Goal: Task Accomplishment & Management: Use online tool/utility

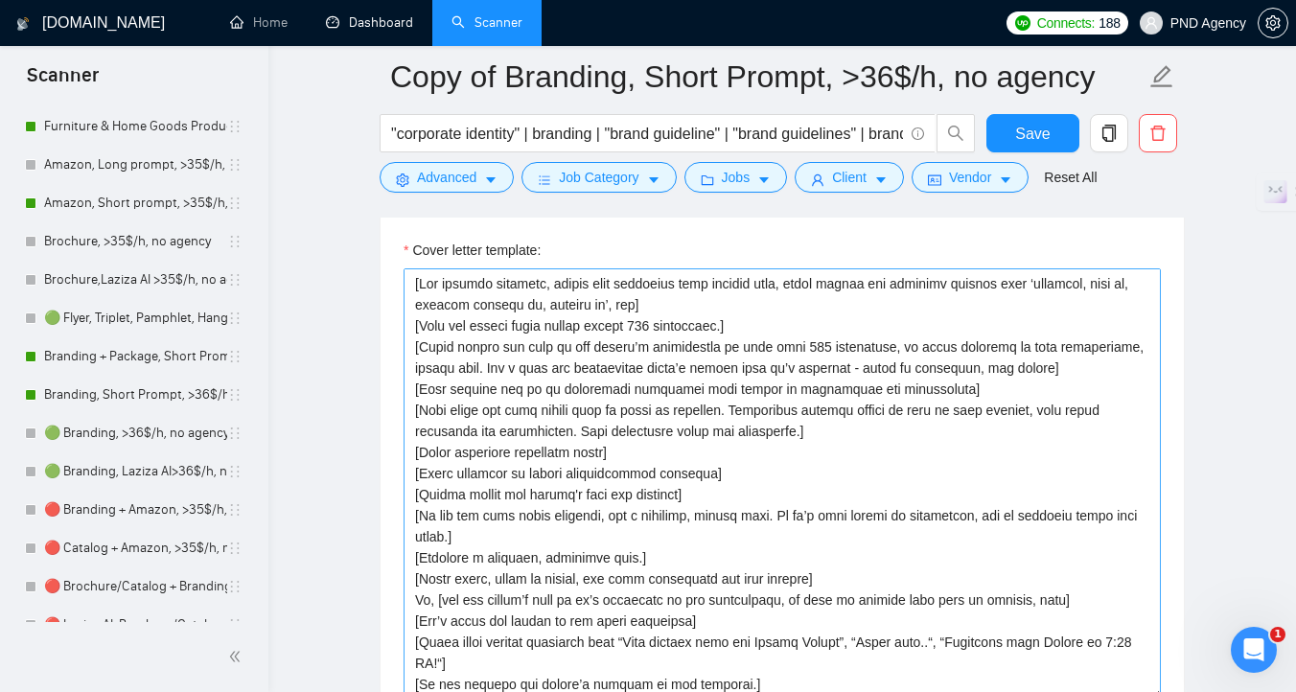
scroll to position [2208, 0]
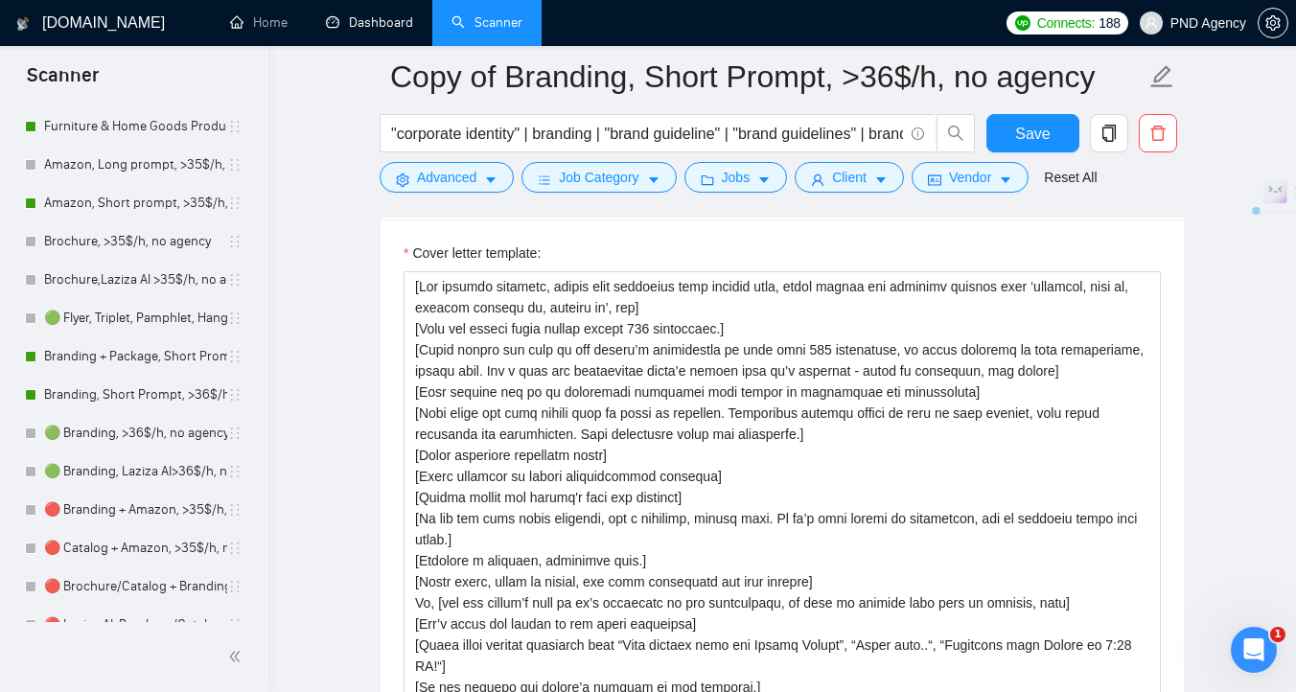
drag, startPoint x: 754, startPoint y: 329, endPoint x: 392, endPoint y: 336, distance: 362.3
click at [392, 336] on div "Cover letter template:" at bounding box center [781, 483] width 803 height 529
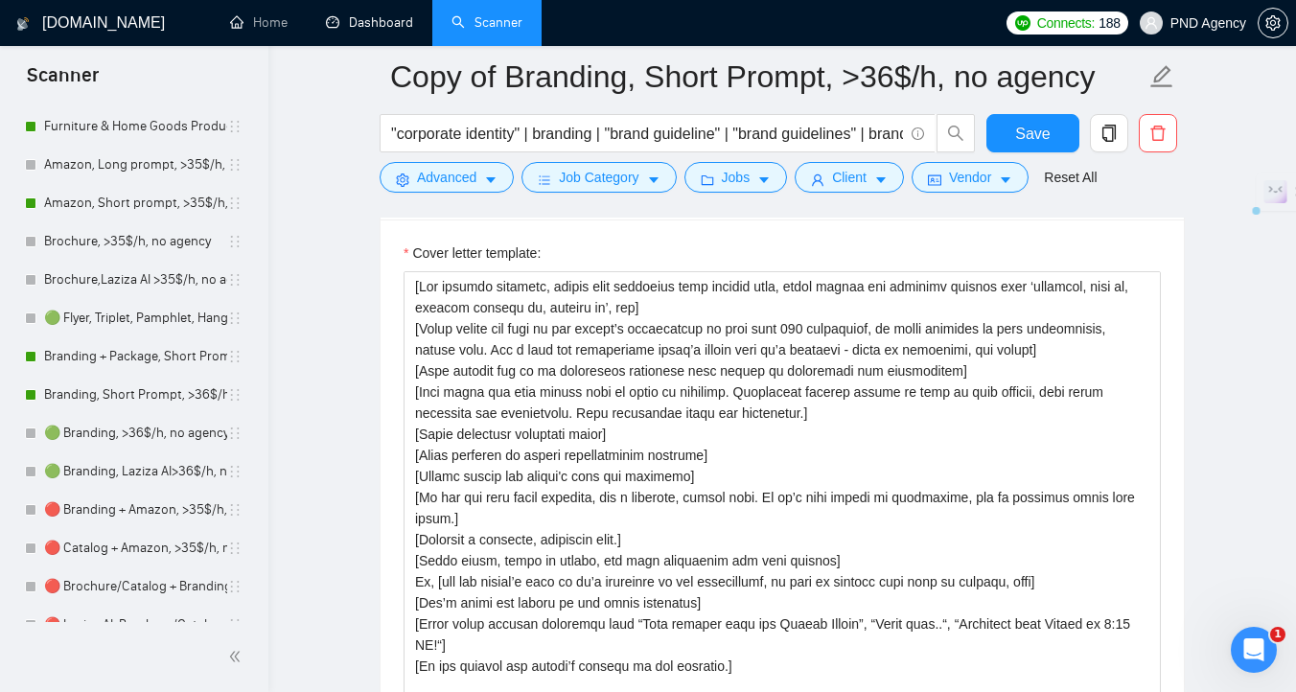
drag, startPoint x: 643, startPoint y: 311, endPoint x: 393, endPoint y: 290, distance: 250.9
click at [393, 290] on div "Cover letter template:" at bounding box center [781, 483] width 803 height 529
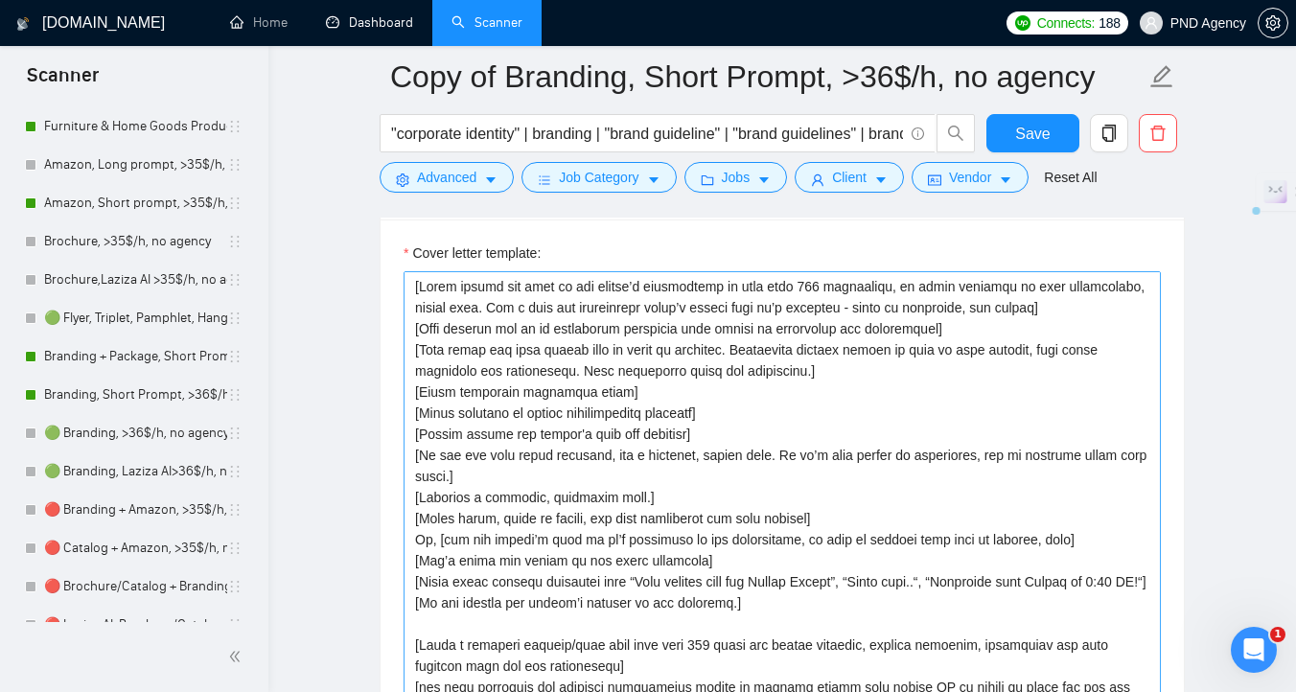
drag, startPoint x: 422, startPoint y: 396, endPoint x: 611, endPoint y: 399, distance: 189.8
click at [611, 399] on textarea "Cover letter template:" at bounding box center [781, 486] width 757 height 431
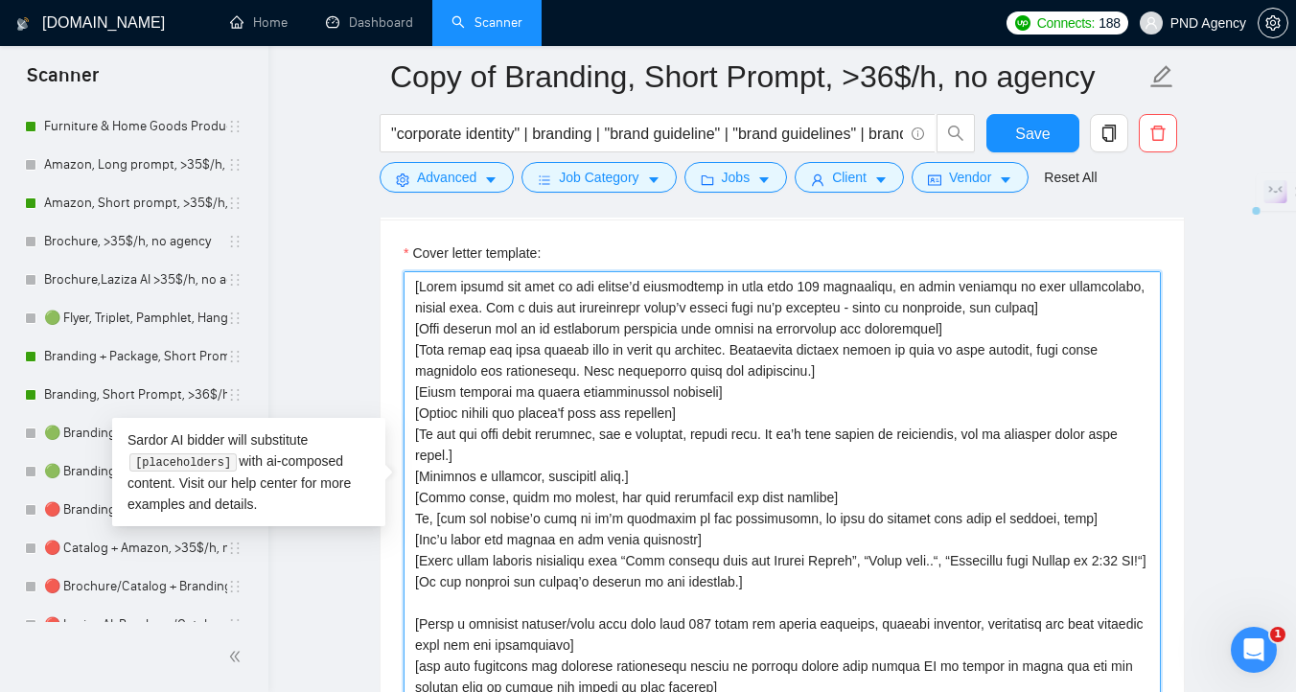
drag, startPoint x: 732, startPoint y: 392, endPoint x: 407, endPoint y: 398, distance: 324.9
click at [407, 398] on textarea "Cover letter template:" at bounding box center [781, 486] width 757 height 431
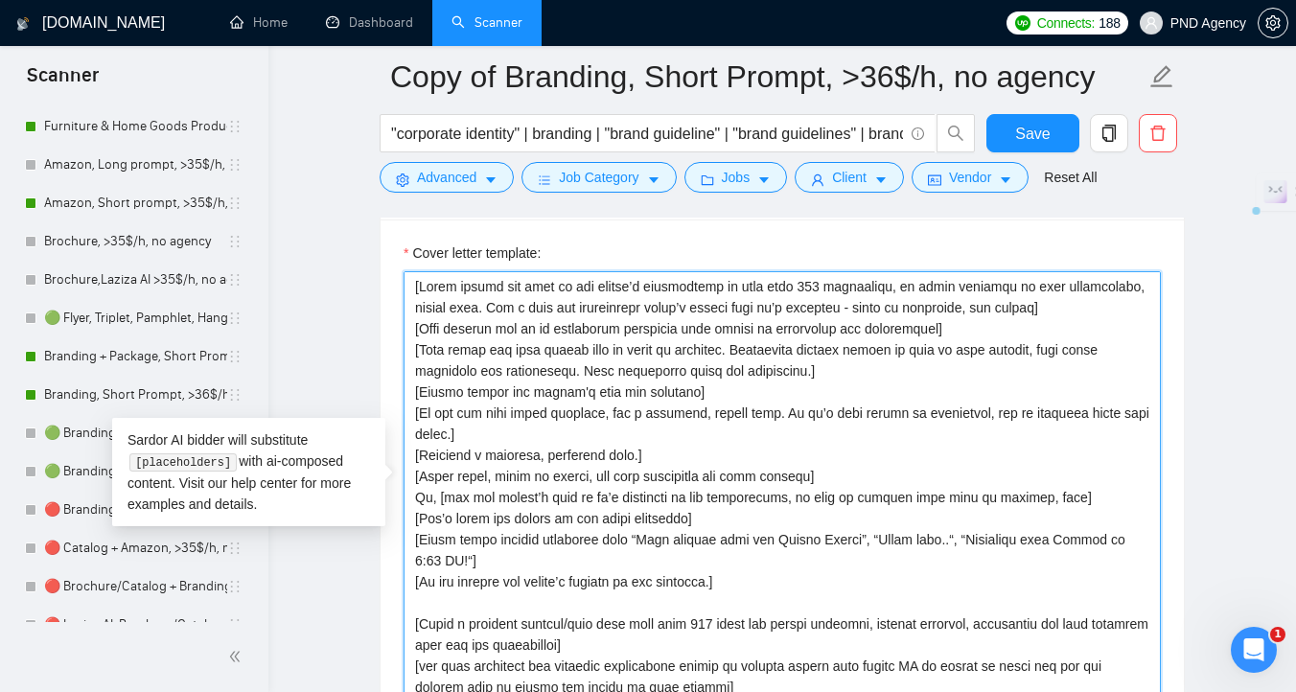
drag, startPoint x: 511, startPoint y: 438, endPoint x: 394, endPoint y: 417, distance: 118.8
click at [395, 417] on div "Cover letter template:" at bounding box center [781, 483] width 803 height 529
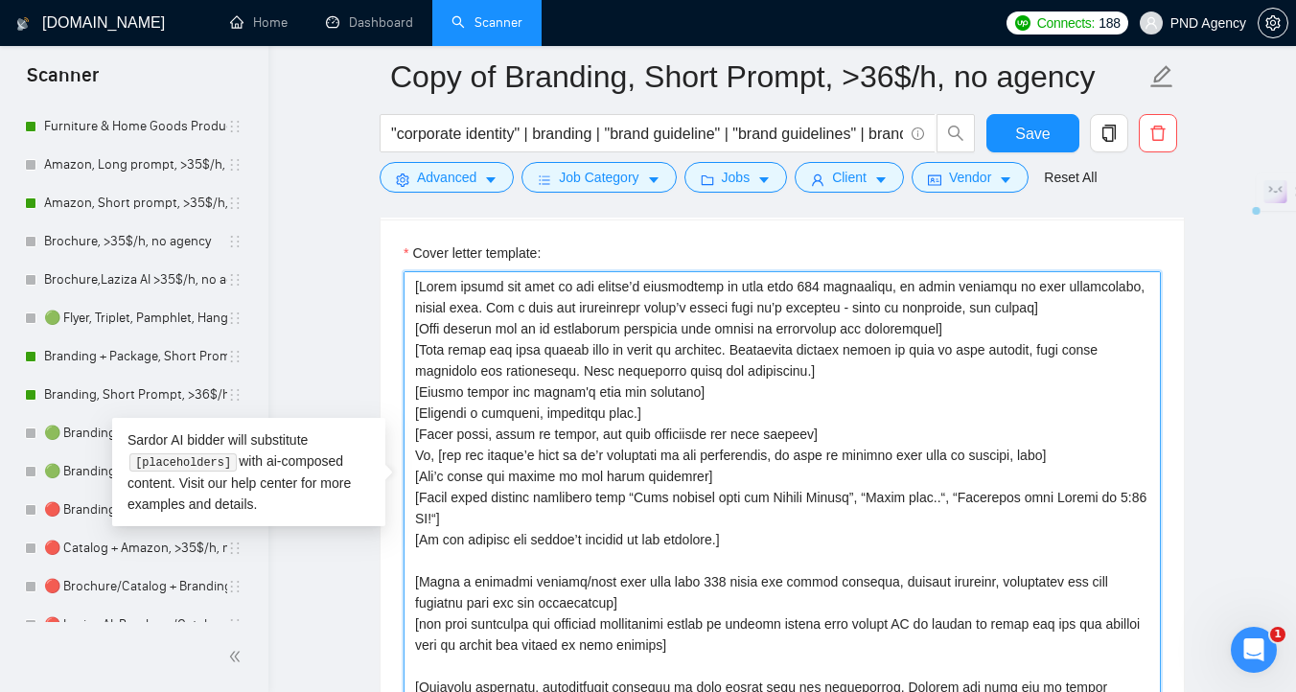
drag, startPoint x: 685, startPoint y: 423, endPoint x: 389, endPoint y: 417, distance: 296.2
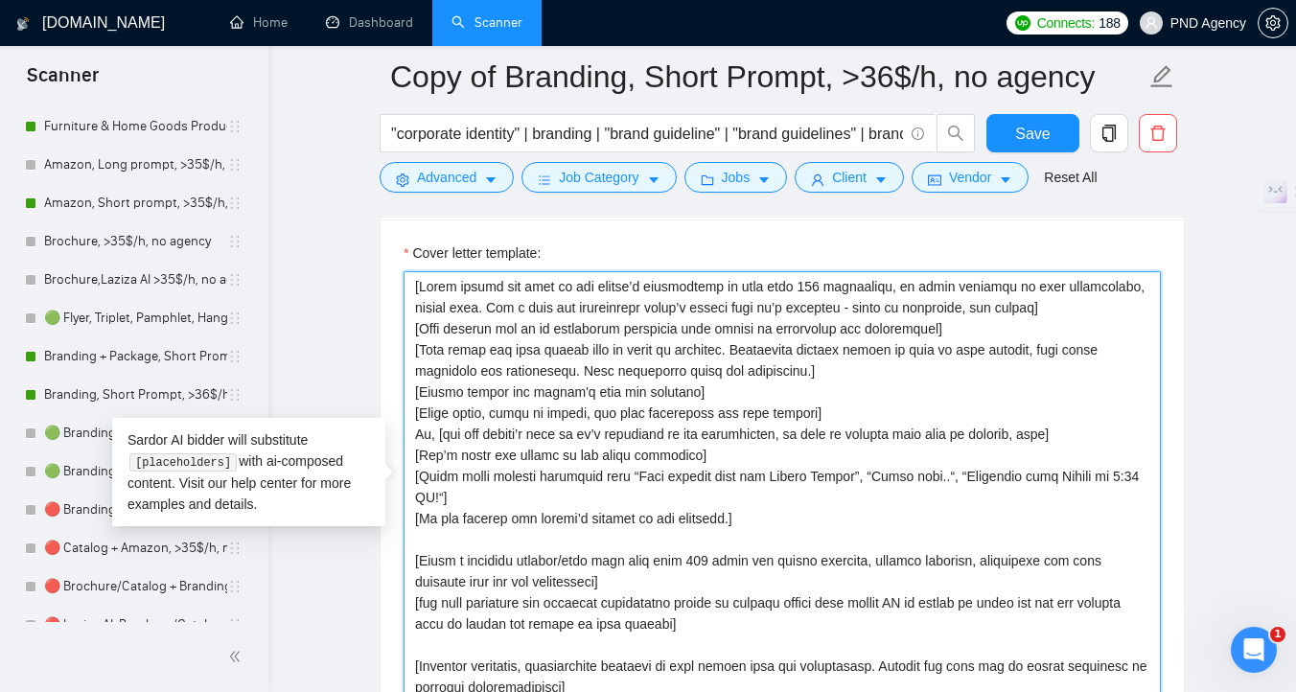
click at [839, 416] on textarea "Cover letter template:" at bounding box center [781, 486] width 757 height 431
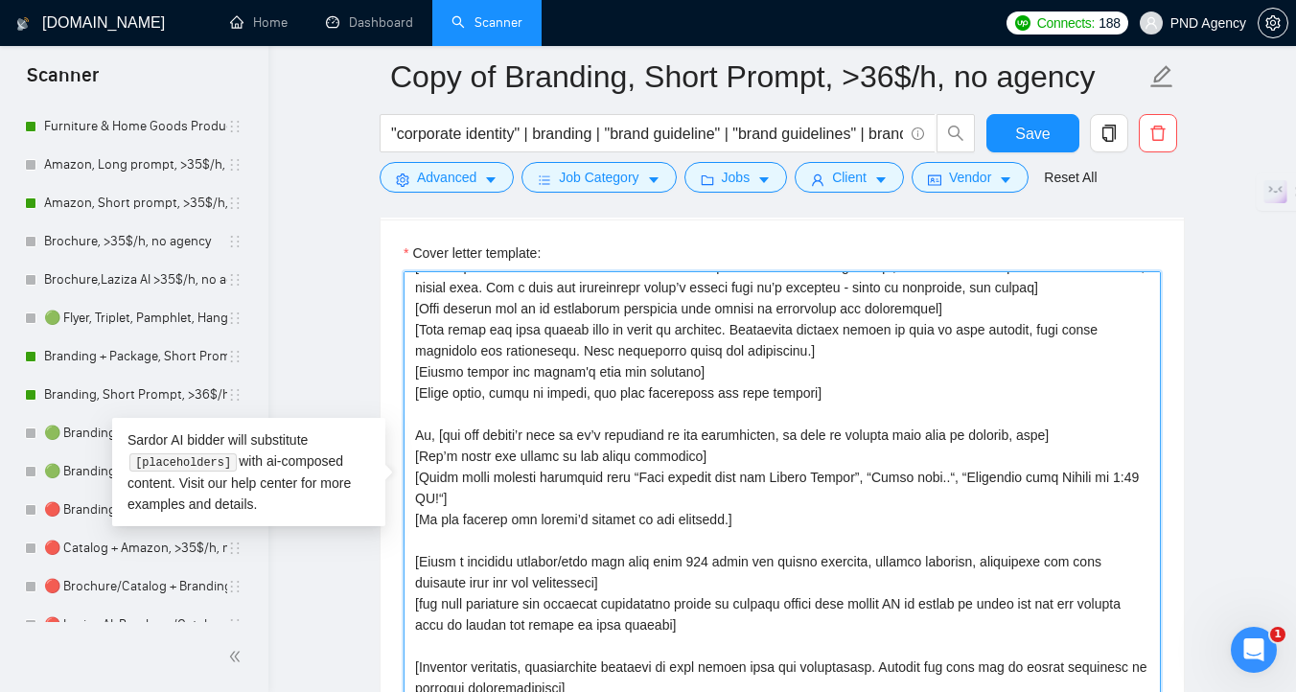
scroll to position [21, 0]
drag, startPoint x: 499, startPoint y: 498, endPoint x: 381, endPoint y: 476, distance: 119.9
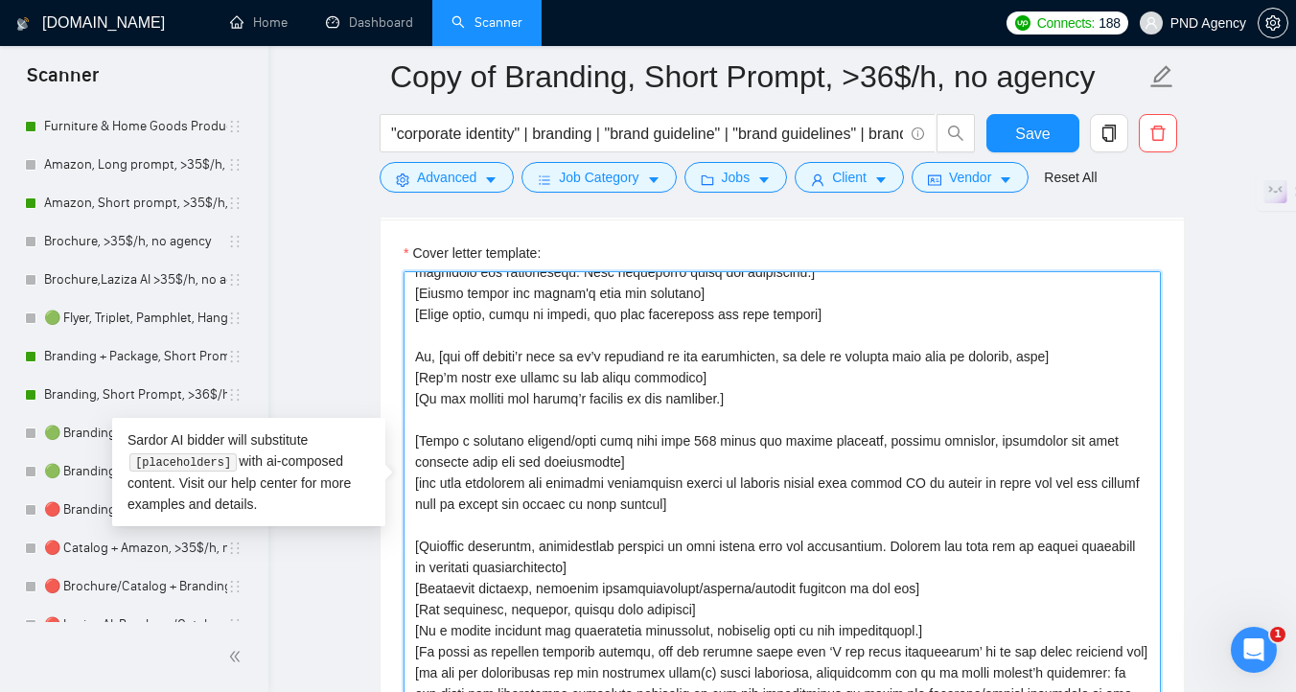
scroll to position [100, 0]
click at [499, 570] on textarea "Cover letter template:" at bounding box center [781, 486] width 757 height 431
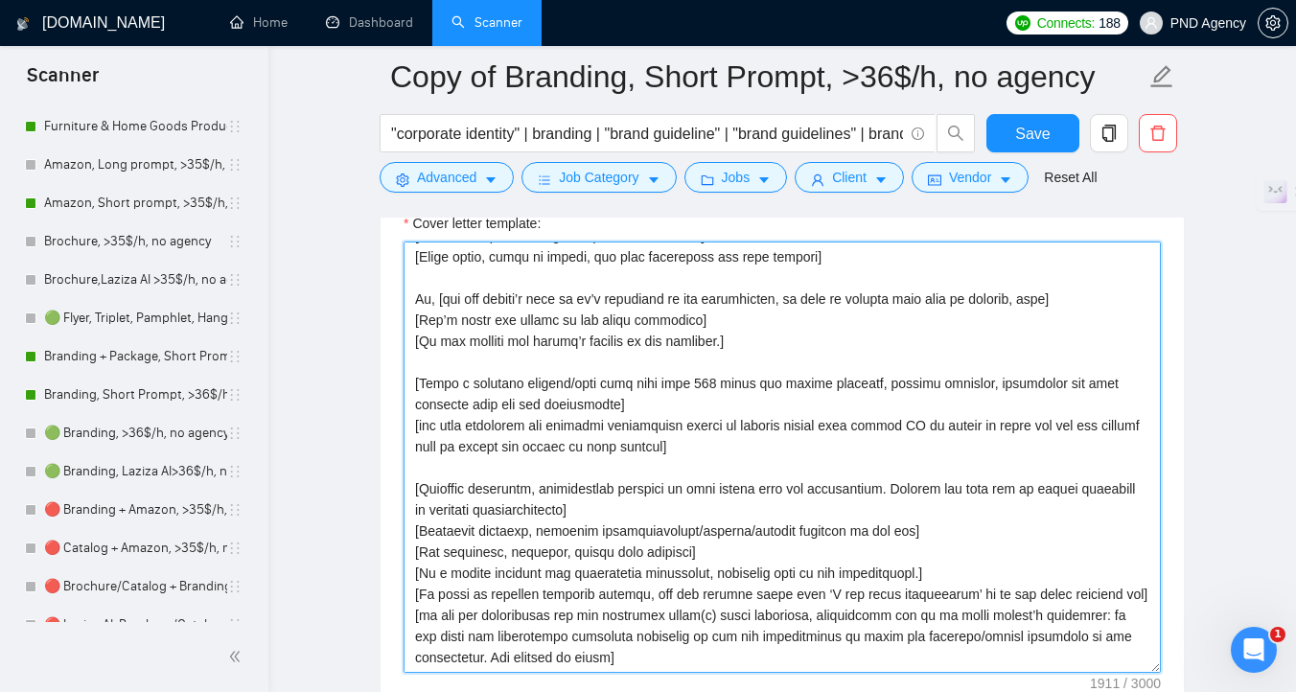
scroll to position [2245, 0]
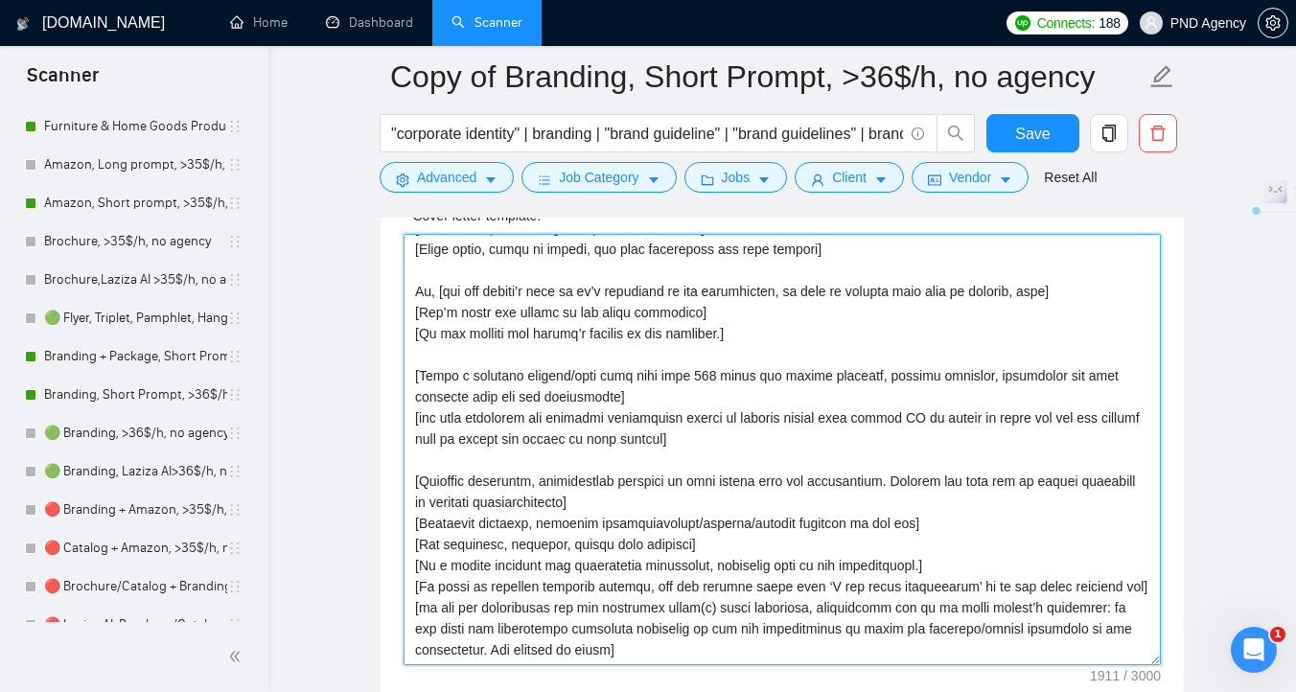
drag, startPoint x: 929, startPoint y: 481, endPoint x: 391, endPoint y: 481, distance: 537.6
click at [391, 481] on div "Cover letter template:" at bounding box center [781, 446] width 803 height 529
drag, startPoint x: 739, startPoint y: 502, endPoint x: 409, endPoint y: 498, distance: 329.7
click at [408, 498] on textarea "Cover letter template:" at bounding box center [781, 449] width 757 height 431
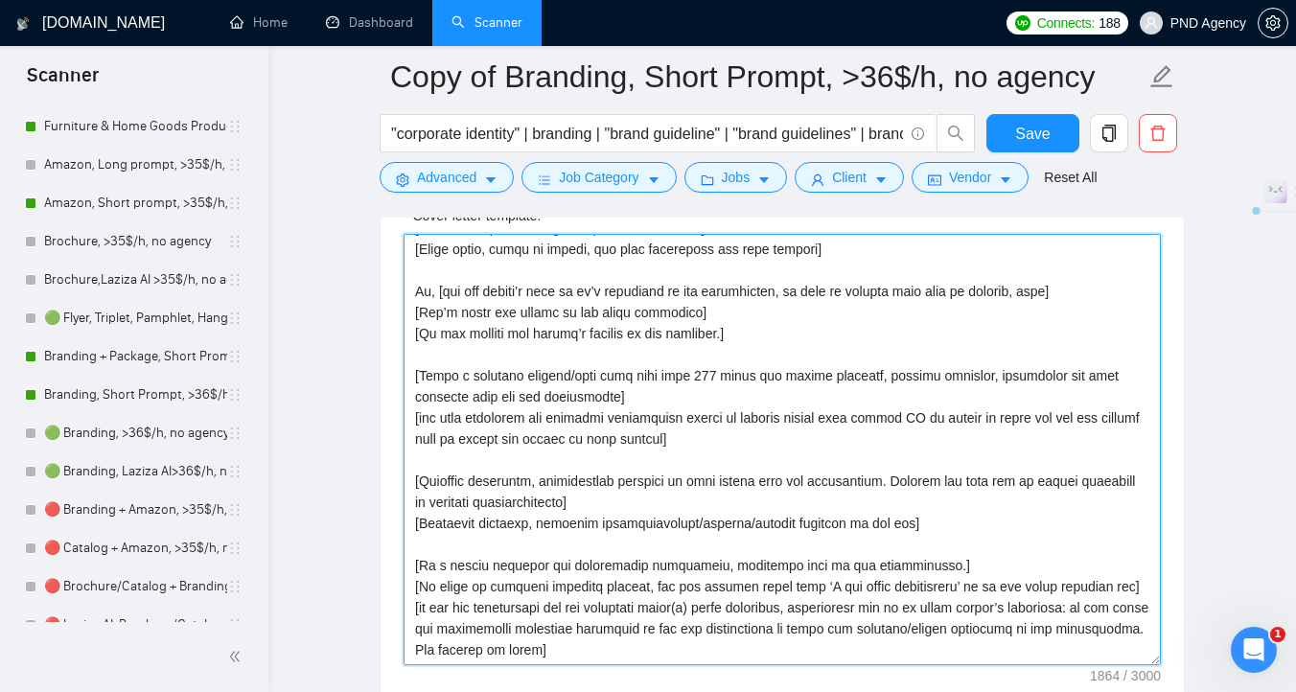
drag, startPoint x: 1147, startPoint y: 543, endPoint x: 403, endPoint y: 541, distance: 743.7
click at [403, 541] on textarea "Cover letter template:" at bounding box center [781, 449] width 757 height 431
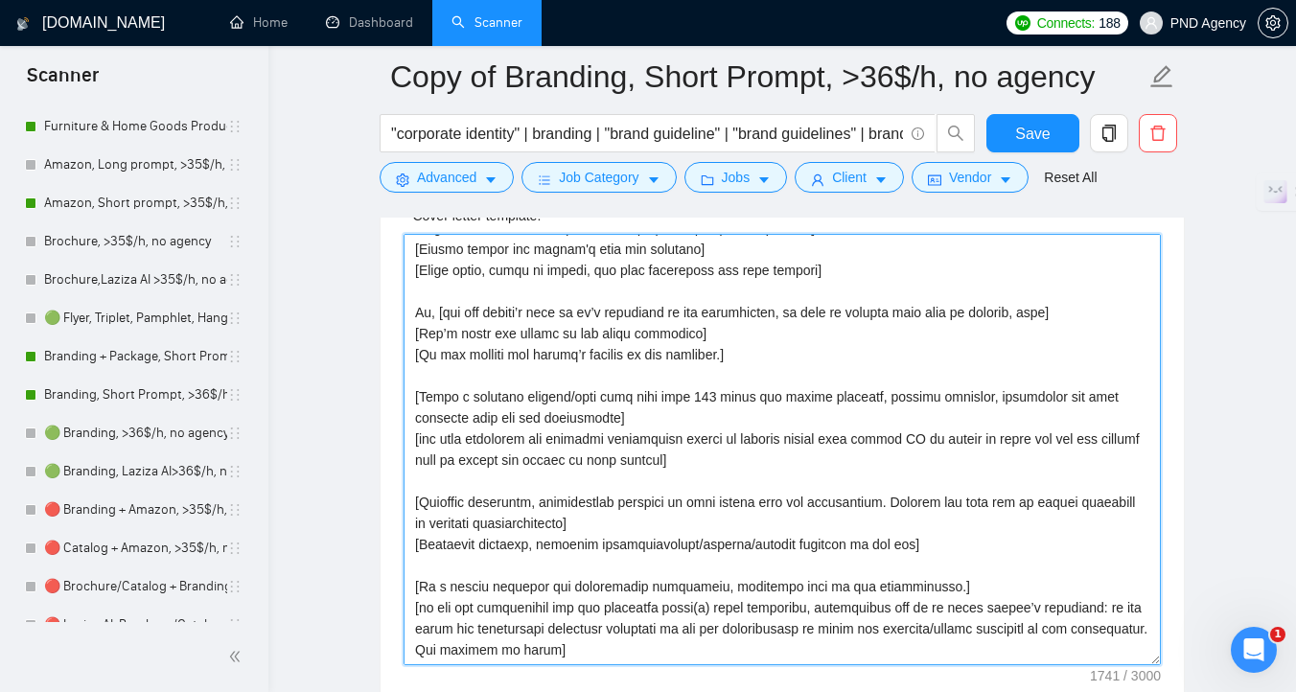
scroll to position [148, 0]
click at [427, 523] on textarea "Cover letter template:" at bounding box center [781, 449] width 757 height 431
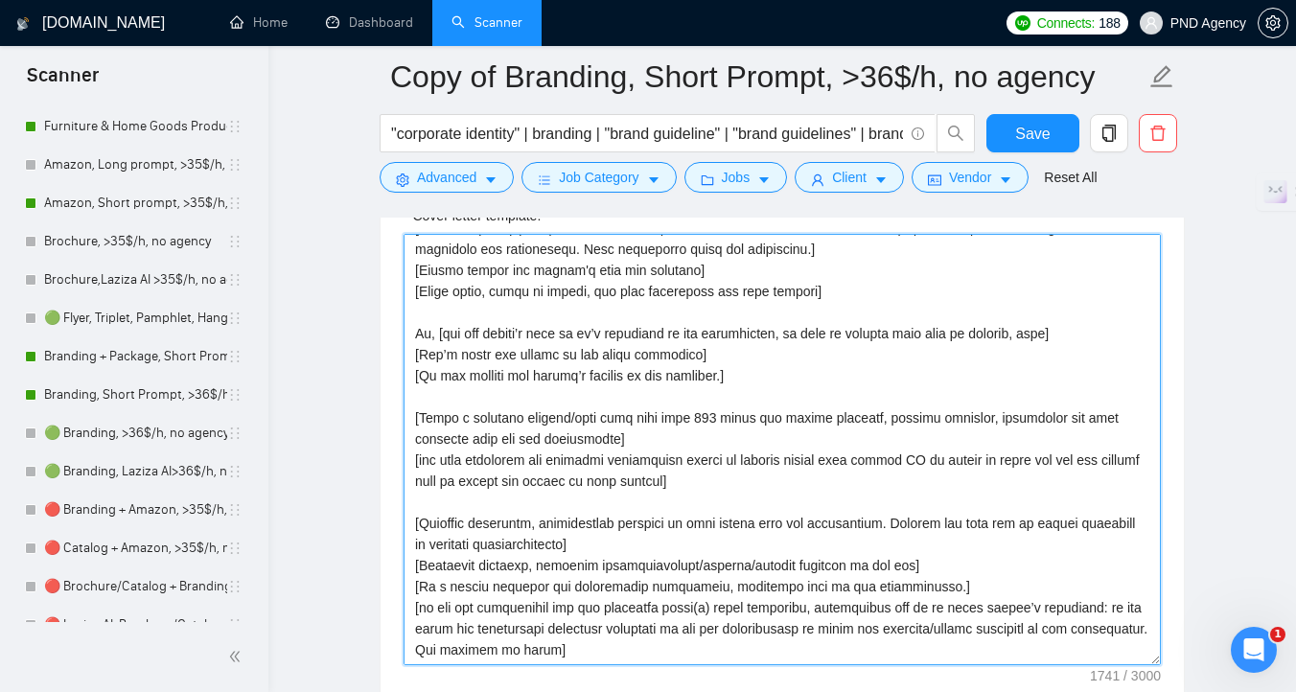
scroll to position [127, 0]
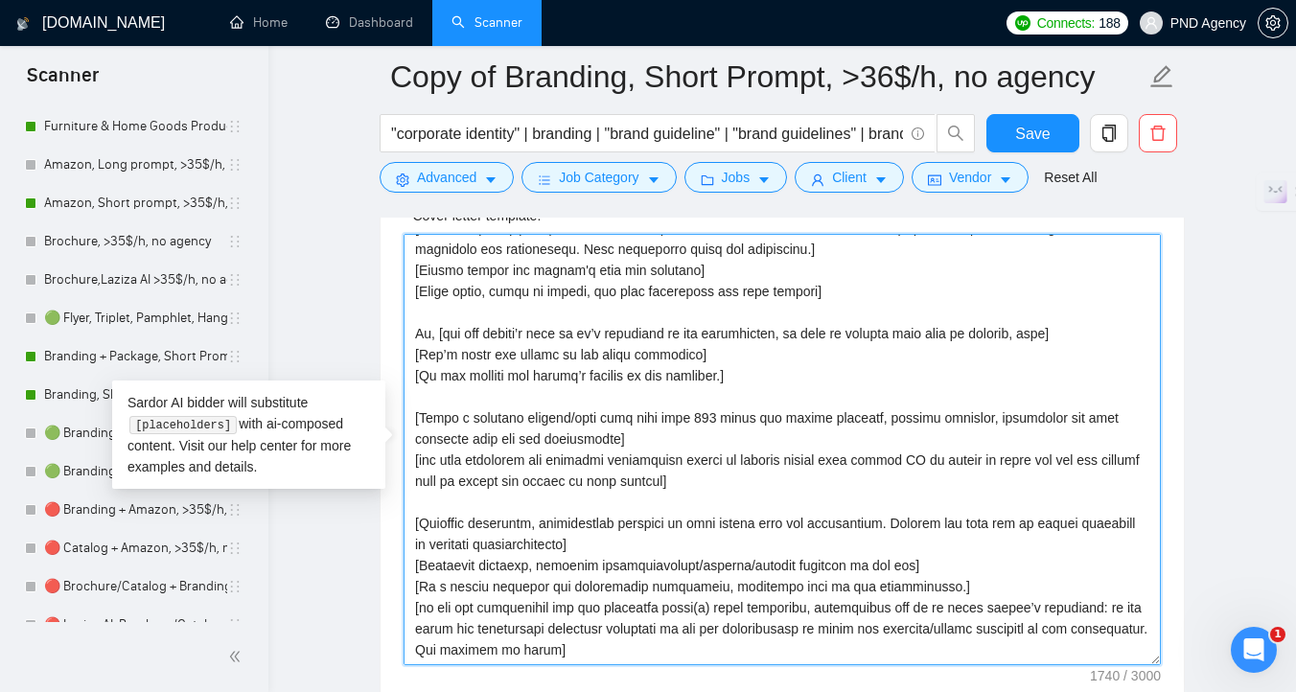
click at [643, 631] on textarea "Cover letter template:" at bounding box center [781, 449] width 757 height 431
paste textarea "[add 2-3 the best match of my portfolio cases to the job post, not skipping lin…"
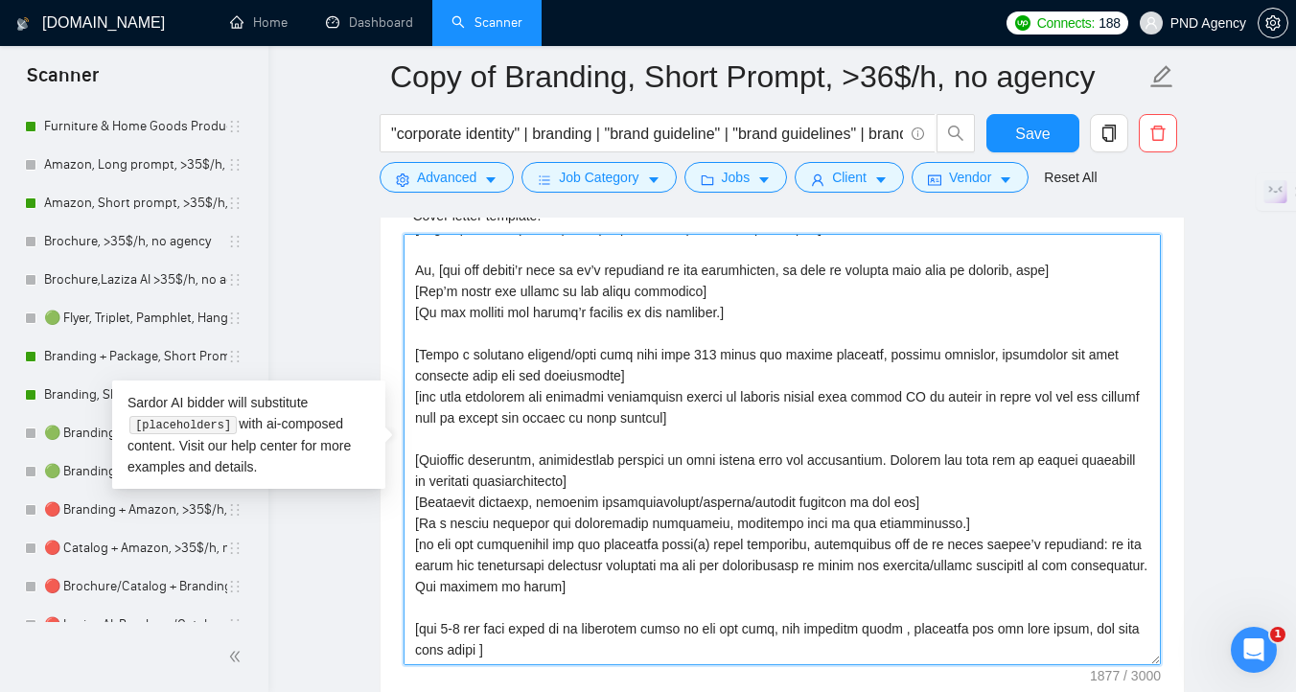
scroll to position [183, 0]
paste textarea "[Mention this approach is high-level and prompt interview to resolve unclarity]"
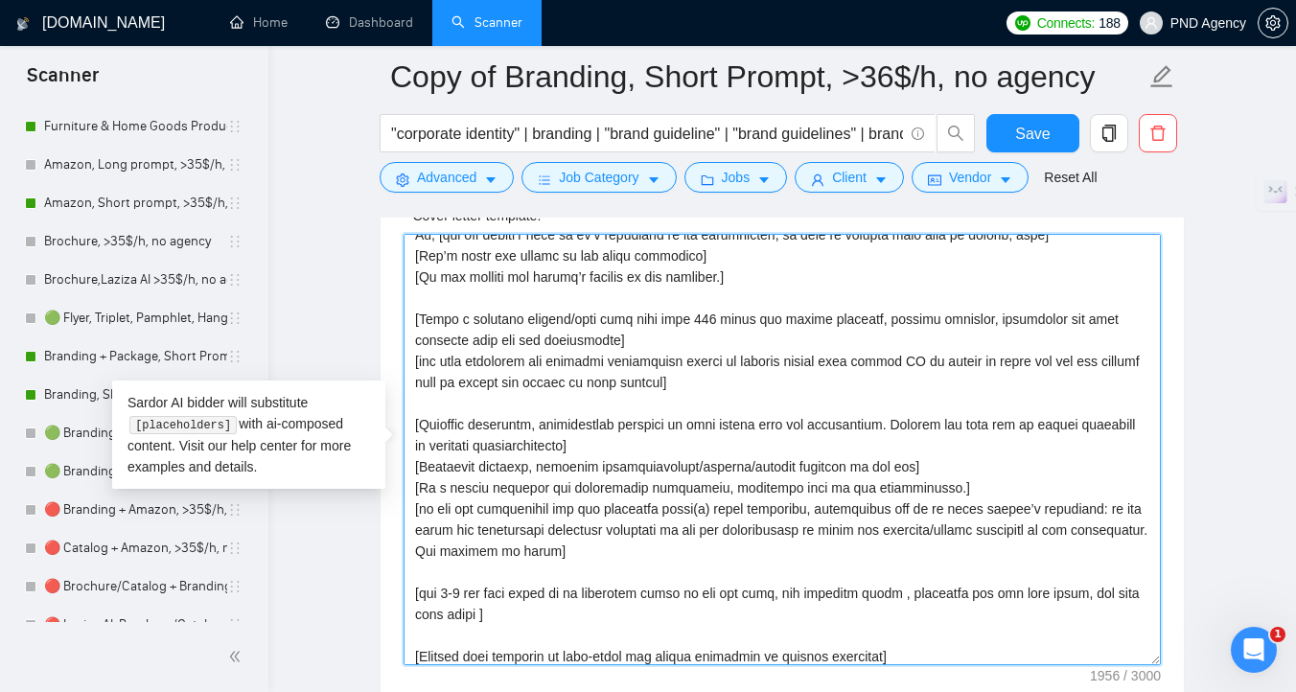
scroll to position [225, 0]
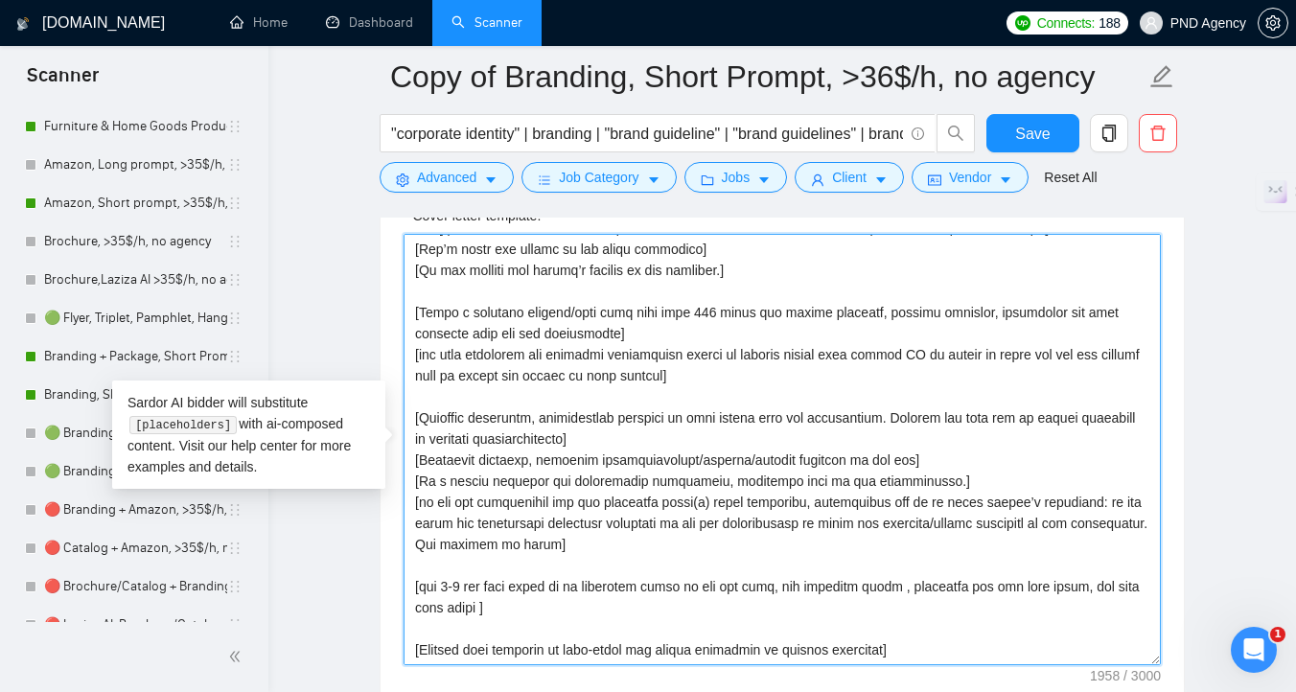
paste textarea "[instr: IFF means ‘if and only if asked’ i.e. if client doesn't mention anythin…"
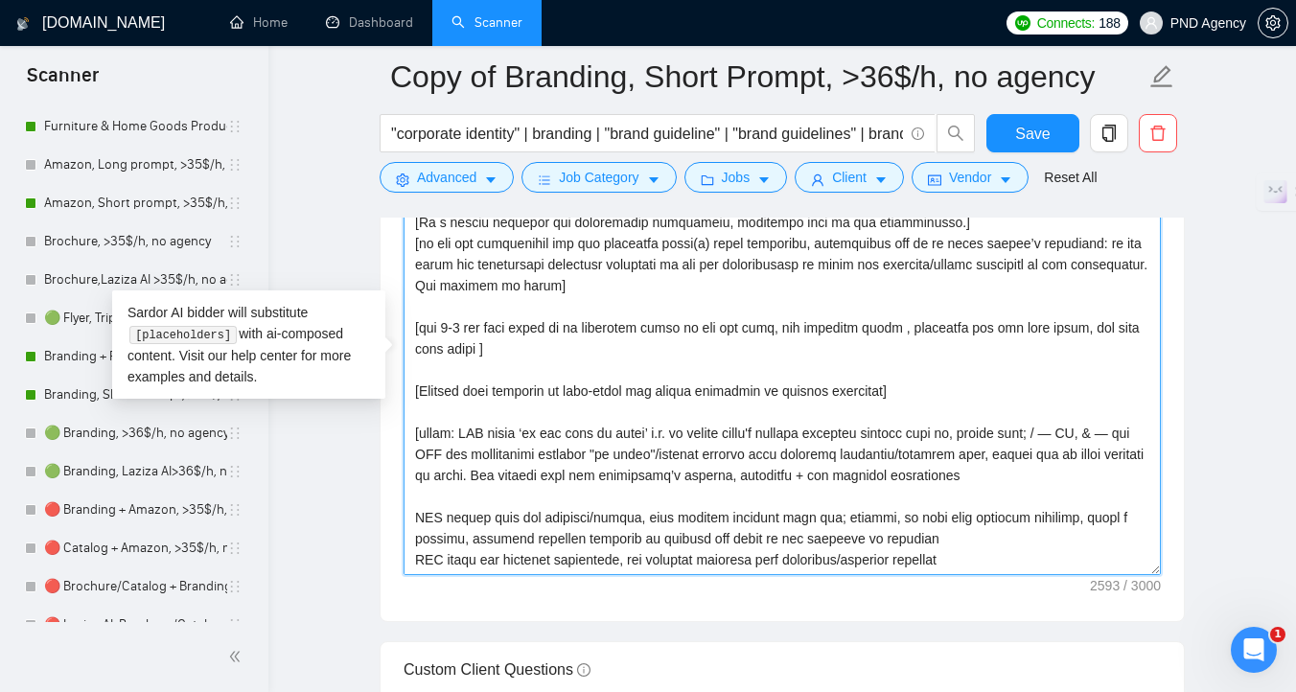
scroll to position [2361, 0]
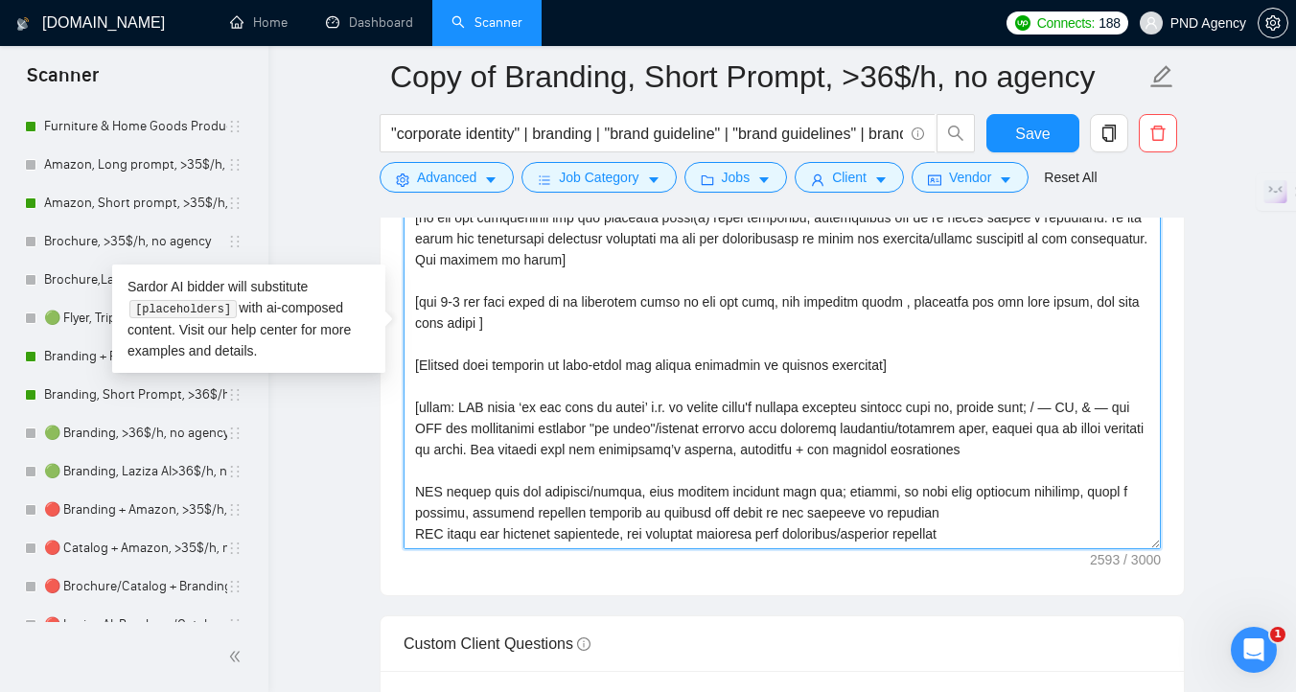
click at [712, 531] on textarea "Cover letter template:" at bounding box center [781, 333] width 757 height 431
paste textarea "ANY other questions/requirement should be handled clearly & completely & never …"
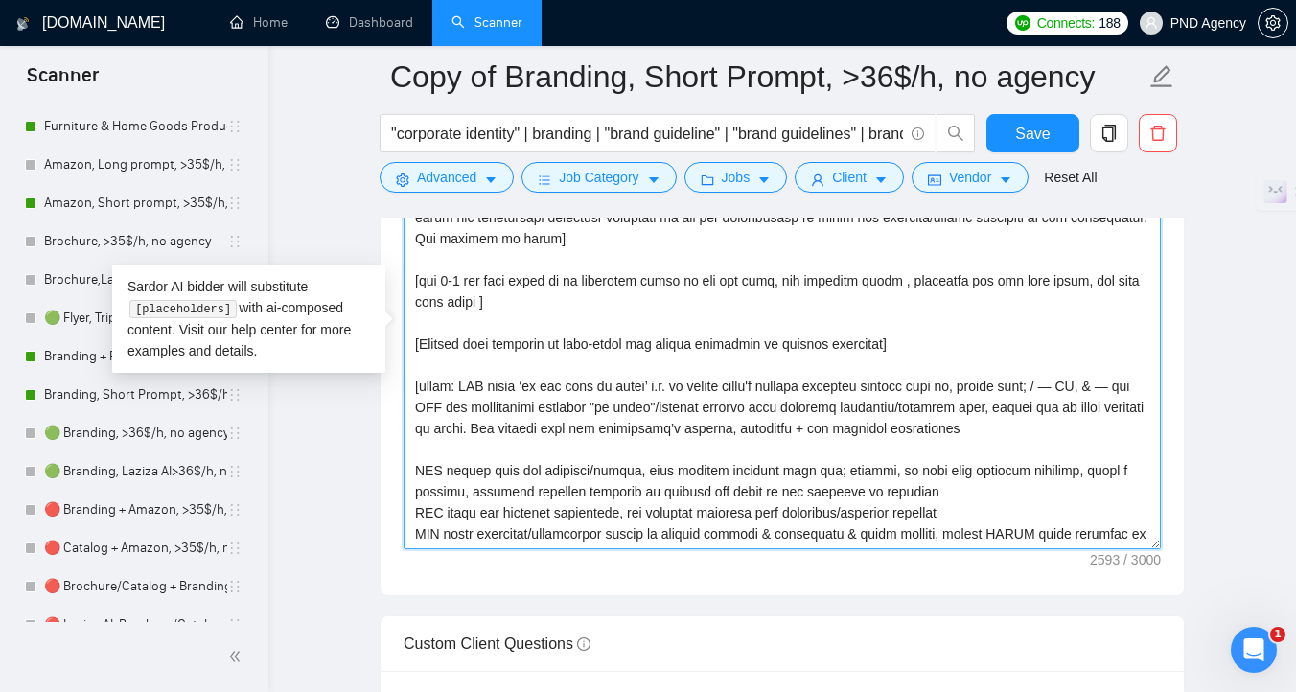
scroll to position [478, 0]
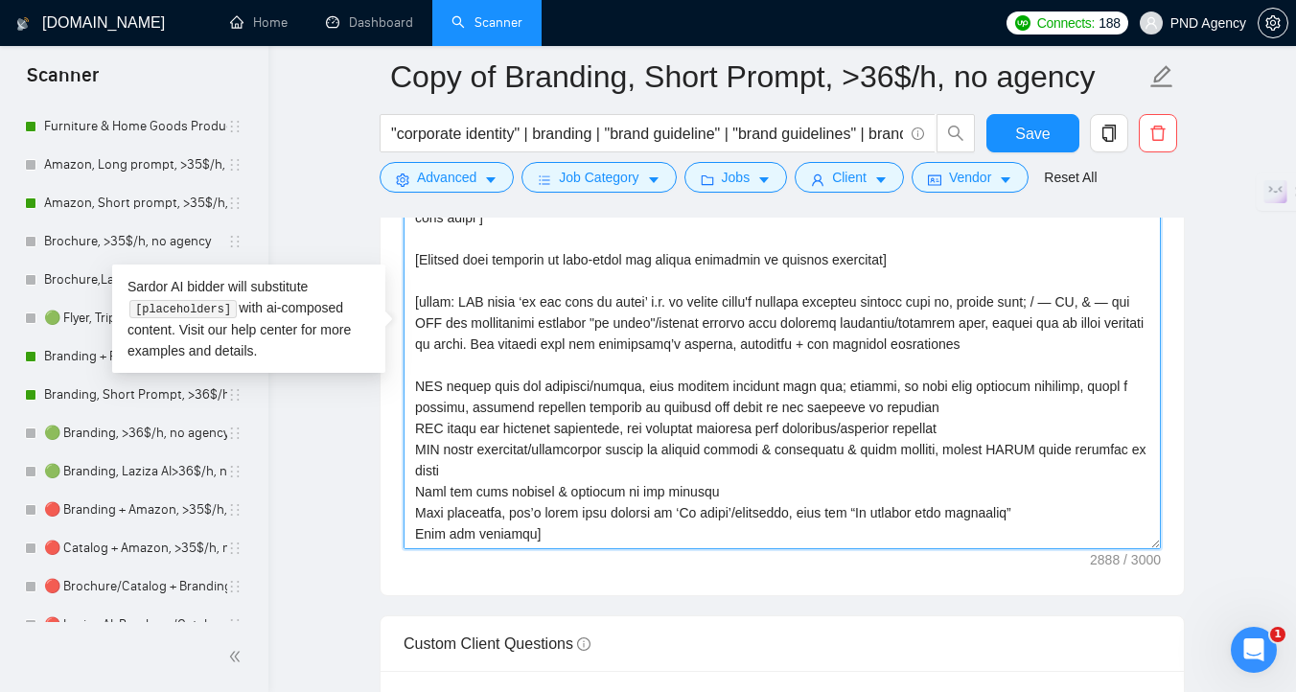
paste textarea "[Use questions as a CTA to proceed to chat/call]"
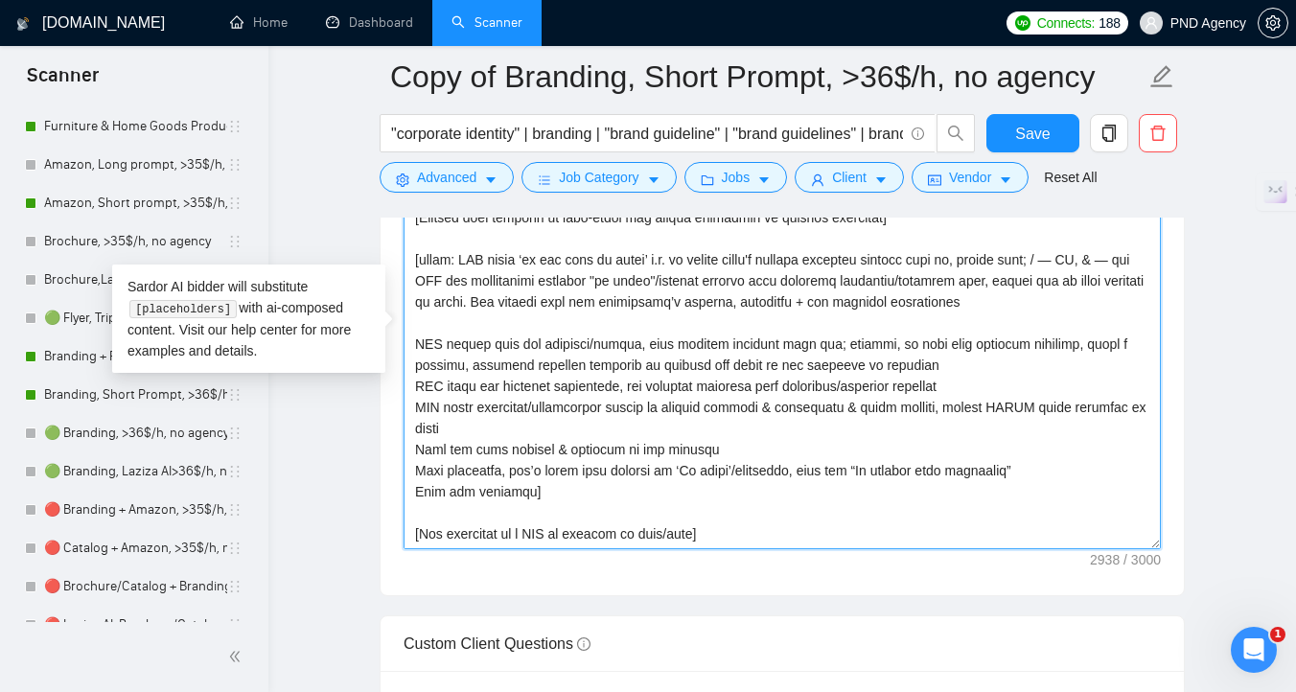
scroll to position [541, 0]
paste textarea
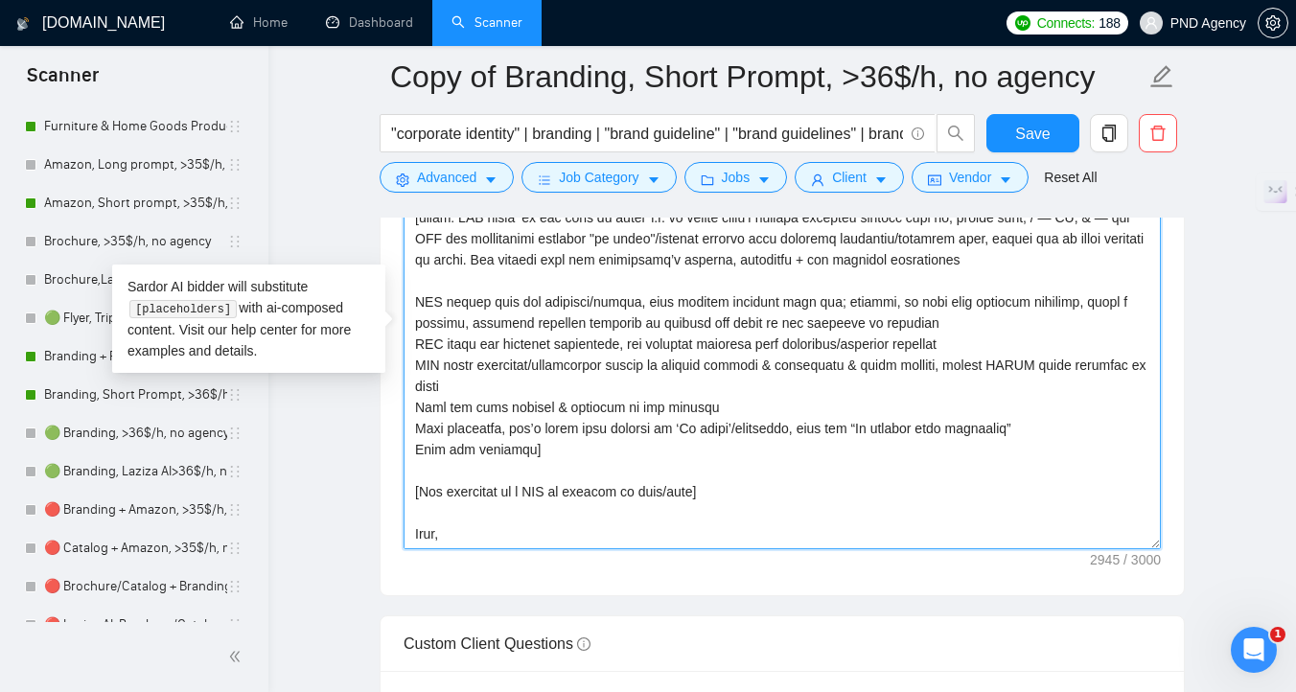
scroll to position [563, 0]
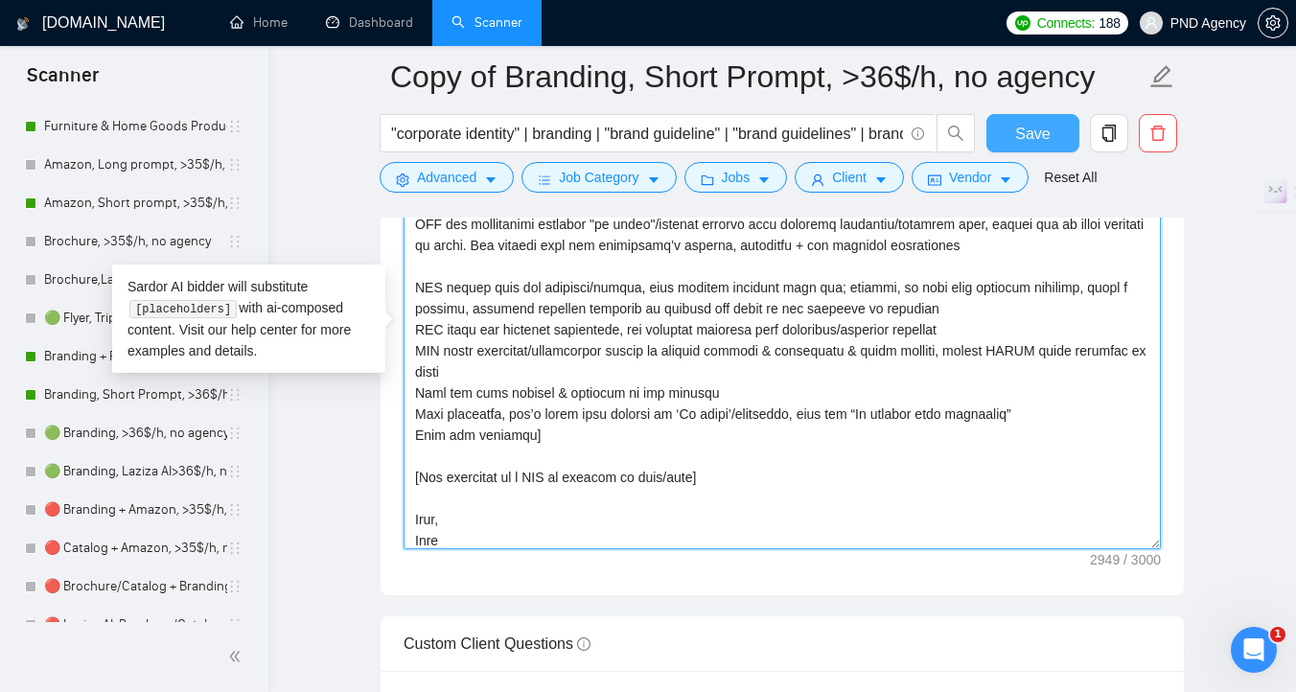
type textarea "[Lorem ipsumd sit amet co adi elitse’d eiusmodtemp in utla etdo 171 magnaaliqu,…"
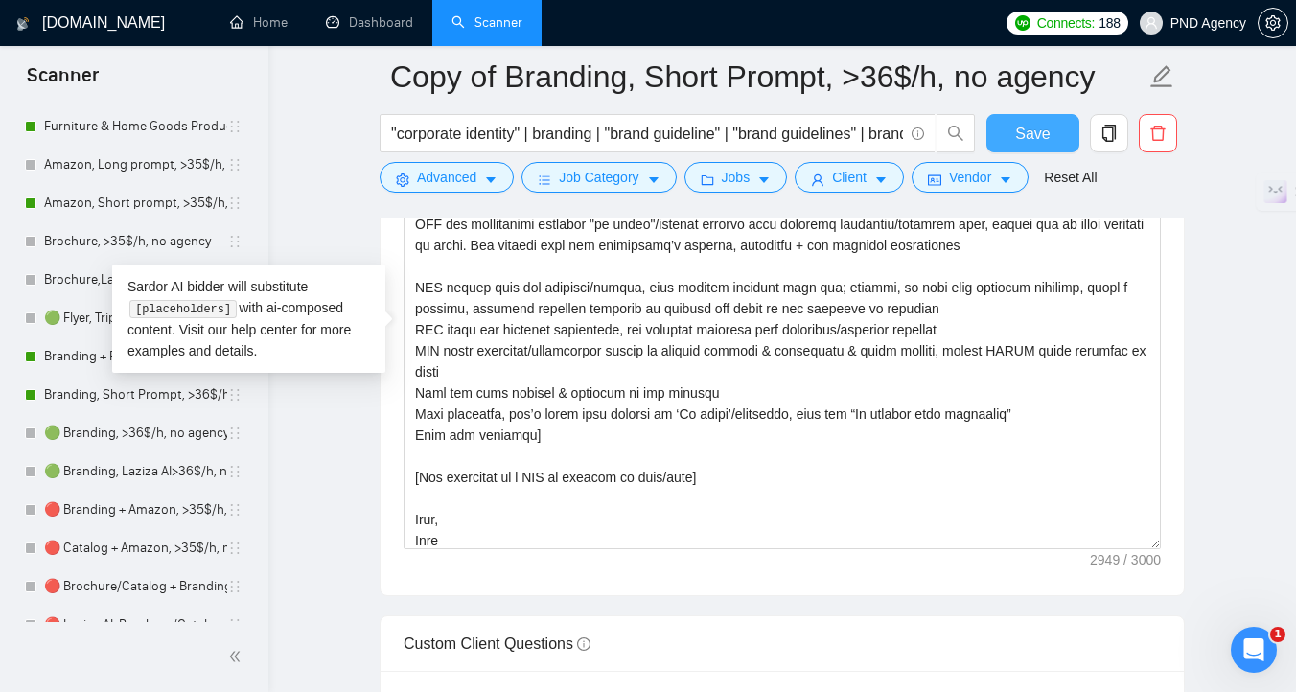
click at [1023, 126] on span "Save" at bounding box center [1032, 134] width 35 height 24
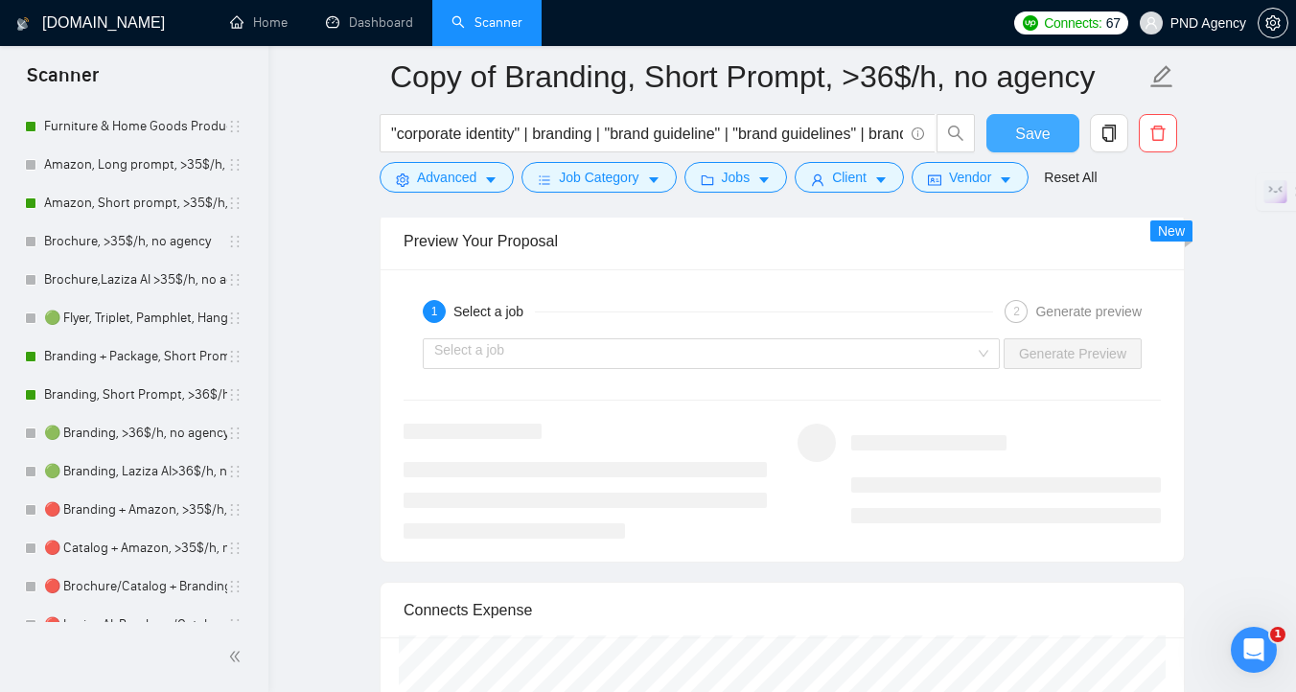
scroll to position [3812, 0]
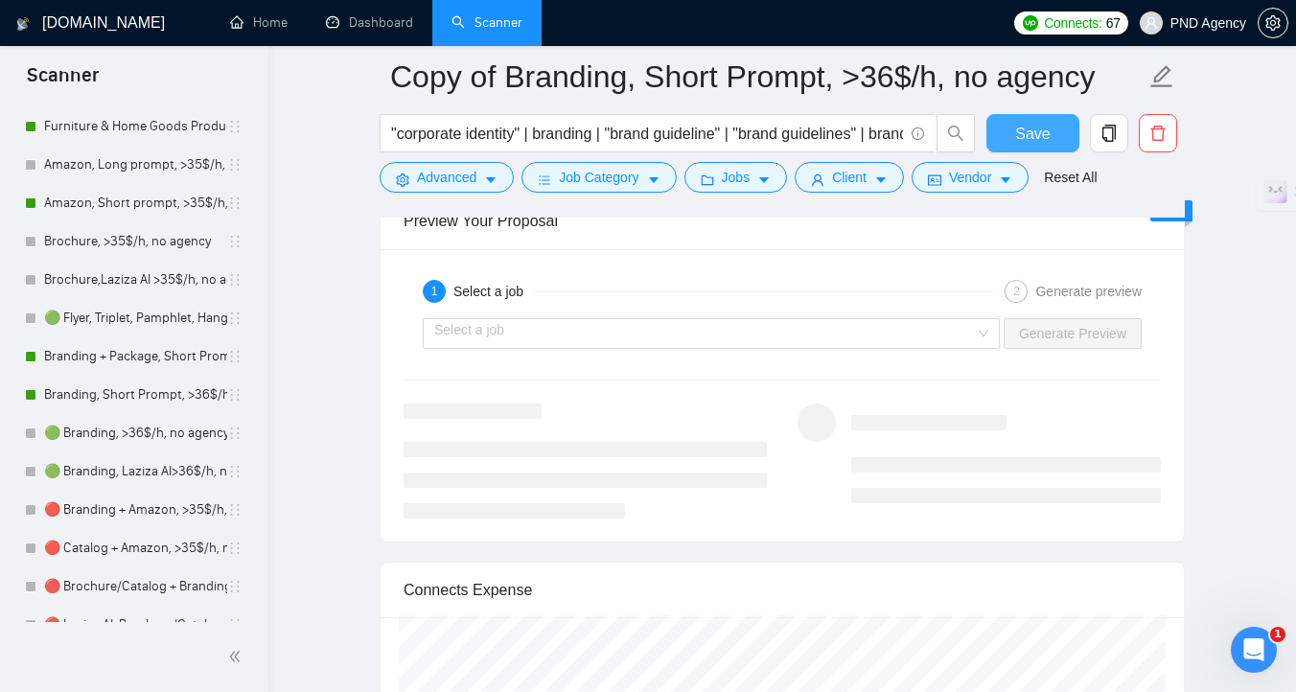
click at [733, 335] on input "search" at bounding box center [704, 333] width 541 height 29
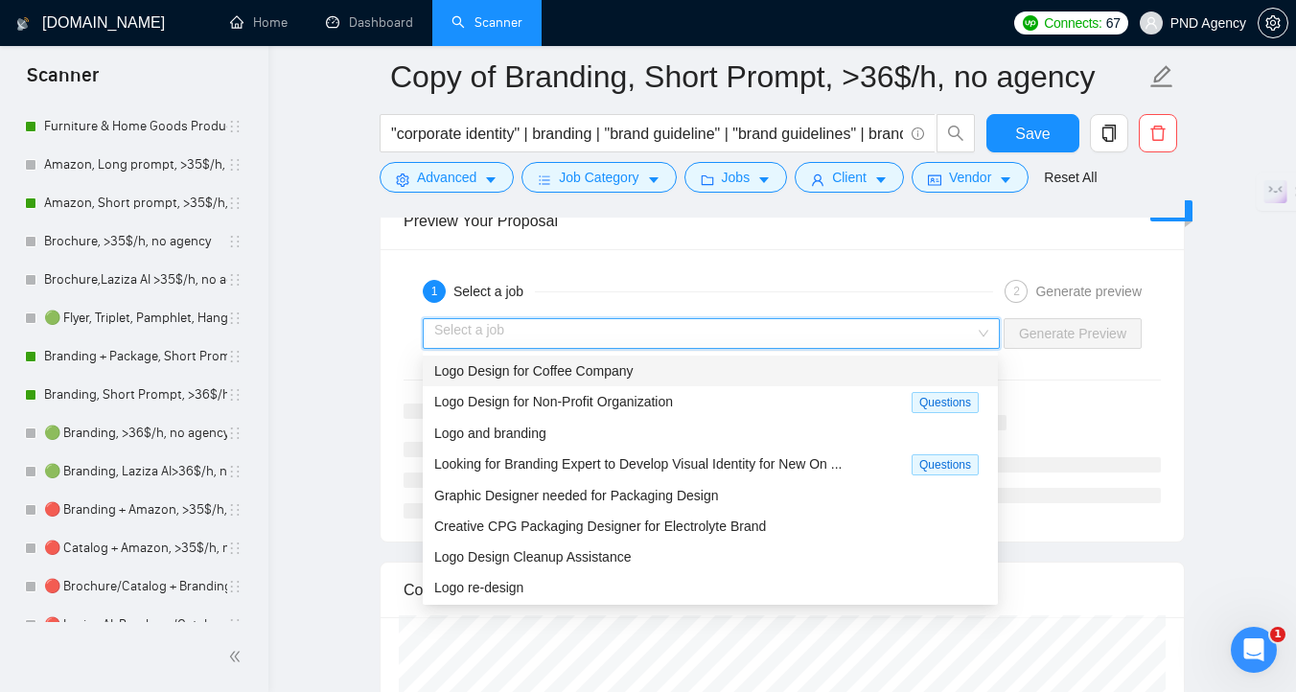
drag, startPoint x: 1023, startPoint y: 126, endPoint x: 748, endPoint y: 368, distance: 365.9
click at [748, 368] on div "Logo Design for Coffee Company" at bounding box center [710, 370] width 552 height 21
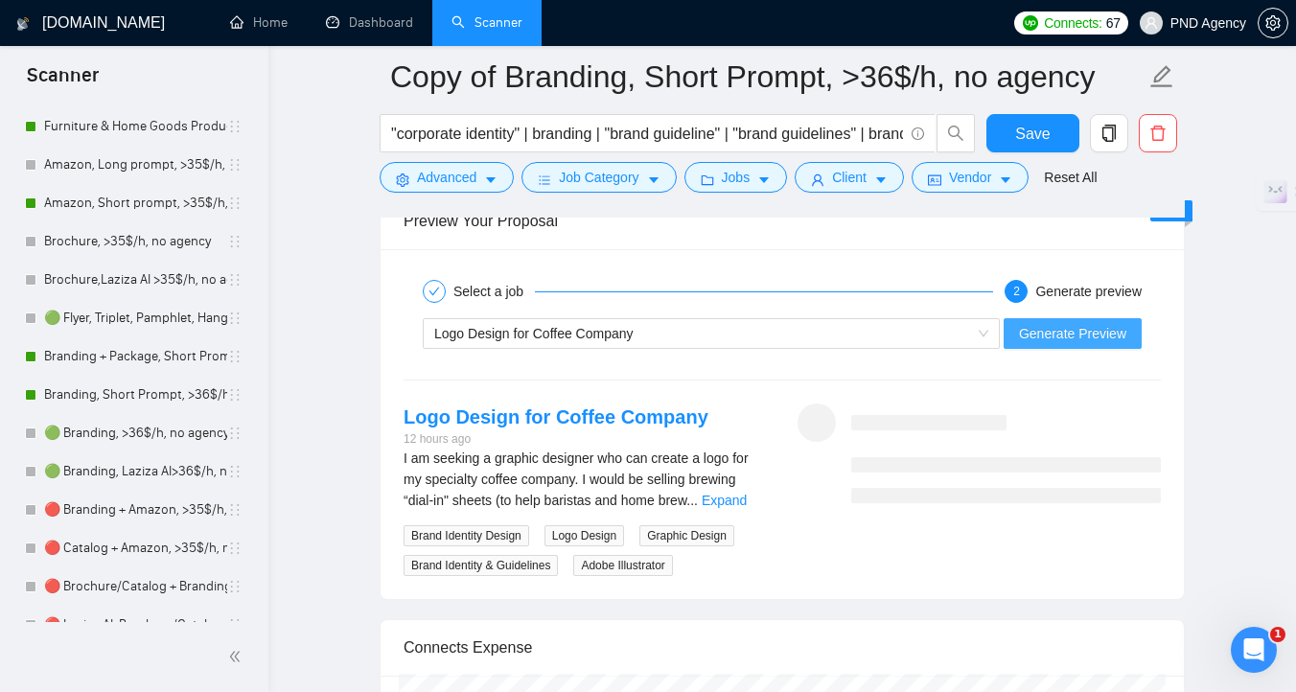
click at [1080, 333] on span "Generate Preview" at bounding box center [1072, 333] width 107 height 21
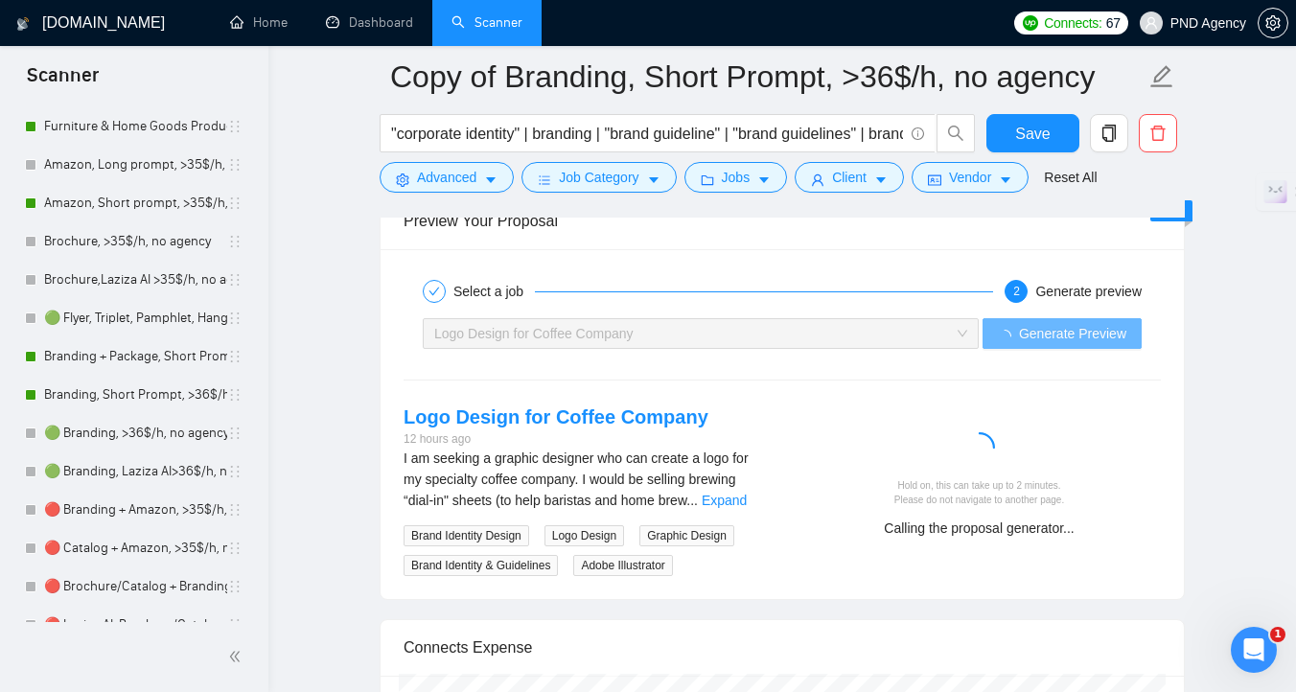
click at [747, 502] on link "Expand" at bounding box center [724, 500] width 45 height 15
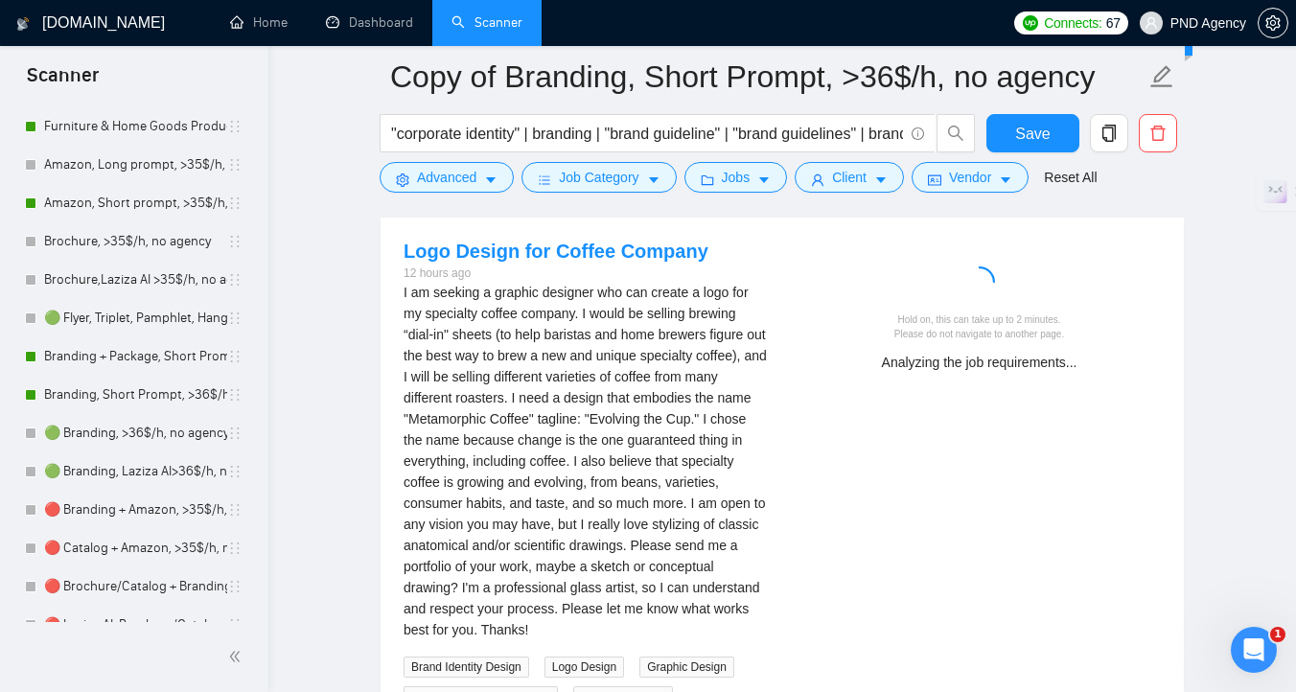
scroll to position [3962, 0]
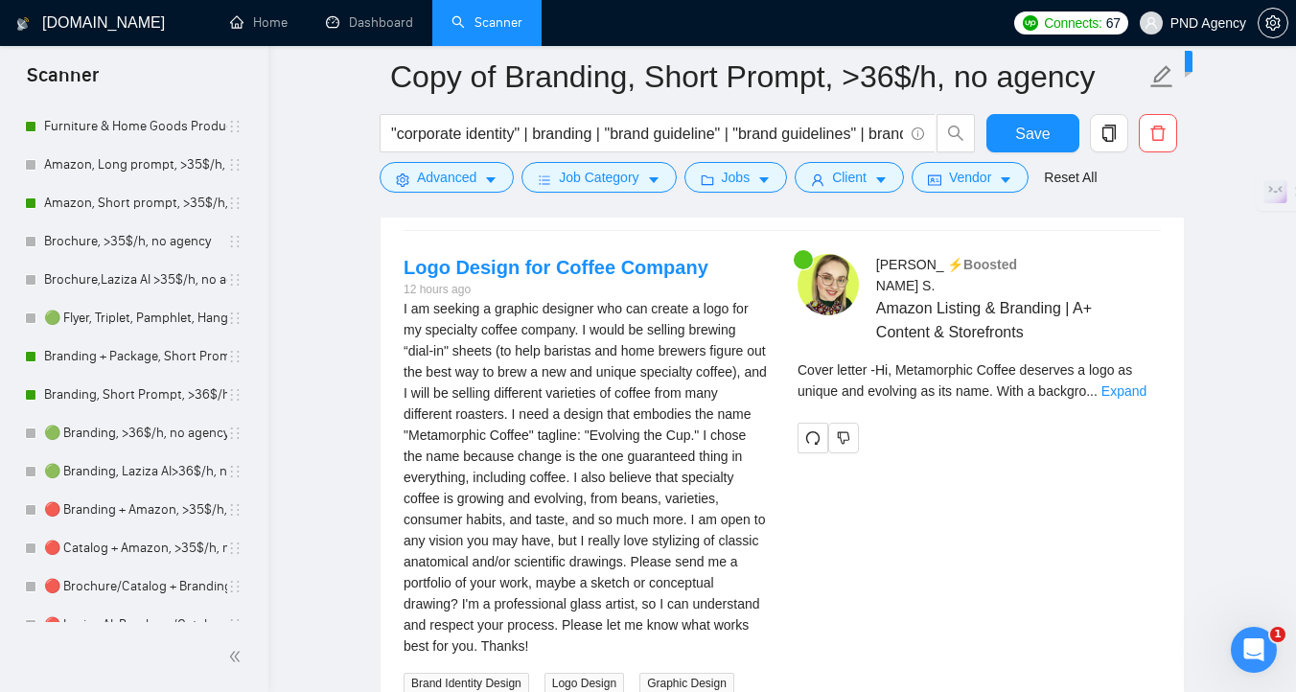
click at [1131, 383] on link "Expand" at bounding box center [1123, 390] width 45 height 15
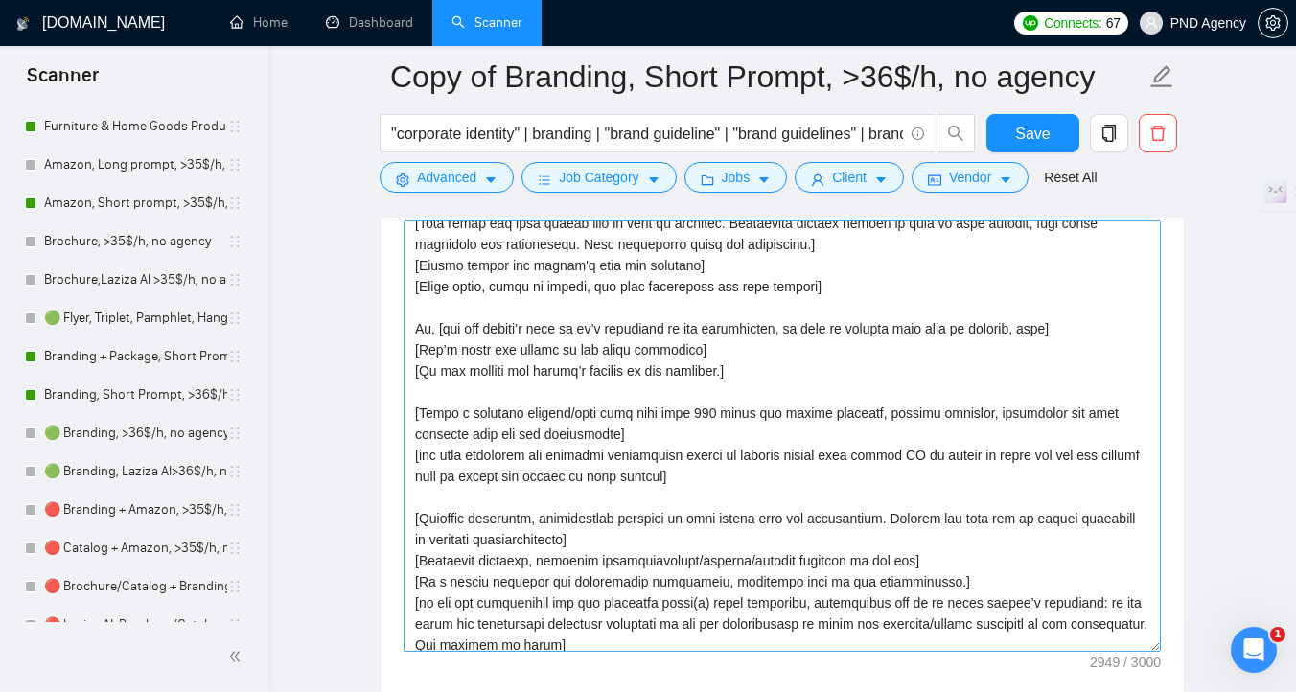
scroll to position [78, 0]
click at [653, 536] on textarea "Cover letter template:" at bounding box center [781, 435] width 757 height 431
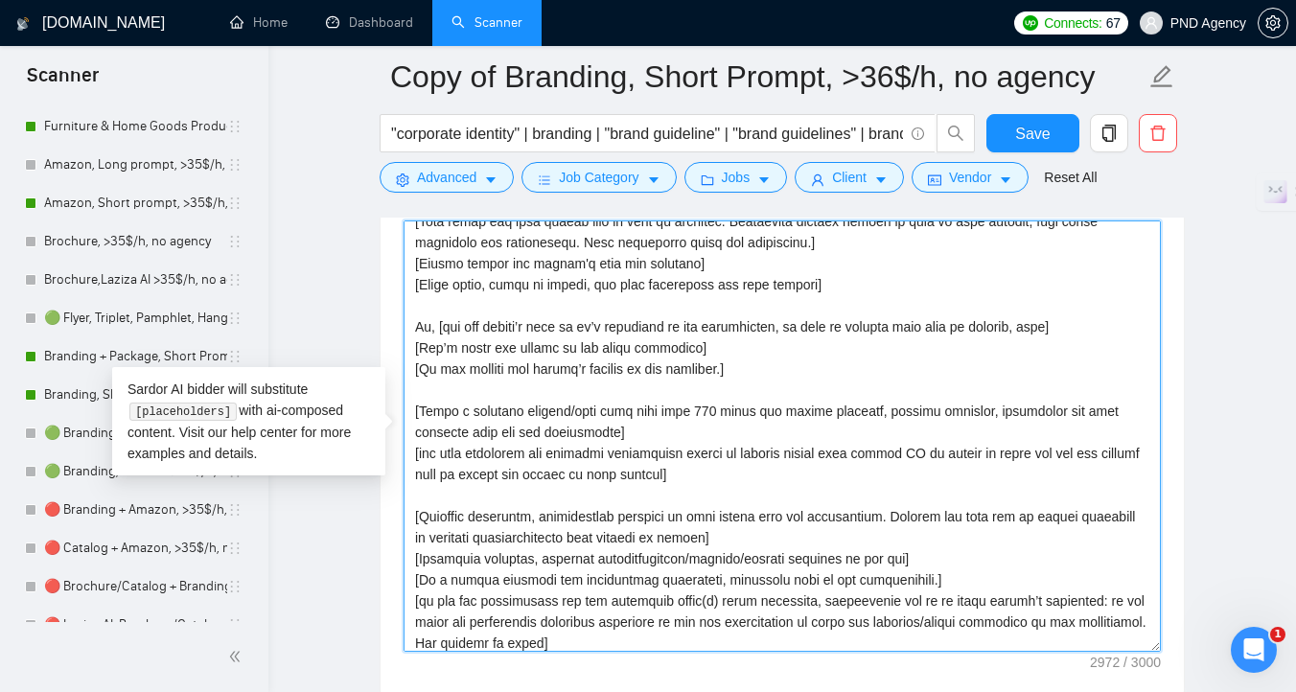
click at [0, 0] on span "numbers." at bounding box center [0, 0] width 0 height 0
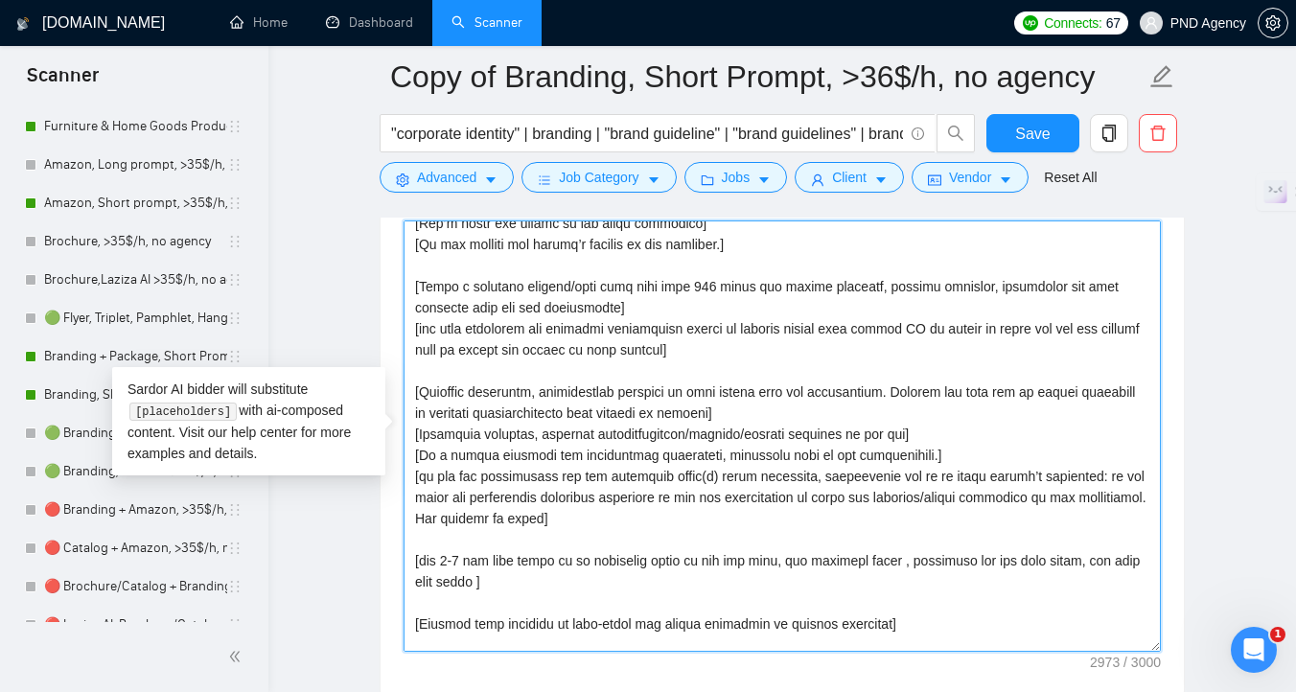
scroll to position [203, 0]
click at [0, 0] on span "Remove Space" at bounding box center [0, 0] width 0 height 0
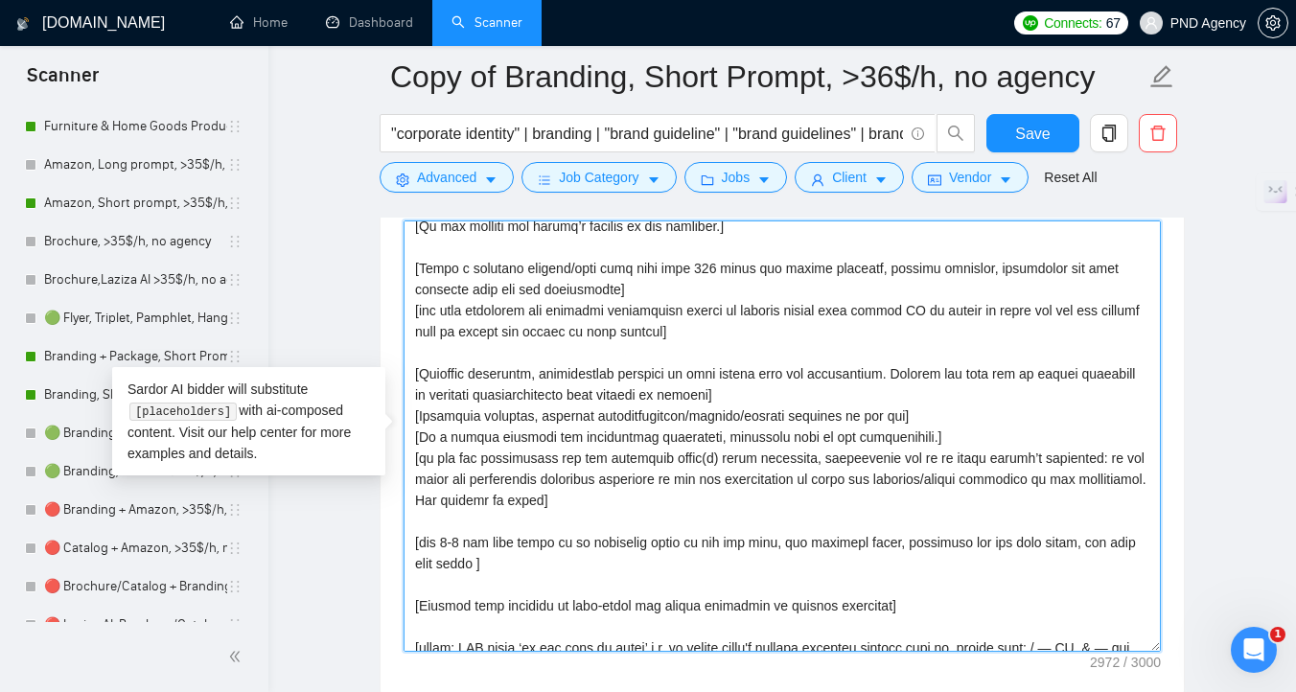
click at [0, 0] on qb-div "Replace with .]" at bounding box center [0, 0] width 0 height 0
click at [517, 567] on textarea "Cover letter template:" at bounding box center [781, 435] width 757 height 431
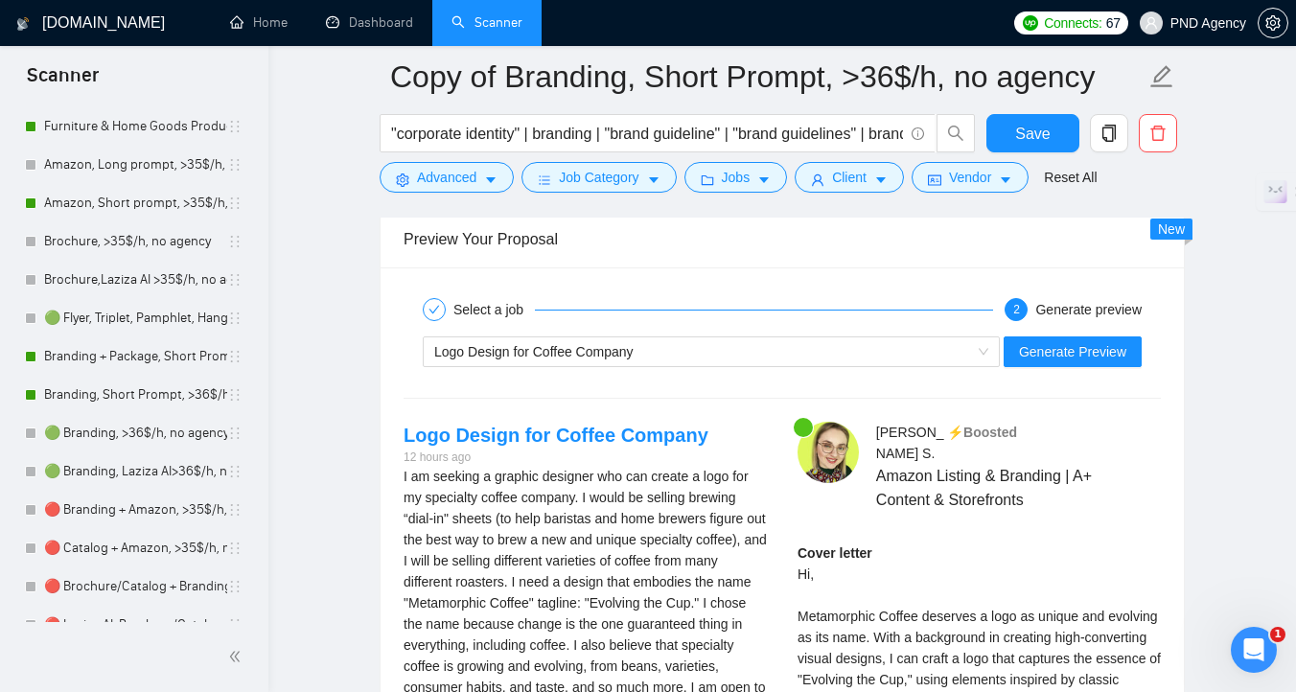
scroll to position [3855, 0]
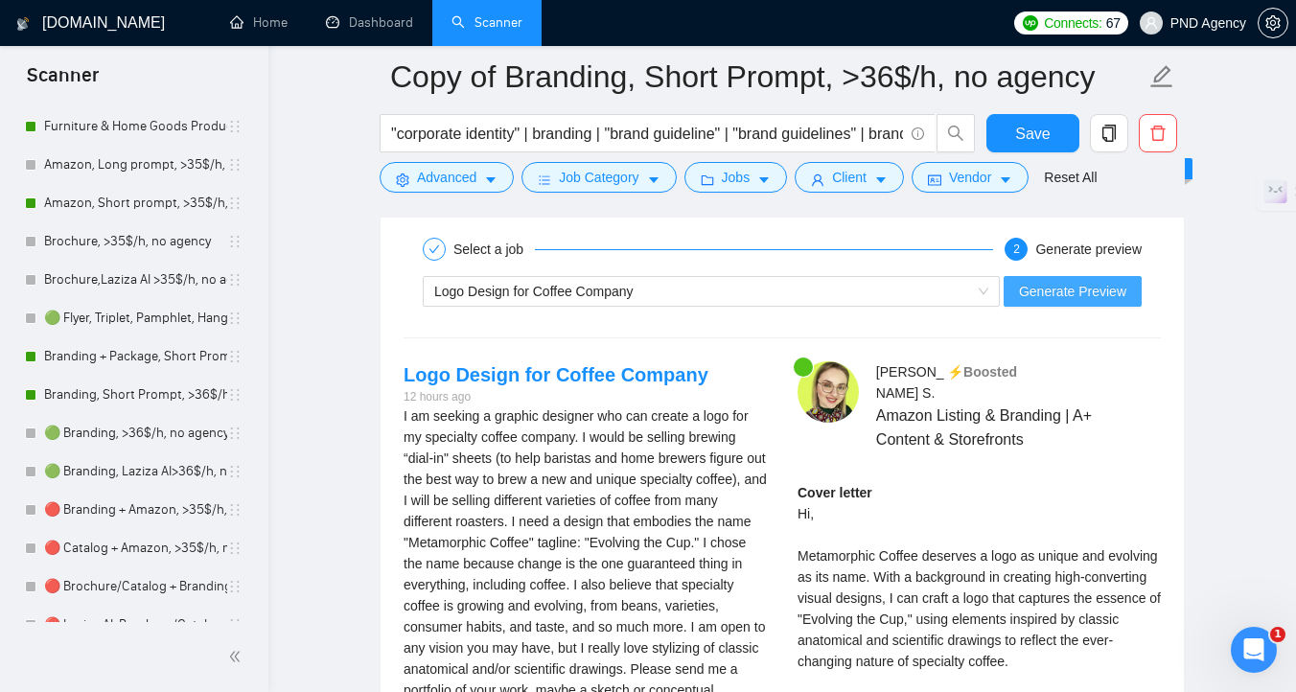
click at [1031, 301] on button "Generate Preview" at bounding box center [1072, 291] width 138 height 31
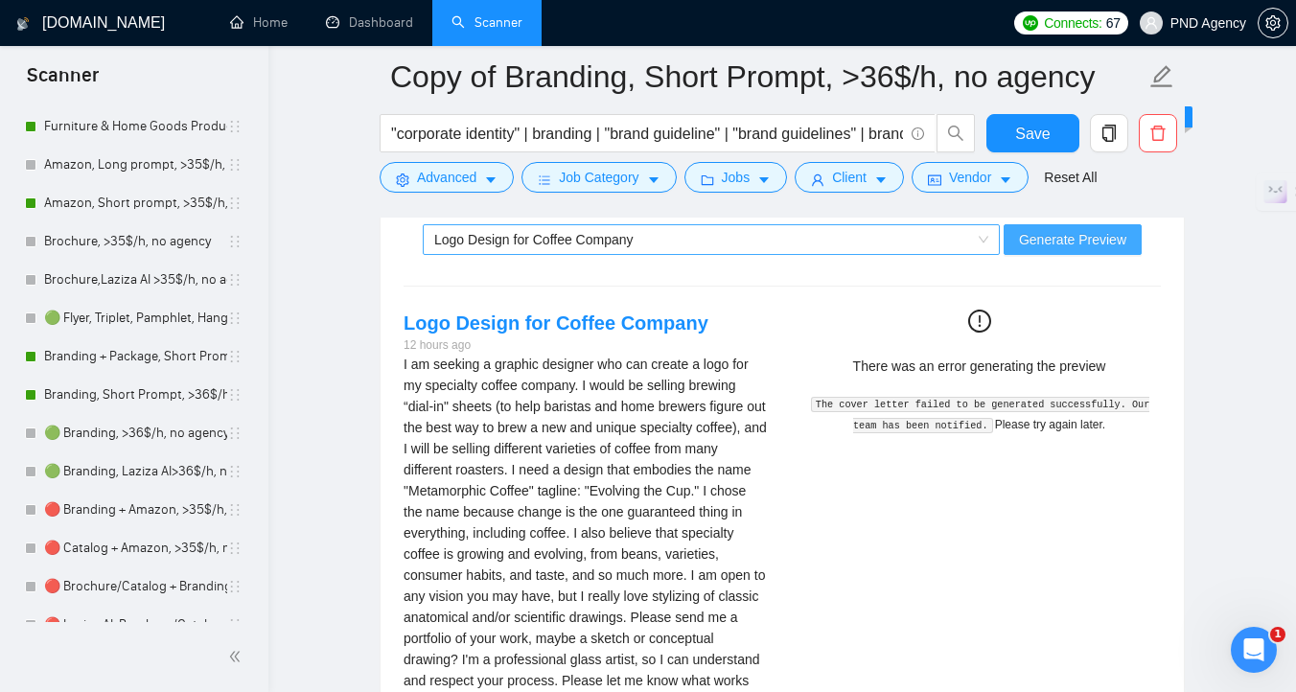
scroll to position [3887, 0]
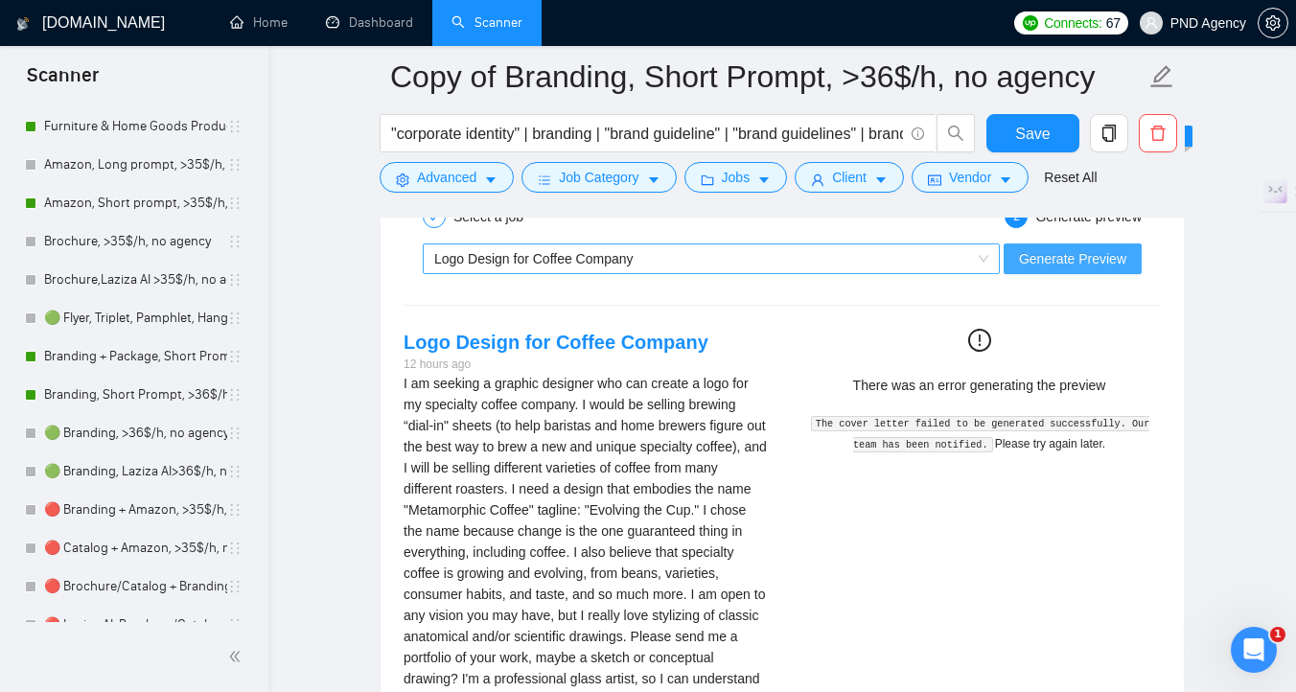
click at [831, 262] on div "Logo Design for Coffee Company" at bounding box center [702, 258] width 537 height 29
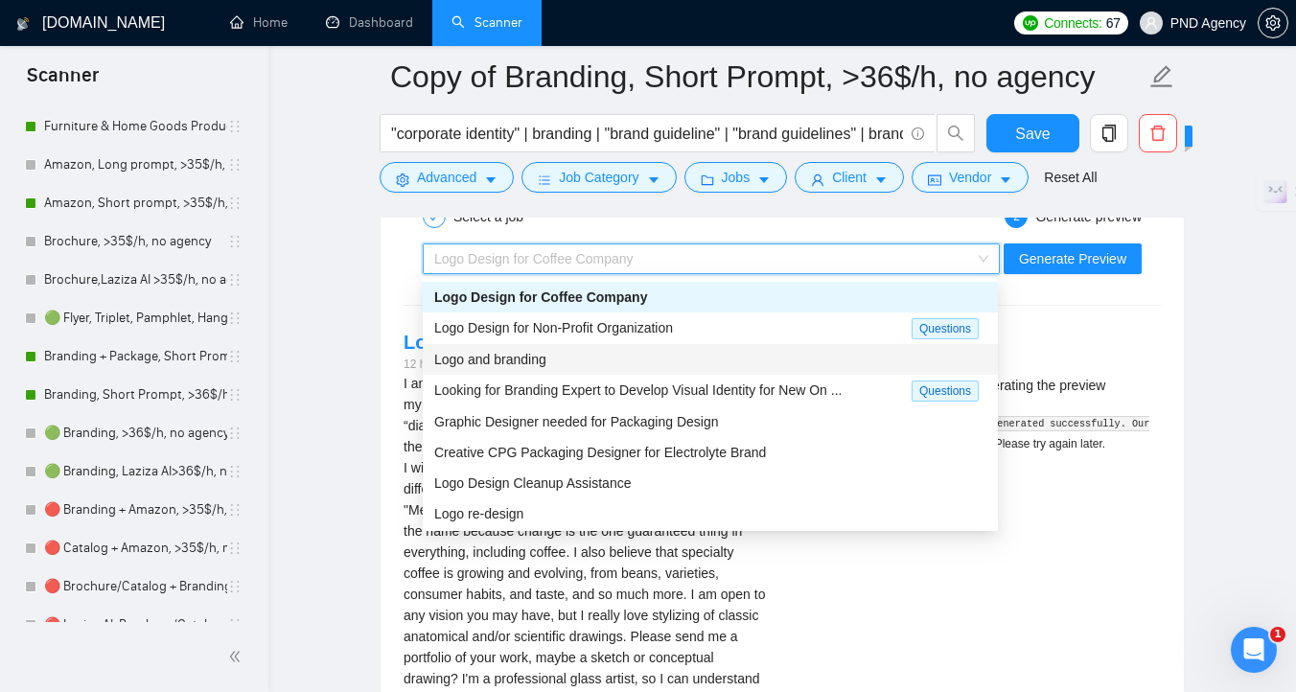
click at [781, 364] on div "Logo and branding" at bounding box center [710, 359] width 552 height 21
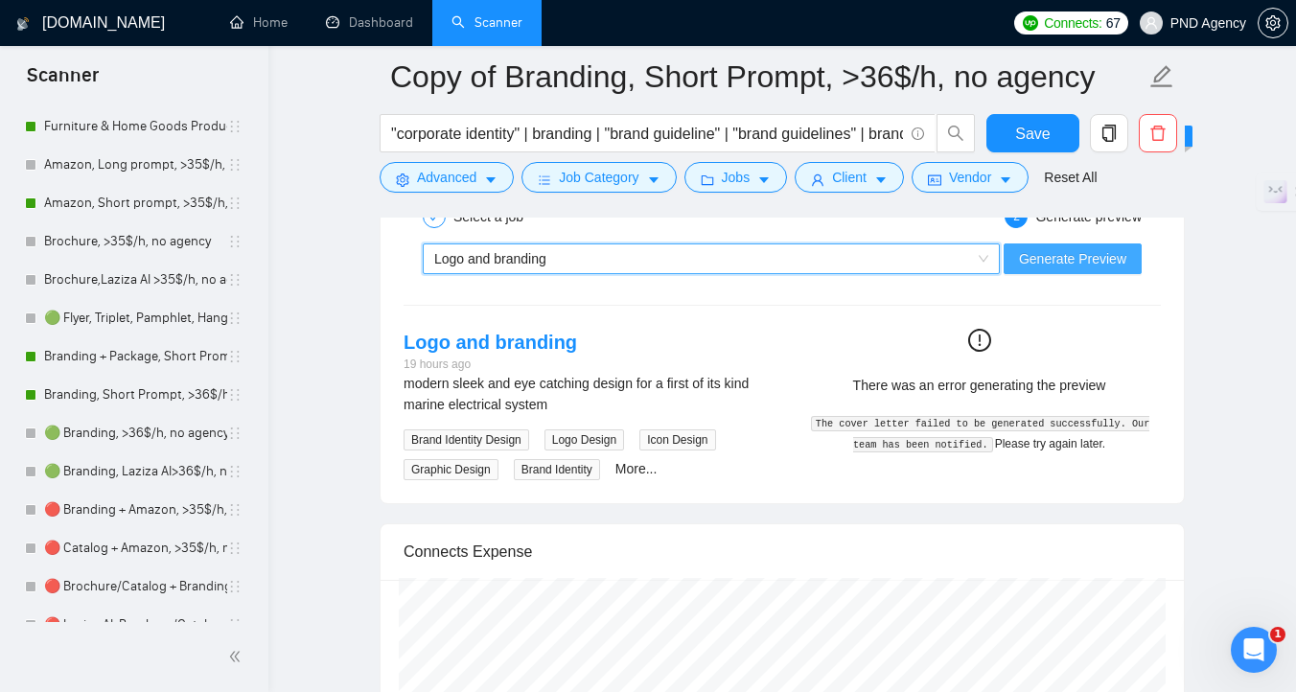
click at [1024, 265] on span "Generate Preview" at bounding box center [1072, 258] width 107 height 21
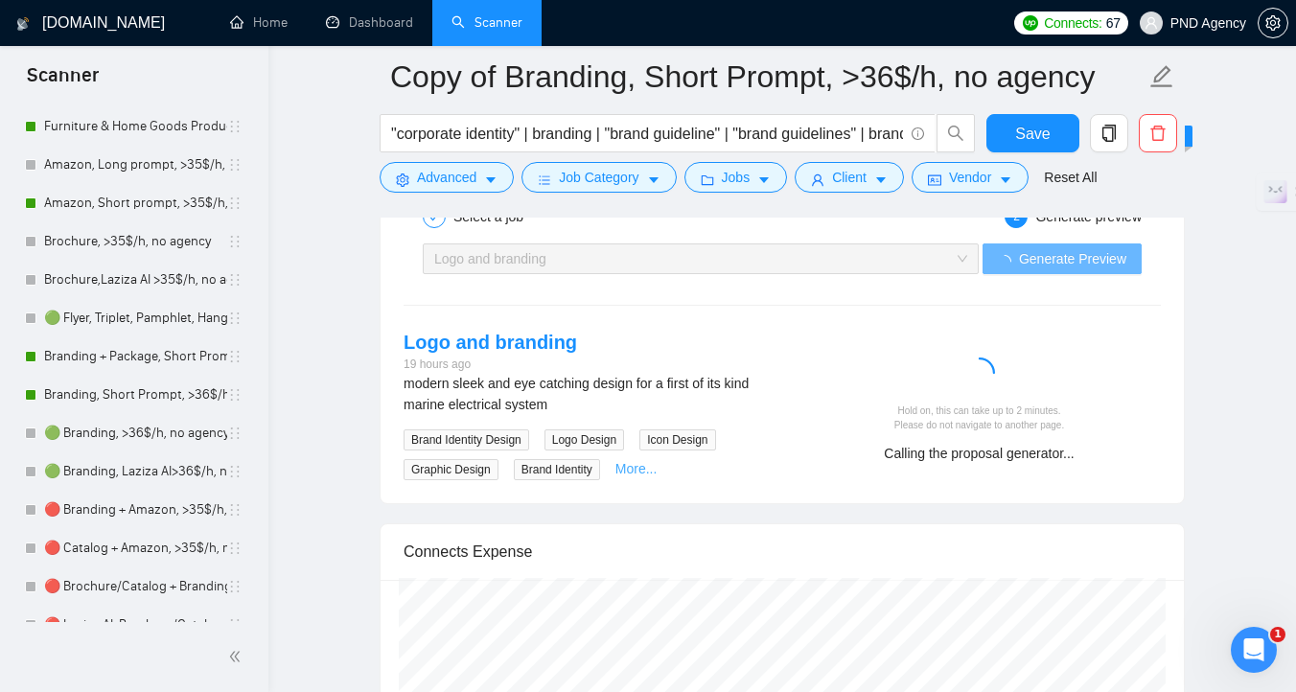
click at [654, 468] on link "More..." at bounding box center [636, 468] width 42 height 15
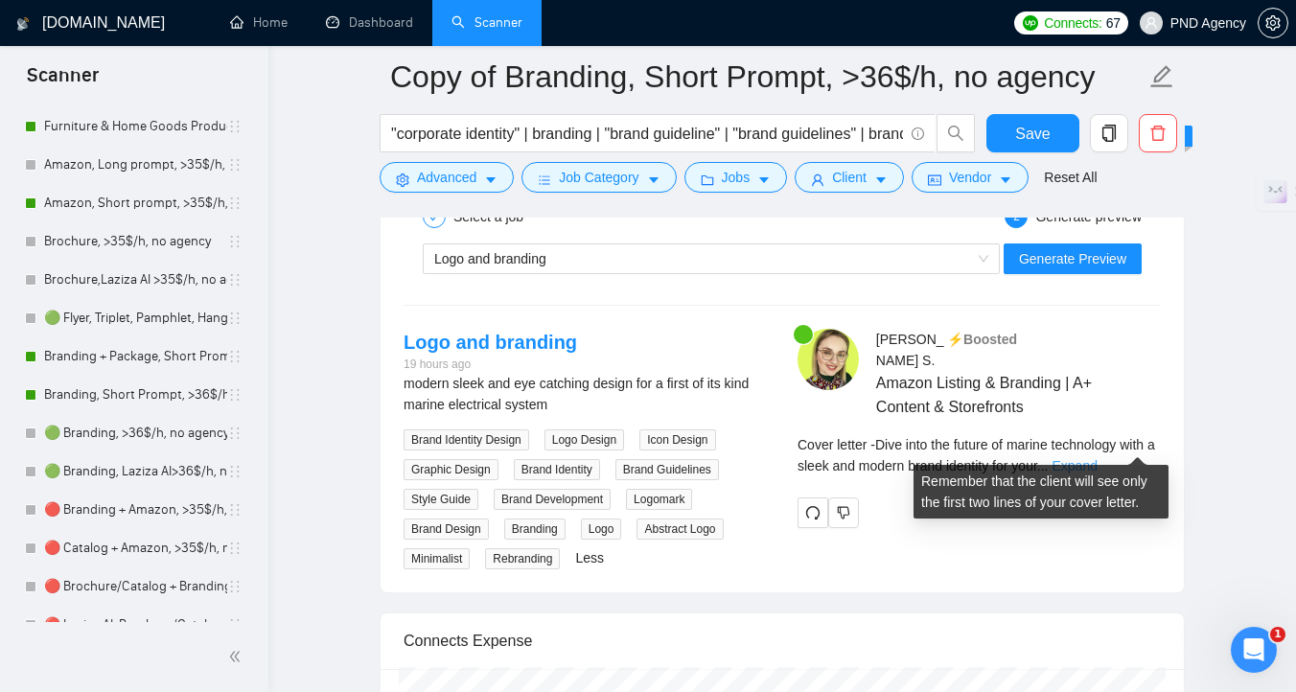
click at [1096, 458] on link "Expand" at bounding box center [1073, 465] width 45 height 15
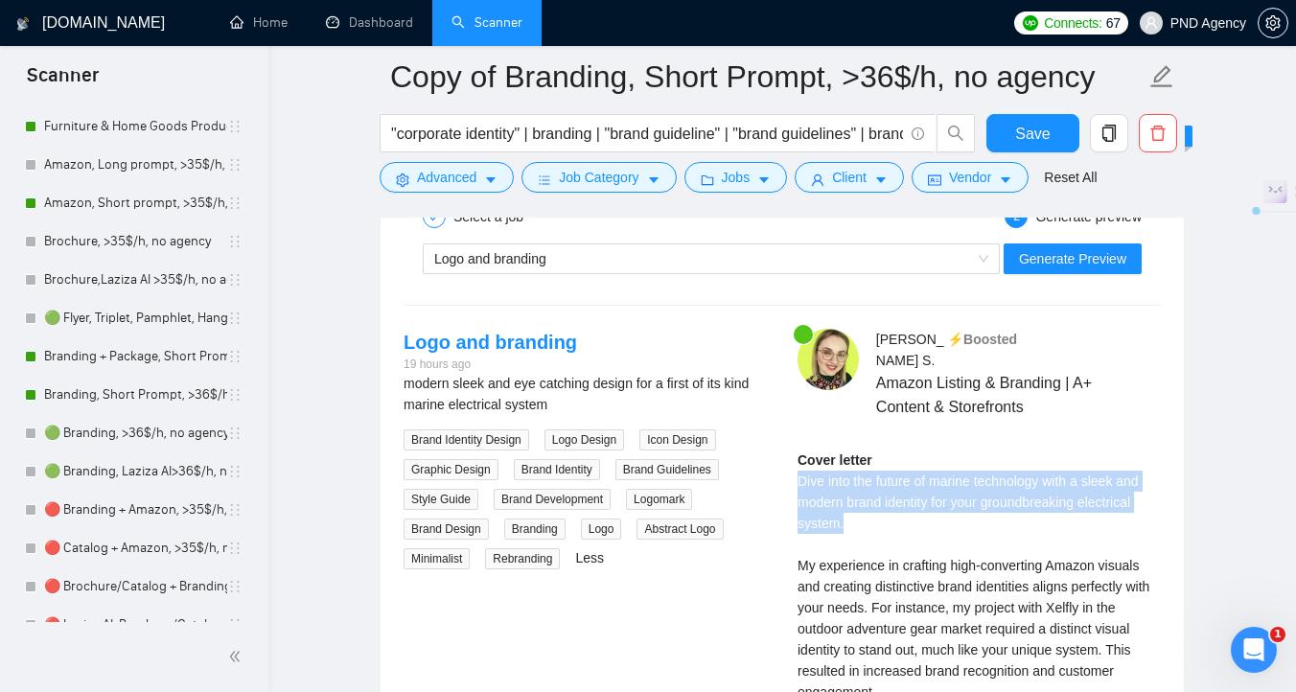
drag, startPoint x: 798, startPoint y: 460, endPoint x: 846, endPoint y: 506, distance: 66.4
click at [834, 510] on div at bounding box center [834, 510] width 0 height 0
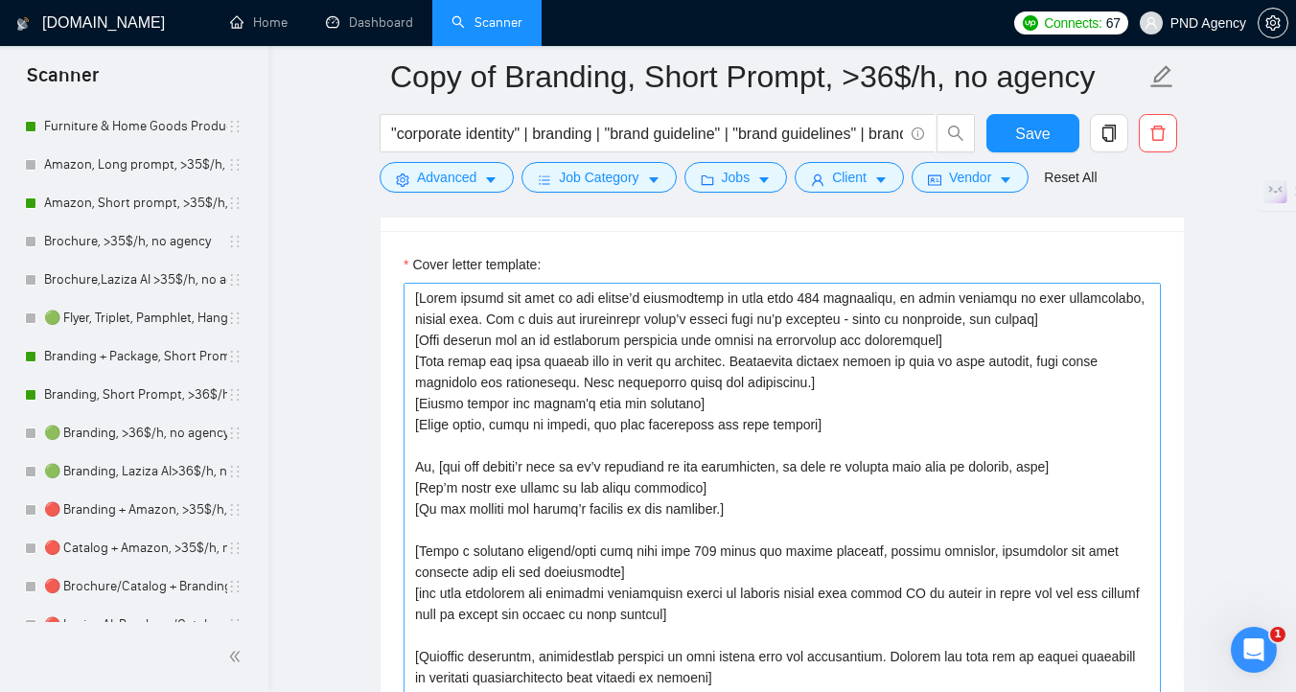
scroll to position [2195, 0]
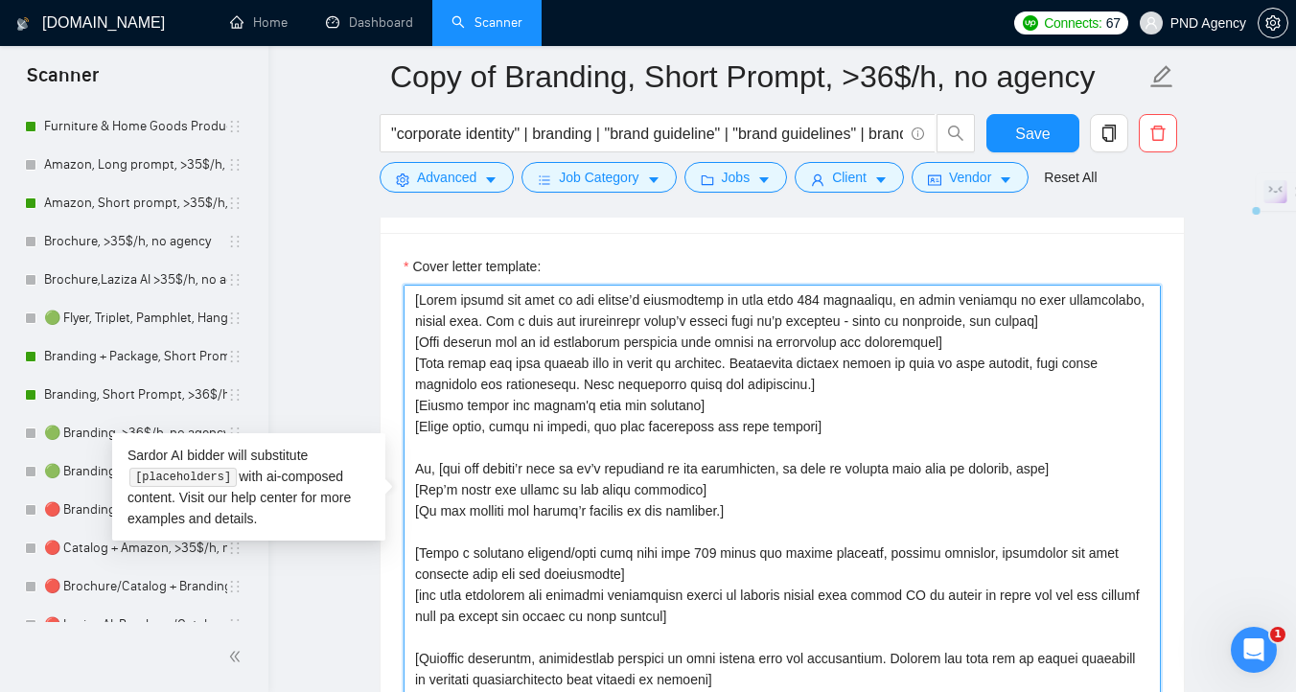
drag, startPoint x: 953, startPoint y: 343, endPoint x: 389, endPoint y: 343, distance: 563.5
click at [389, 343] on div "Cover letter template:" at bounding box center [781, 497] width 803 height 529
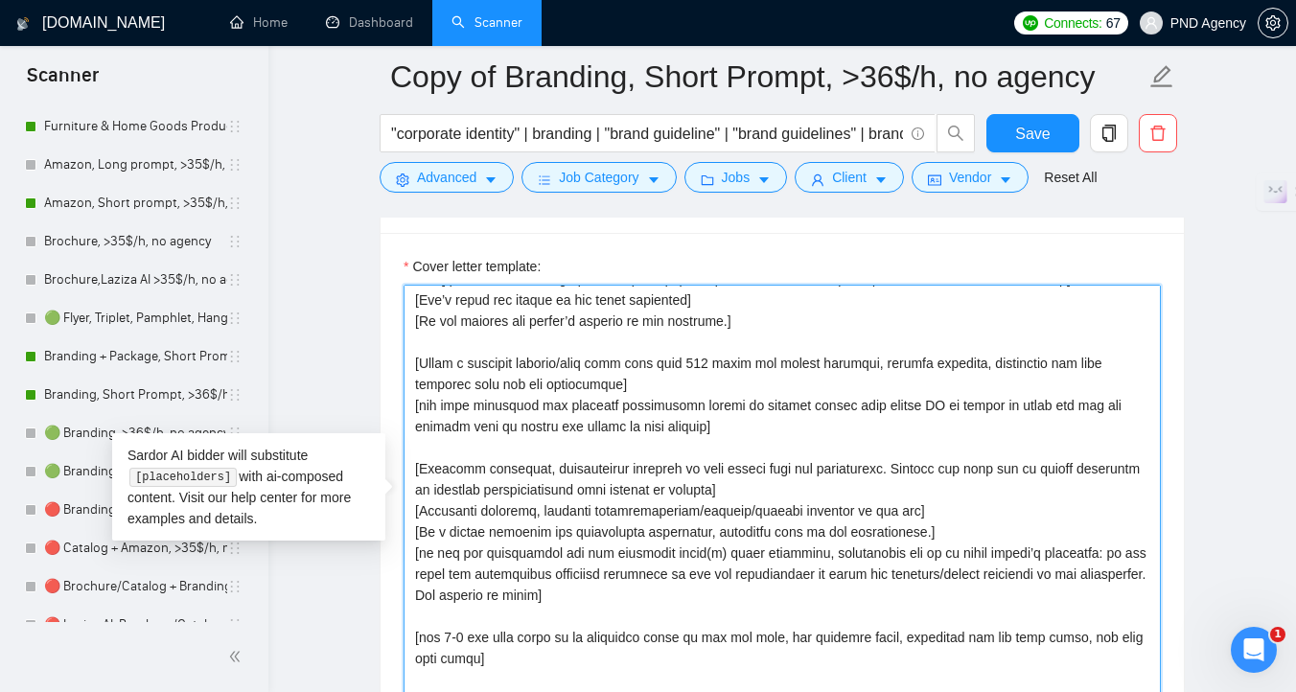
scroll to position [181, 0]
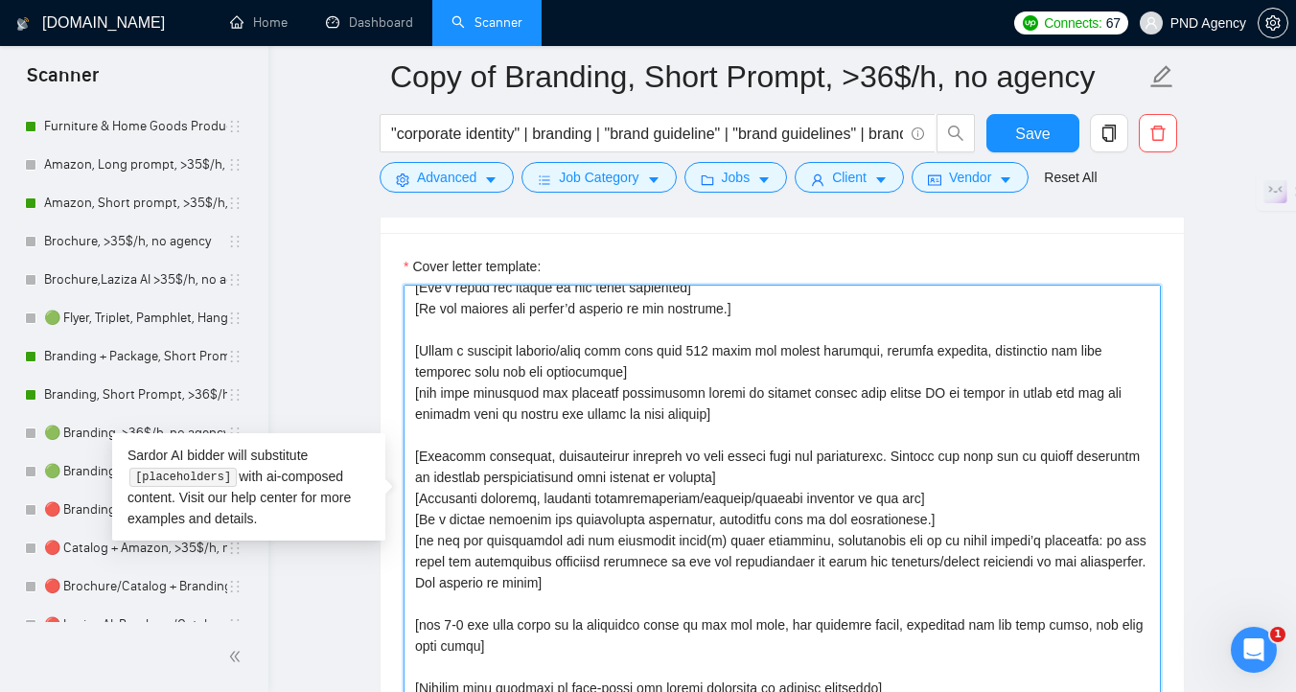
click at [666, 445] on textarea "Cover letter template:" at bounding box center [781, 500] width 757 height 431
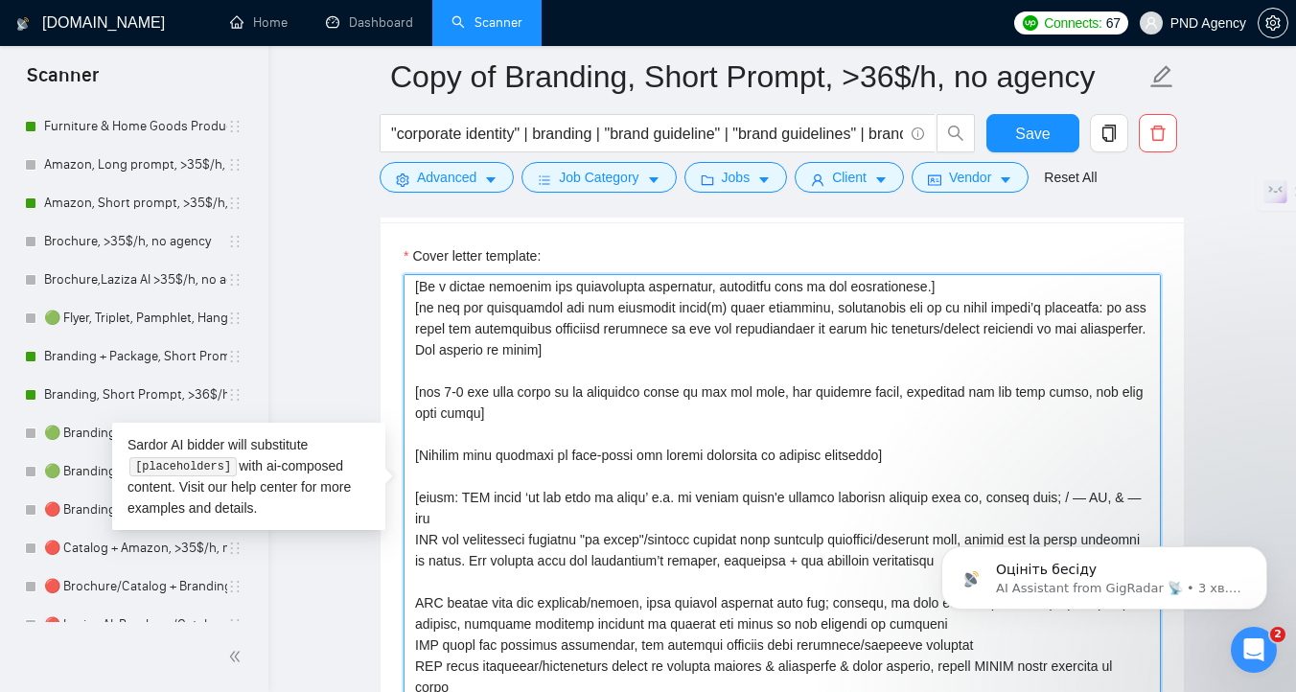
scroll to position [414, 0]
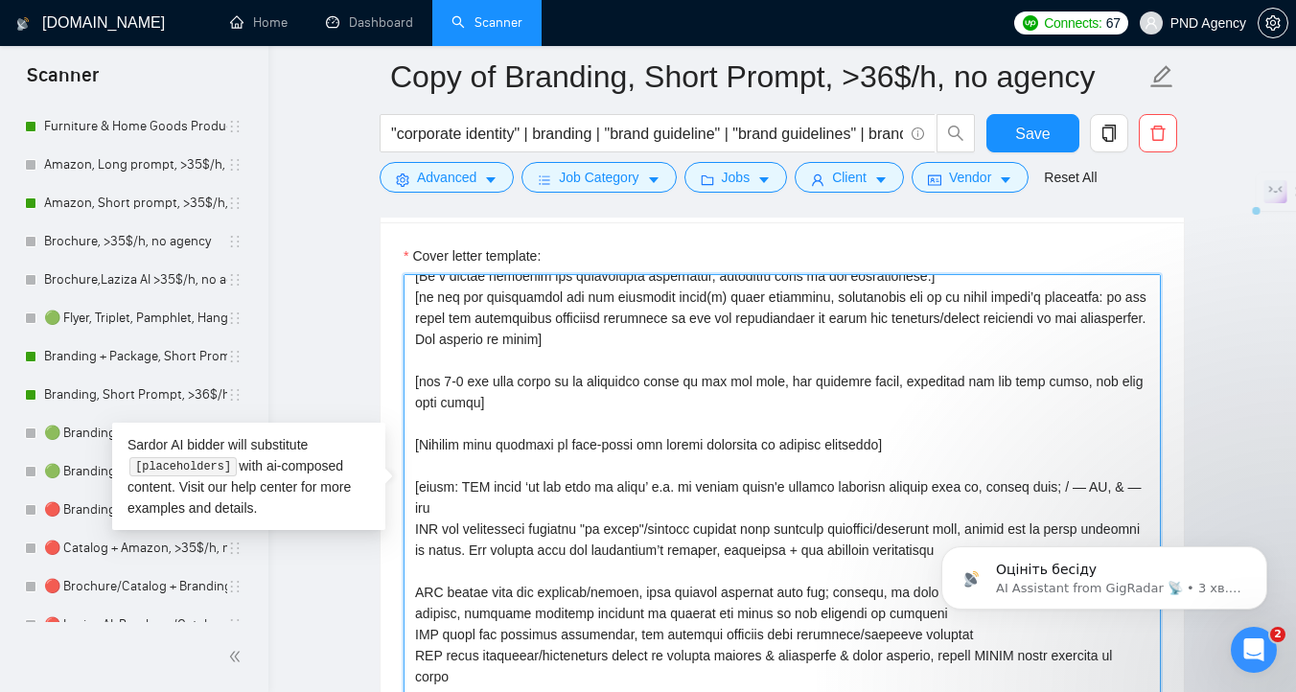
drag, startPoint x: 574, startPoint y: 406, endPoint x: 406, endPoint y: 388, distance: 168.7
click at [406, 388] on textarea "Cover letter template:" at bounding box center [781, 489] width 757 height 431
paste textarea
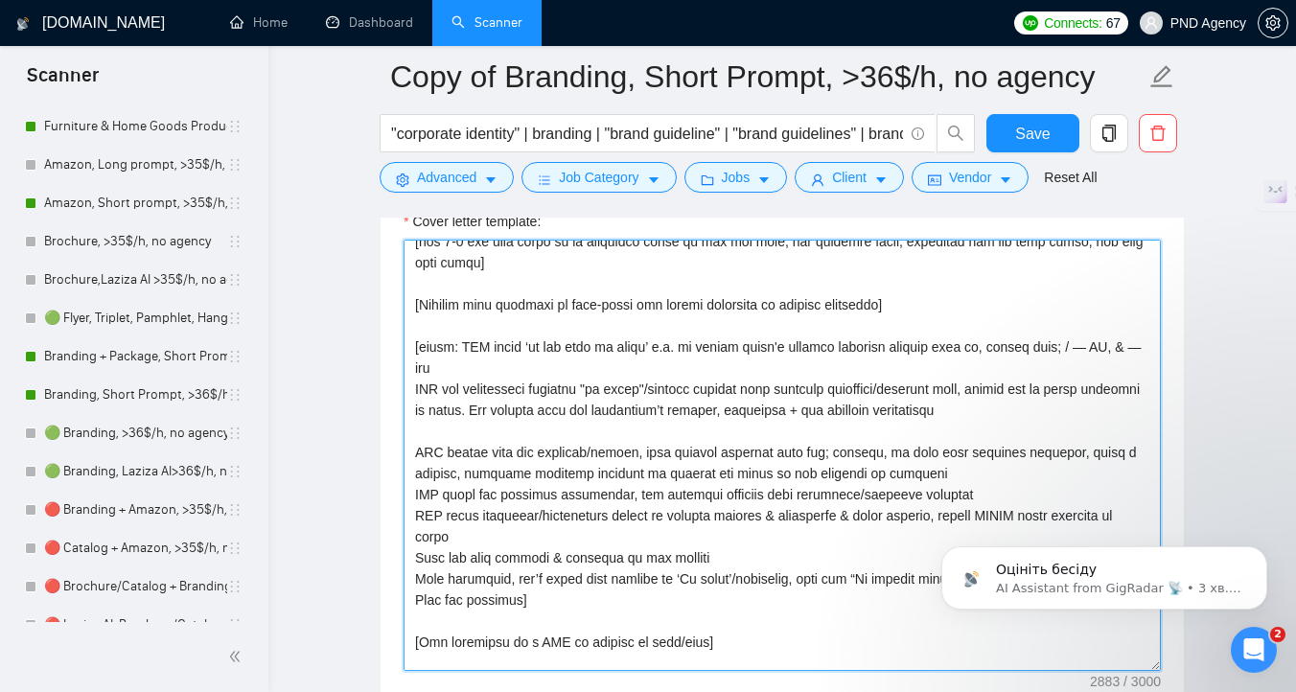
scroll to position [521, 0]
drag, startPoint x: 712, startPoint y: 536, endPoint x: 410, endPoint y: 541, distance: 301.9
click at [410, 541] on textarea "Cover letter template:" at bounding box center [781, 455] width 757 height 431
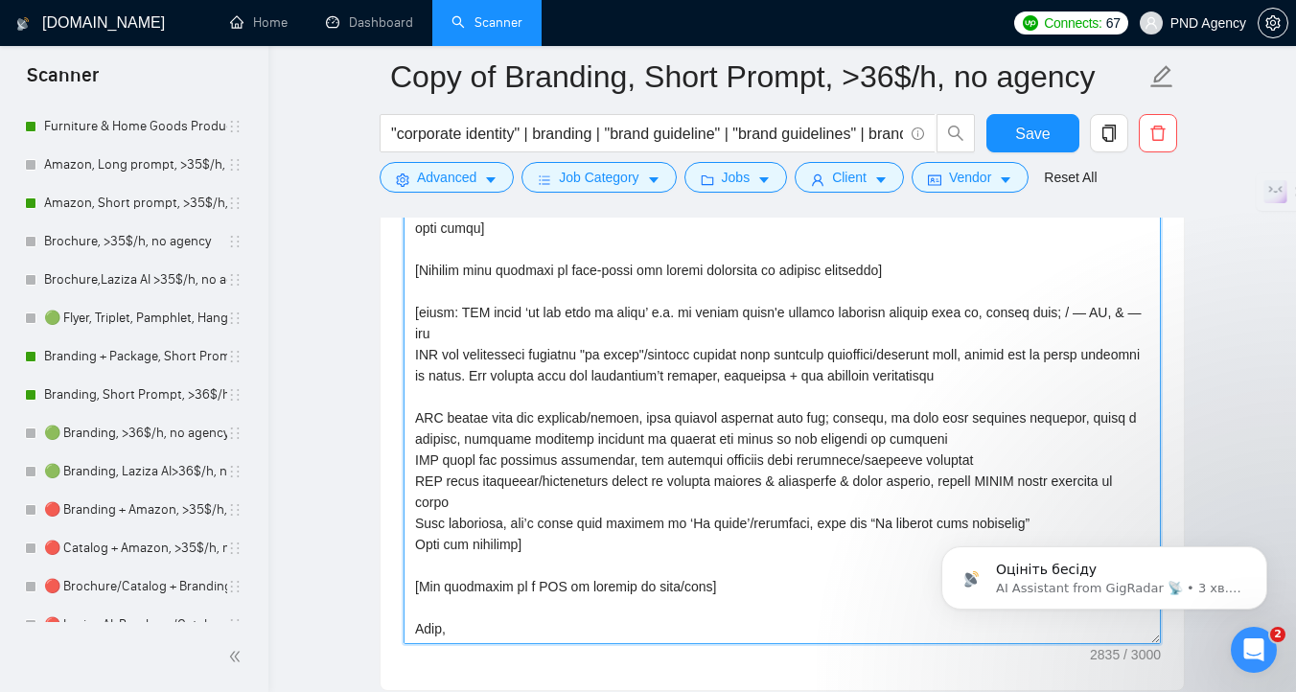
scroll to position [2270, 0]
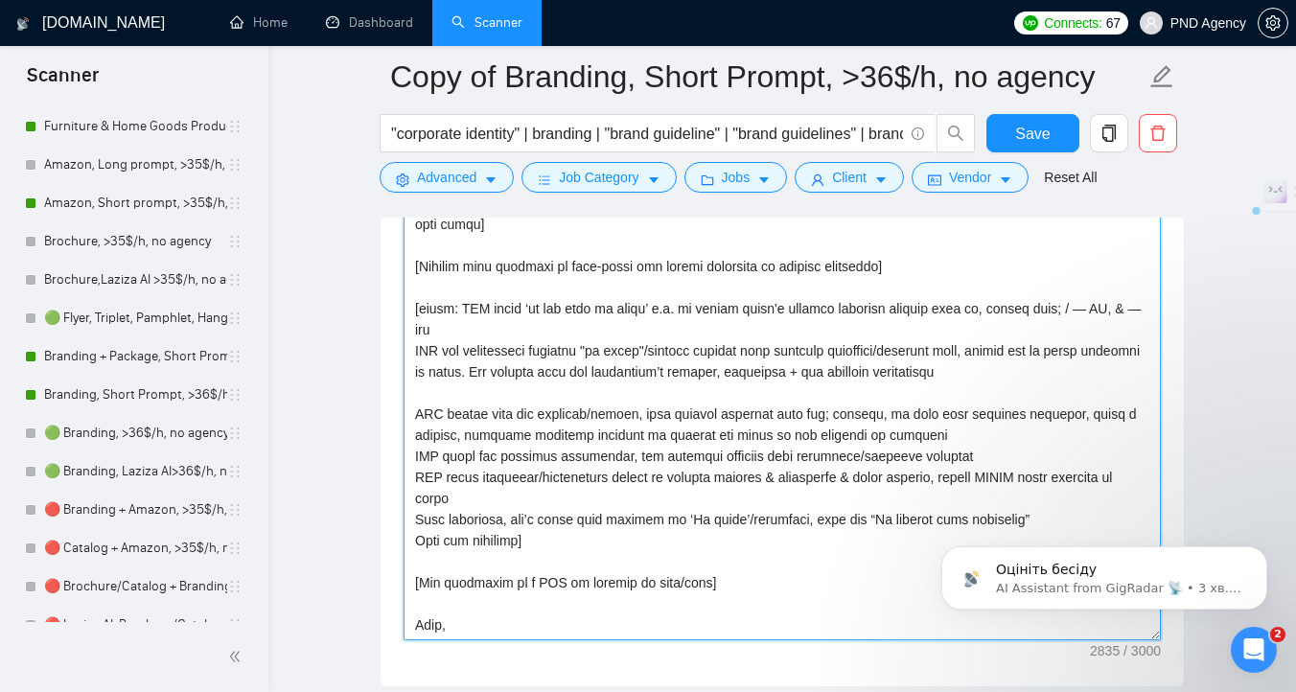
drag, startPoint x: 539, startPoint y: 521, endPoint x: 401, endPoint y: 521, distance: 138.0
click at [401, 521] on div "Cover letter template:" at bounding box center [781, 421] width 803 height 529
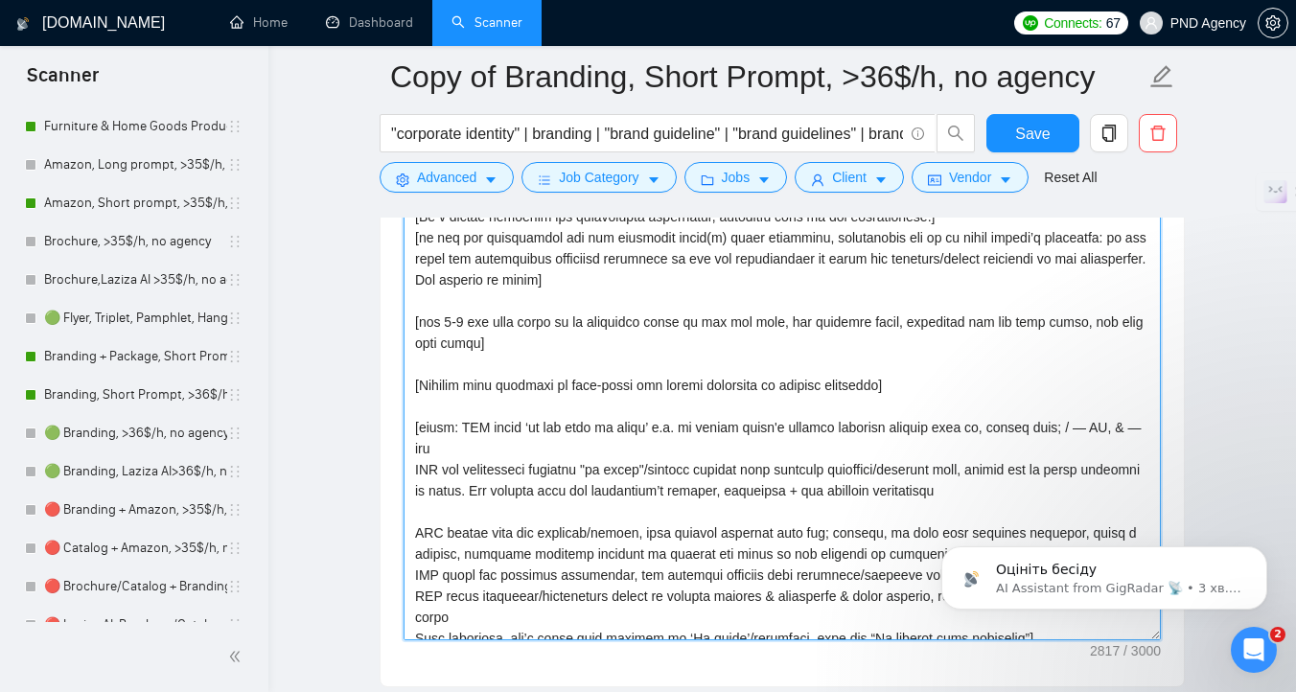
scroll to position [359, 0]
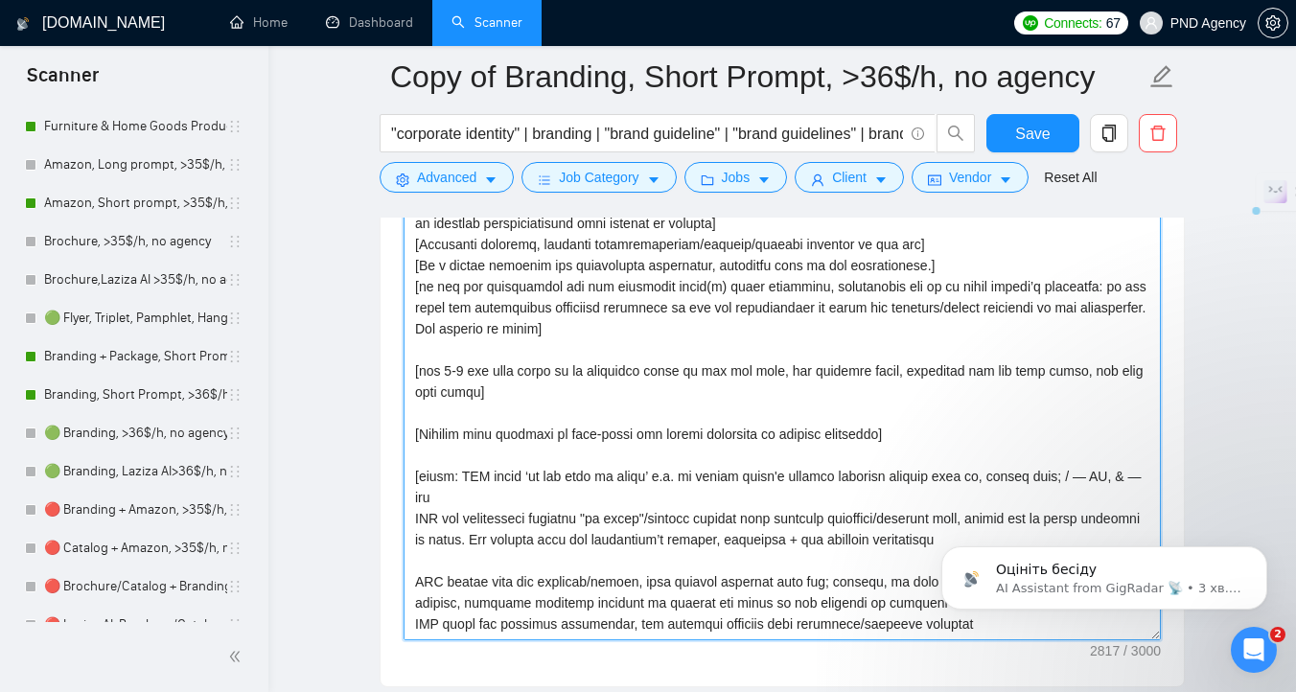
drag, startPoint x: 533, startPoint y: 382, endPoint x: 408, endPoint y: 375, distance: 124.8
click at [408, 375] on textarea "Cover letter template:" at bounding box center [781, 424] width 757 height 431
paste textarea "🚀 Here are some of my Successful cases: 👉 [based on client needs described in j…"
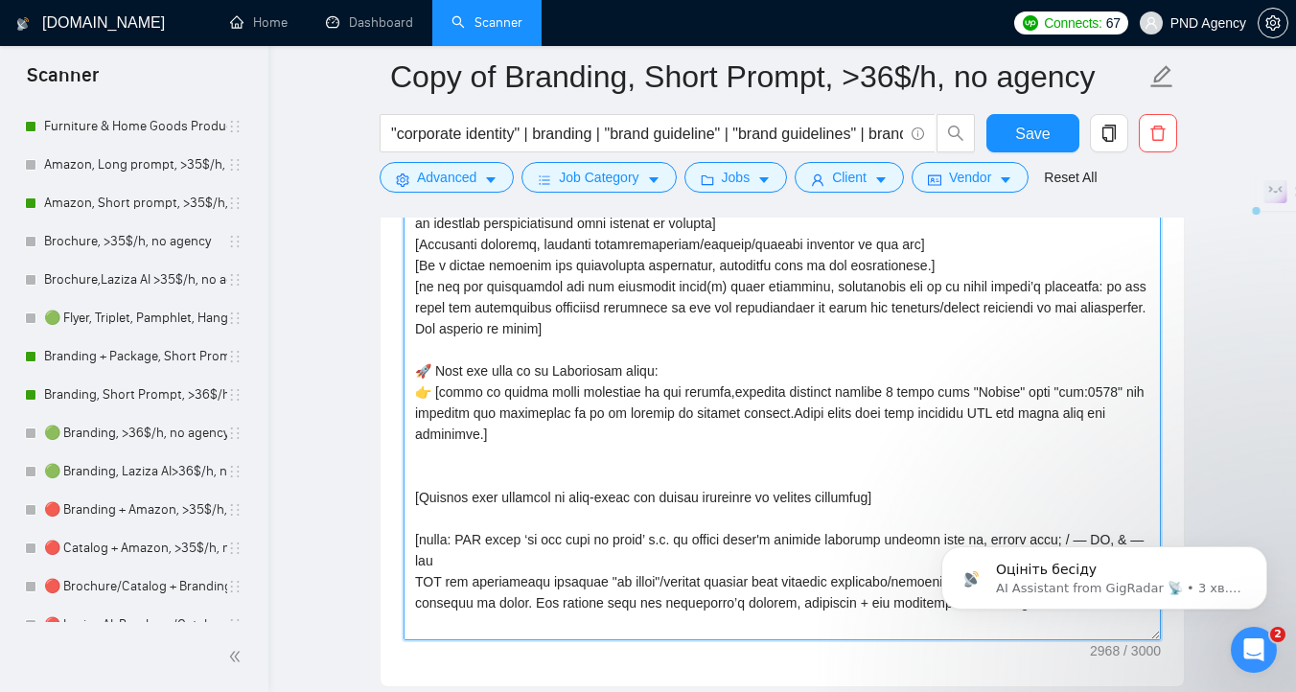
drag, startPoint x: 1128, startPoint y: 390, endPoint x: 1027, endPoint y: 394, distance: 100.7
click at [1027, 394] on textarea "Cover letter template:" at bounding box center [781, 424] width 757 height 431
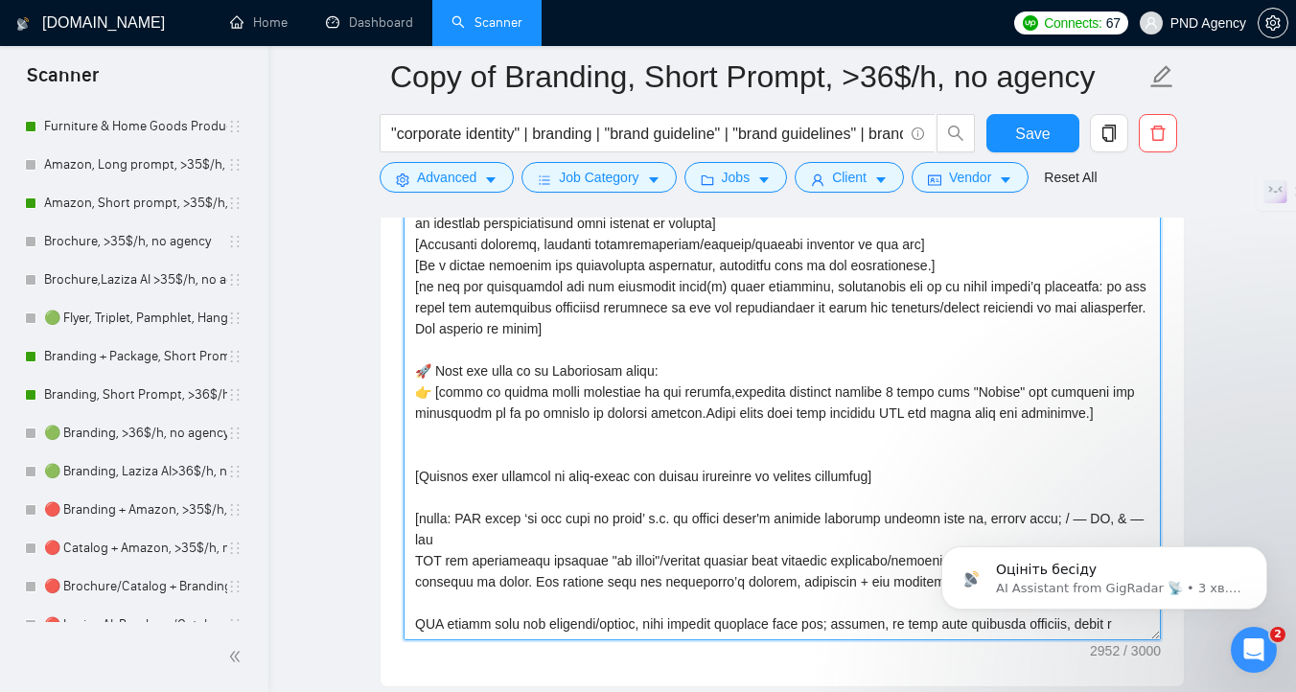
click at [685, 416] on textarea "Cover letter template:" at bounding box center [781, 424] width 757 height 431
drag, startPoint x: 922, startPoint y: 478, endPoint x: 407, endPoint y: 486, distance: 514.7
click at [408, 486] on textarea "Cover letter template:" at bounding box center [781, 424] width 757 height 431
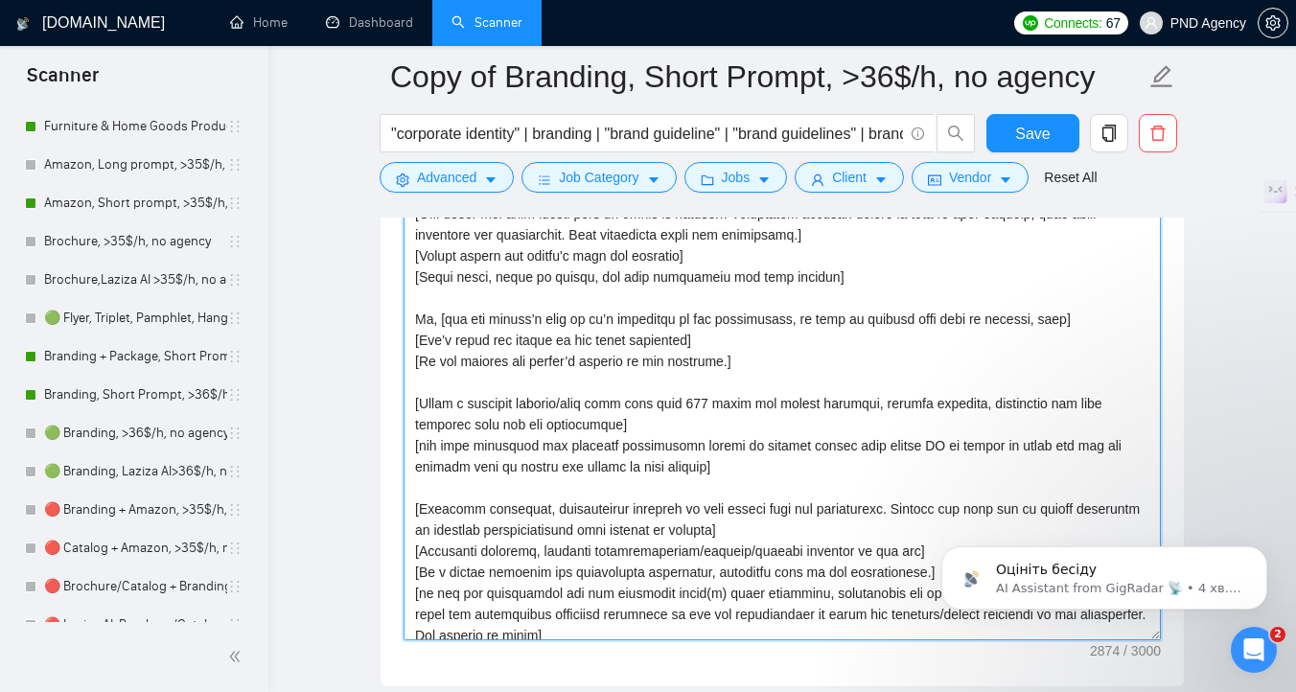
scroll to position [54, 0]
drag, startPoint x: 658, startPoint y: 405, endPoint x: 725, endPoint y: 401, distance: 67.3
click at [725, 401] on textarea "Cover letter template:" at bounding box center [781, 424] width 757 height 431
drag, startPoint x: 869, startPoint y: 400, endPoint x: 656, endPoint y: 408, distance: 212.9
click at [656, 408] on textarea "Cover letter template:" at bounding box center [781, 424] width 757 height 431
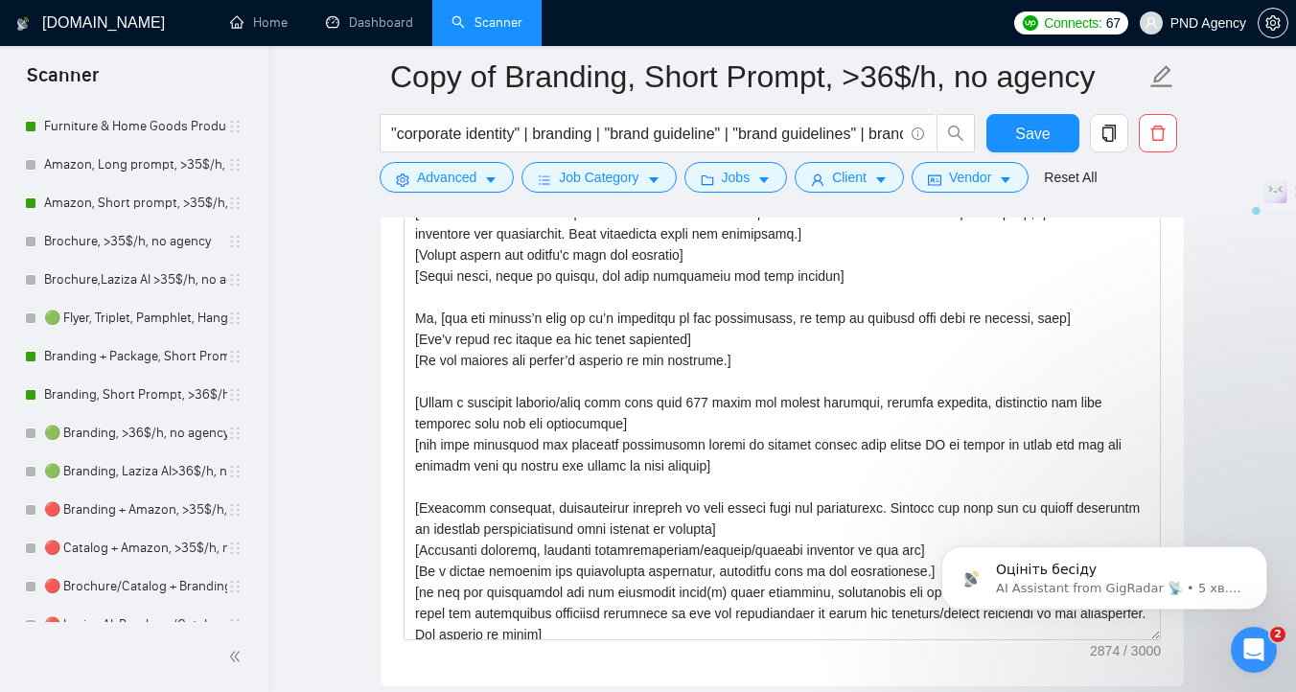
click html "Оцініть бесіду AI Assistant from GigRadar 📡 • 5 хв. тому"
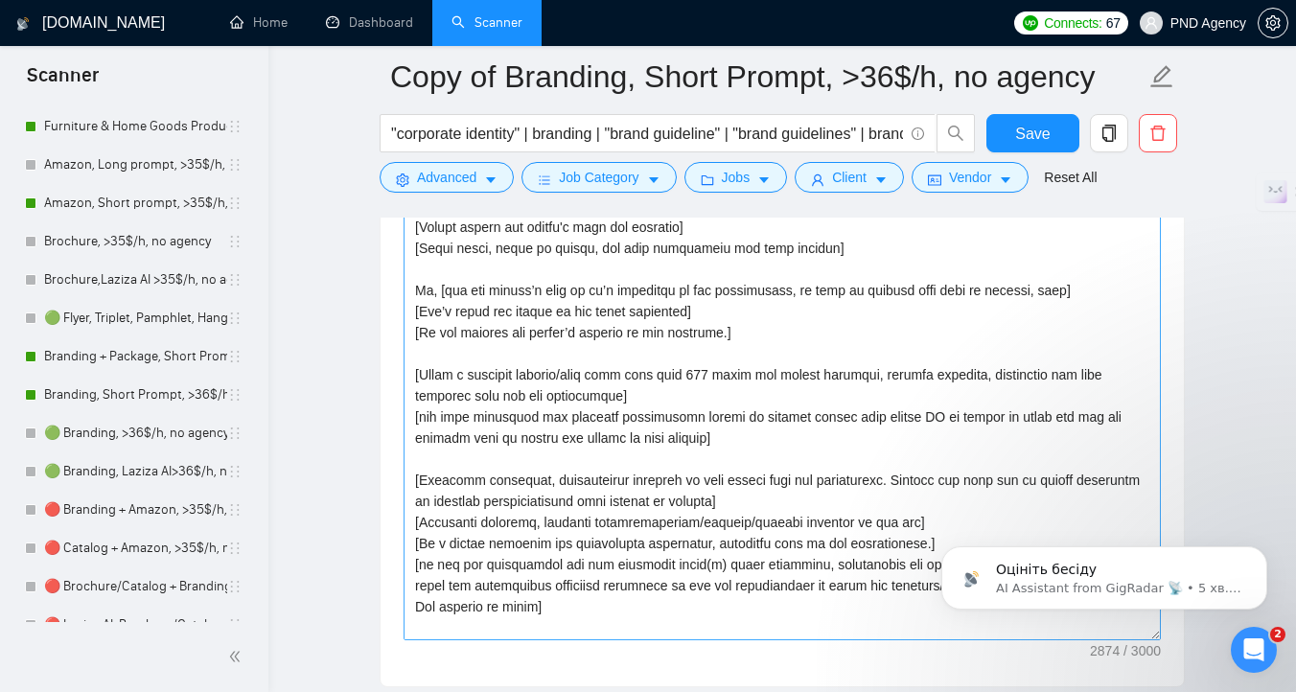
scroll to position [85, 0]
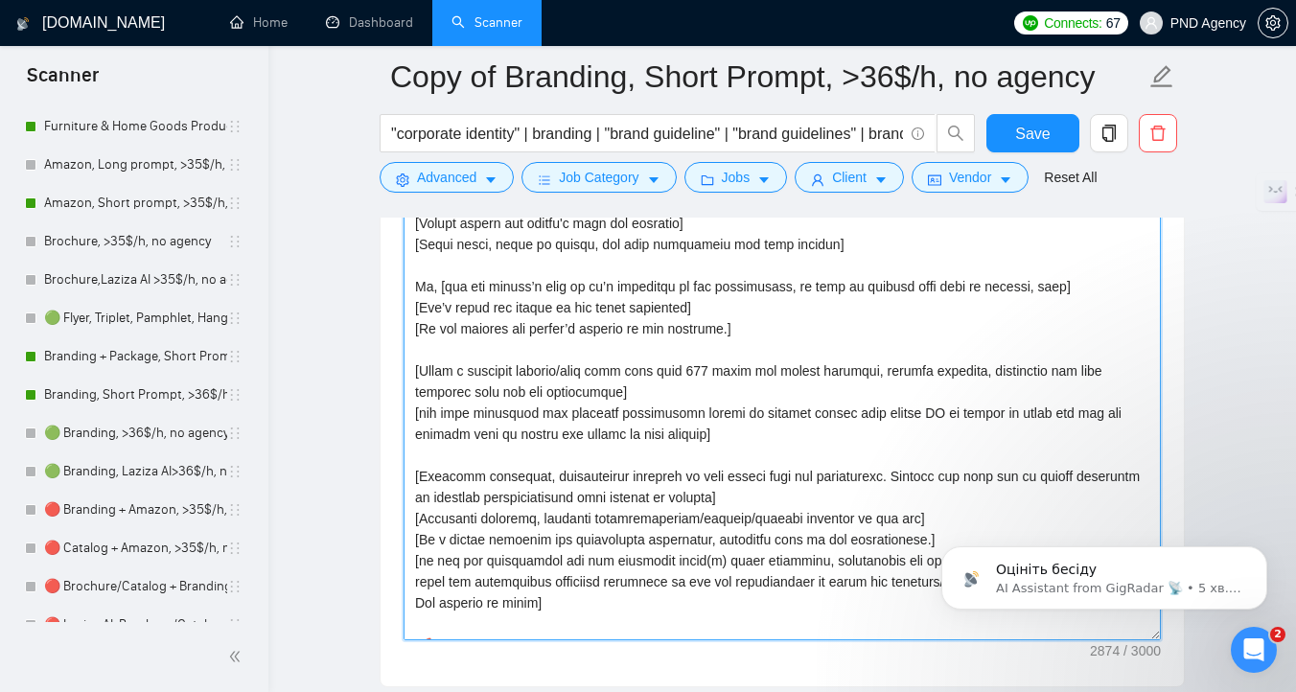
click at [1088, 476] on textarea "Cover letter template:" at bounding box center [781, 424] width 757 height 431
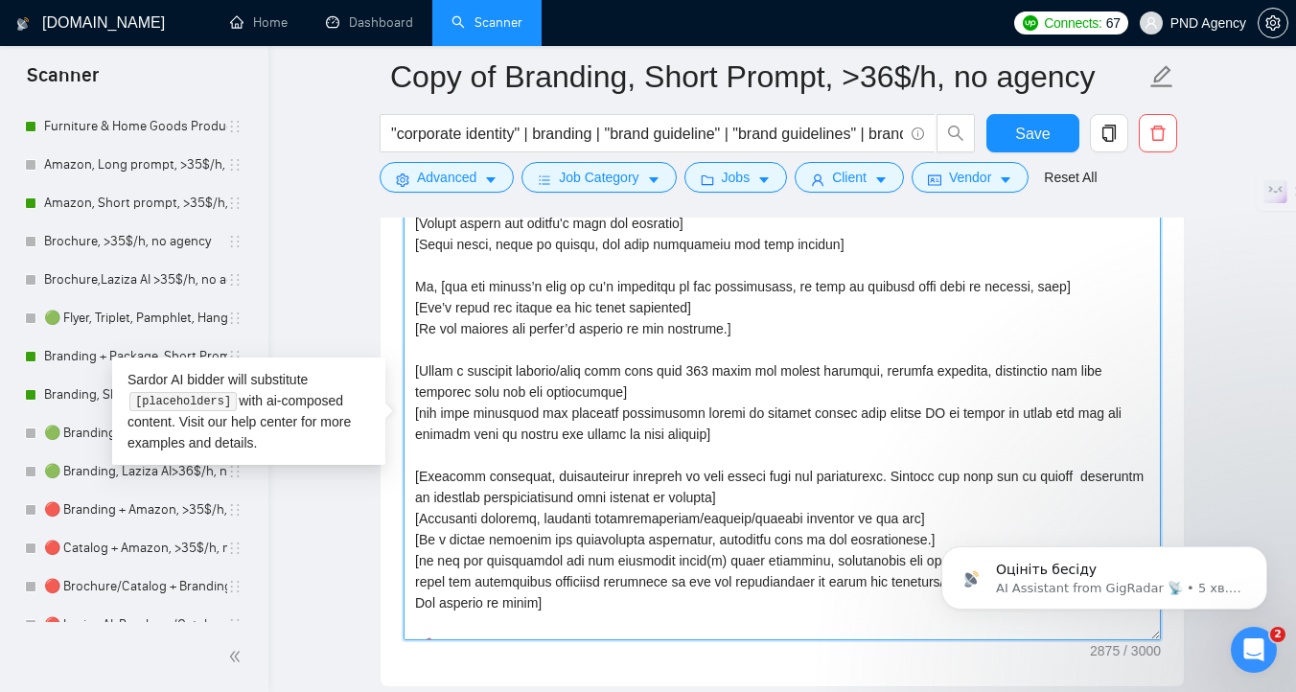
paste textarea "into 240 chars and sparks interest"
drag, startPoint x: 723, startPoint y: 433, endPoint x: 399, endPoint y: 369, distance: 330.2
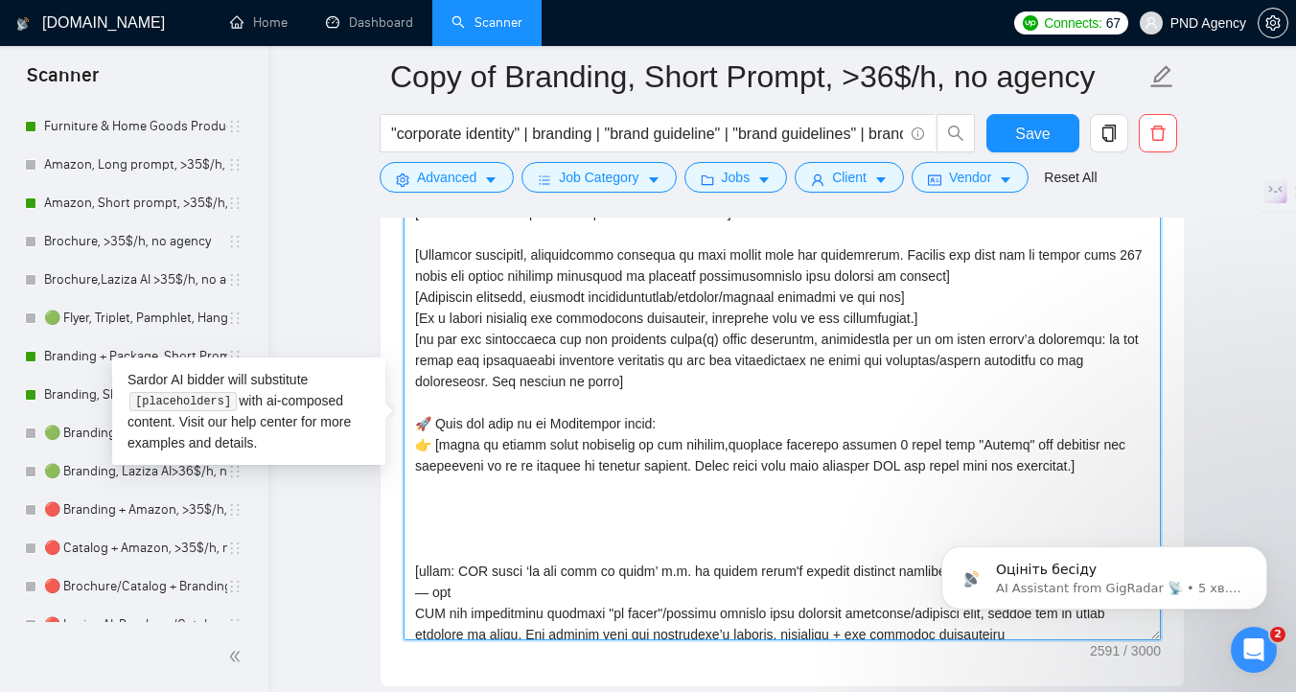
scroll to position [213, 0]
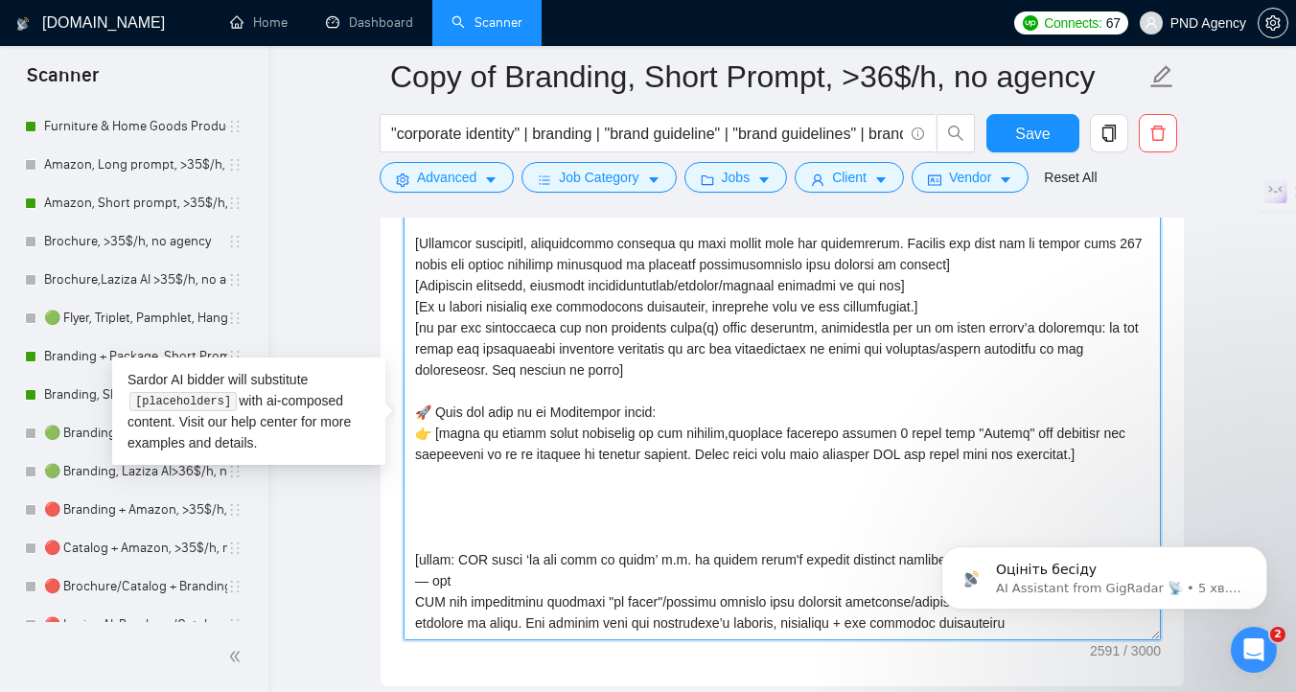
click at [548, 494] on textarea "Cover letter template:" at bounding box center [781, 424] width 757 height 431
paste textarea "[Folder= 1. Ooh Beau | URL: [PERSON_NAME][DOMAIN_NAME][URL] | Sophisticated bra…"
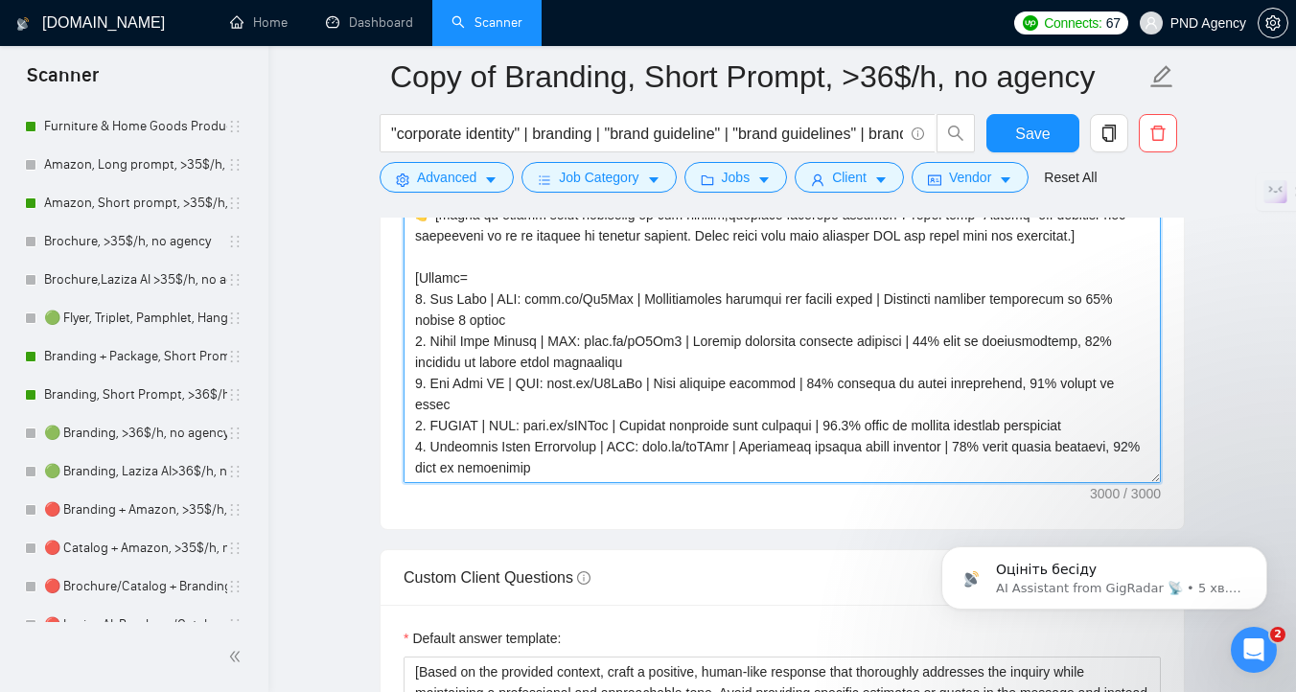
scroll to position [260, 0]
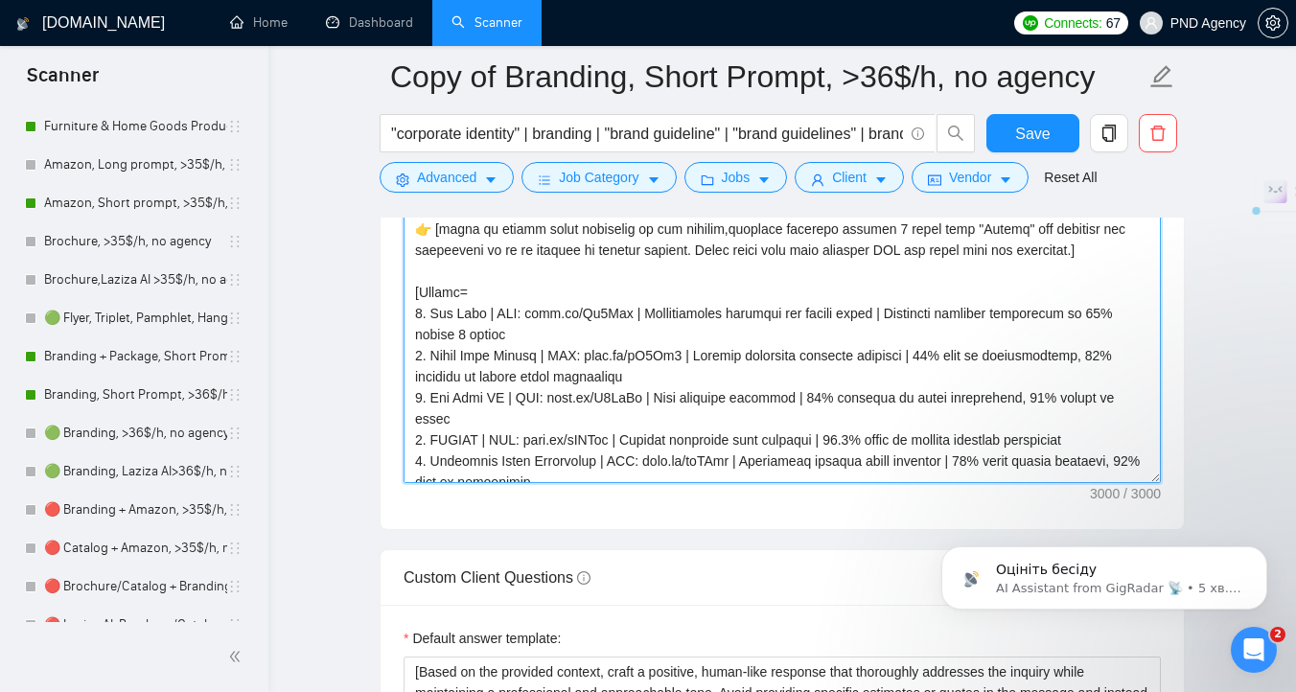
drag, startPoint x: 495, startPoint y: 413, endPoint x: 393, endPoint y: 400, distance: 102.5
click at [393, 400] on div "Cover letter template:" at bounding box center [781, 264] width 803 height 529
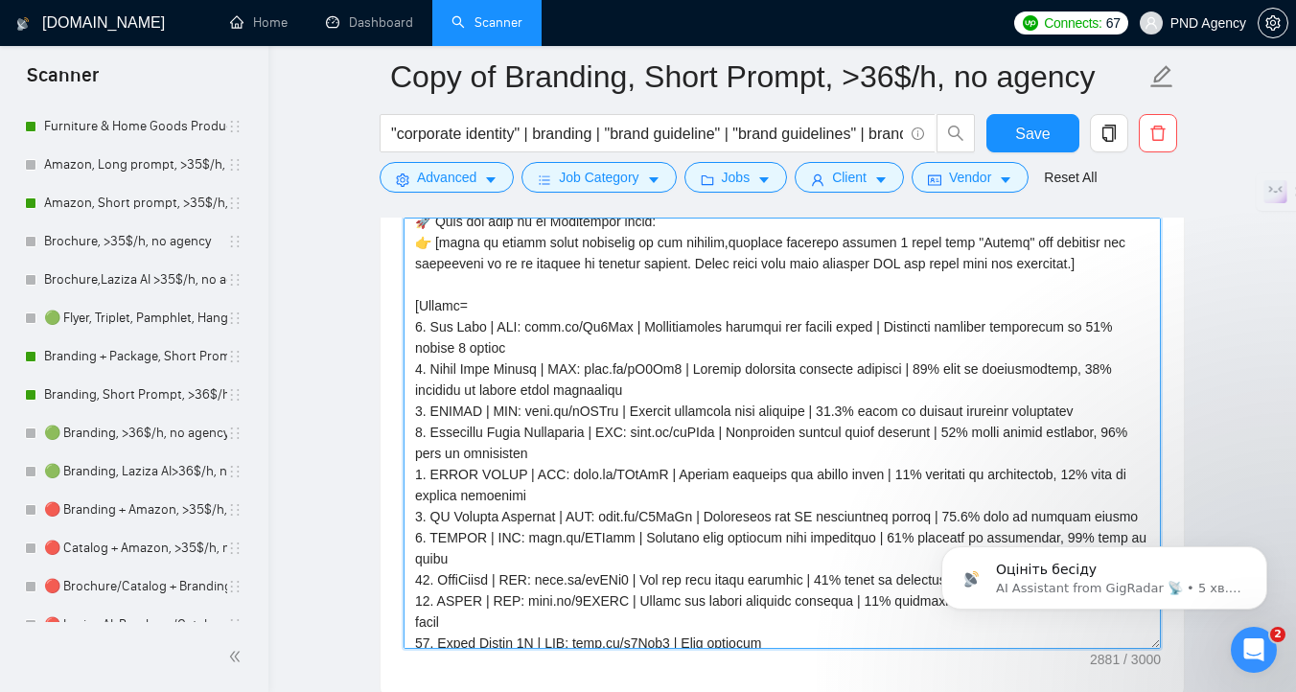
scroll to position [422, 0]
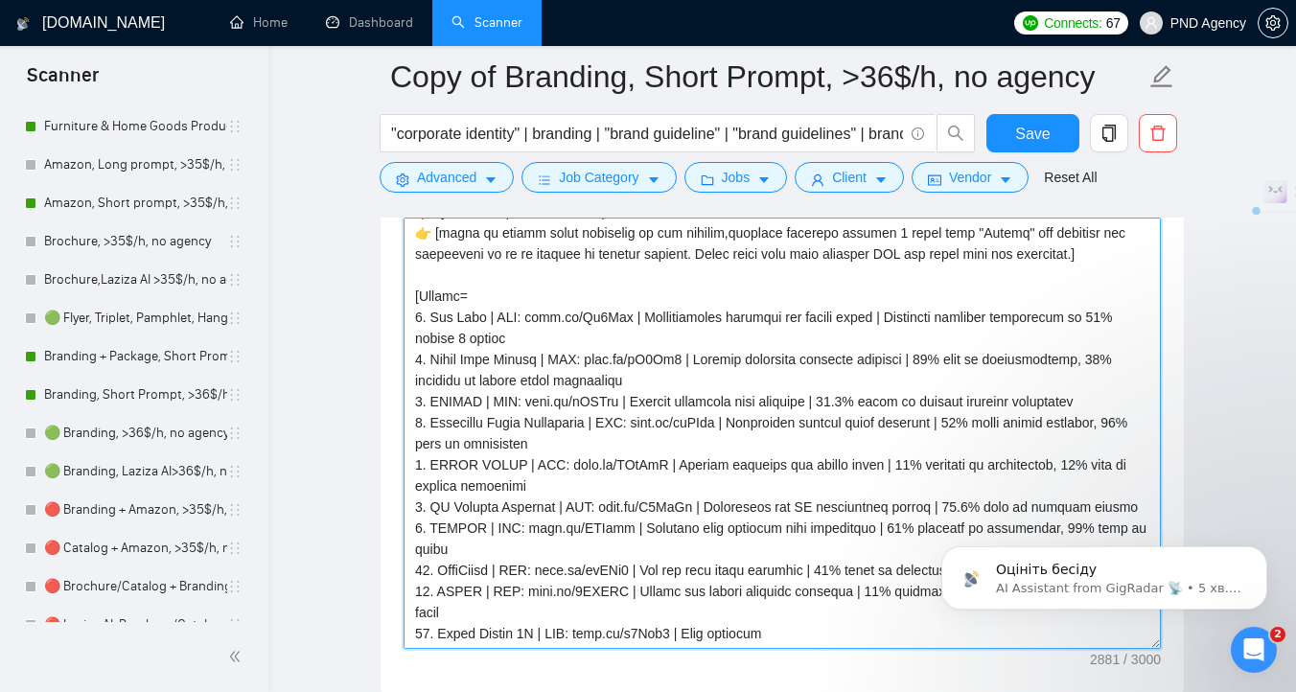
drag, startPoint x: 468, startPoint y: 590, endPoint x: 403, endPoint y: 570, distance: 68.2
click at [403, 570] on textarea "Cover letter template:" at bounding box center [781, 433] width 757 height 431
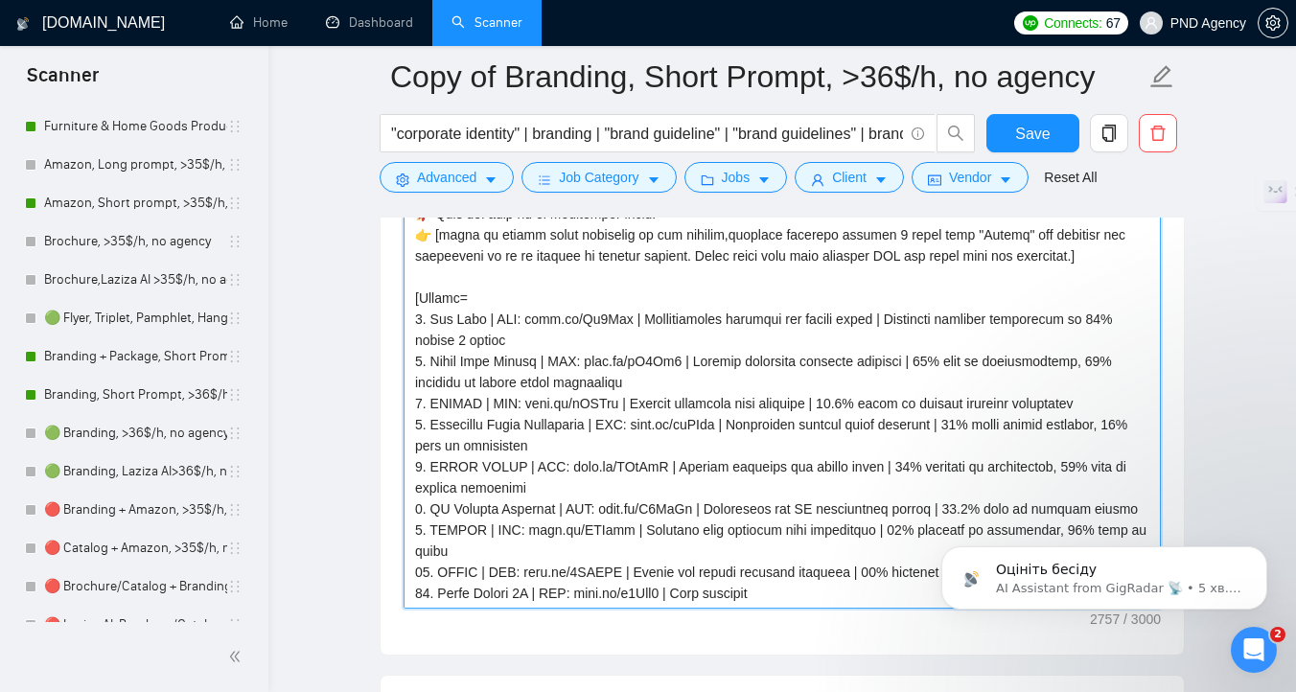
scroll to position [2309, 0]
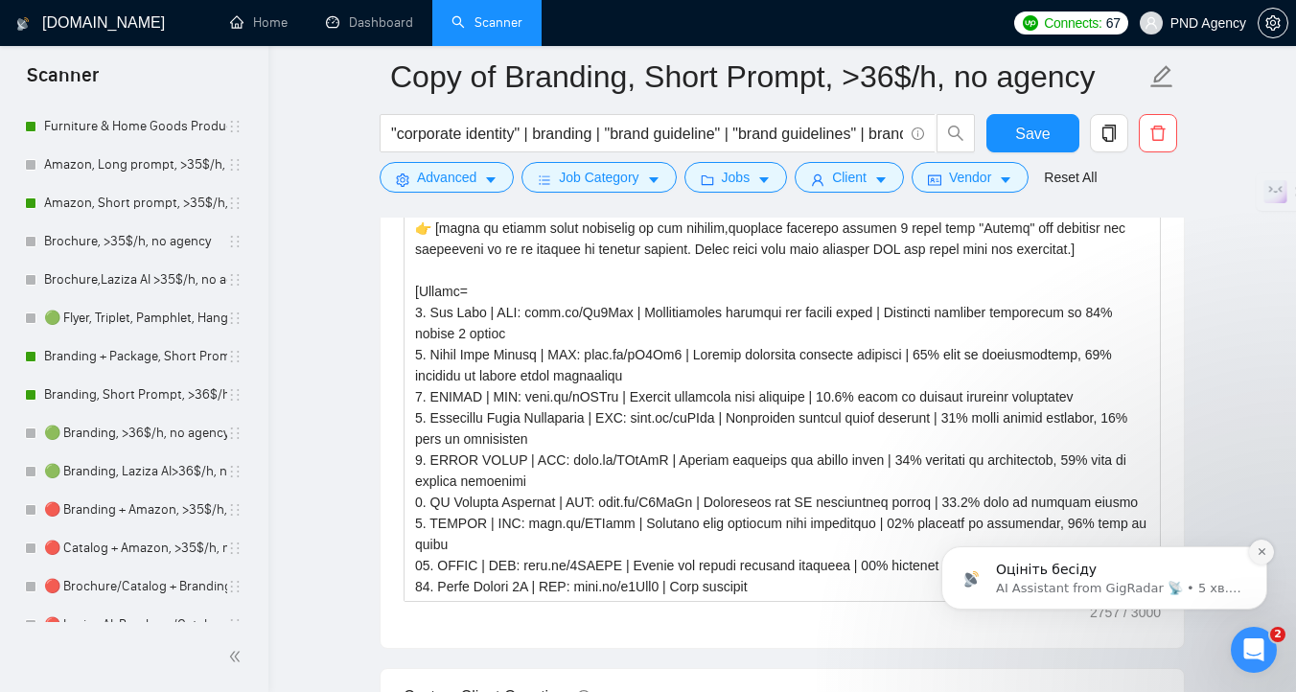
click at [1264, 554] on icon "Dismiss notification" at bounding box center [1261, 551] width 11 height 11
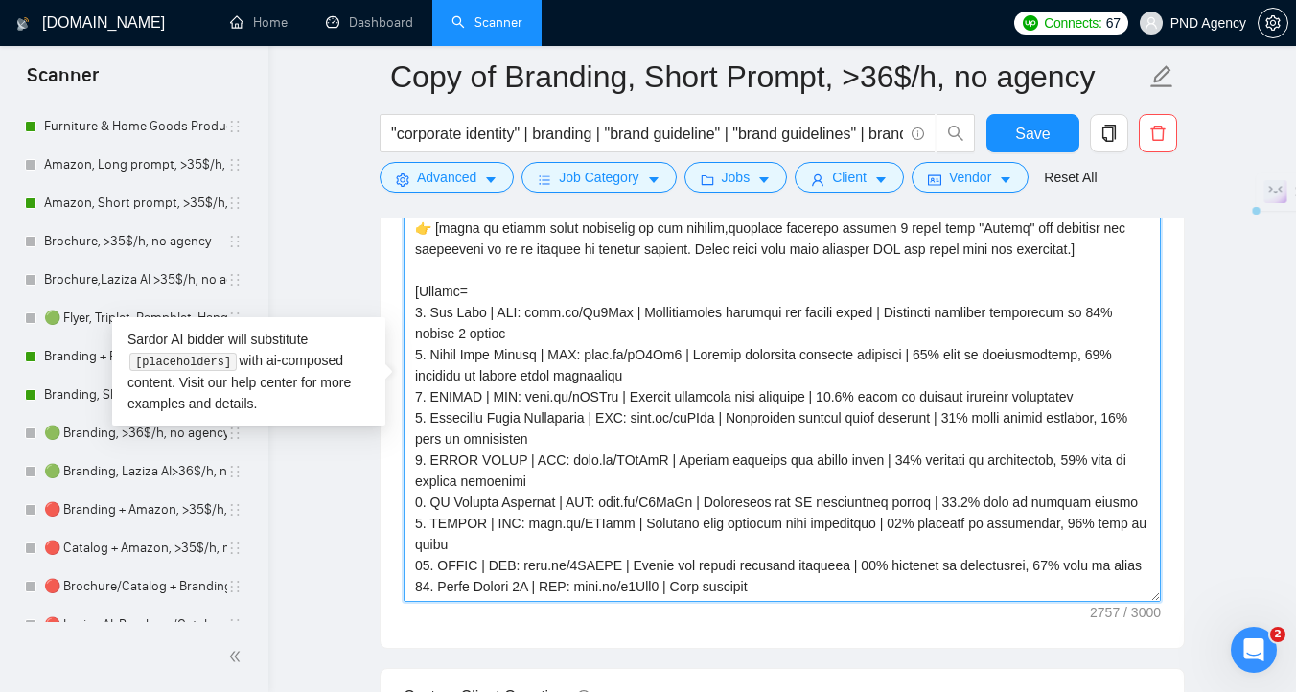
drag, startPoint x: 1154, startPoint y: 565, endPoint x: 391, endPoint y: 562, distance: 762.9
click at [391, 562] on div "Cover letter template:" at bounding box center [781, 383] width 803 height 529
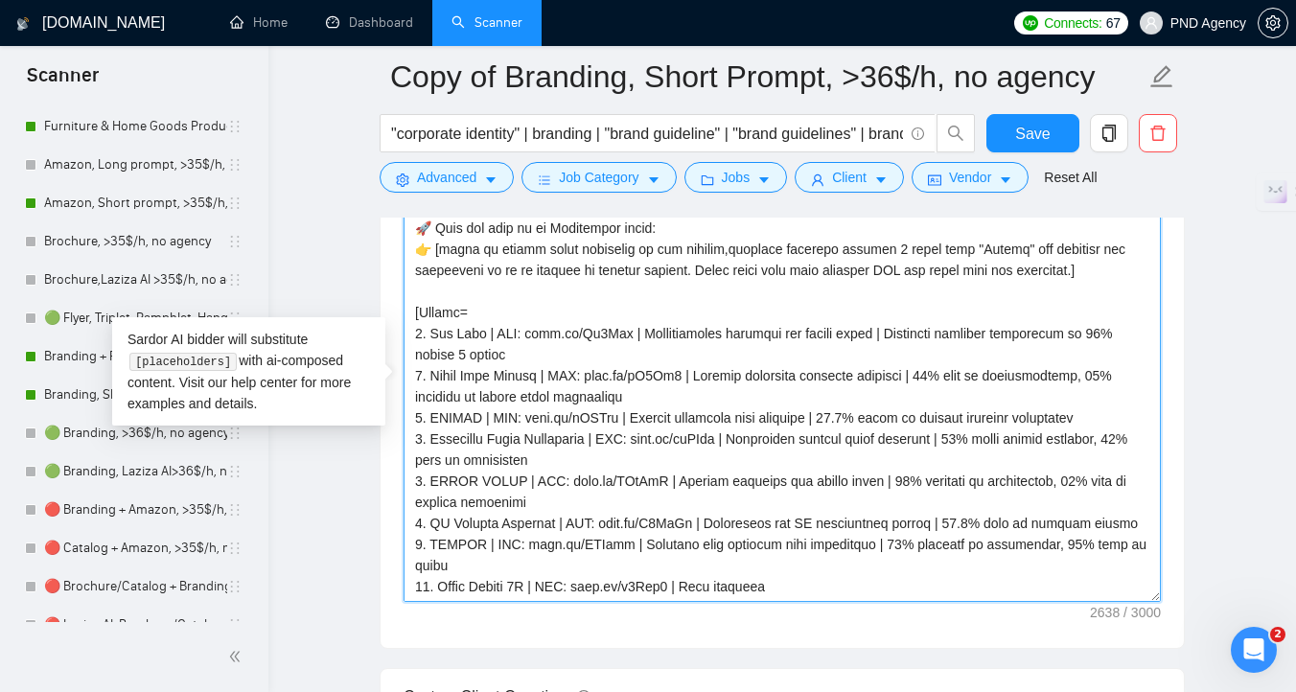
scroll to position [358, 0]
click at [794, 593] on textarea "Cover letter template:" at bounding box center [781, 386] width 757 height 431
paste textarea "for photorealistic visualization | Positive feedback and competitive differenti…"
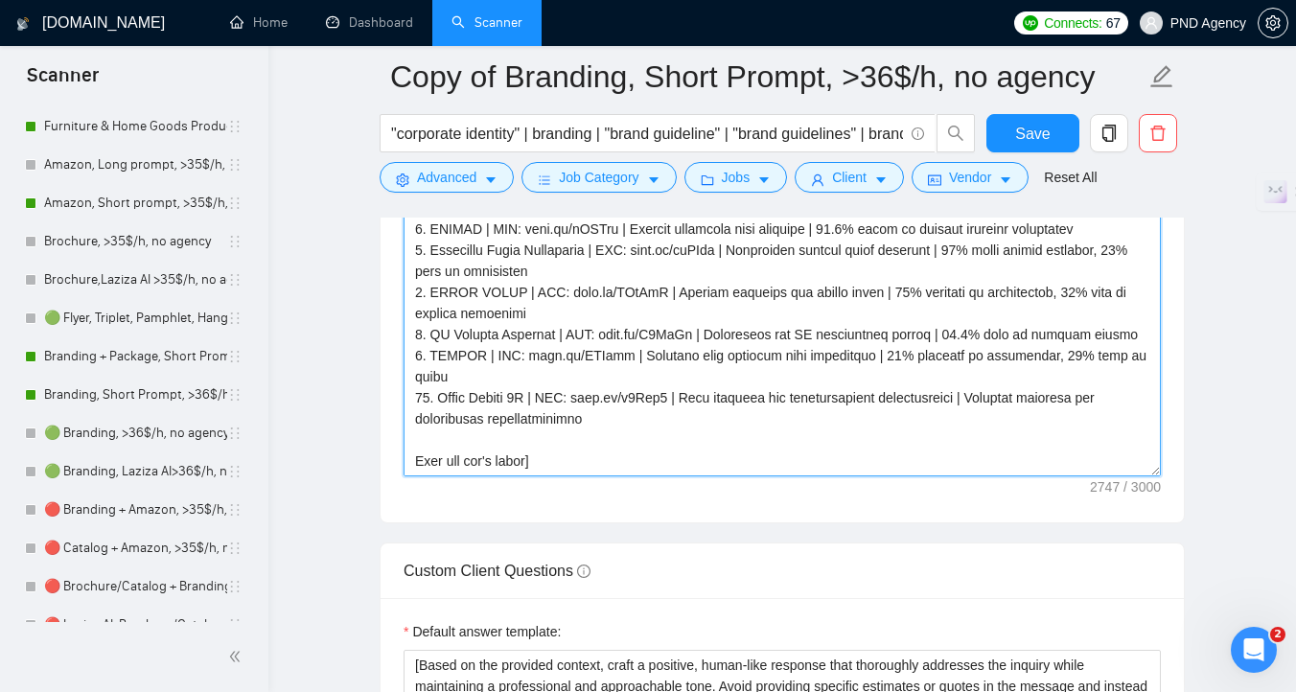
scroll to position [457, 0]
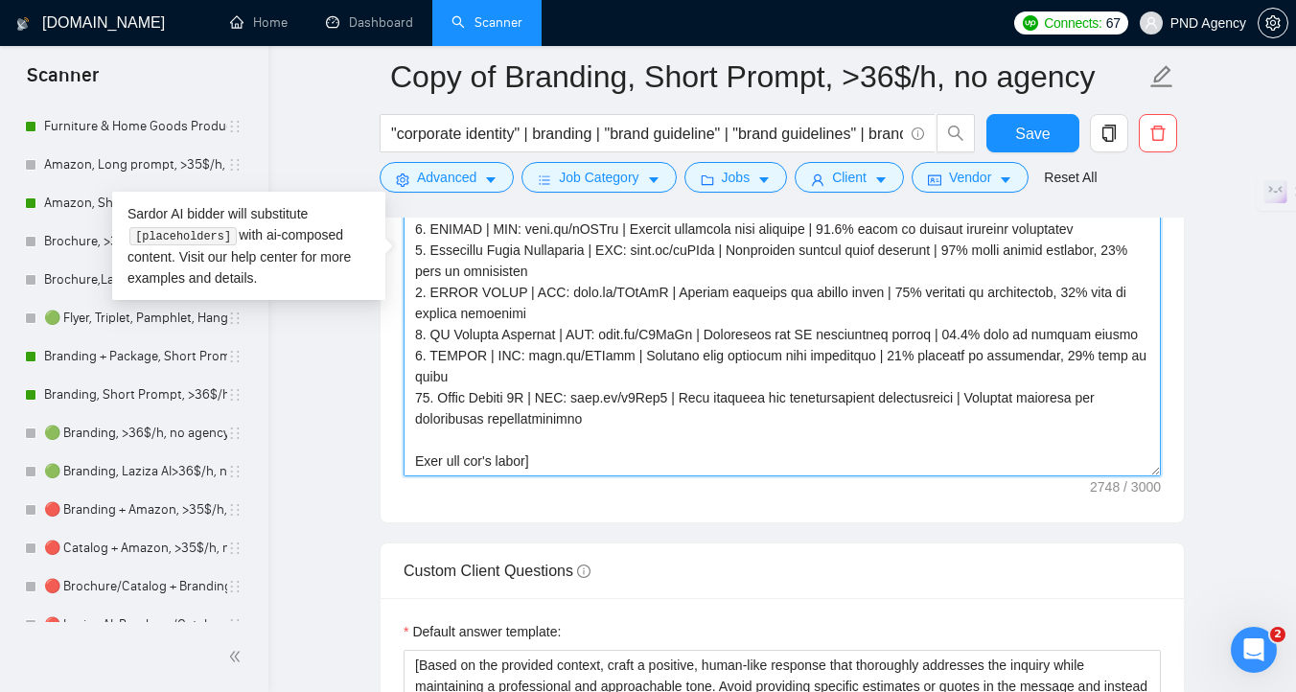
paste textarea "[Use questions as a CTA to proceed to chat/call]"
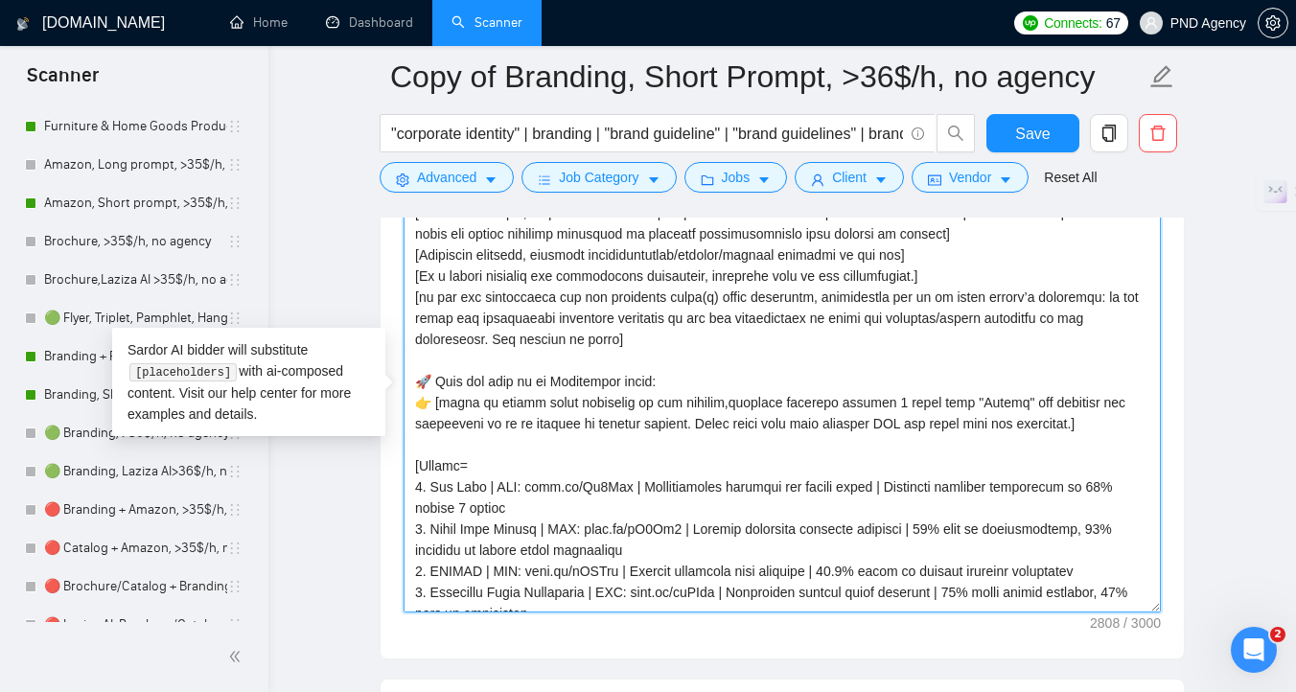
scroll to position [199, 0]
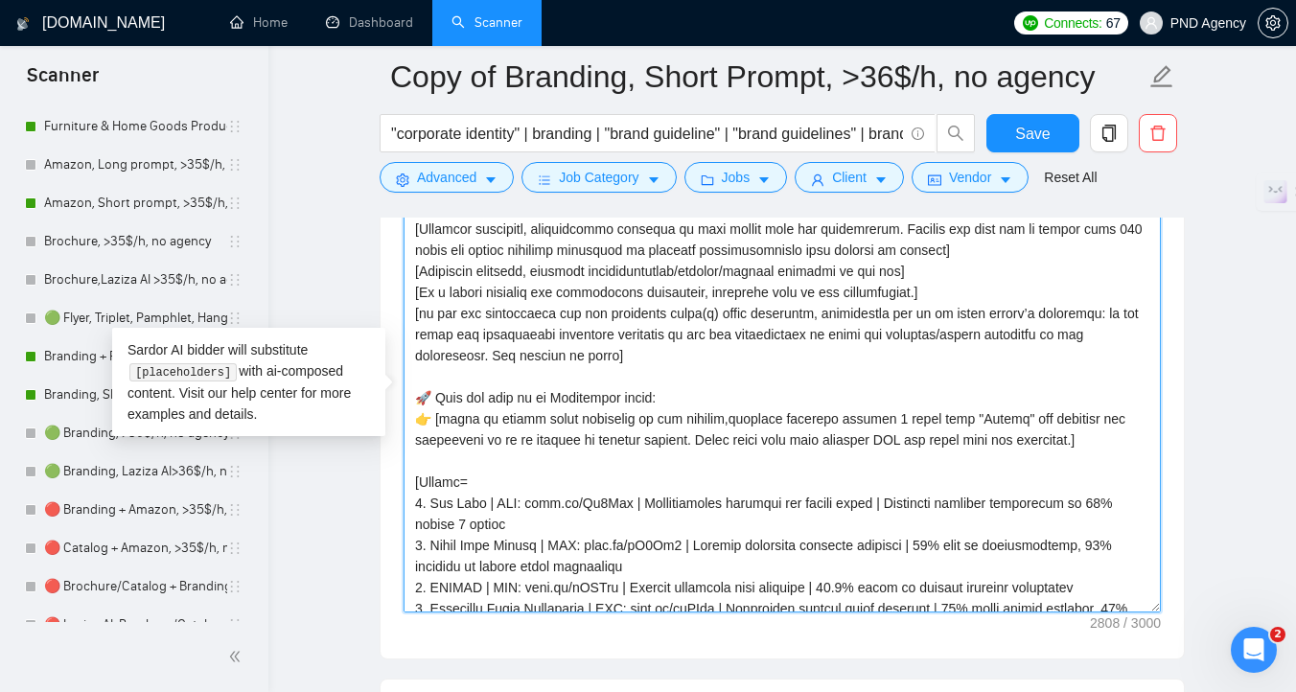
click at [667, 354] on textarea "Cover letter template:" at bounding box center [781, 396] width 757 height 431
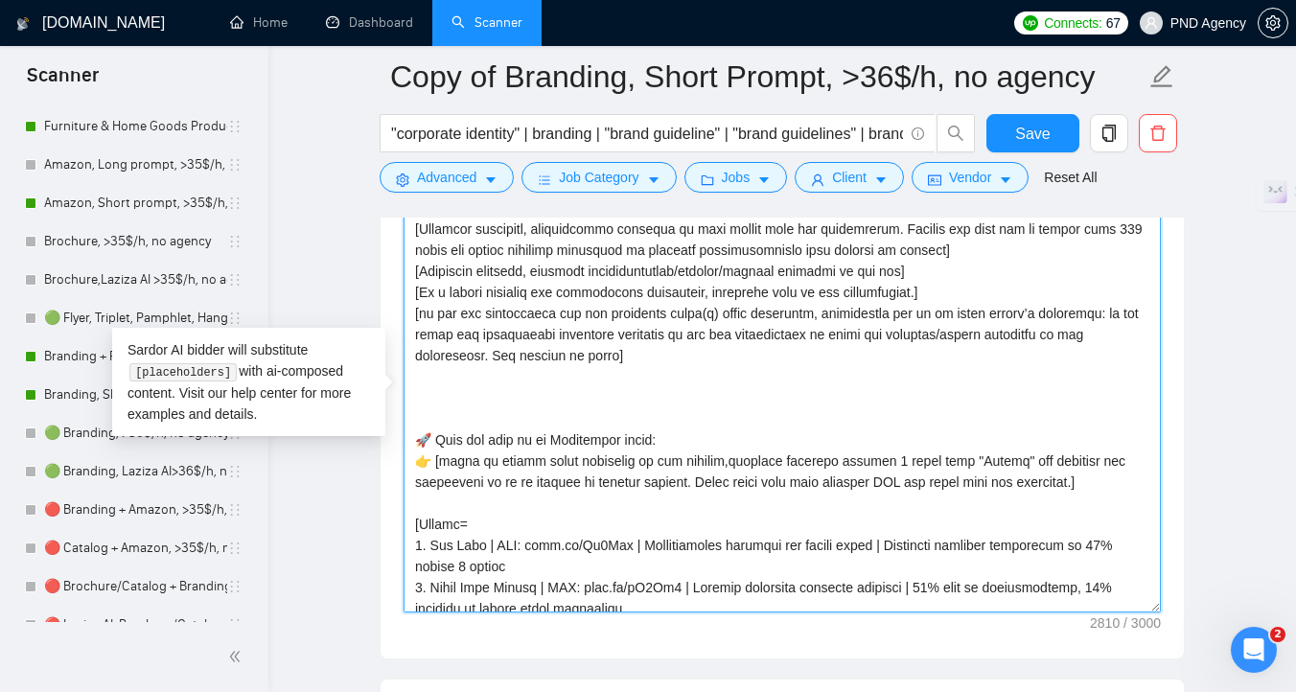
paste textarea "Explore more information about my process and achievements here 👉 [URL][DOMAIN_…"
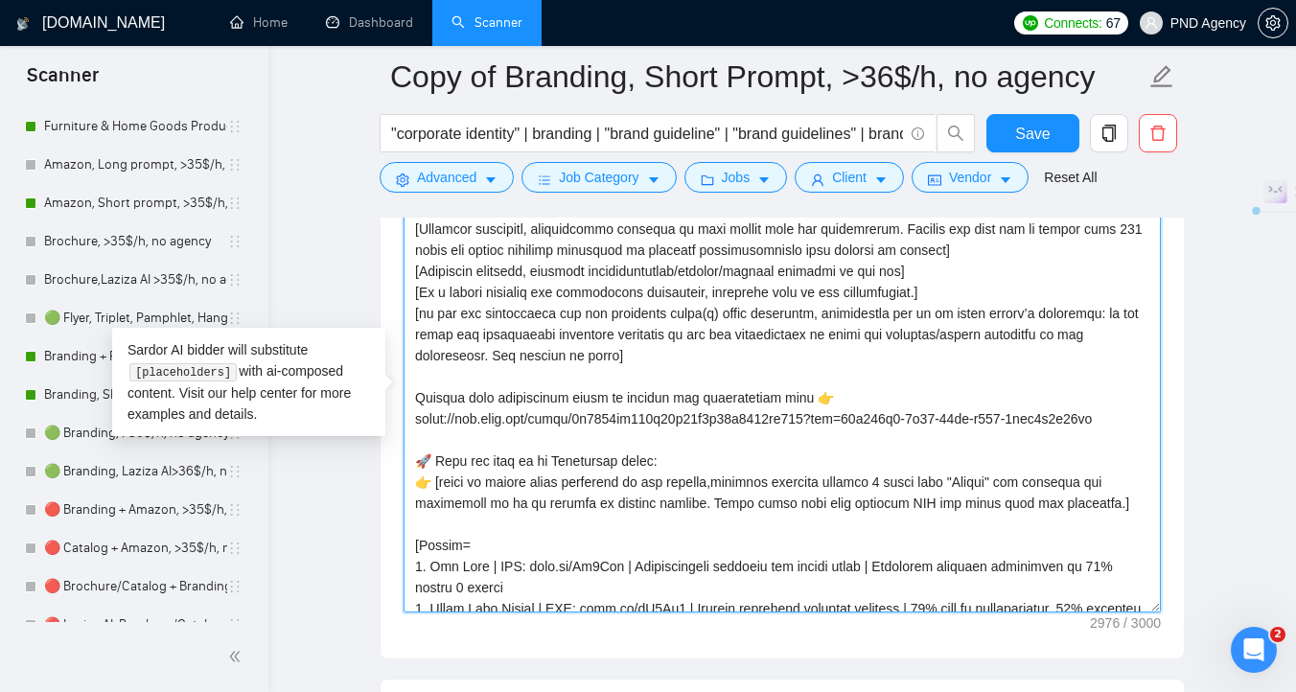
drag, startPoint x: 462, startPoint y: 421, endPoint x: 411, endPoint y: 420, distance: 50.8
click at [411, 420] on textarea "Cover letter template:" at bounding box center [781, 396] width 757 height 431
drag, startPoint x: 802, startPoint y: 421, endPoint x: 377, endPoint y: 422, distance: 425.5
drag, startPoint x: 1125, startPoint y: 412, endPoint x: 804, endPoint y: 425, distance: 321.3
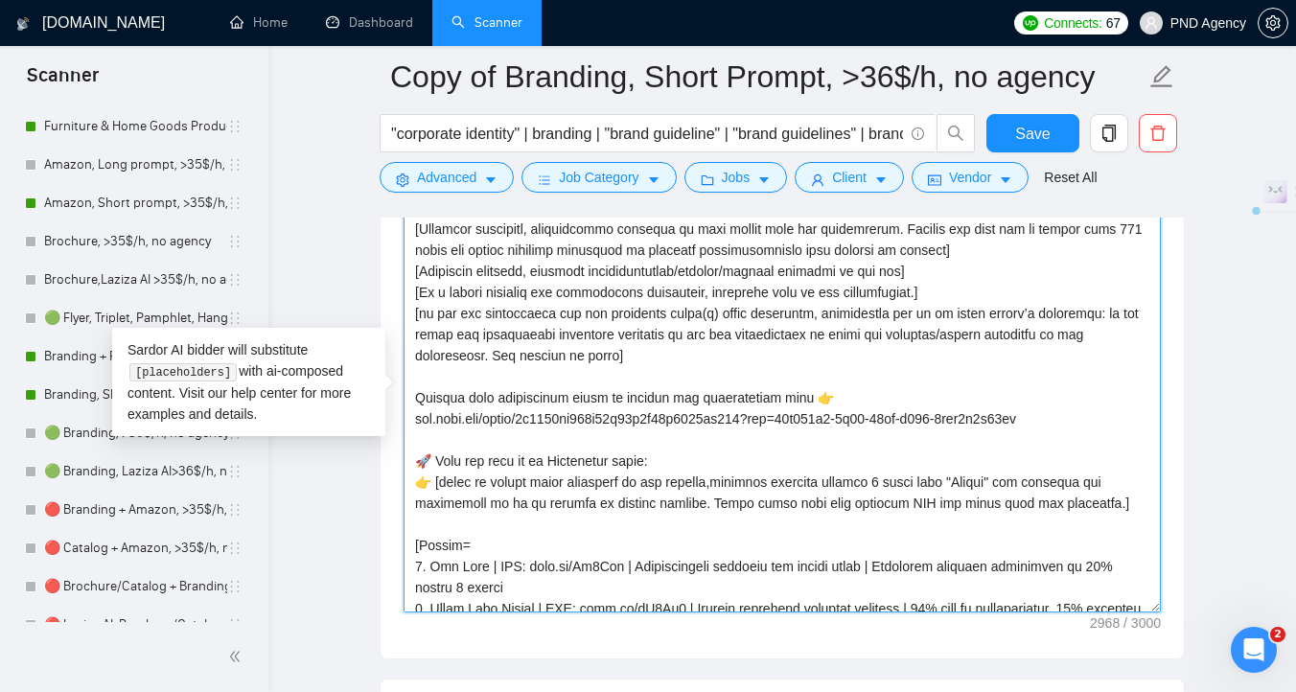
click at [804, 425] on textarea "Cover letter template:" at bounding box center [781, 396] width 757 height 431
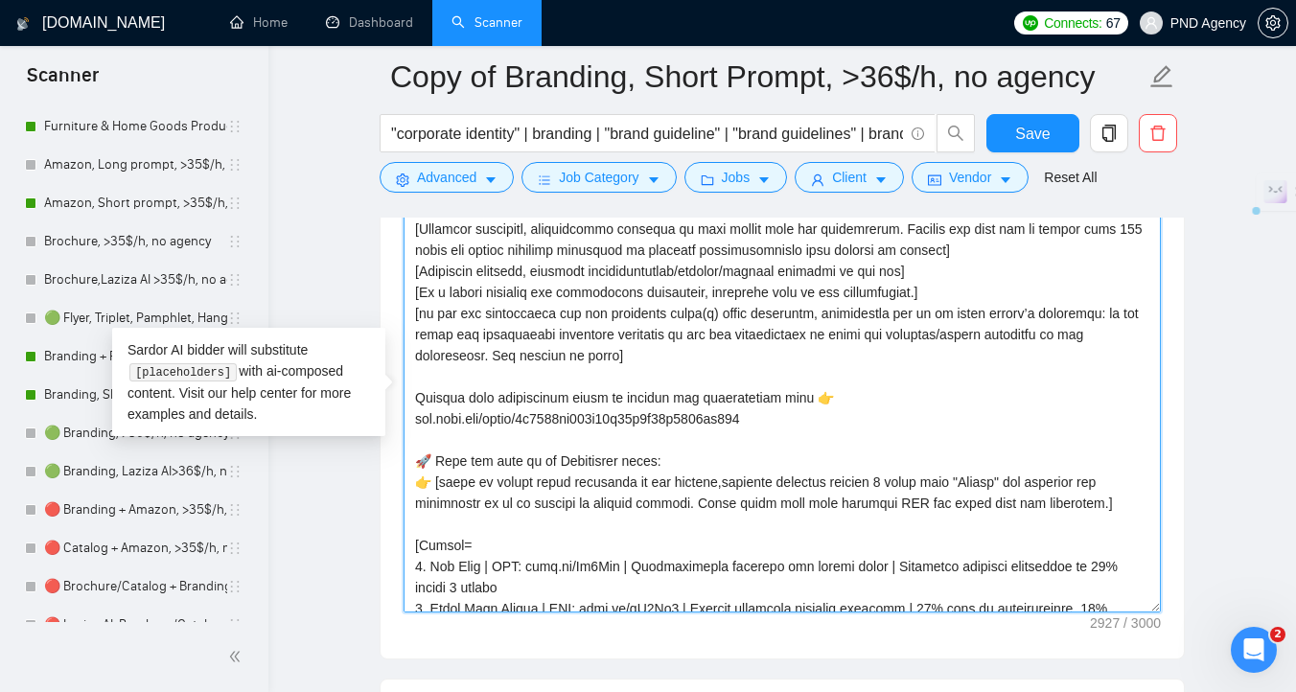
drag, startPoint x: 413, startPoint y: 399, endPoint x: 828, endPoint y: 396, distance: 415.0
click at [828, 396] on textarea "Cover letter template:" at bounding box center [781, 396] width 757 height 431
paste textarea "Discover how a strong brand identity can boost your sales—watch now"
click at [777, 398] on textarea "Cover letter template:" at bounding box center [781, 396] width 757 height 431
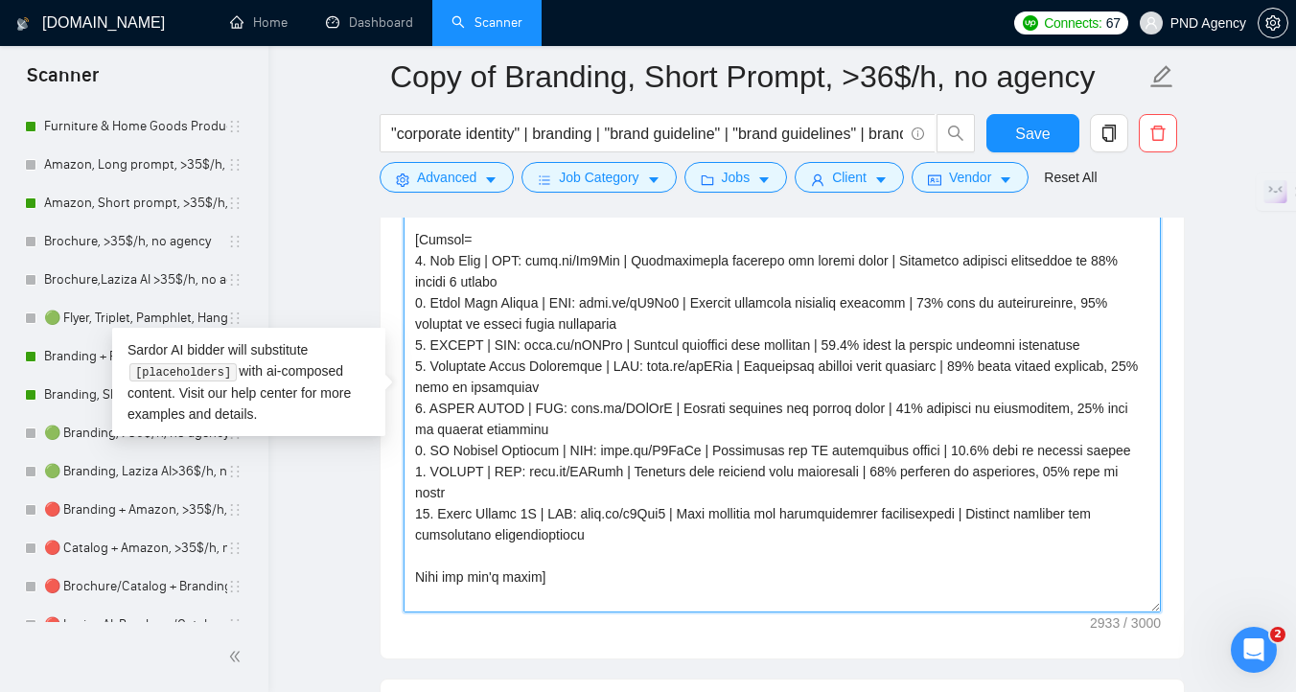
scroll to position [590, 0]
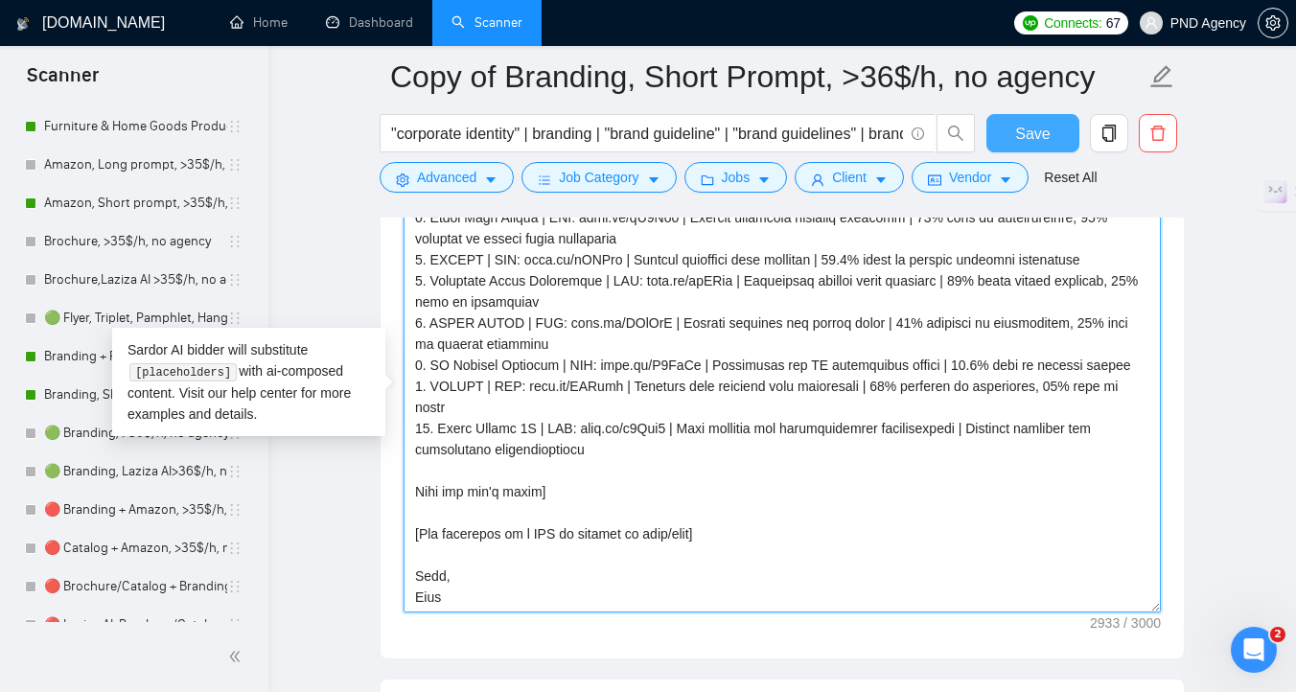
type textarea "[Lorem ipsumd sit amet co adi elitse’d eiusmodtemp in utla etdo 186 magnaaliqu,…"
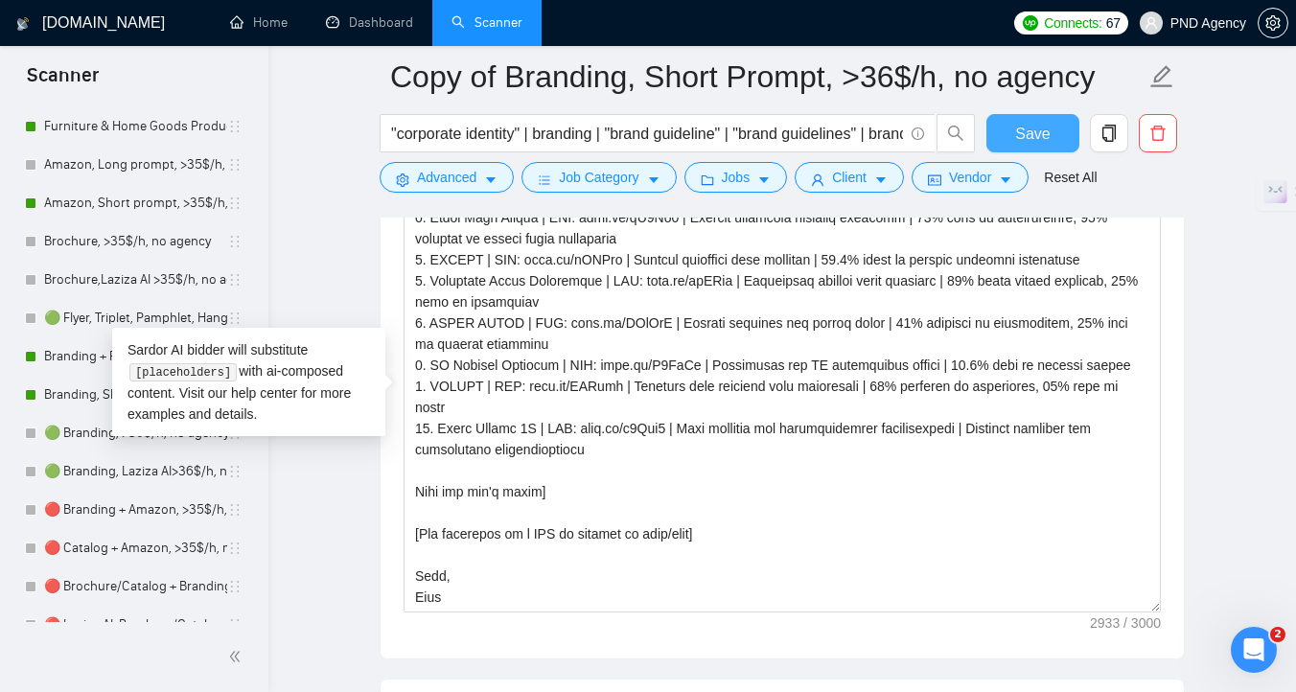
click at [1014, 148] on button "Save" at bounding box center [1032, 133] width 93 height 38
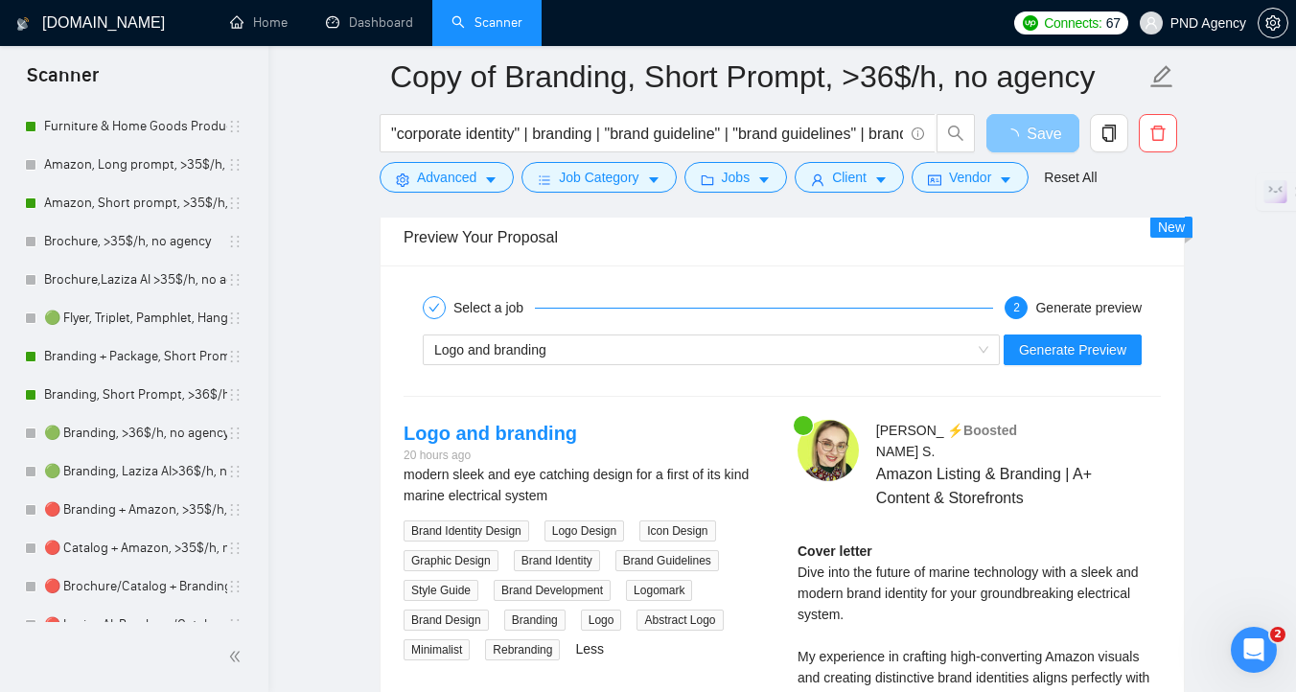
scroll to position [3706, 0]
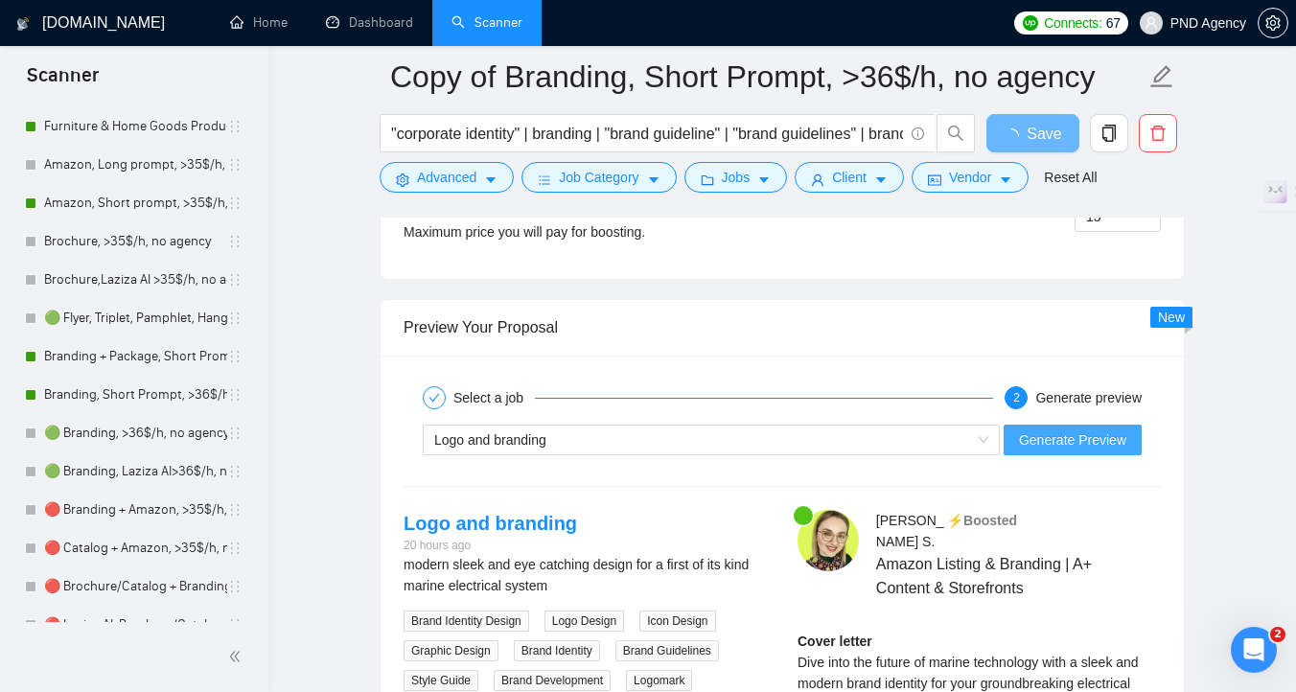
click at [1069, 441] on span "Generate Preview" at bounding box center [1072, 439] width 107 height 21
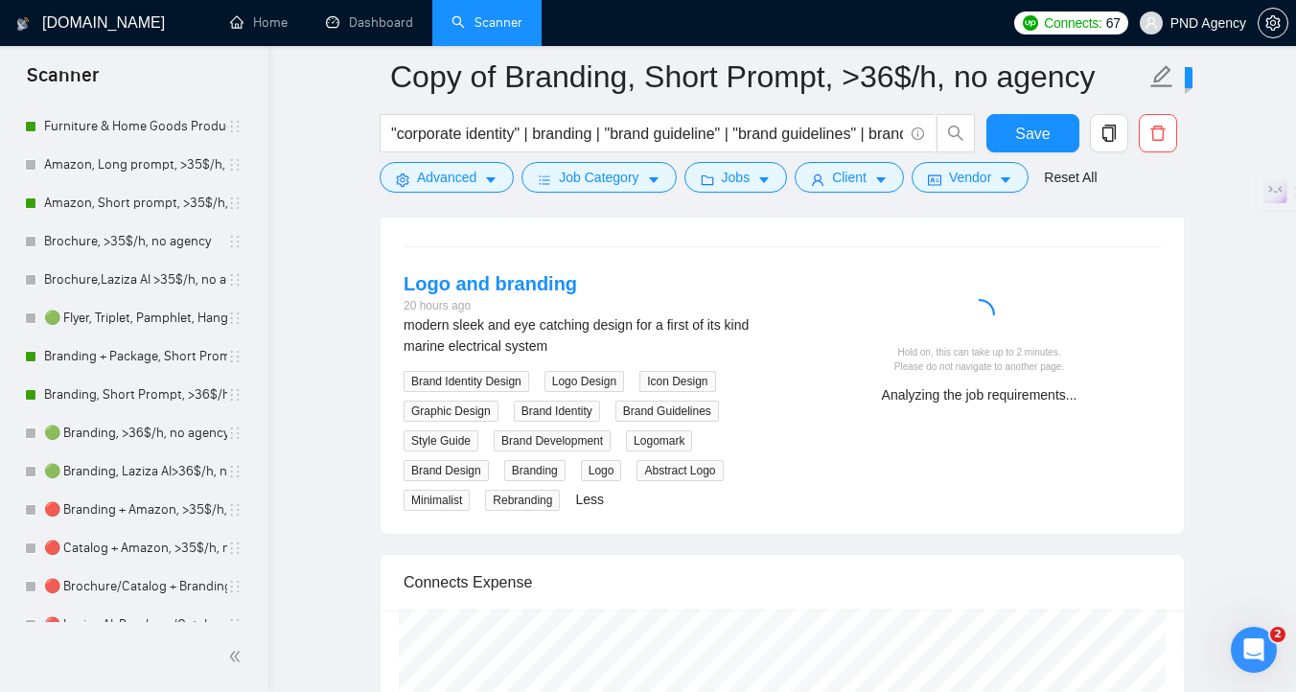
scroll to position [3949, 0]
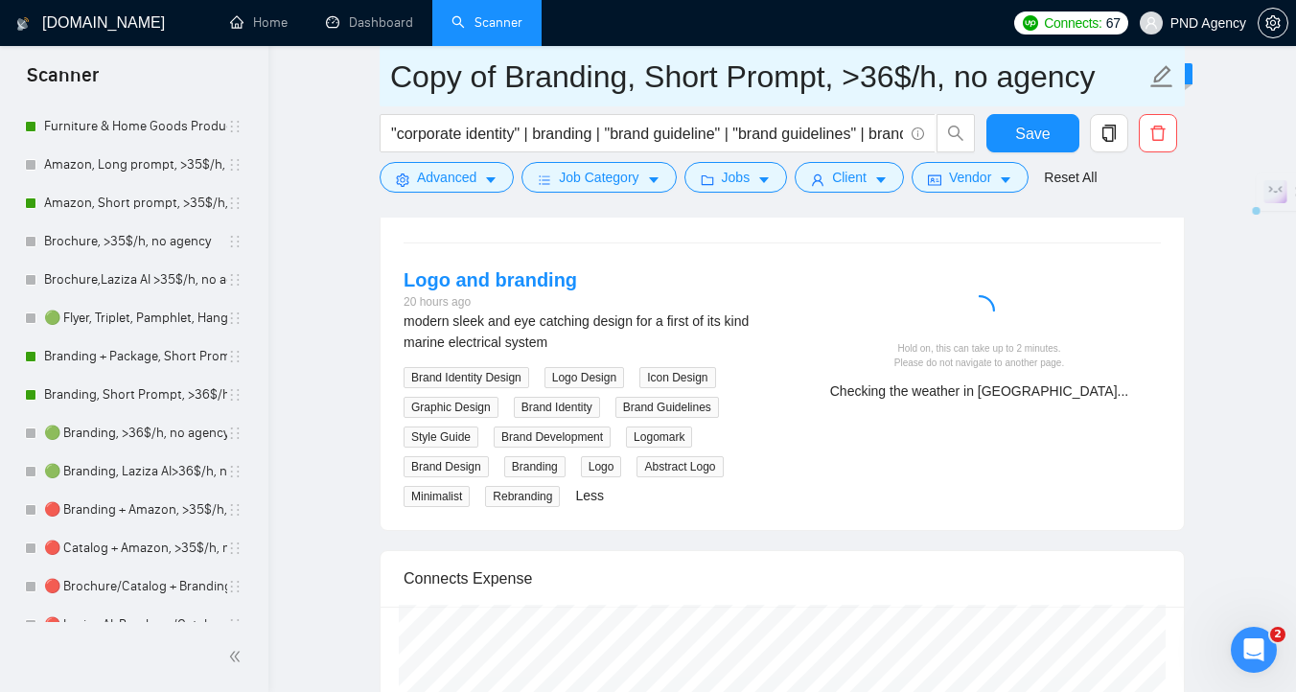
drag, startPoint x: 492, startPoint y: 77, endPoint x: 363, endPoint y: 79, distance: 128.4
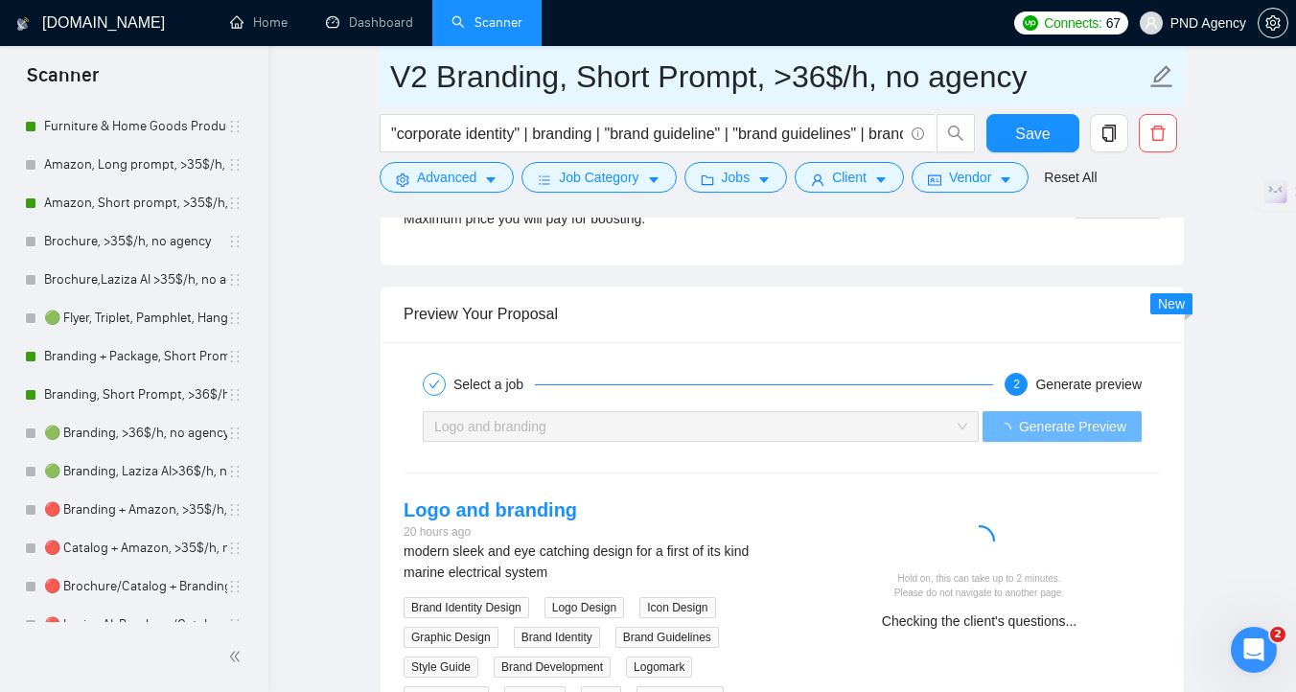
scroll to position [3746, 0]
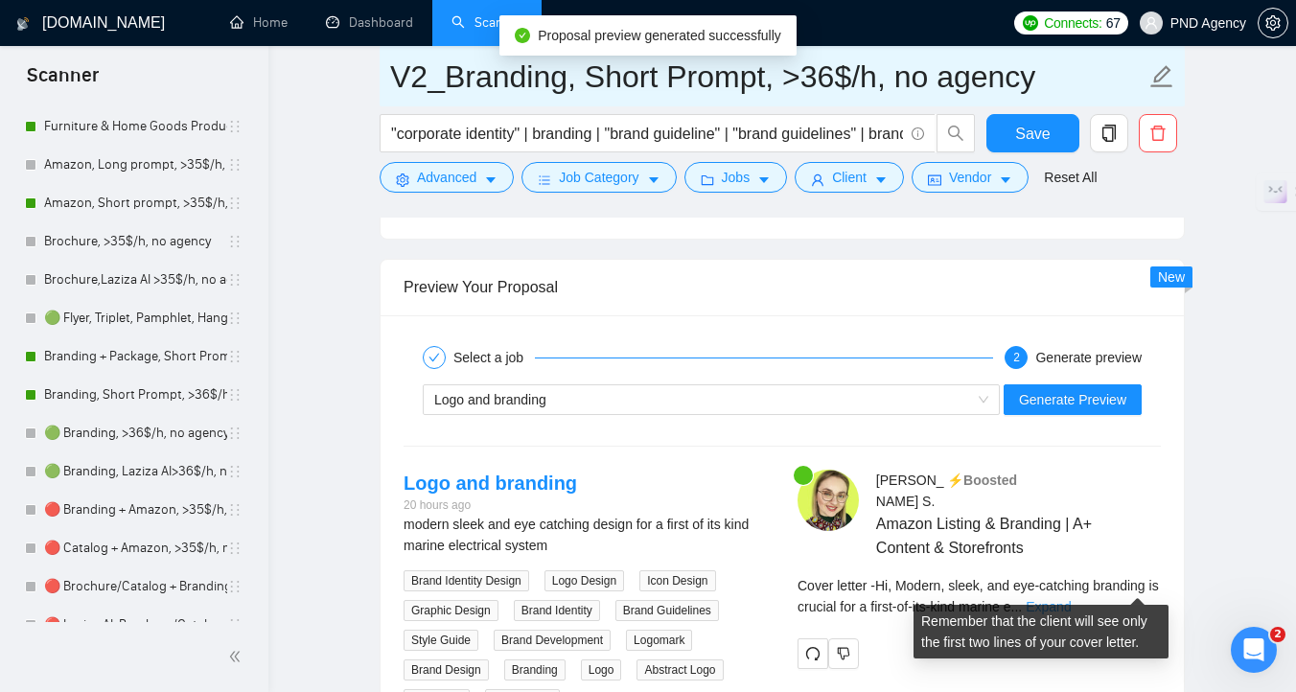
type input "V2_Branding, Short Prompt, >36$/h, no agency"
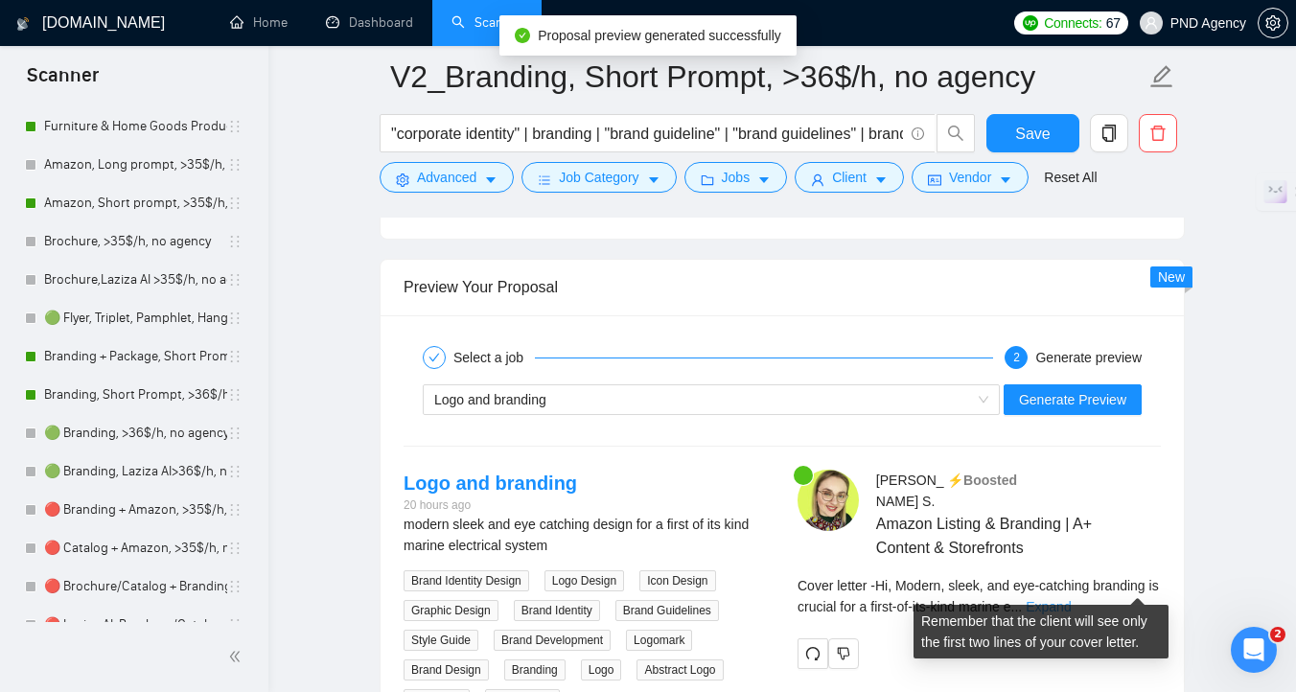
click at [1070, 599] on link "Expand" at bounding box center [1047, 606] width 45 height 15
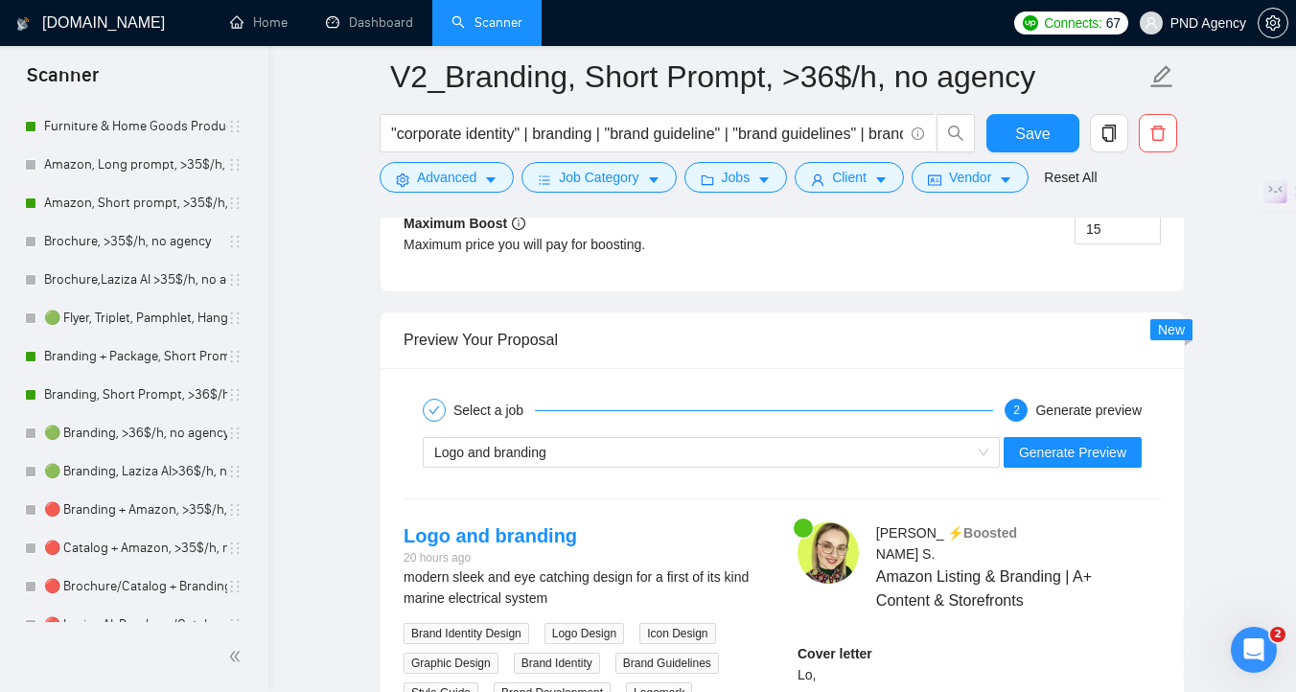
scroll to position [3666, 0]
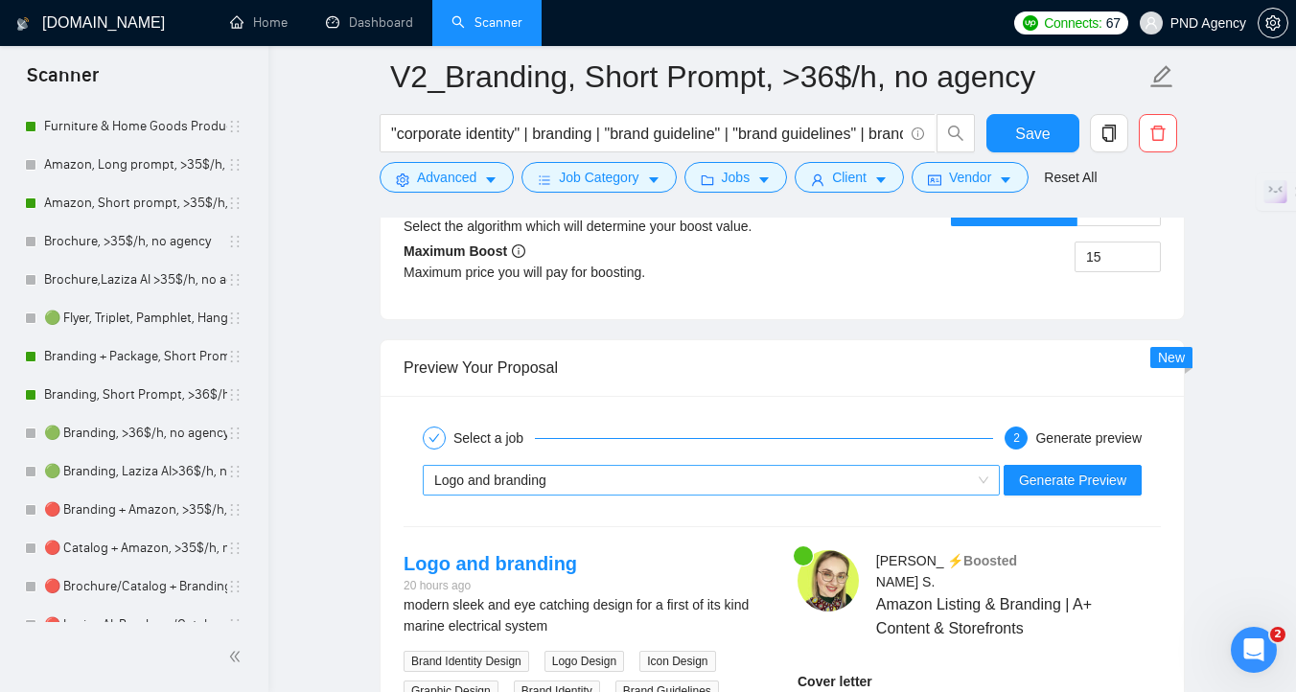
click at [602, 487] on div "Logo and branding" at bounding box center [702, 480] width 537 height 29
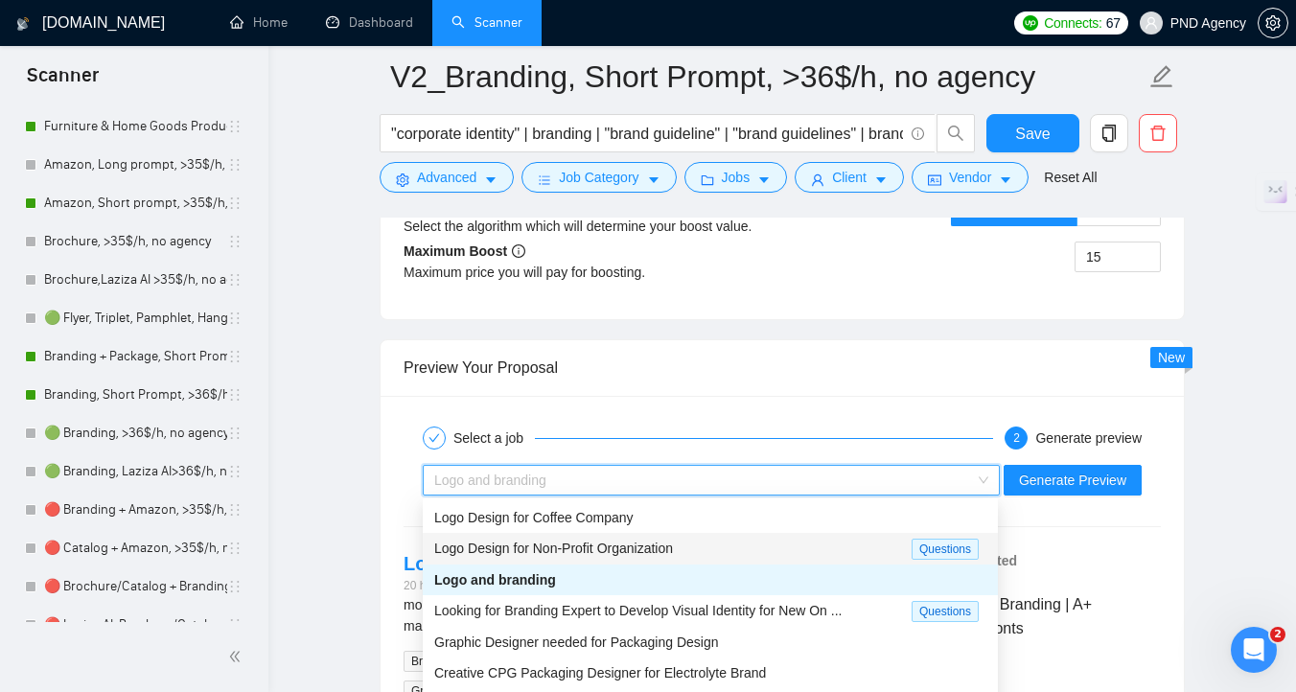
scroll to position [62, 0]
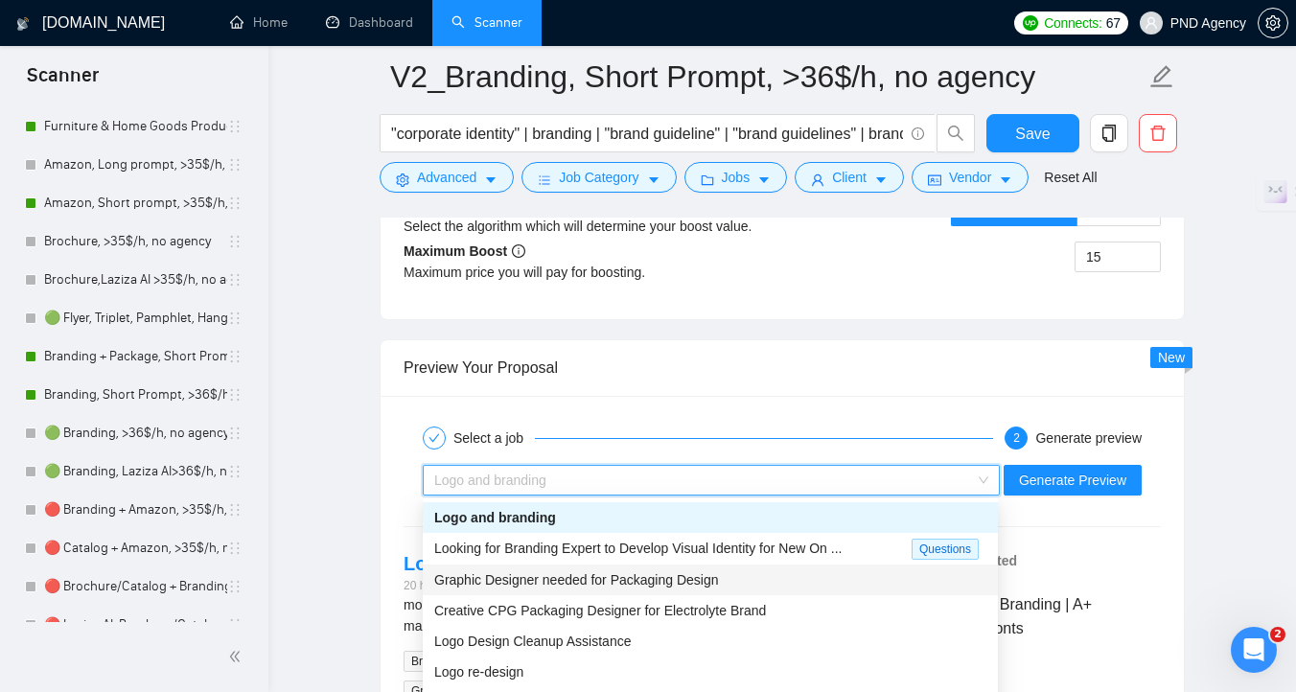
click at [633, 574] on span "Graphic Designer needed for Packaging Design" at bounding box center [576, 579] width 285 height 15
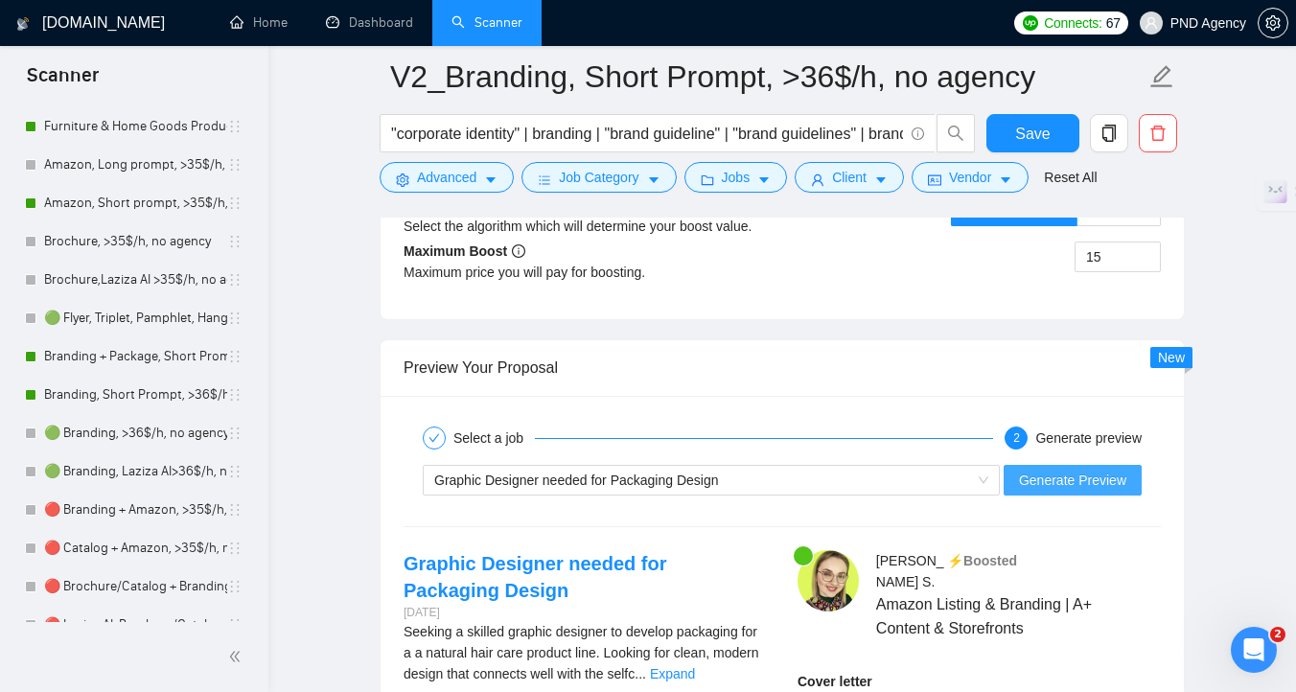
click at [1091, 480] on span "Generate Preview" at bounding box center [1072, 480] width 107 height 21
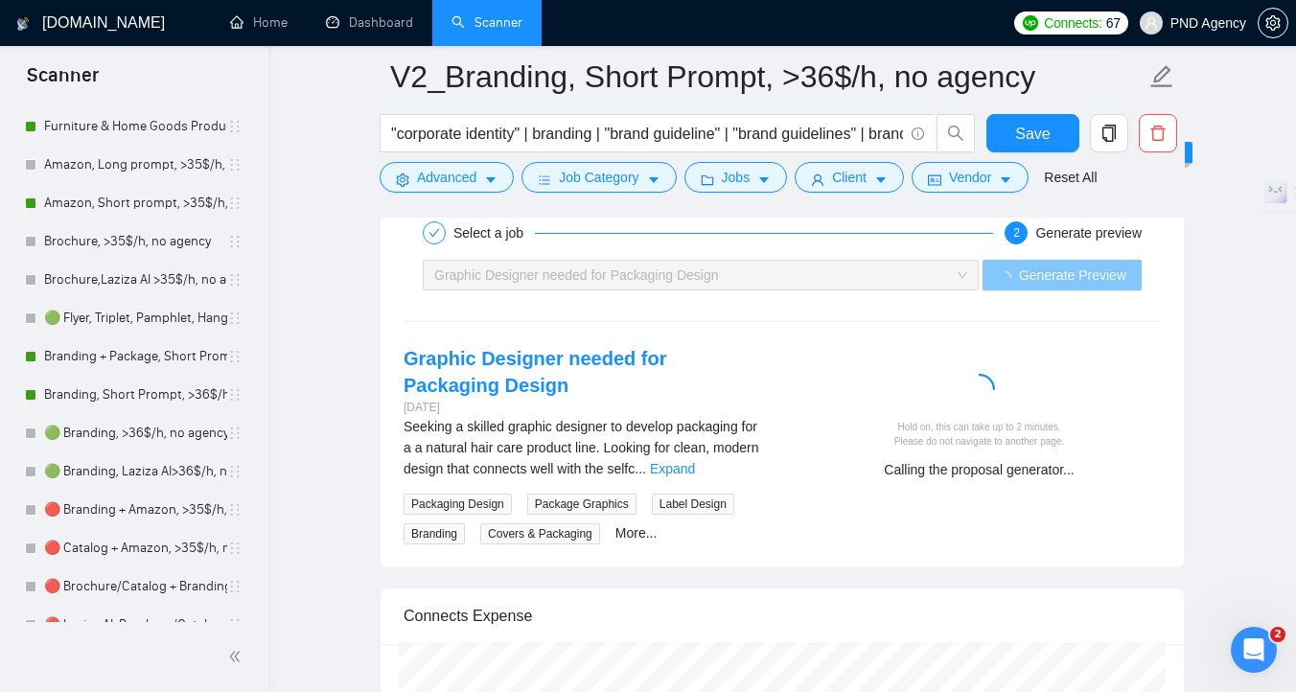
scroll to position [3882, 0]
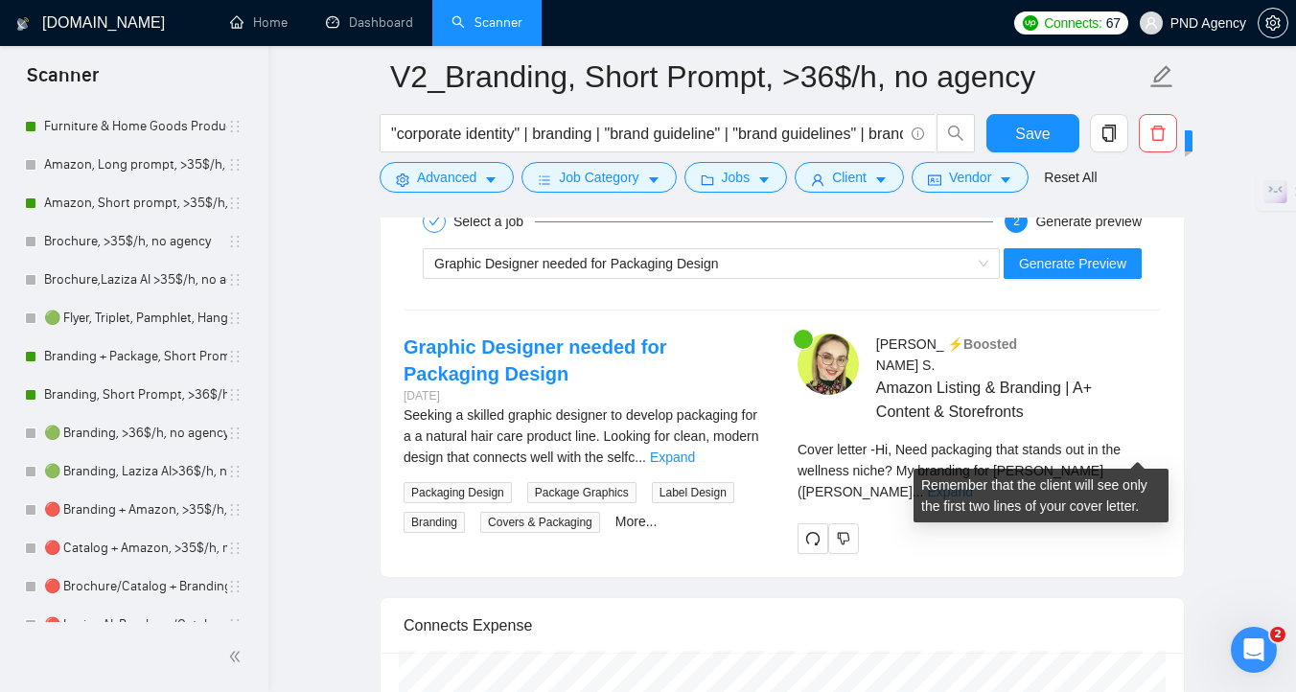
click at [972, 484] on link "Expand" at bounding box center [949, 491] width 45 height 15
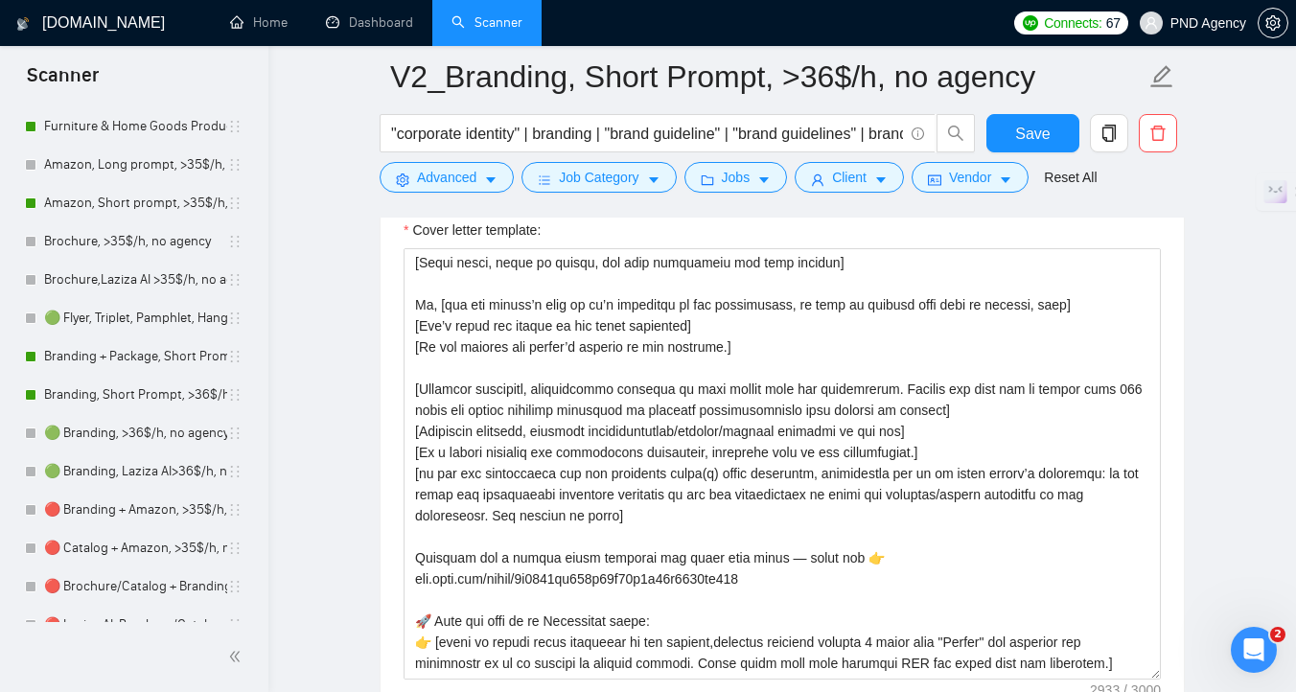
scroll to position [99, 0]
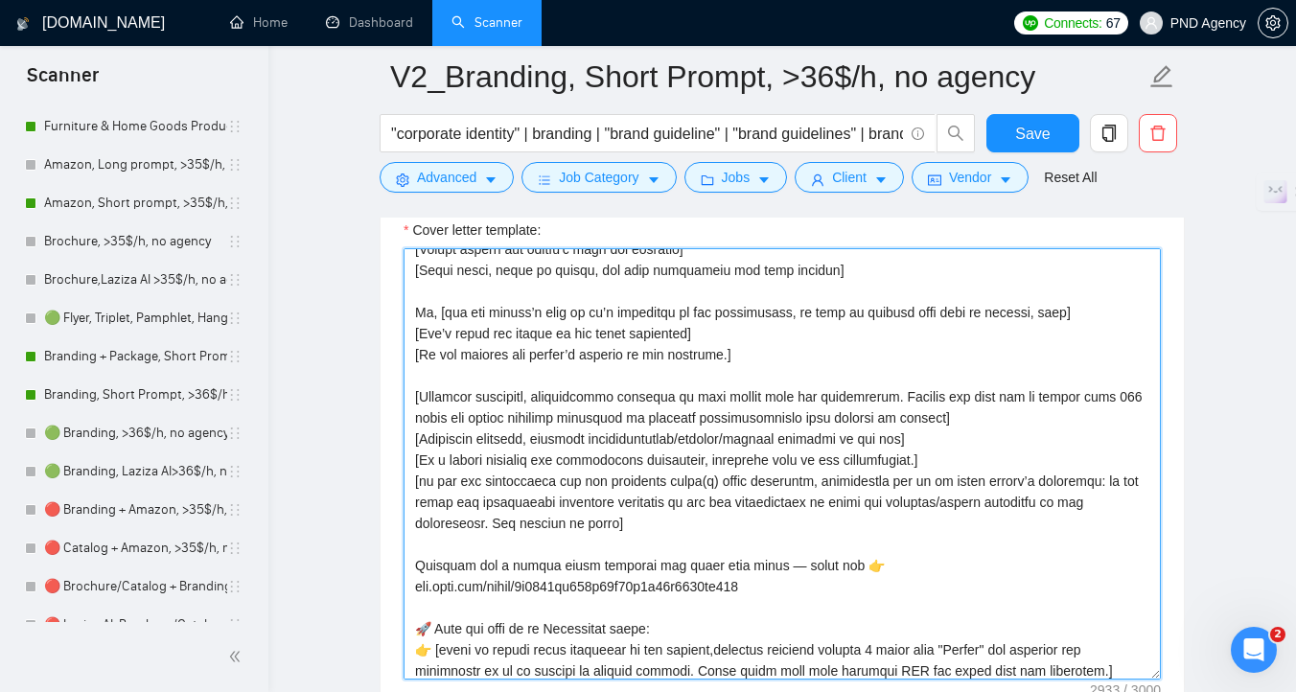
click at [912, 419] on textarea "Cover letter template:" at bounding box center [781, 463] width 757 height 431
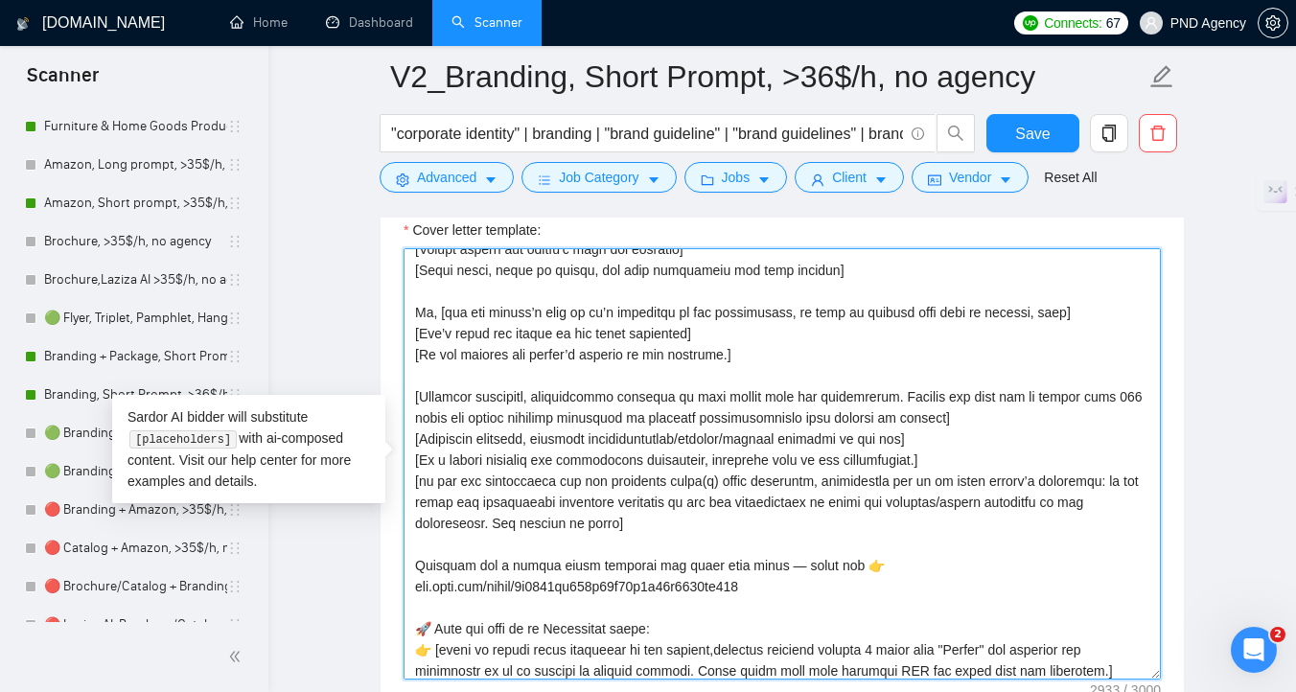
click at [987, 422] on textarea "Cover letter template:" at bounding box center [781, 463] width 757 height 431
click at [913, 416] on textarea "Cover letter template:" at bounding box center [781, 463] width 757 height 431
click at [873, 418] on textarea "Cover letter template:" at bounding box center [781, 463] width 757 height 431
click at [1013, 419] on textarea "Cover letter template:" at bounding box center [781, 463] width 757 height 431
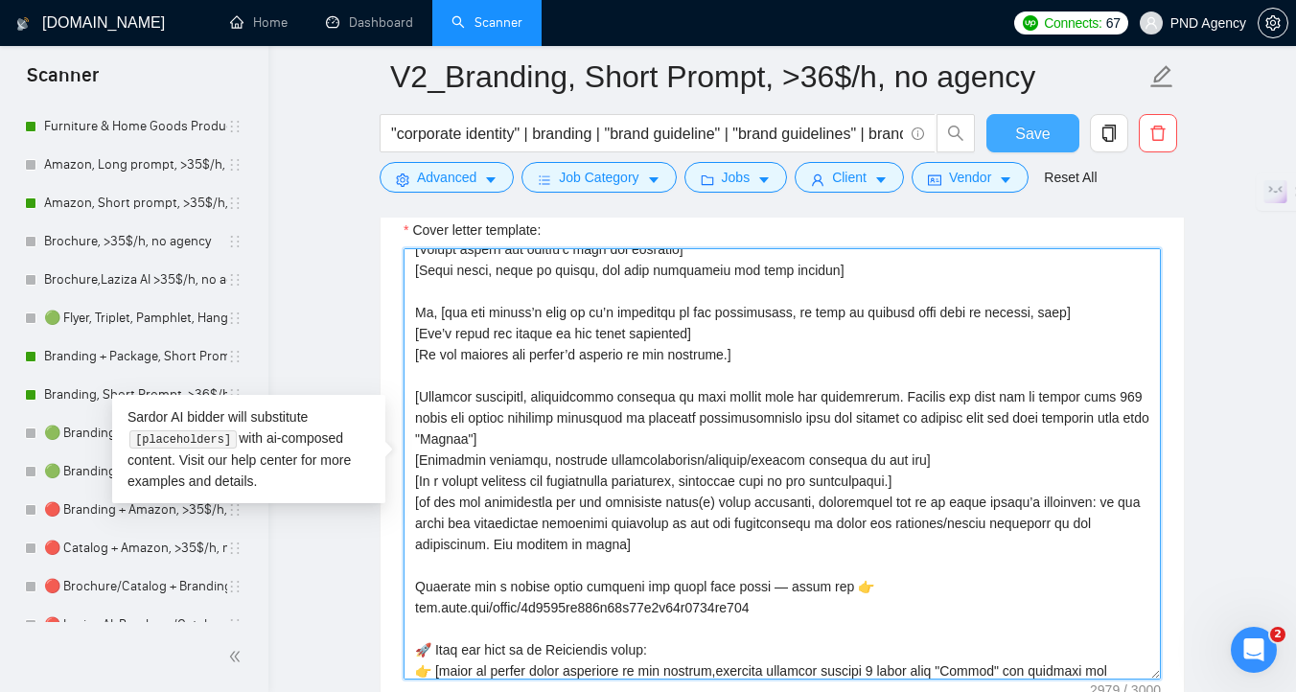
type textarea "[Lorem ipsumd sit amet co adi elitse’d eiusmodtemp in utla etdo 918 magnaaliqu,…"
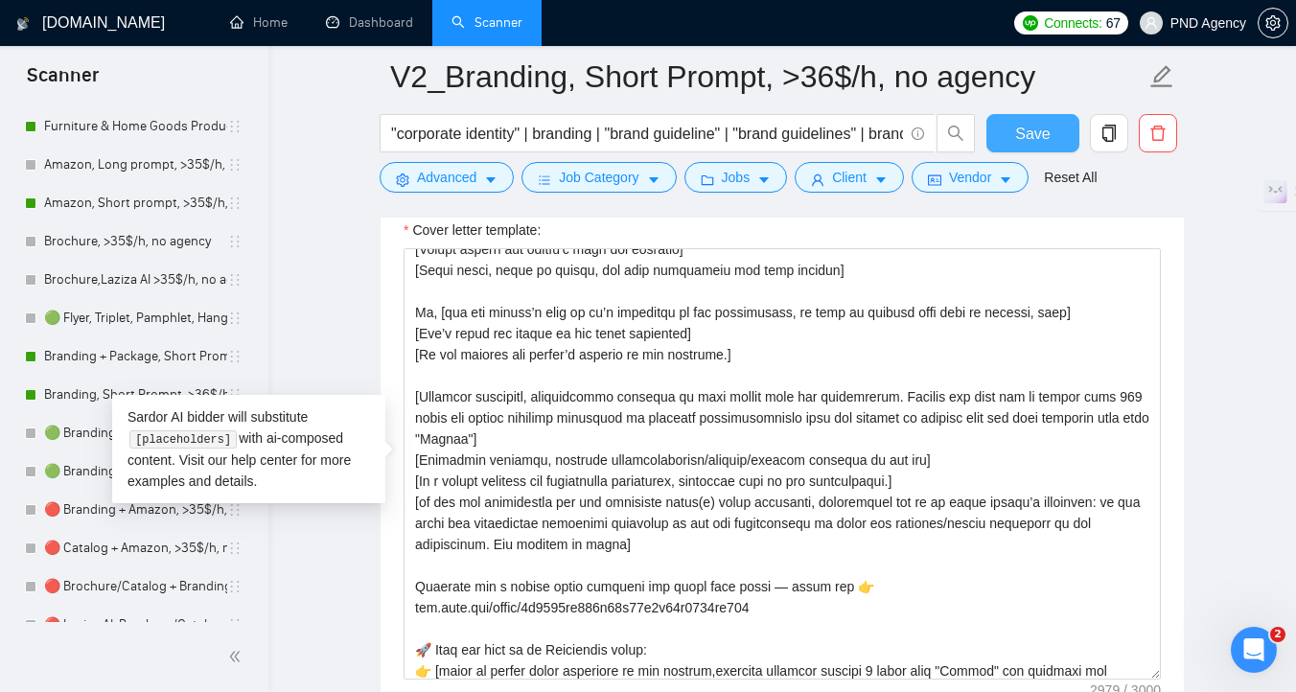
click at [1053, 126] on button "Save" at bounding box center [1032, 133] width 93 height 38
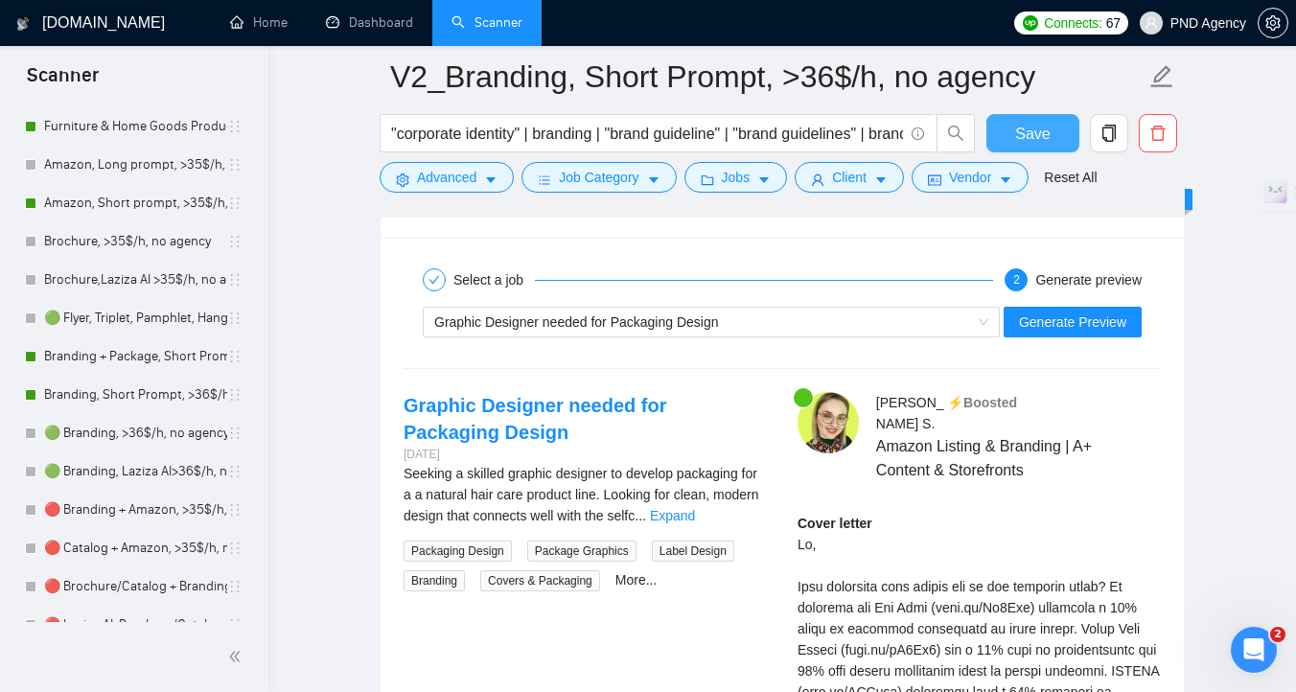
scroll to position [3719, 0]
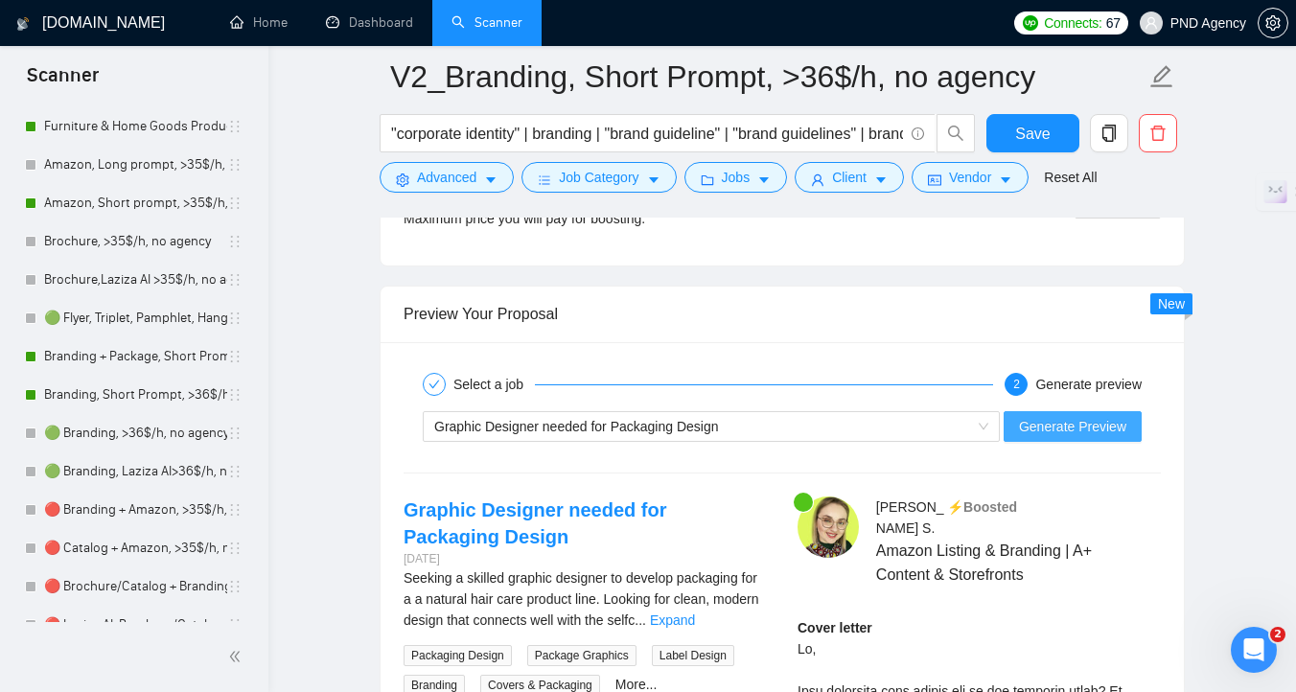
click at [1093, 439] on button "Generate Preview" at bounding box center [1072, 426] width 138 height 31
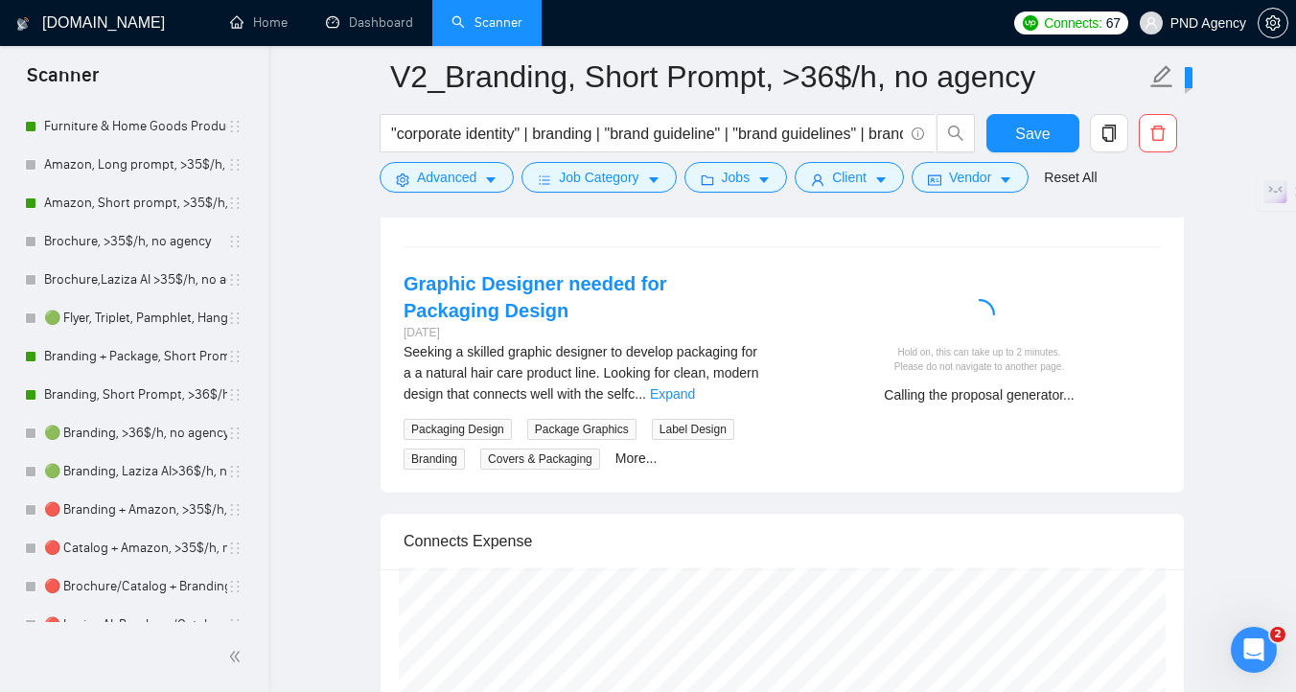
scroll to position [3954, 0]
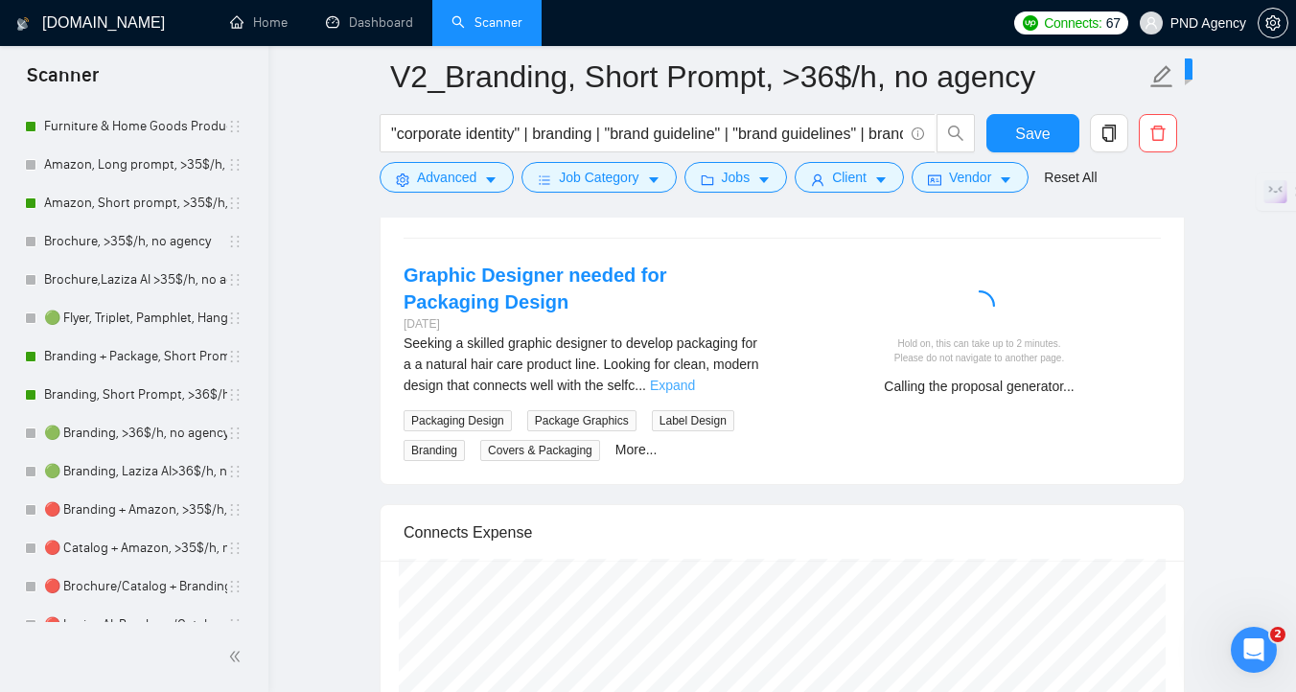
click at [695, 383] on link "Expand" at bounding box center [672, 385] width 45 height 15
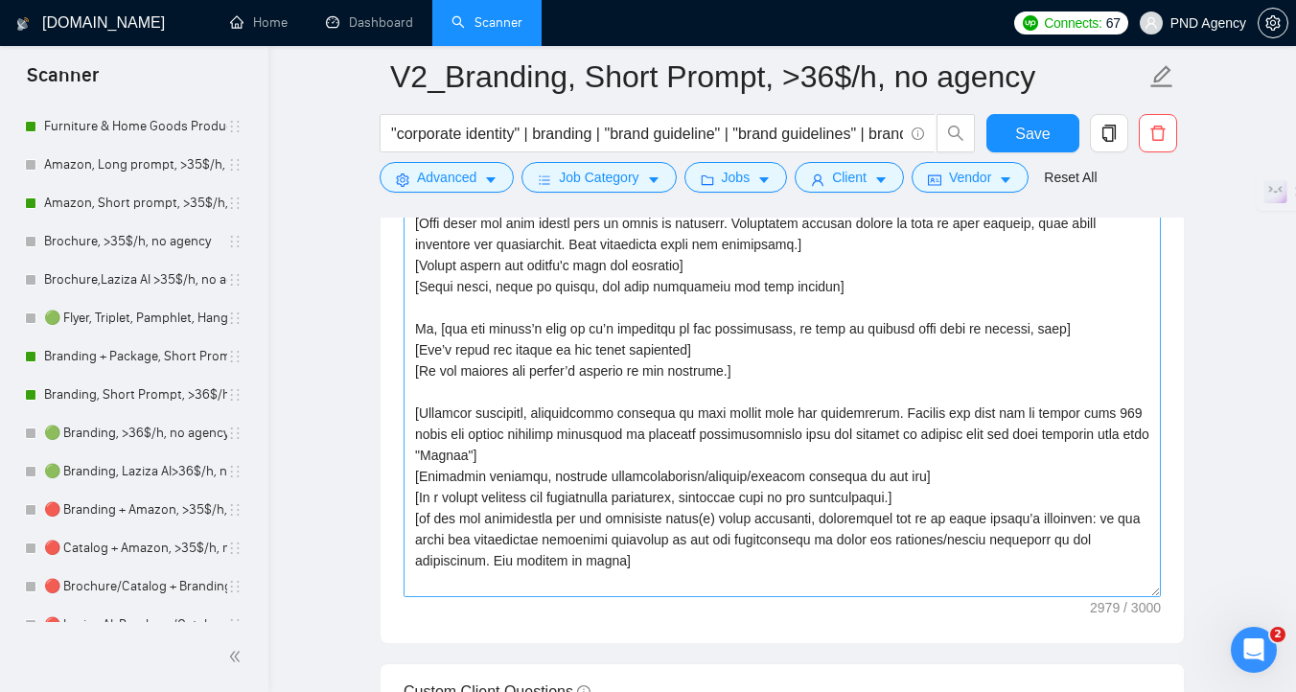
scroll to position [3, 0]
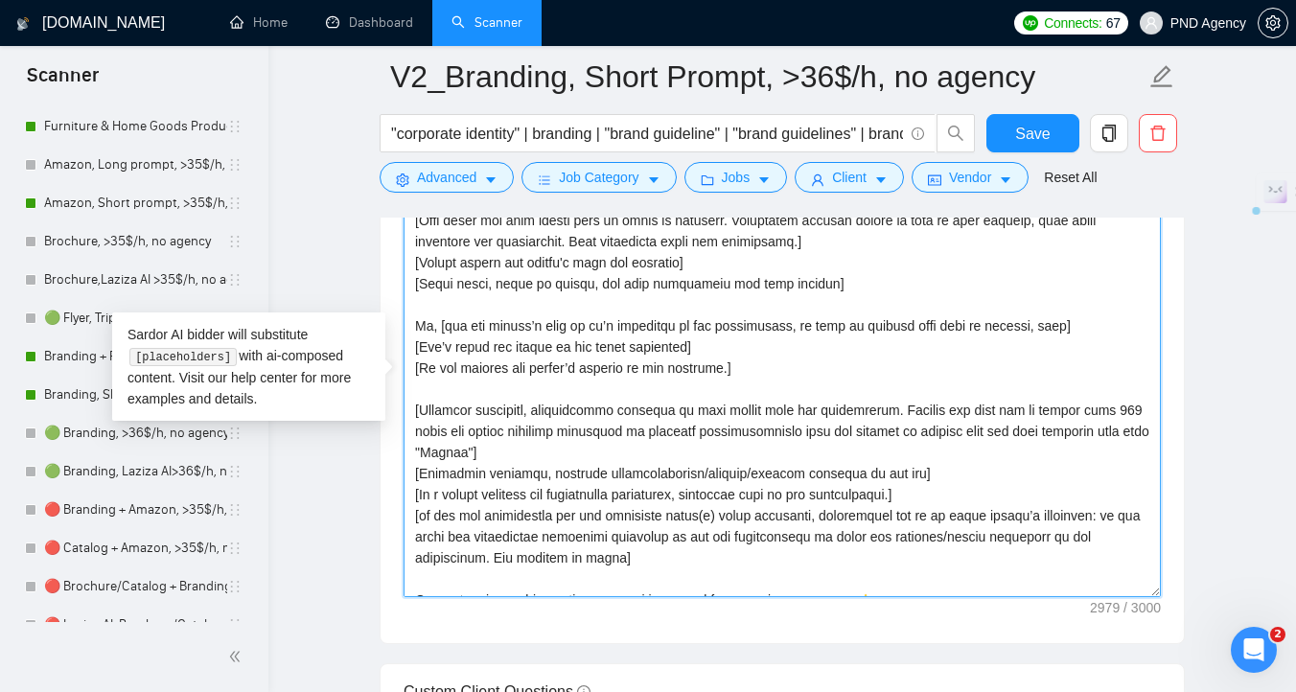
drag, startPoint x: 754, startPoint y: 373, endPoint x: 408, endPoint y: 371, distance: 346.0
click at [408, 371] on textarea "Cover letter template:" at bounding box center [781, 381] width 757 height 431
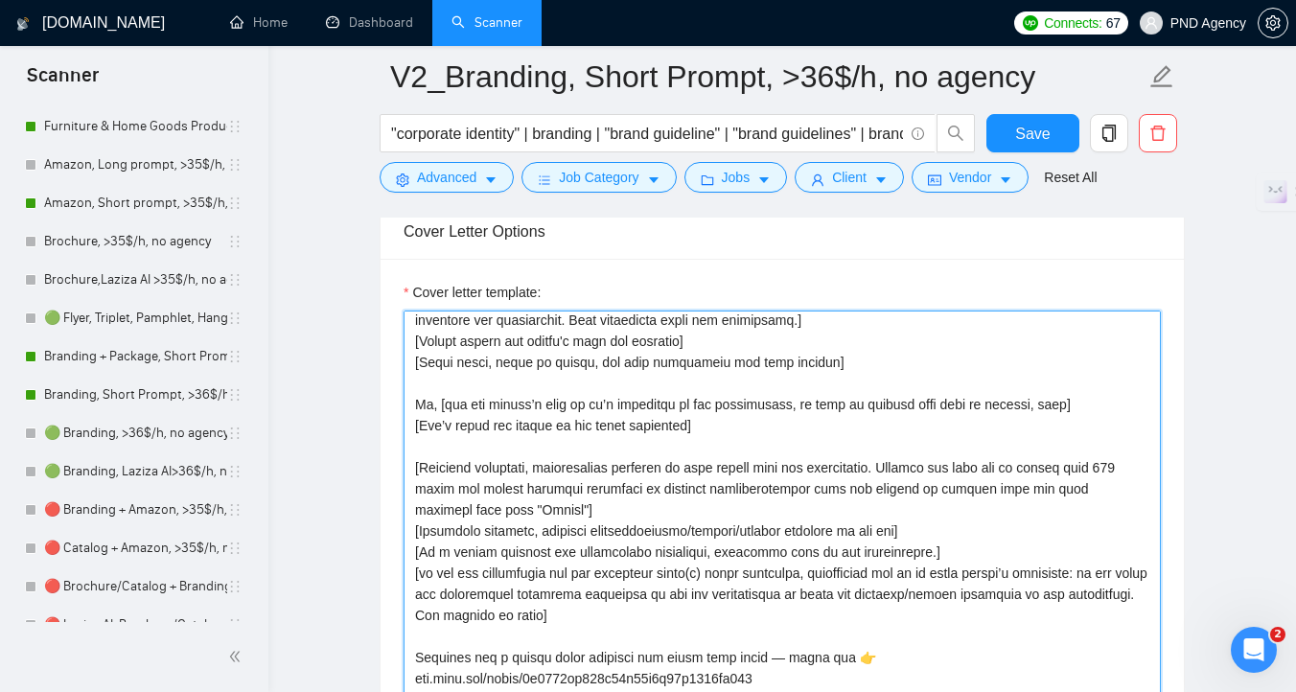
scroll to position [0, 0]
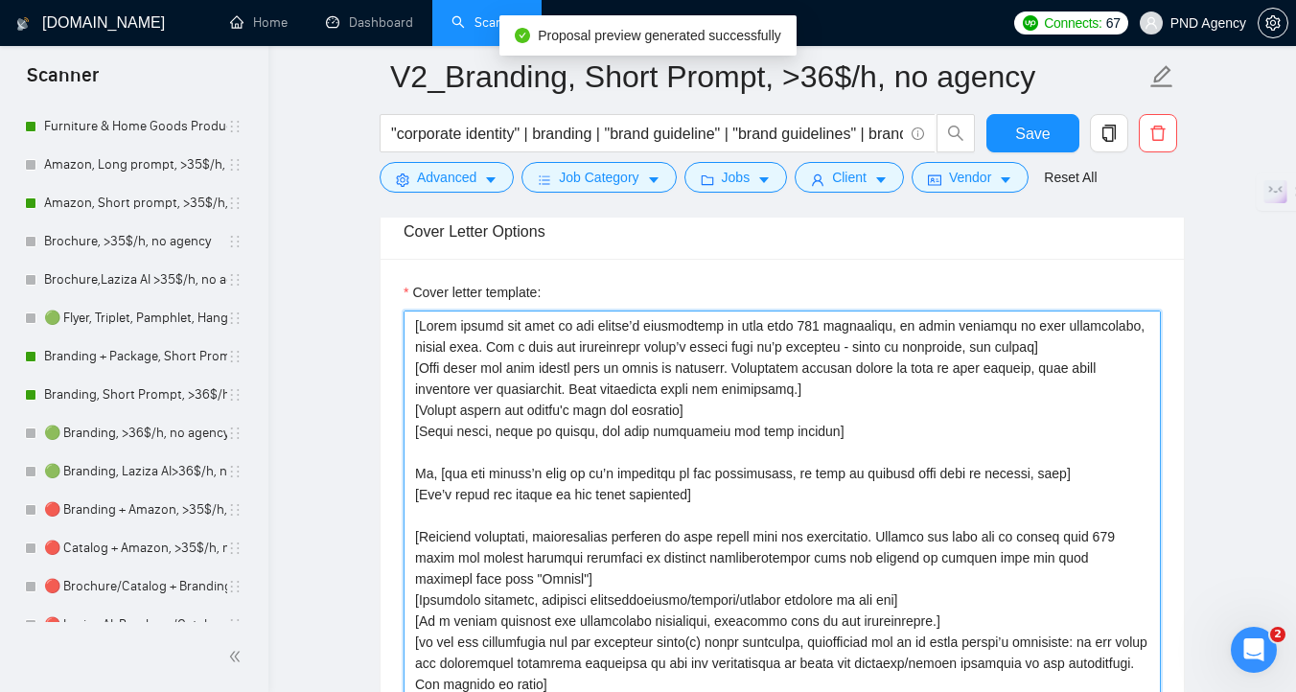
click at [691, 411] on textarea "Cover letter template:" at bounding box center [781, 526] width 757 height 431
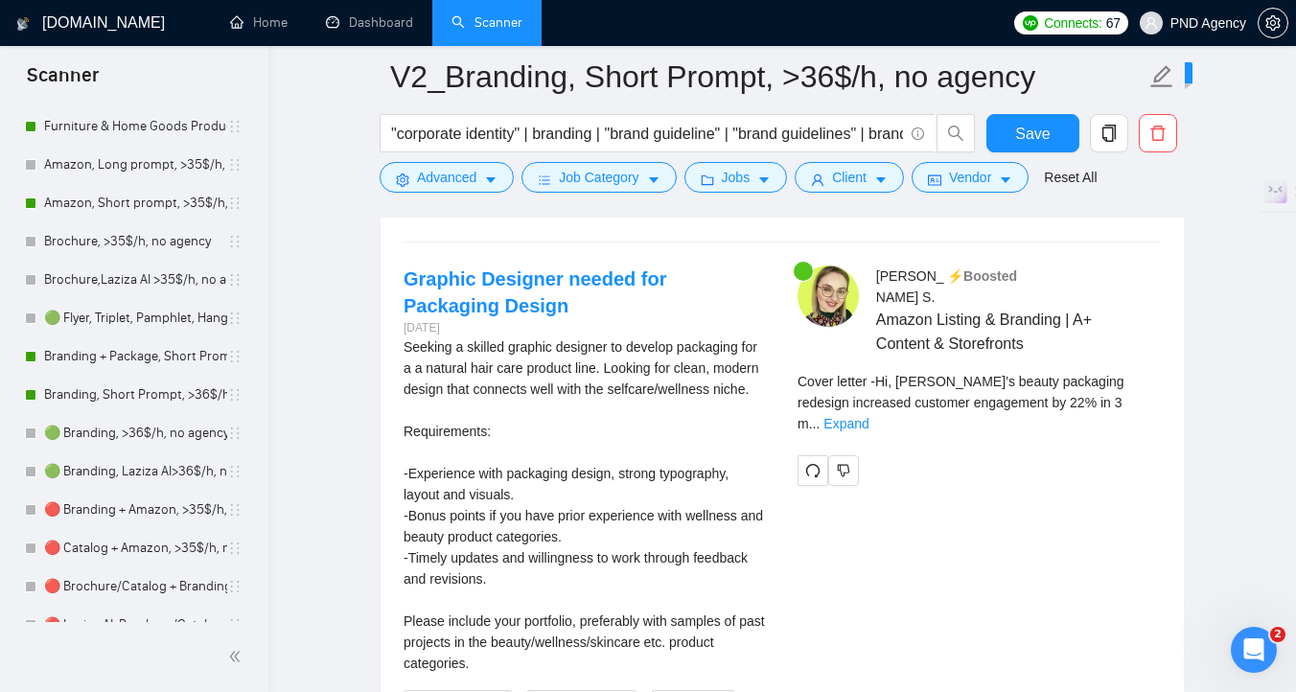
scroll to position [4023, 0]
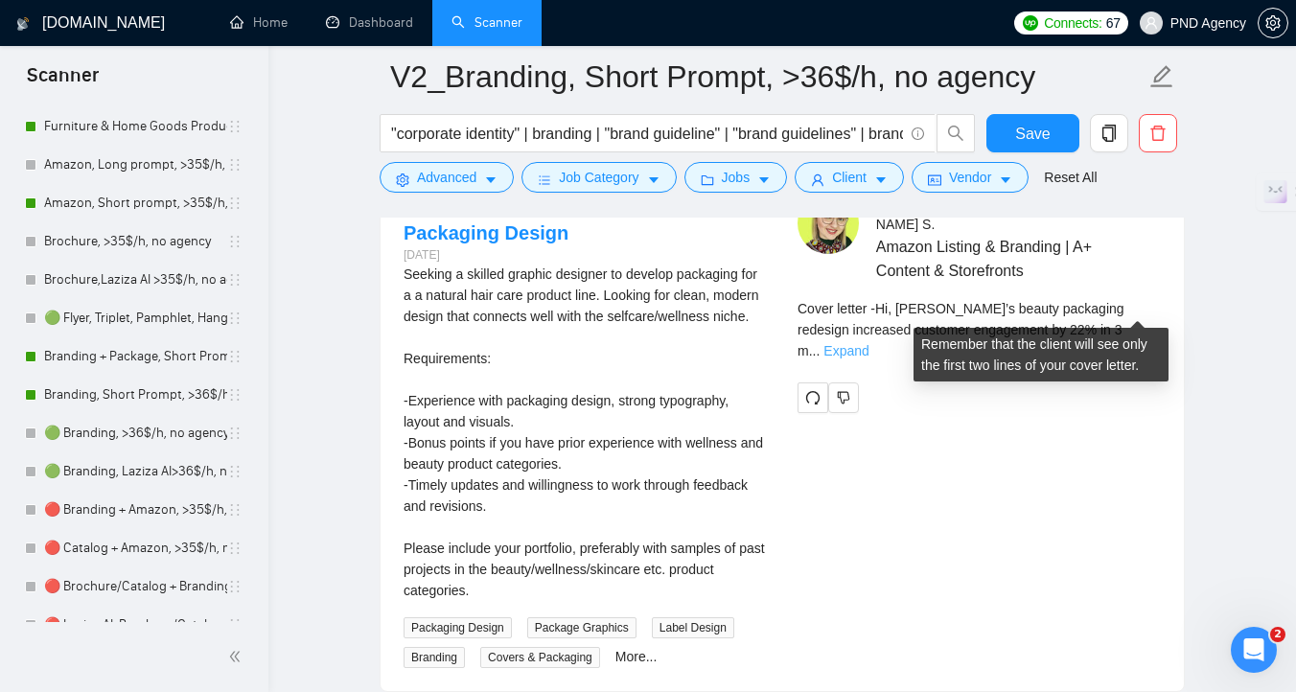
type textarea "[Lorem ipsumd sit amet co adi elitse’d eiusmodtemp in utla etdo 861 magnaaliqu,…"
click at [868, 343] on link "Expand" at bounding box center [845, 350] width 45 height 15
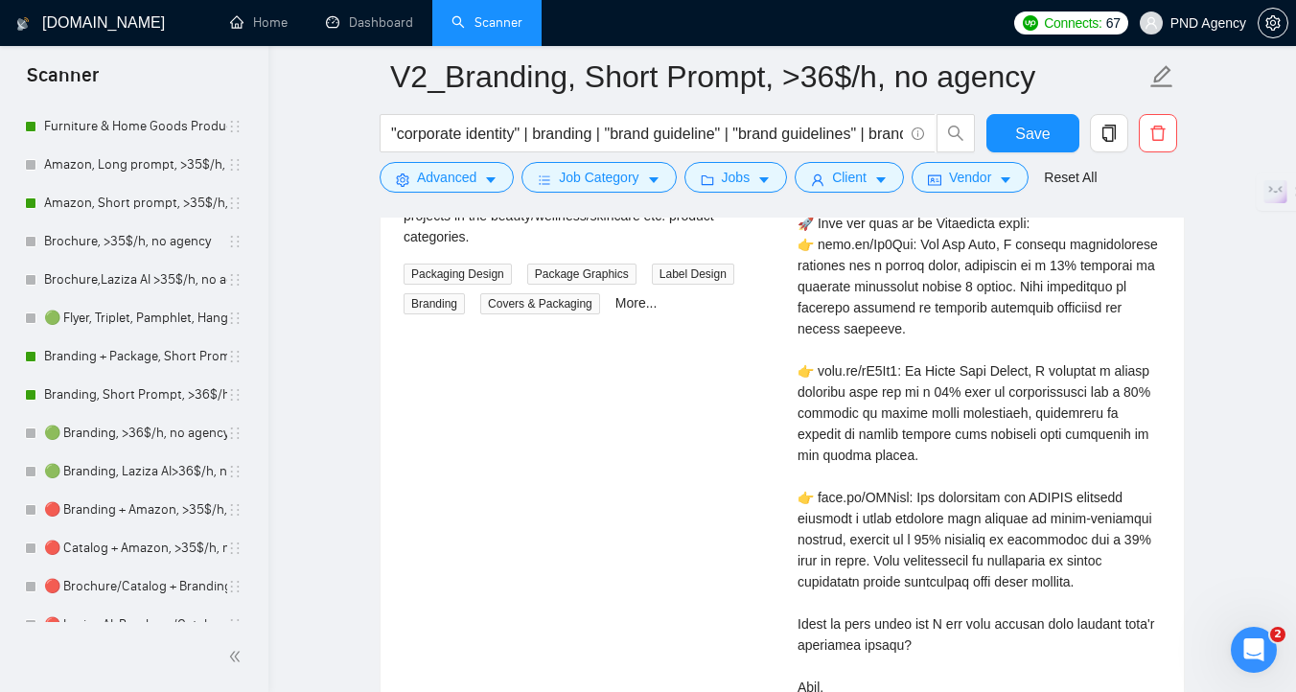
scroll to position [4378, 0]
click at [1045, 147] on button "Save" at bounding box center [1032, 133] width 93 height 38
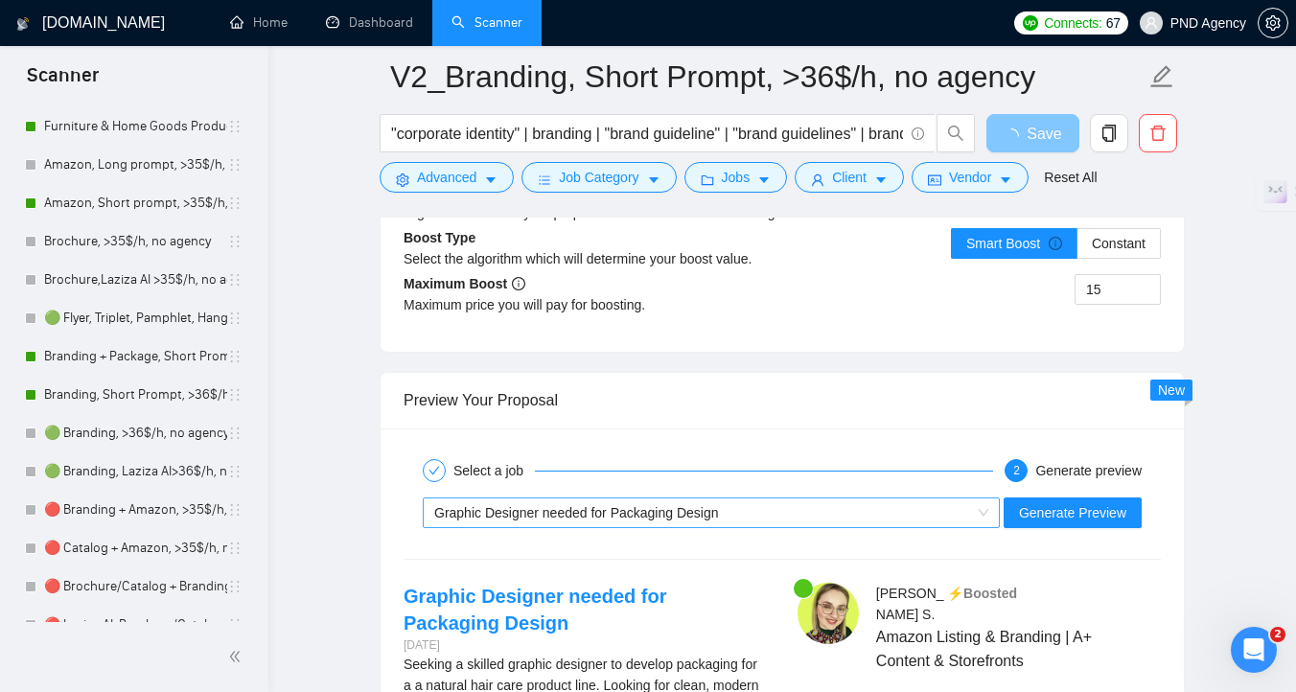
scroll to position [3791, 0]
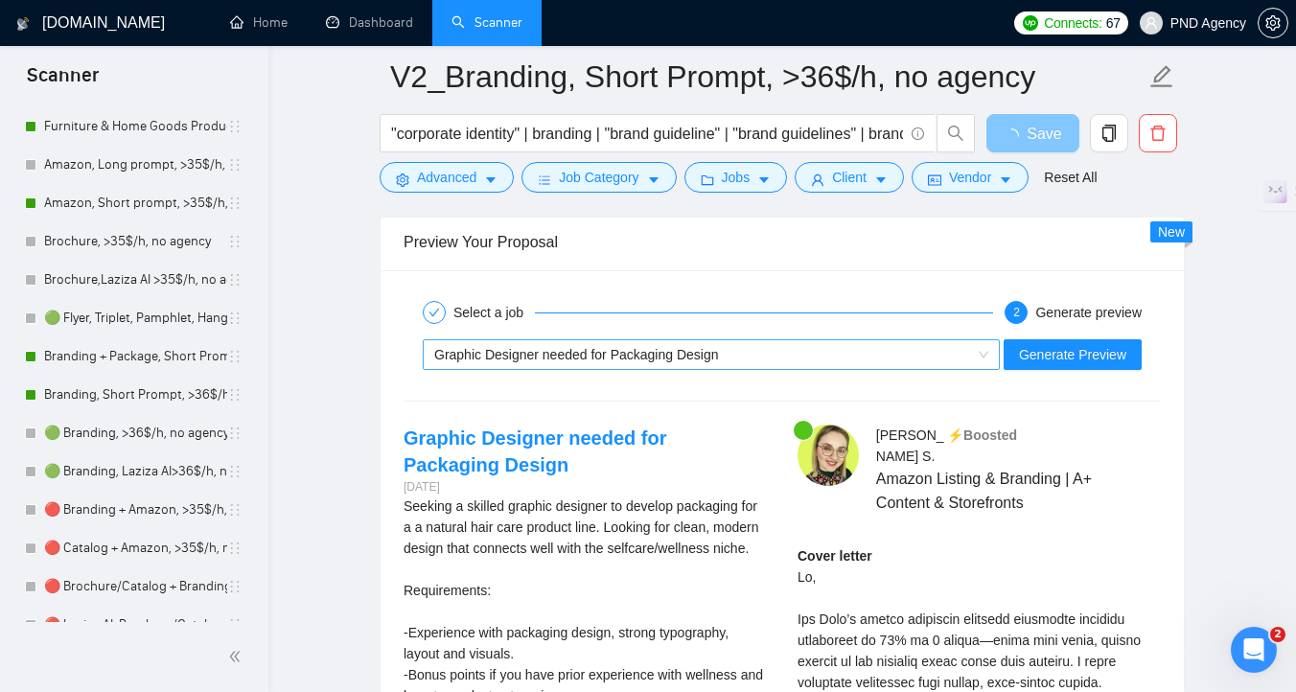
click at [651, 355] on span "Graphic Designer needed for Packaging Design" at bounding box center [576, 354] width 285 height 15
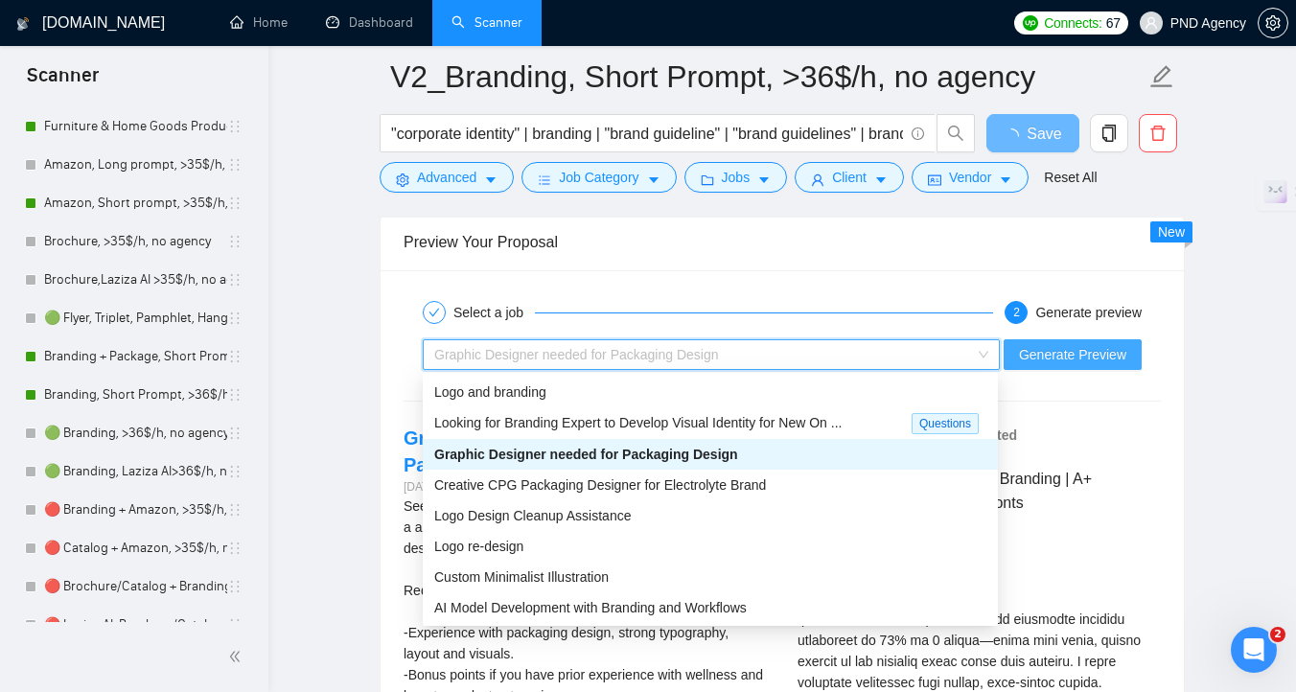
click at [1046, 363] on span "Generate Preview" at bounding box center [1072, 354] width 107 height 21
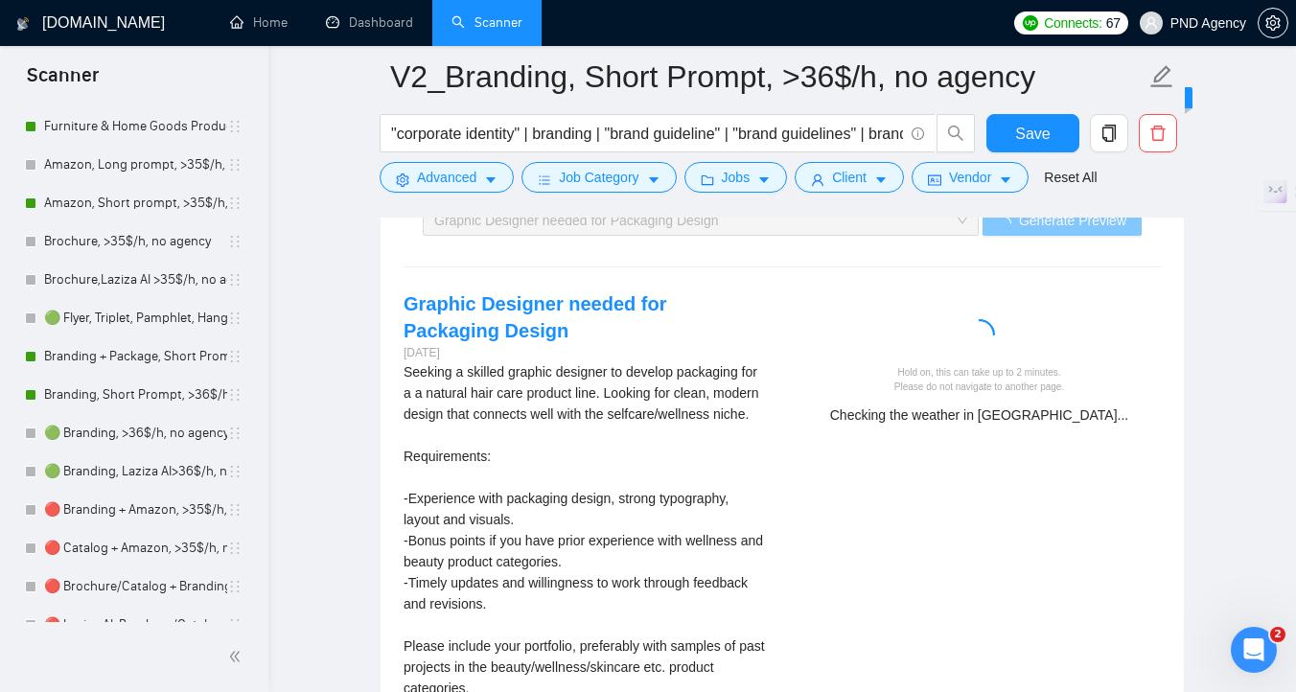
scroll to position [3906, 0]
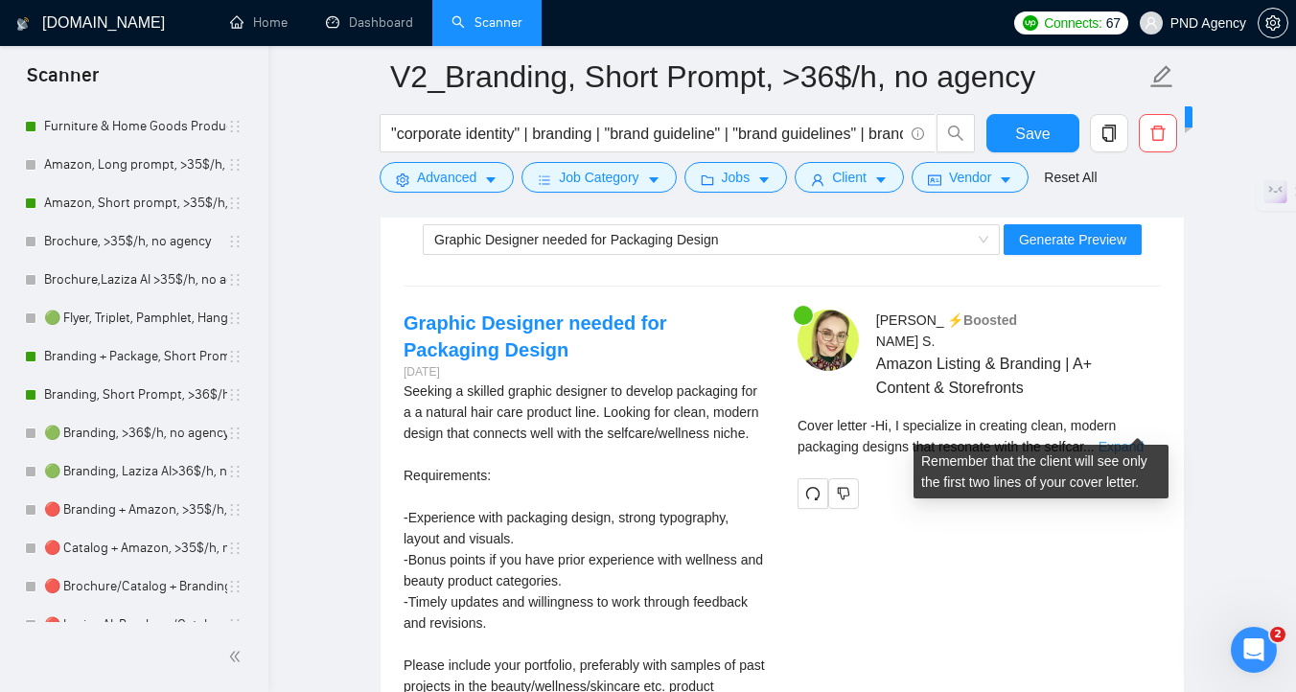
click at [1116, 439] on link "Expand" at bounding box center [1120, 446] width 45 height 15
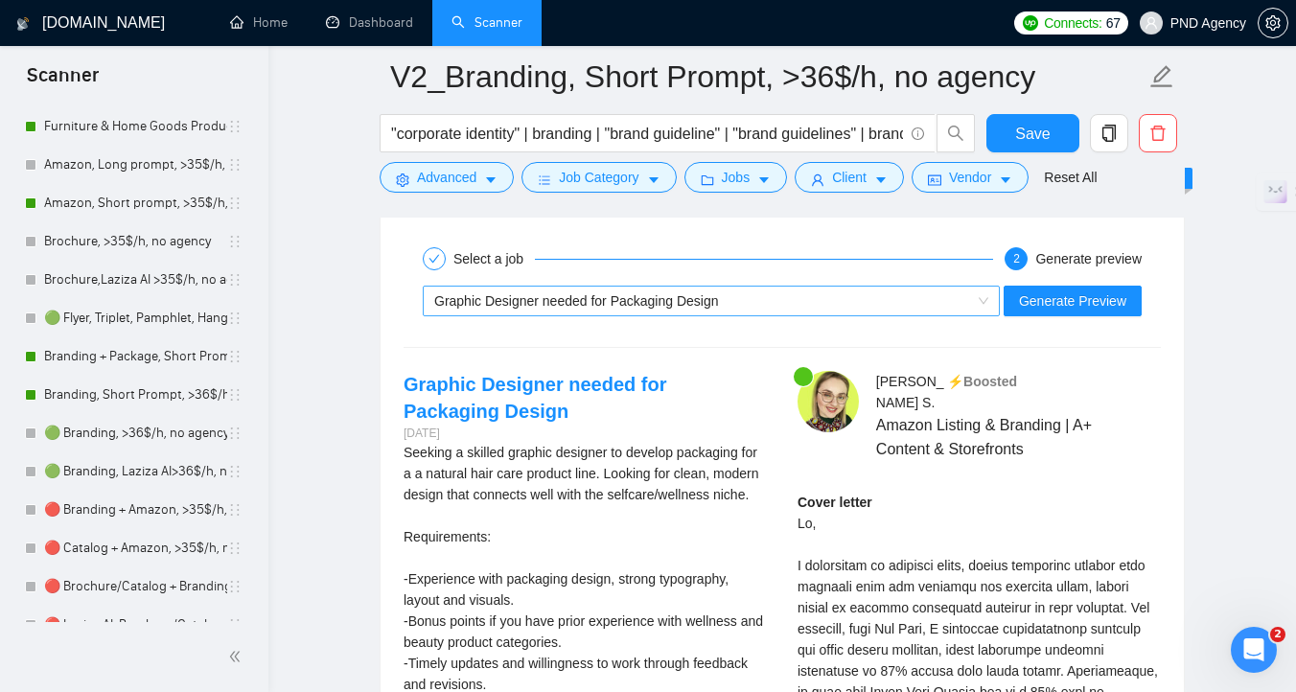
scroll to position [3768, 0]
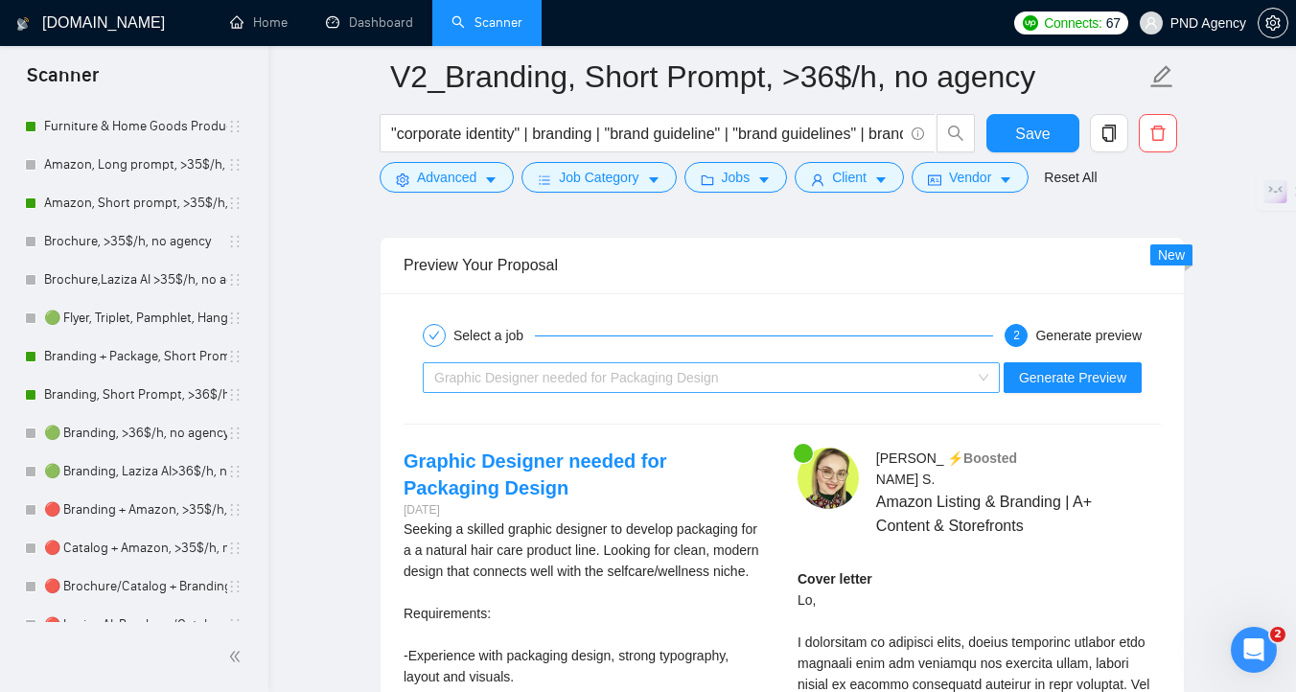
click at [626, 381] on span "Graphic Designer needed for Packaging Design" at bounding box center [576, 377] width 285 height 15
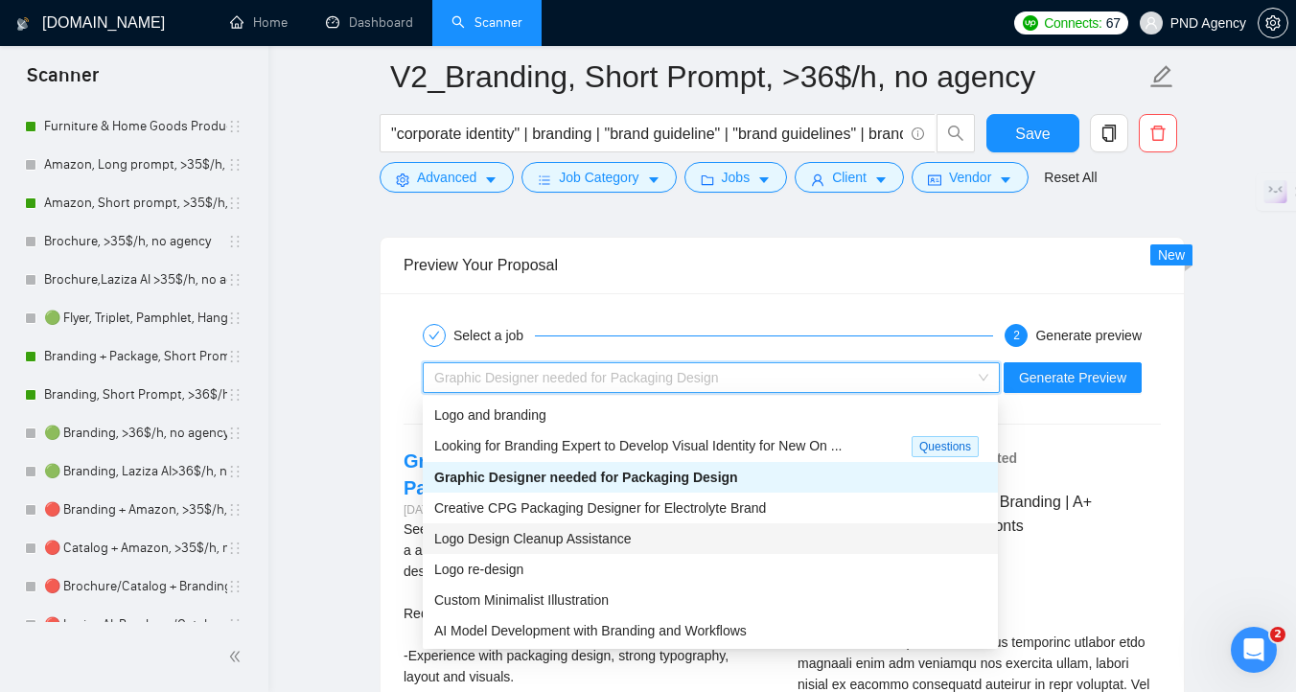
click at [631, 532] on span "Logo Design Cleanup Assistance" at bounding box center [532, 538] width 196 height 15
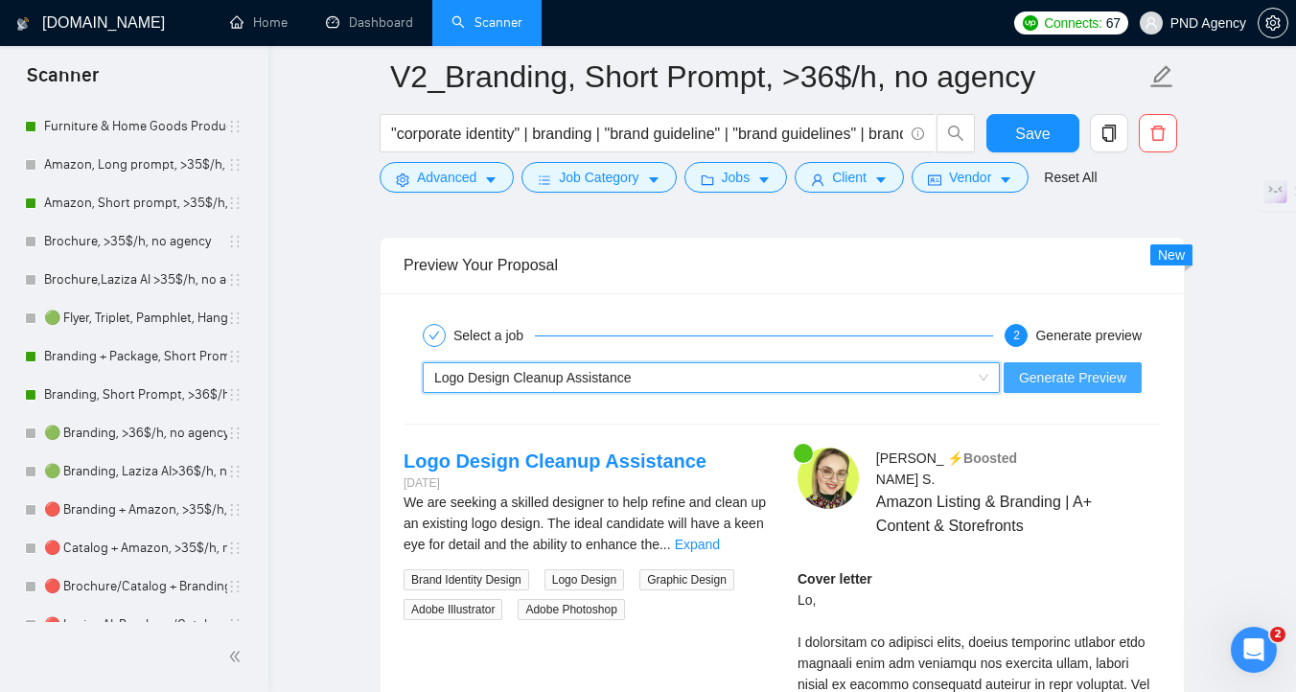
click at [1044, 377] on span "Generate Preview" at bounding box center [1072, 377] width 107 height 21
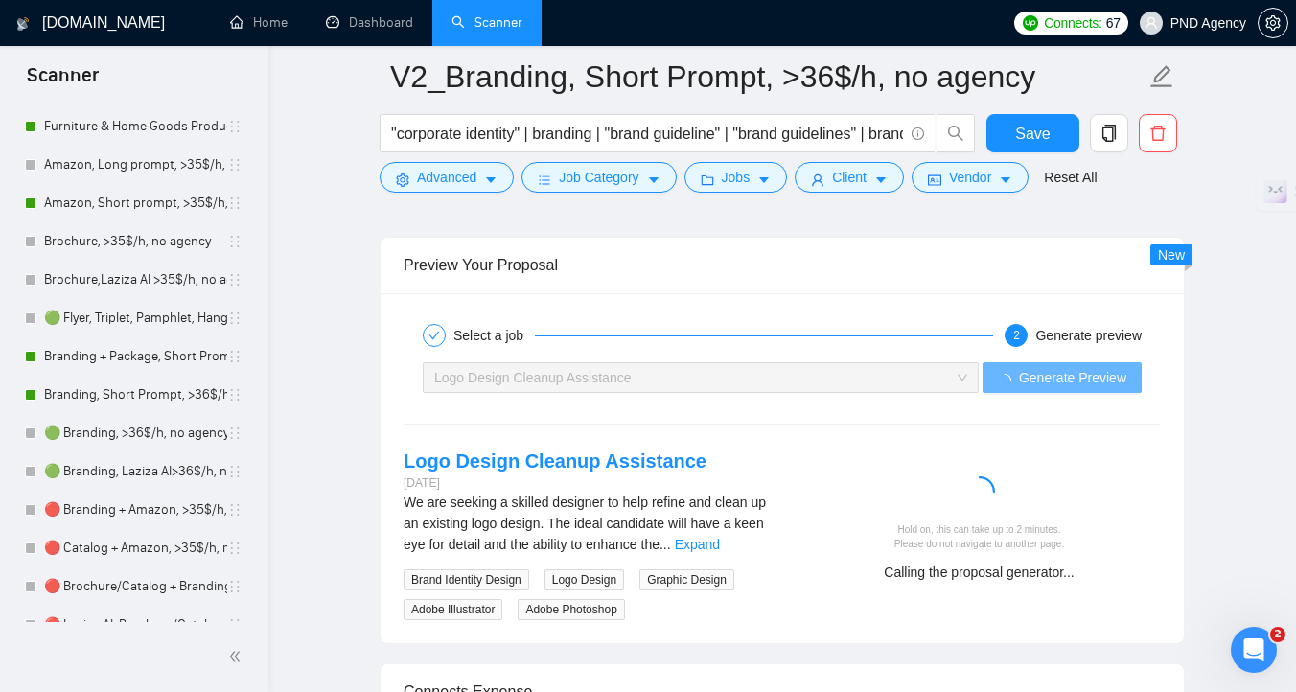
click at [755, 552] on div "We are seeking a skilled designer to help refine and clean up an existing logo …" at bounding box center [584, 523] width 363 height 63
click at [720, 547] on link "Expand" at bounding box center [697, 544] width 45 height 15
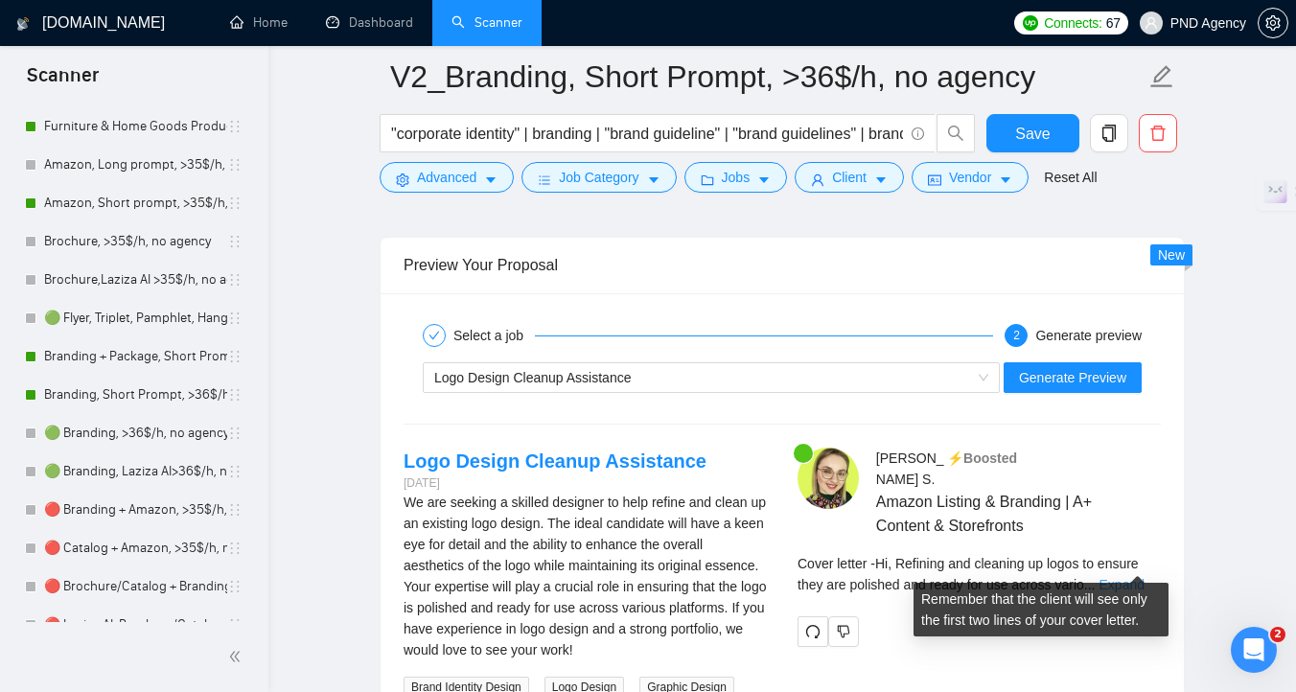
click at [1124, 577] on link "Expand" at bounding box center [1121, 584] width 45 height 15
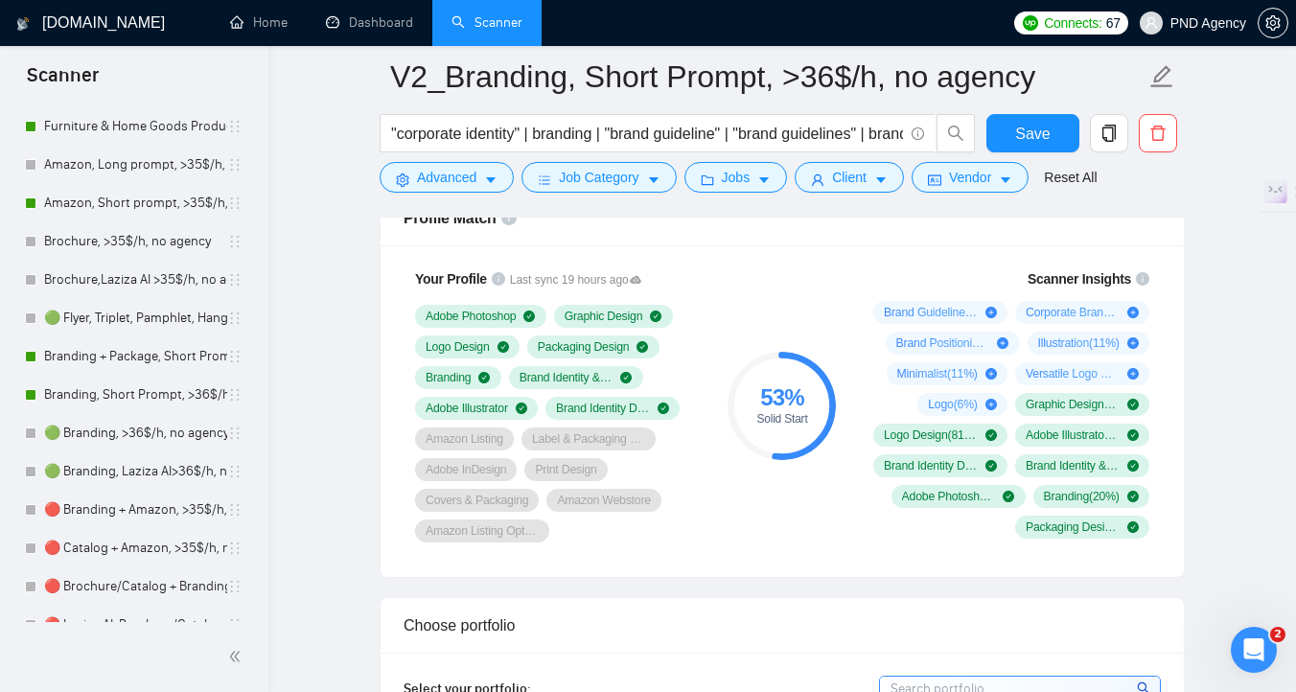
scroll to position [1253, 0]
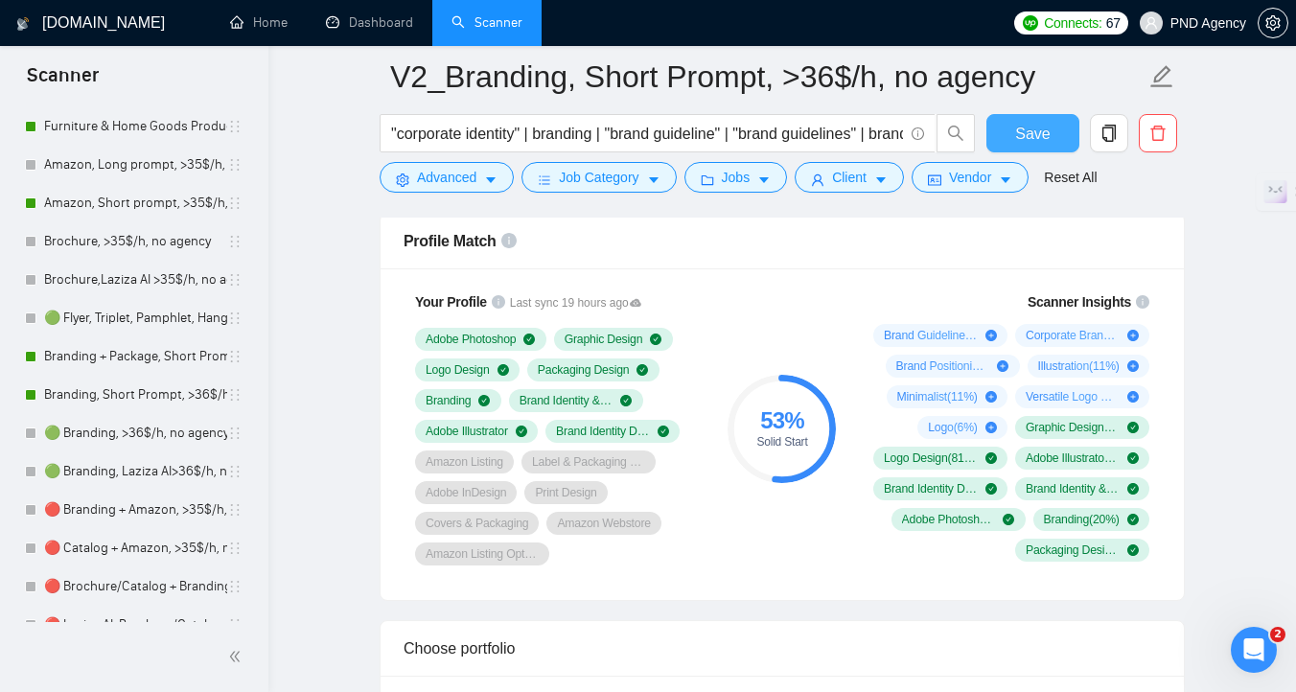
click at [1037, 135] on span "Save" at bounding box center [1032, 134] width 35 height 24
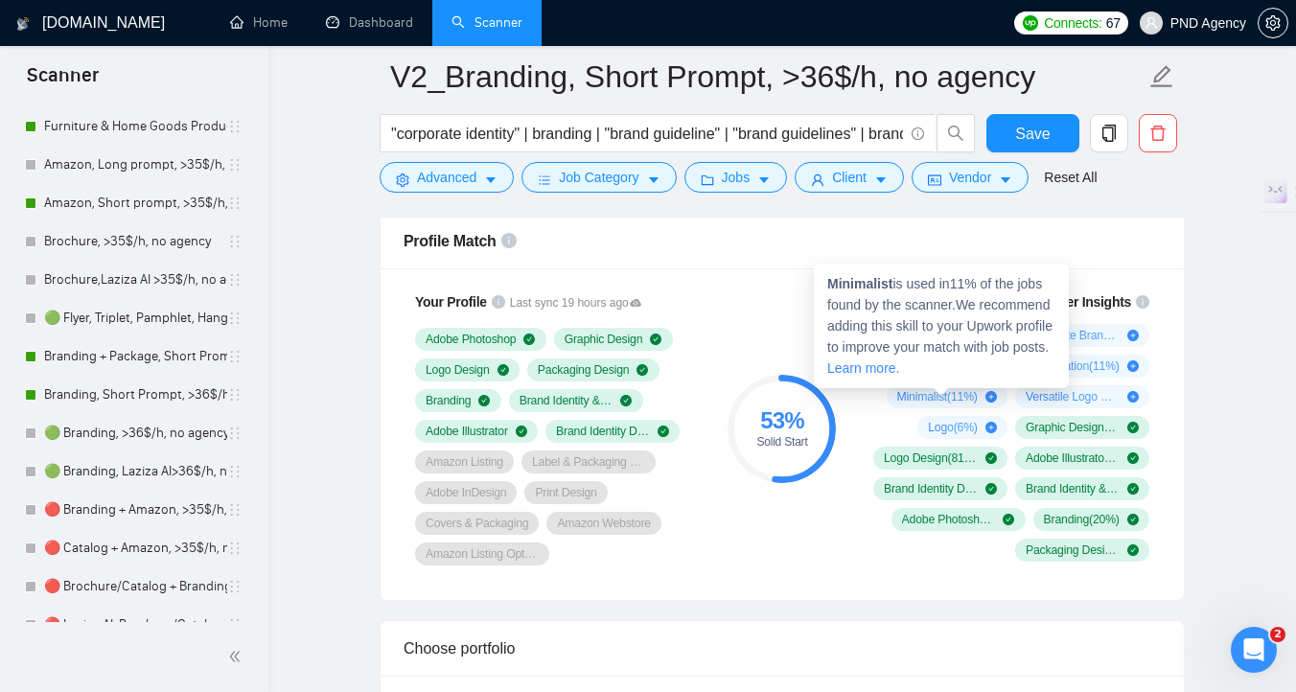
click at [877, 292] on div "Minimalist is used in 11 % of the jobs found by the scanner. We recommend addin…" at bounding box center [941, 326] width 255 height 125
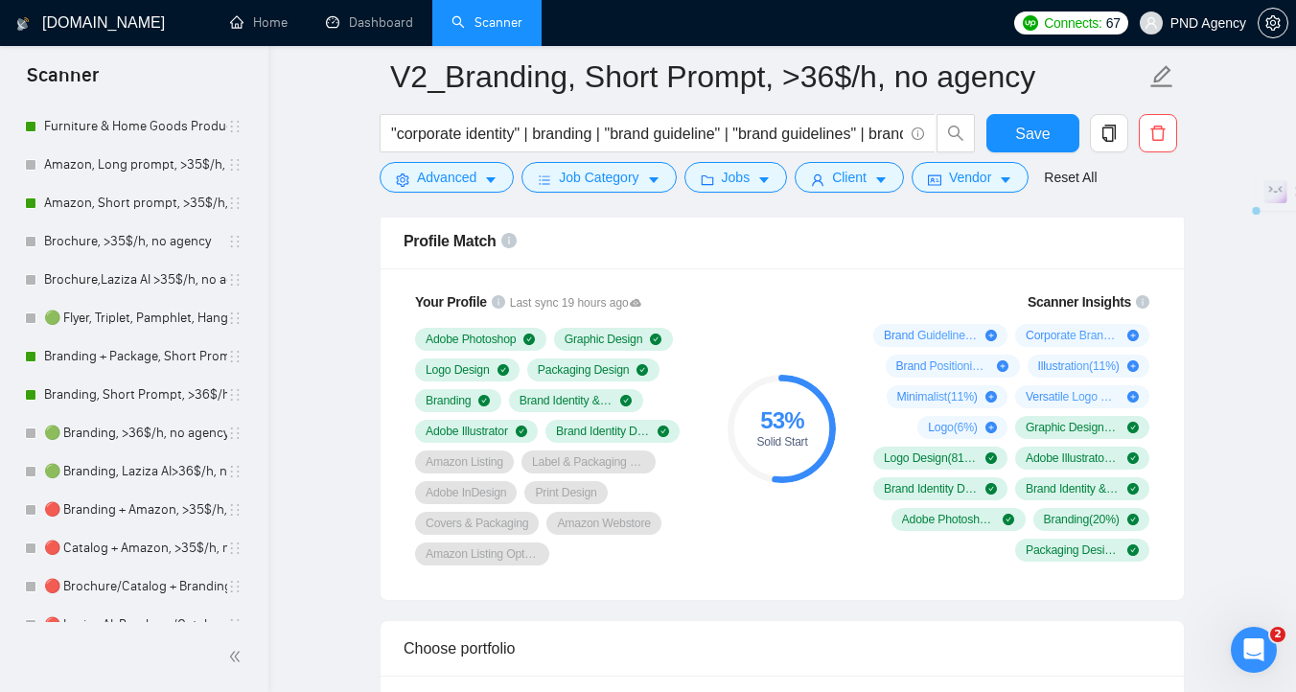
copy strong "Minimalist"
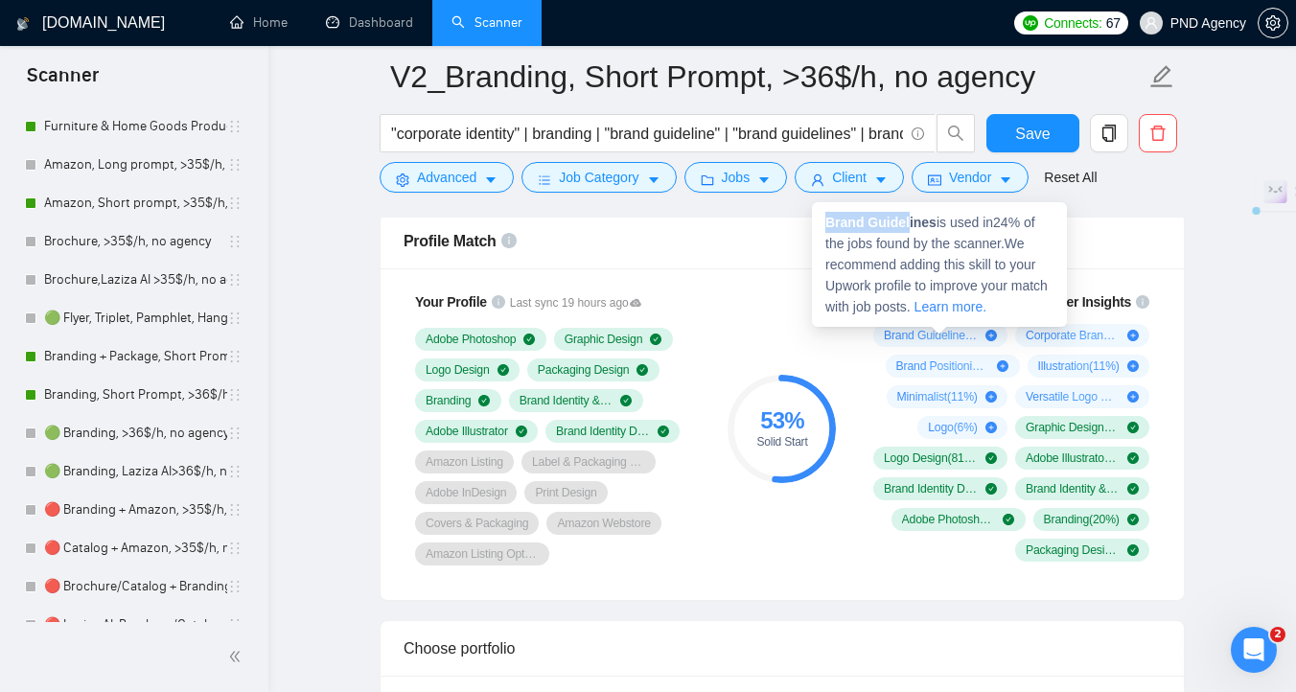
copy strong "Brand Guidel"
drag, startPoint x: 909, startPoint y: 221, endPoint x: 828, endPoint y: 222, distance: 80.5
click at [828, 222] on strong "Brand Guidelines" at bounding box center [880, 222] width 111 height 15
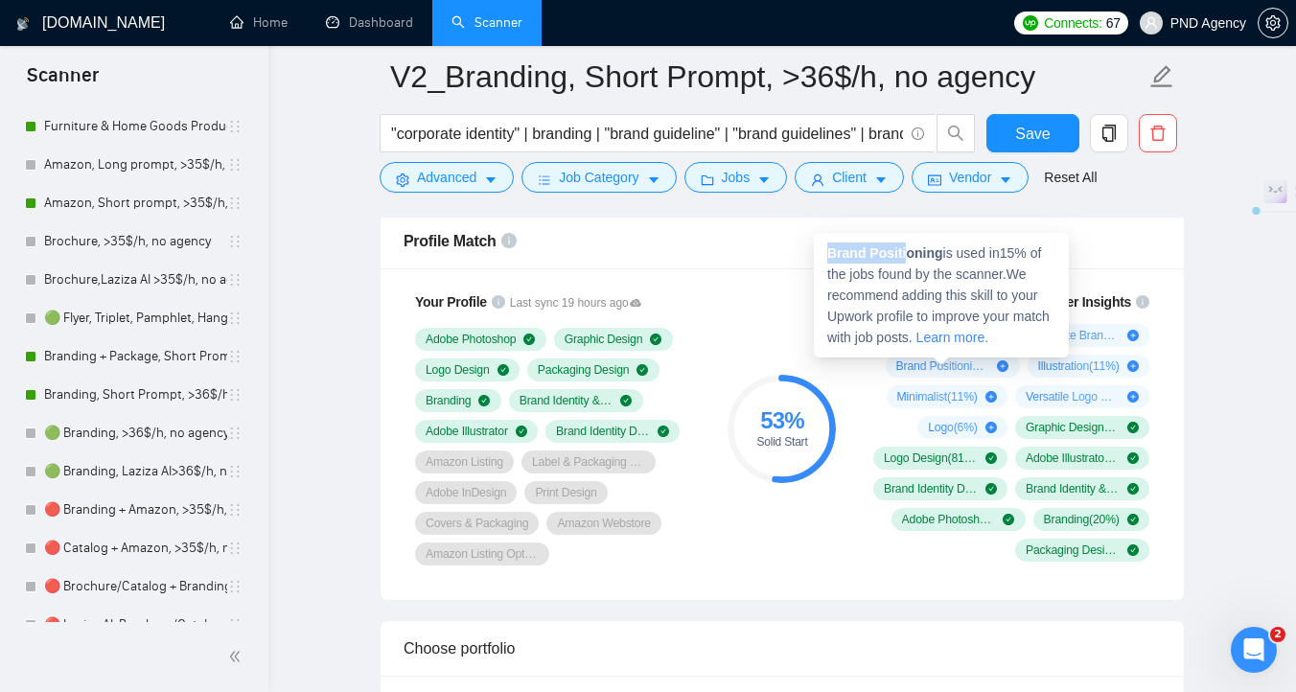
copy strong "Brand Positi"
click at [828, 257] on strong "Brand Positioning" at bounding box center [885, 252] width 116 height 15
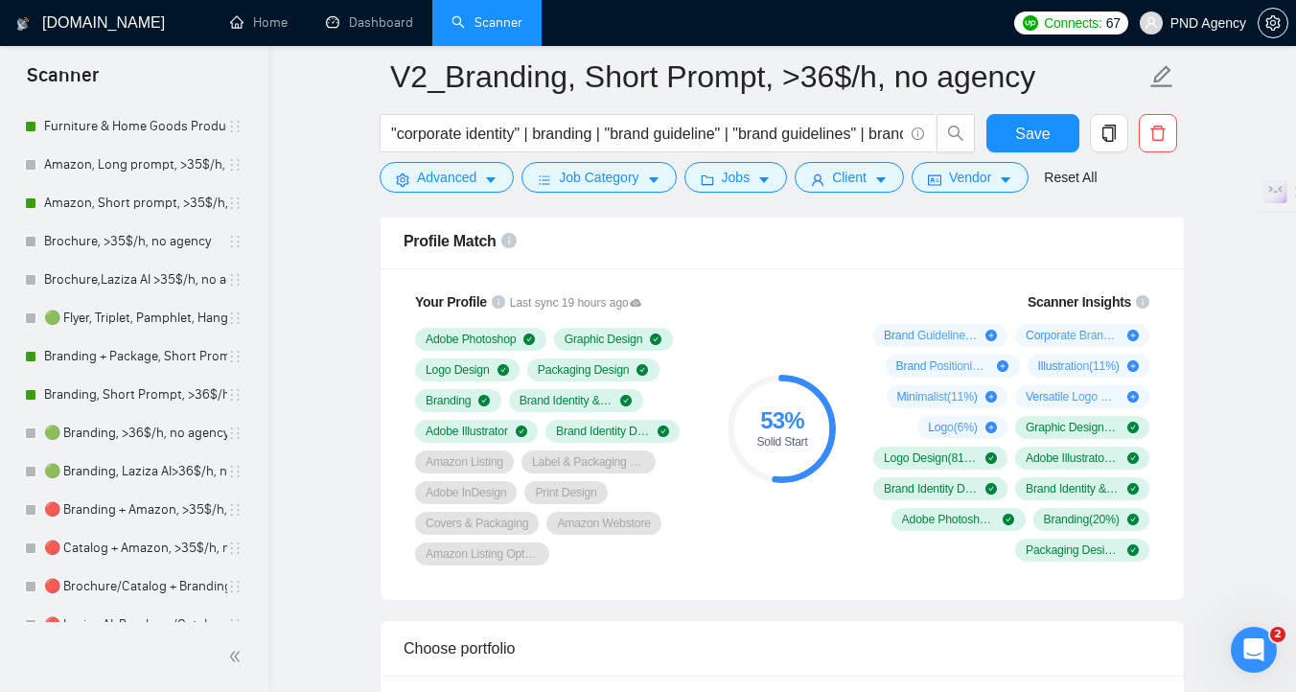
drag, startPoint x: 860, startPoint y: 272, endPoint x: 838, endPoint y: 312, distance: 45.9
click at [838, 312] on div "53 % Solid Start" at bounding box center [782, 428] width 128 height 297
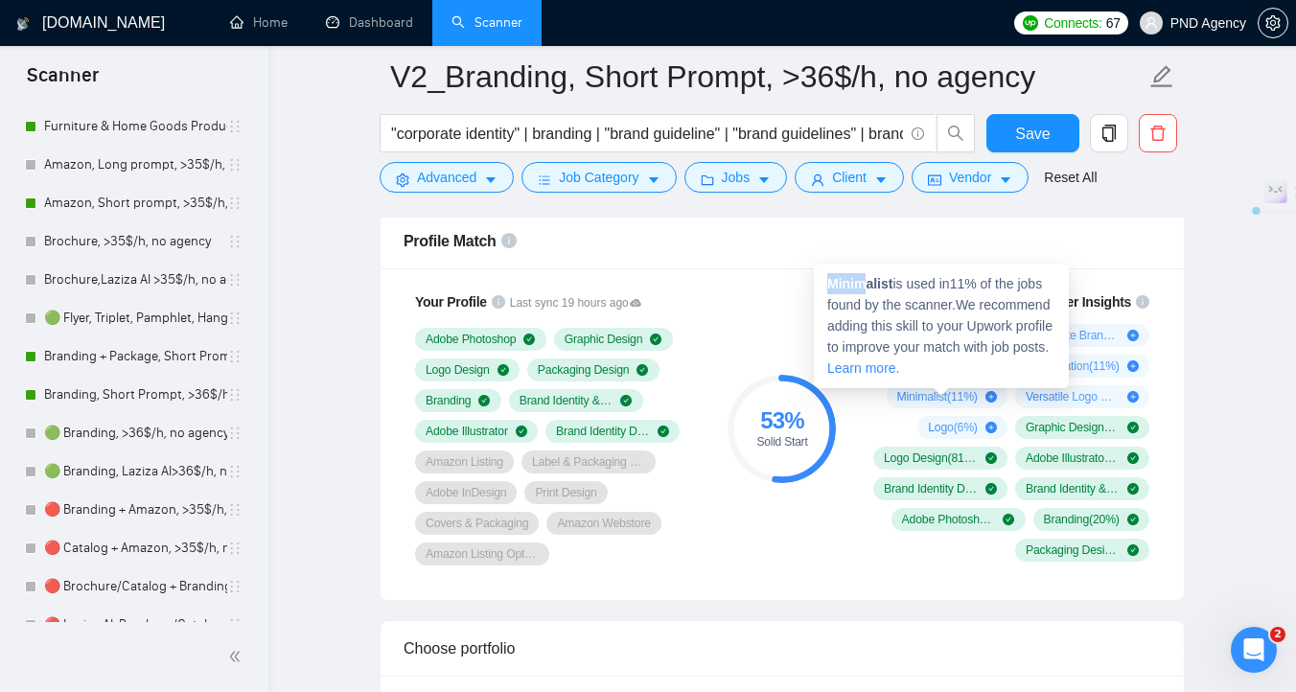
copy strong "Minim"
drag, startPoint x: 866, startPoint y: 286, endPoint x: 828, endPoint y: 288, distance: 38.4
click at [828, 288] on strong "Minimalist" at bounding box center [859, 283] width 65 height 15
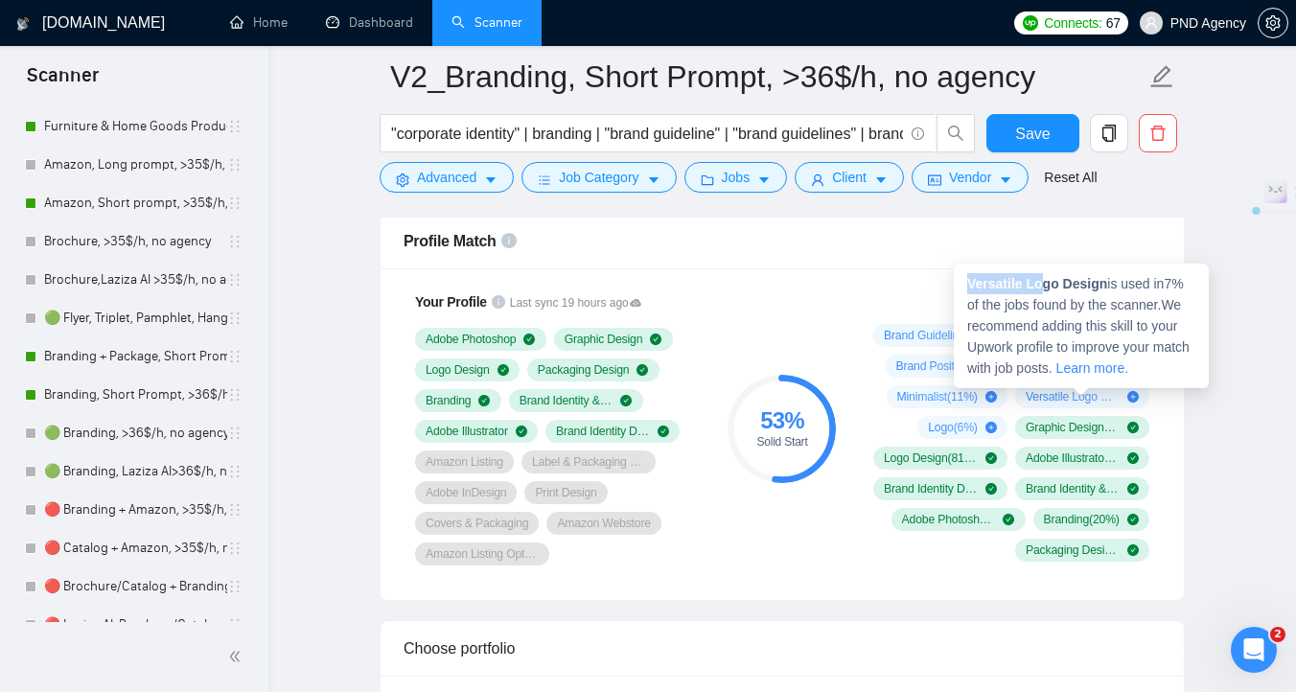
copy strong "Versatile Lo"
drag, startPoint x: 1042, startPoint y: 284, endPoint x: 964, endPoint y: 287, distance: 77.7
click at [964, 287] on div "Versatile Logo Design is used in 7 % of the jobs found by the scanner. We recom…" at bounding box center [1081, 326] width 255 height 125
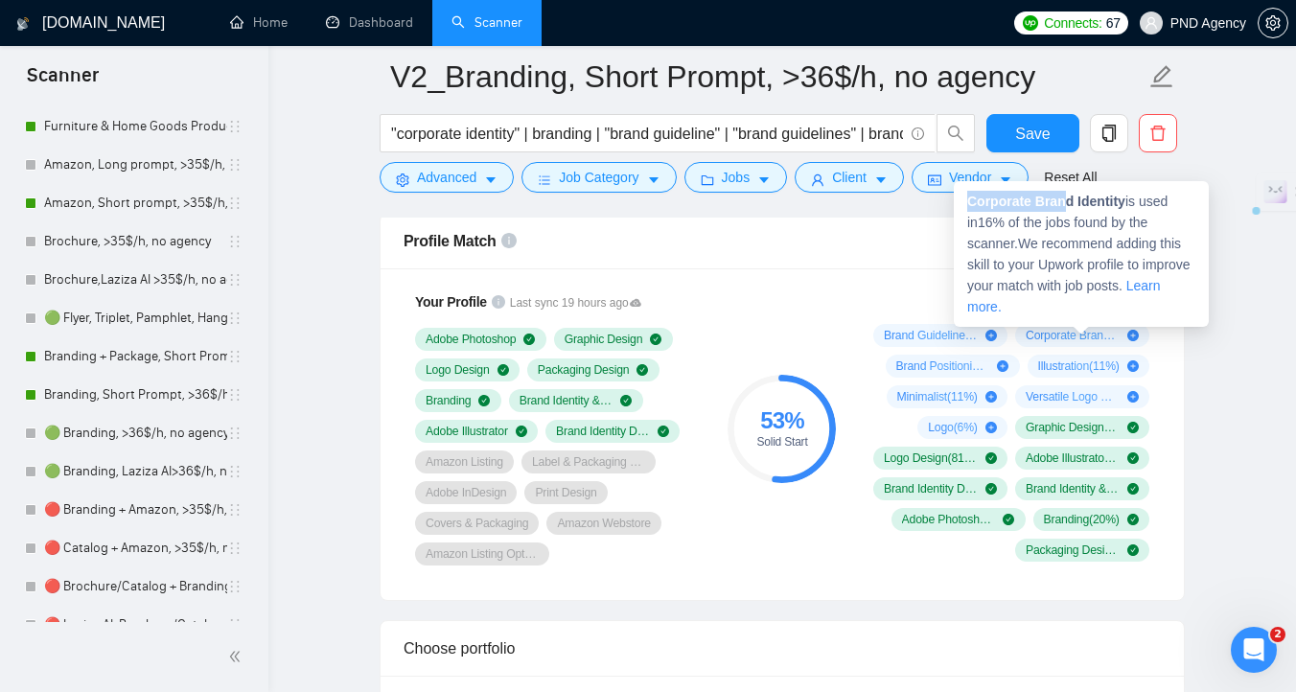
copy strong "Corporate Bran"
drag, startPoint x: 1067, startPoint y: 201, endPoint x: 969, endPoint y: 202, distance: 97.8
click at [969, 202] on strong "Corporate Brand Identity" at bounding box center [1046, 201] width 158 height 15
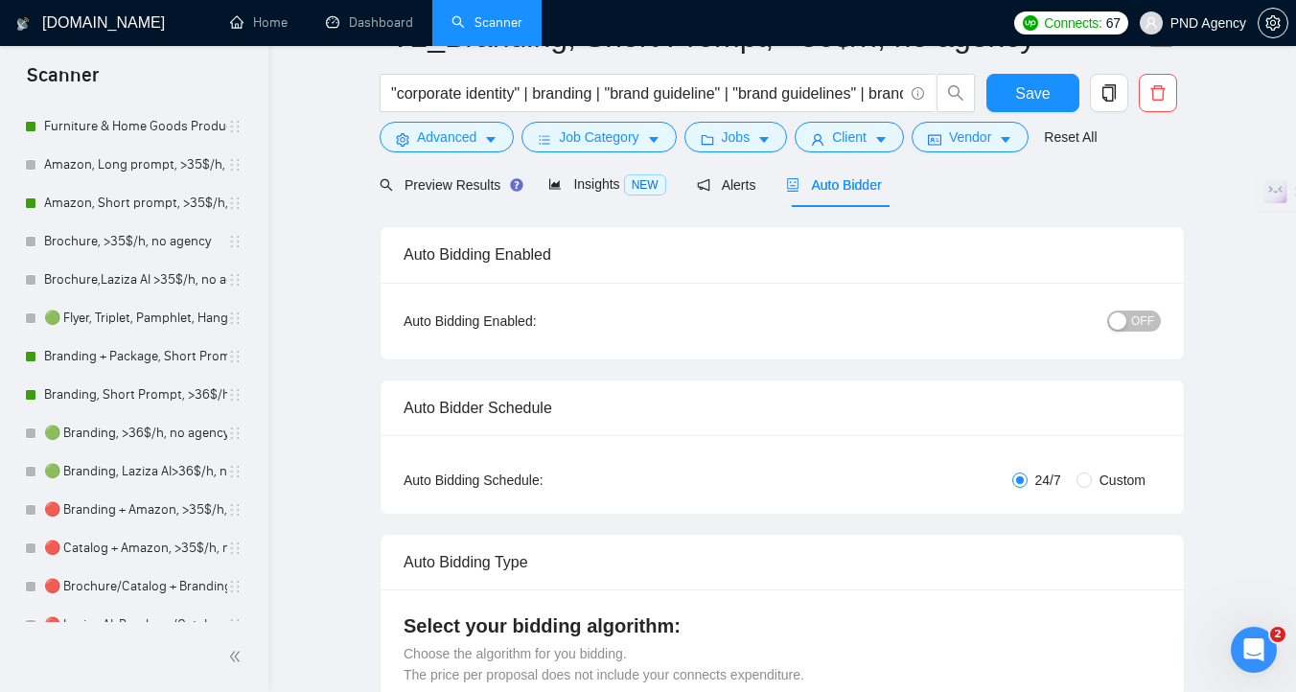
scroll to position [0, 0]
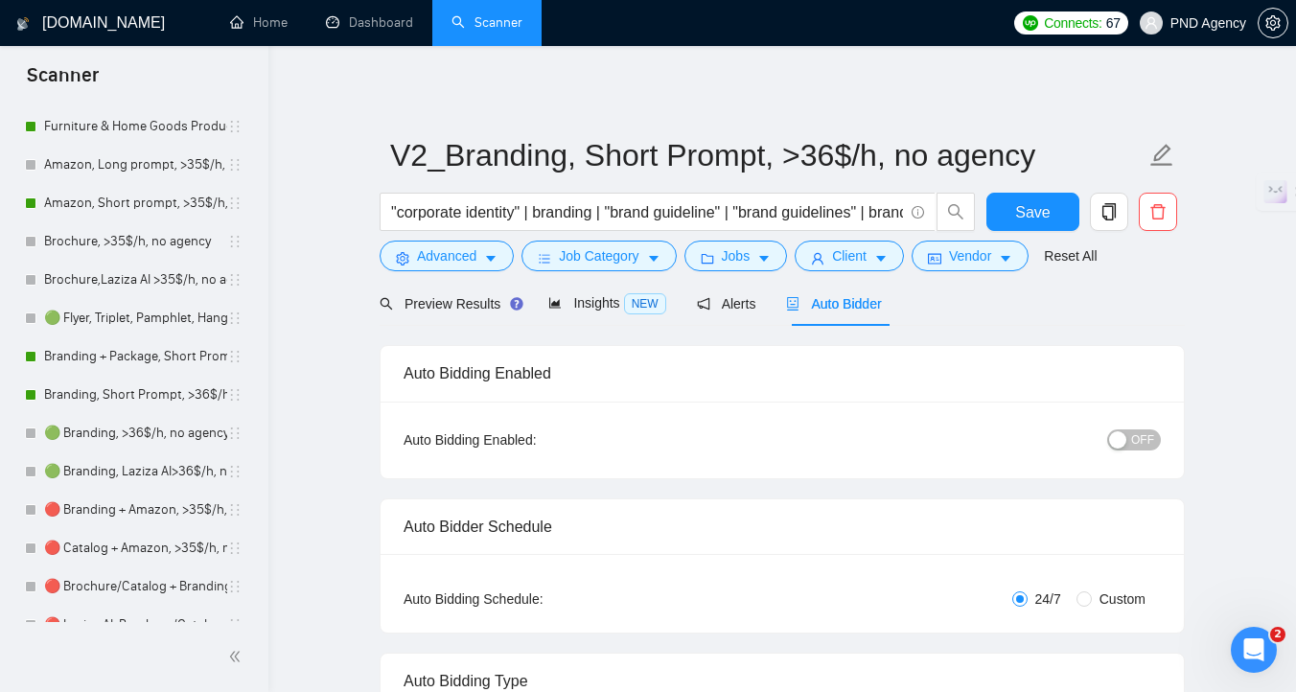
click at [1126, 438] on div "button" at bounding box center [1117, 439] width 17 height 17
click at [1017, 219] on span "Save" at bounding box center [1032, 212] width 35 height 24
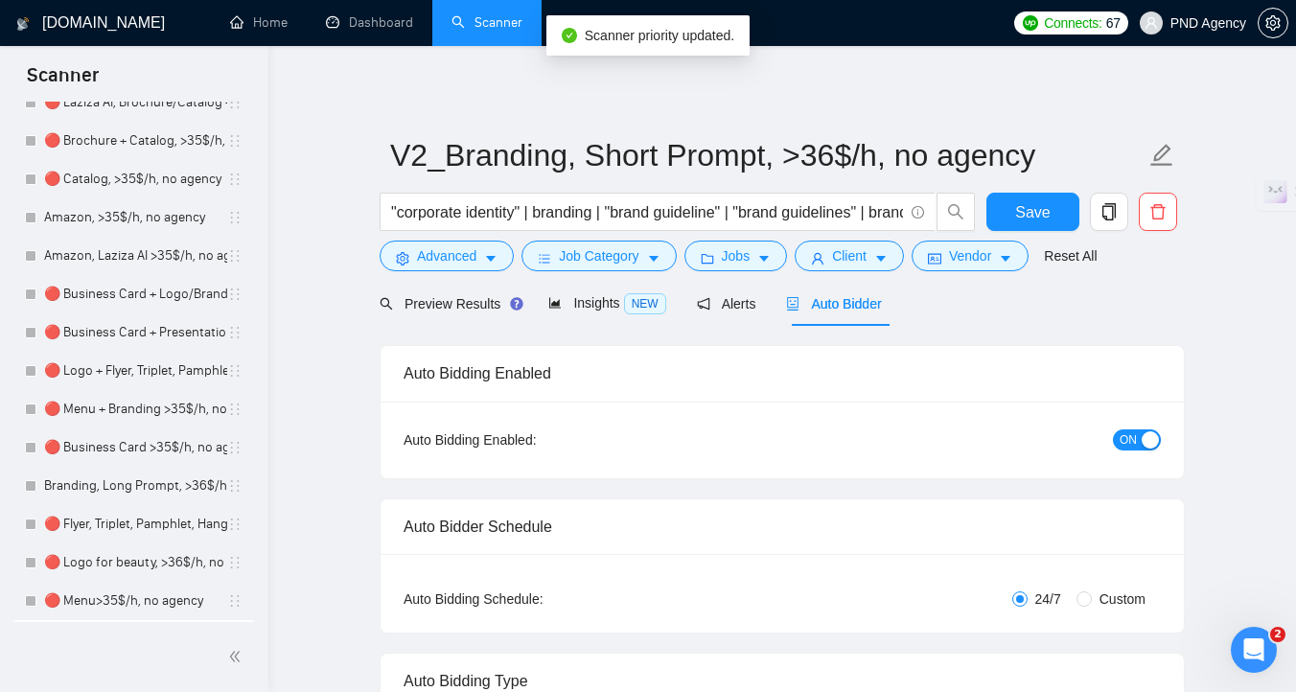
scroll to position [1018, 0]
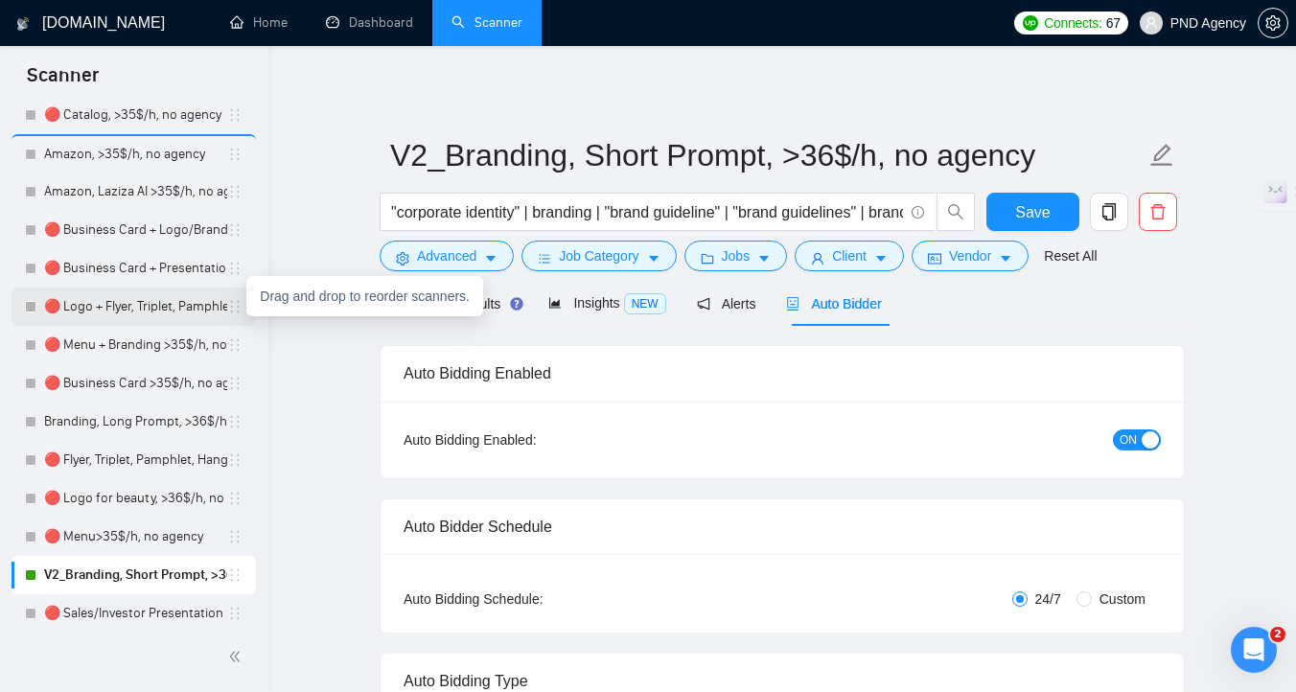
drag, startPoint x: 228, startPoint y: 574, endPoint x: 228, endPoint y: 308, distance: 266.4
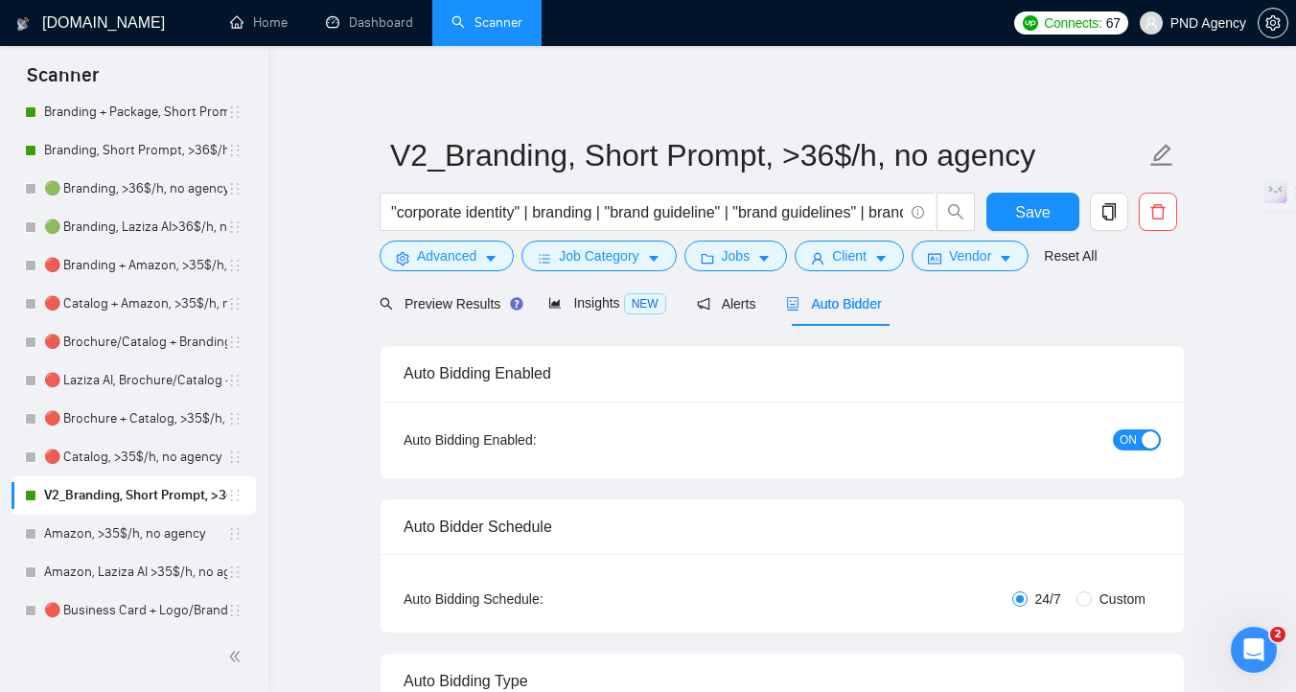
scroll to position [671, 0]
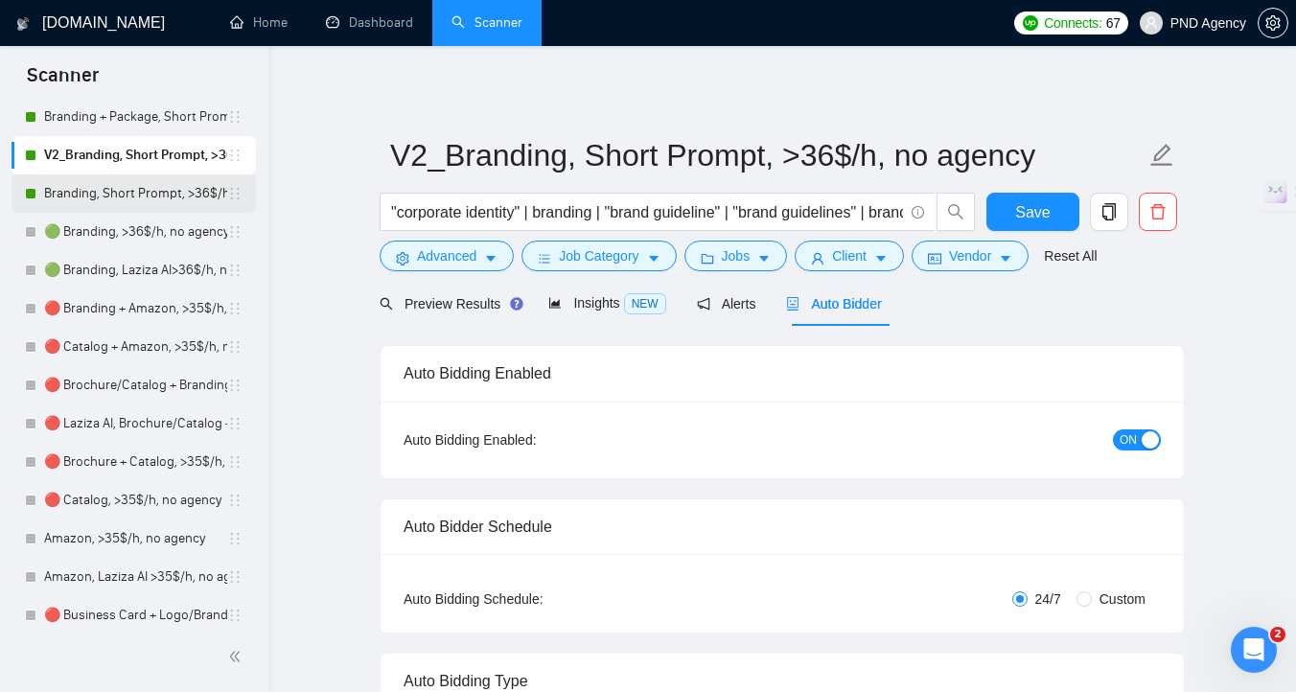
click at [73, 203] on link "Branding, Short Prompt, >36$/h, no agency" at bounding box center [135, 193] width 183 height 38
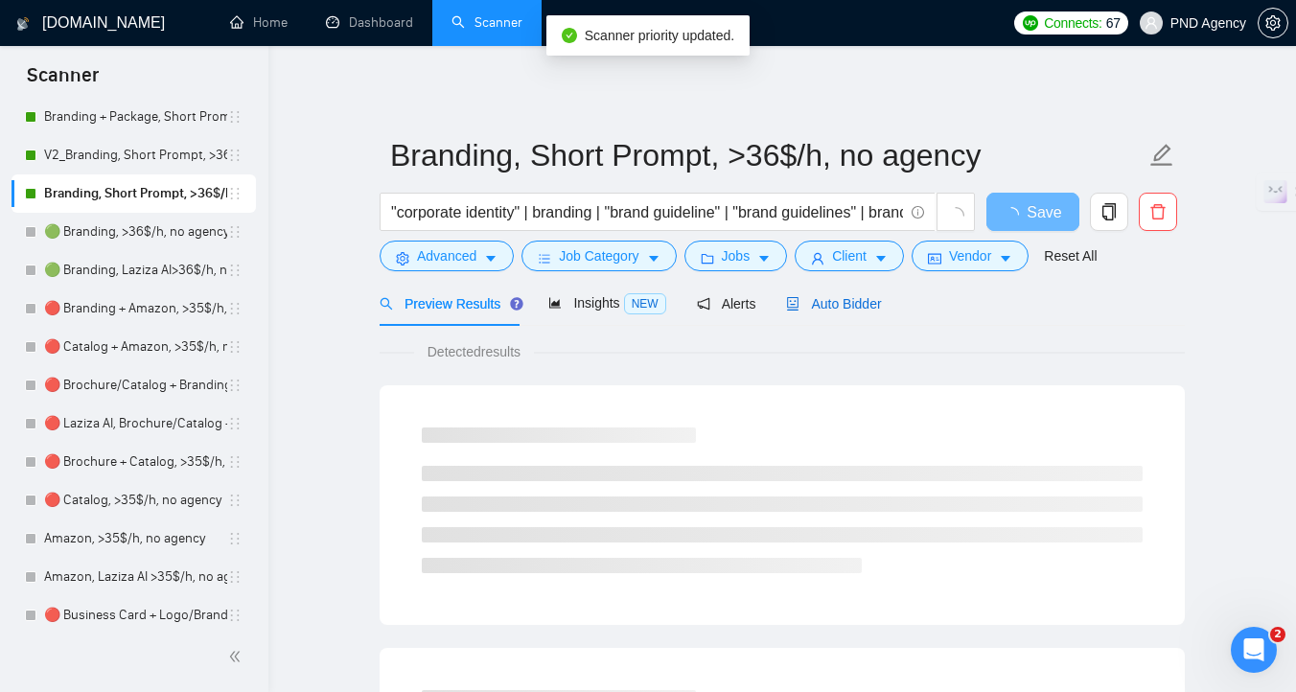
click at [844, 303] on span "Auto Bidder" at bounding box center [833, 303] width 95 height 15
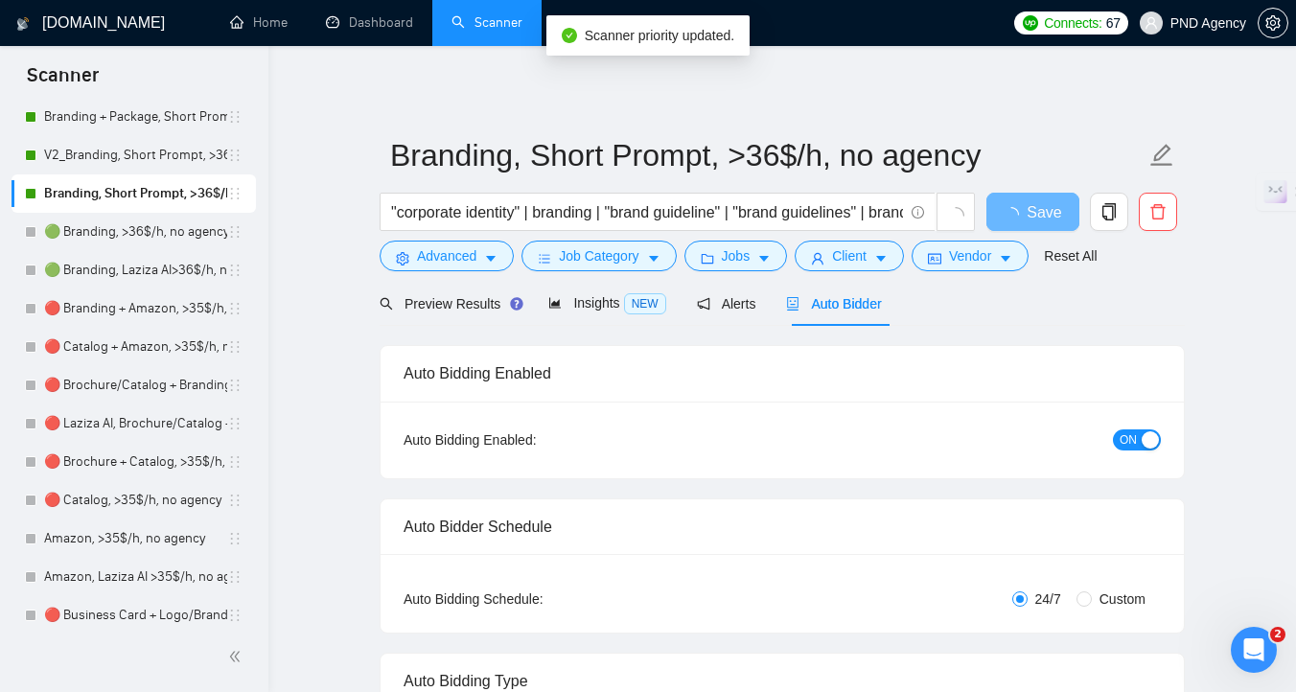
click at [1130, 447] on span "ON" at bounding box center [1127, 439] width 17 height 21
click at [1032, 209] on span "Save" at bounding box center [1043, 212] width 35 height 24
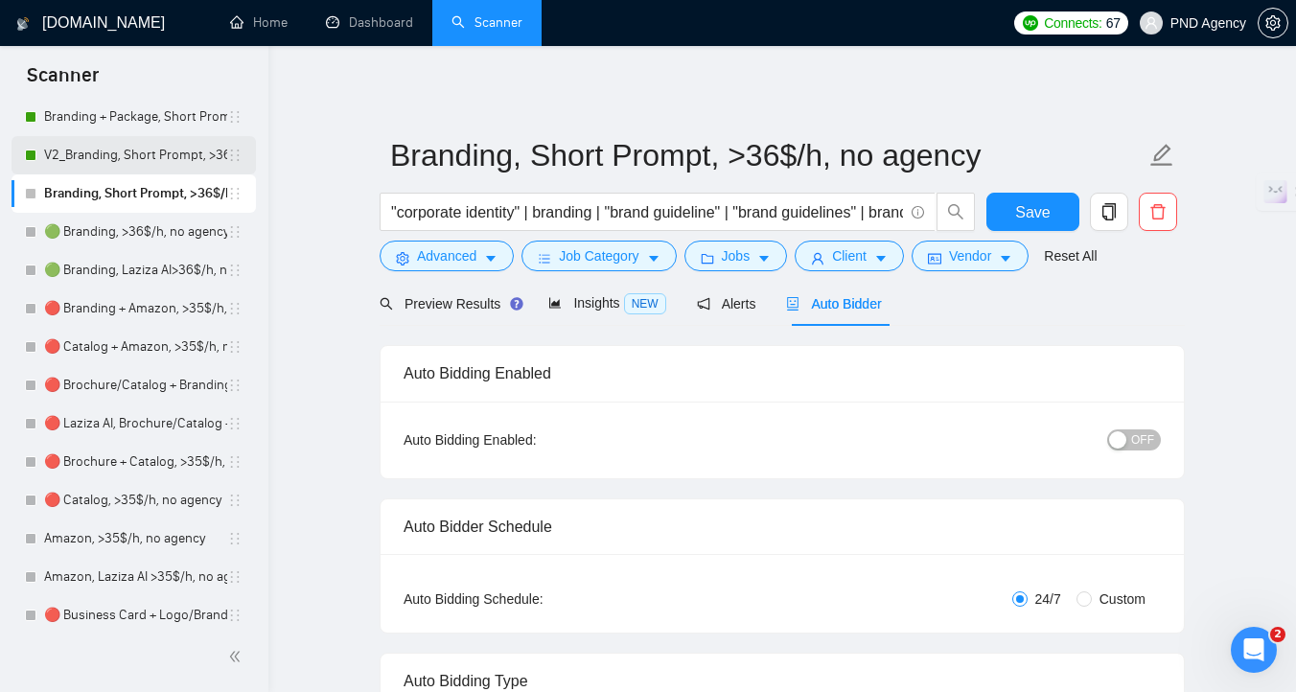
click at [161, 158] on link "V2_Branding, Short Prompt, >36$/h, no agency" at bounding box center [135, 155] width 183 height 38
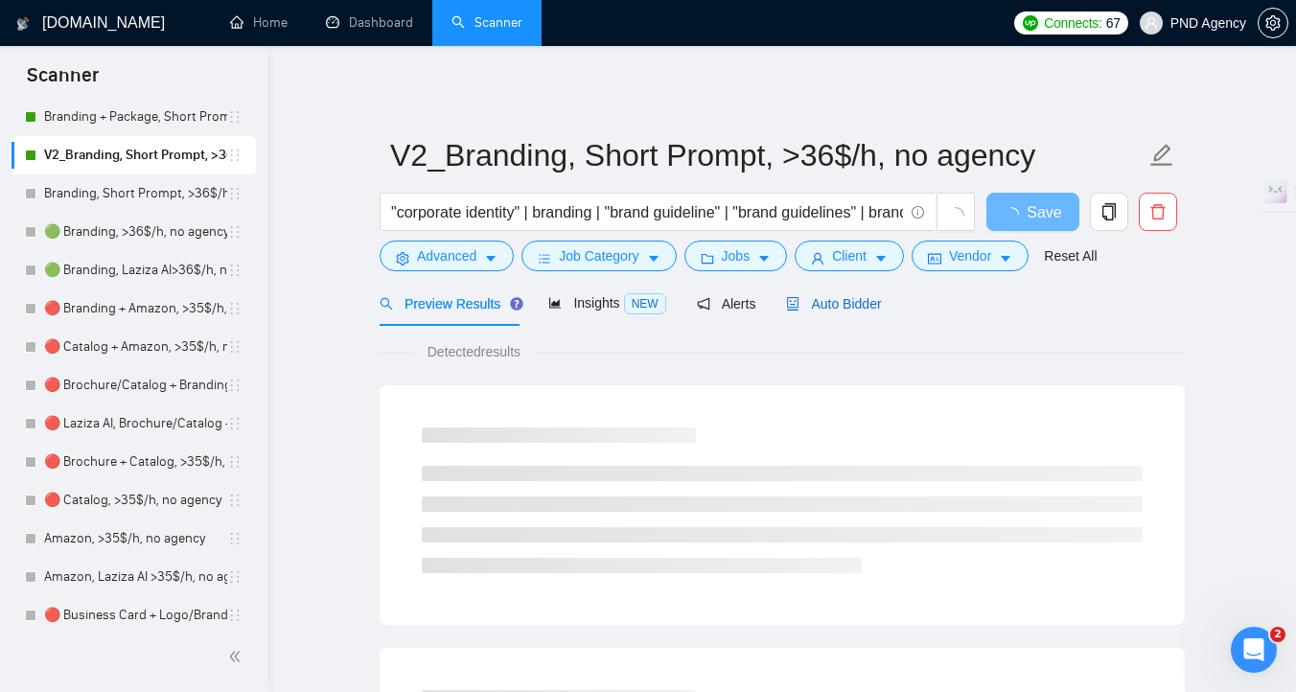
click at [856, 311] on div "Auto Bidder" at bounding box center [833, 303] width 95 height 21
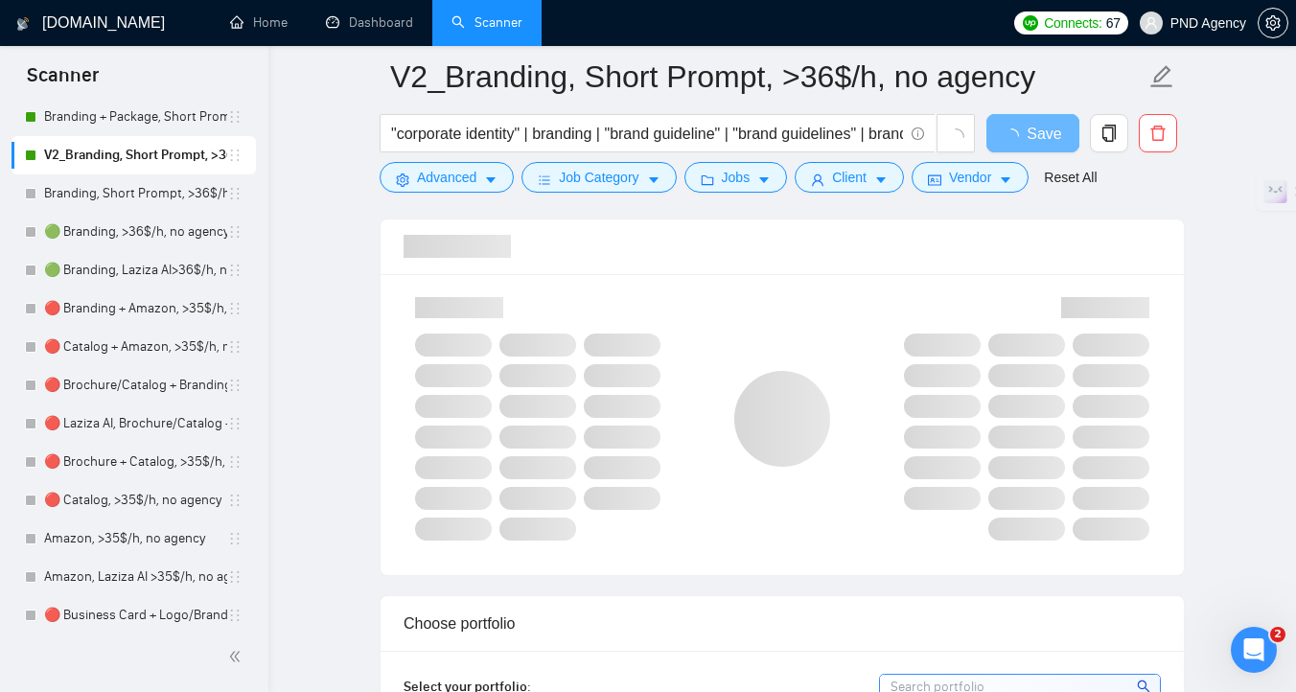
scroll to position [1157, 0]
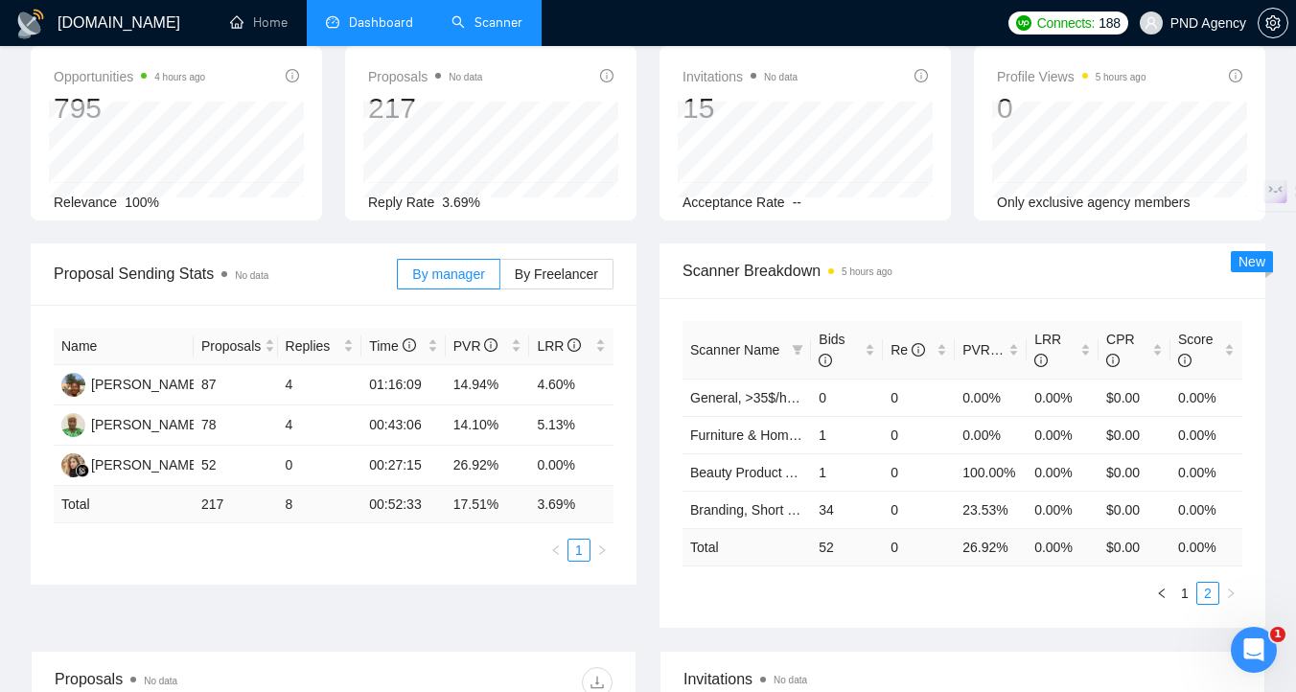
click at [491, 29] on link "Scanner" at bounding box center [486, 22] width 71 height 16
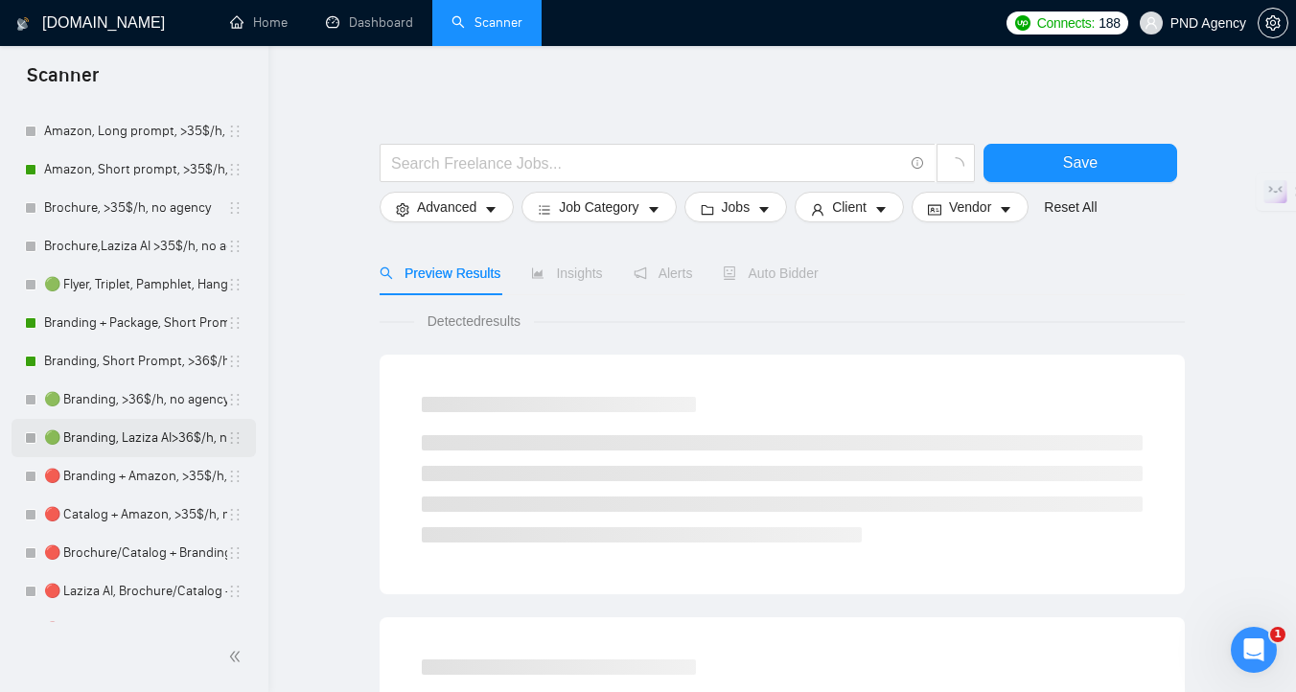
scroll to position [555, 0]
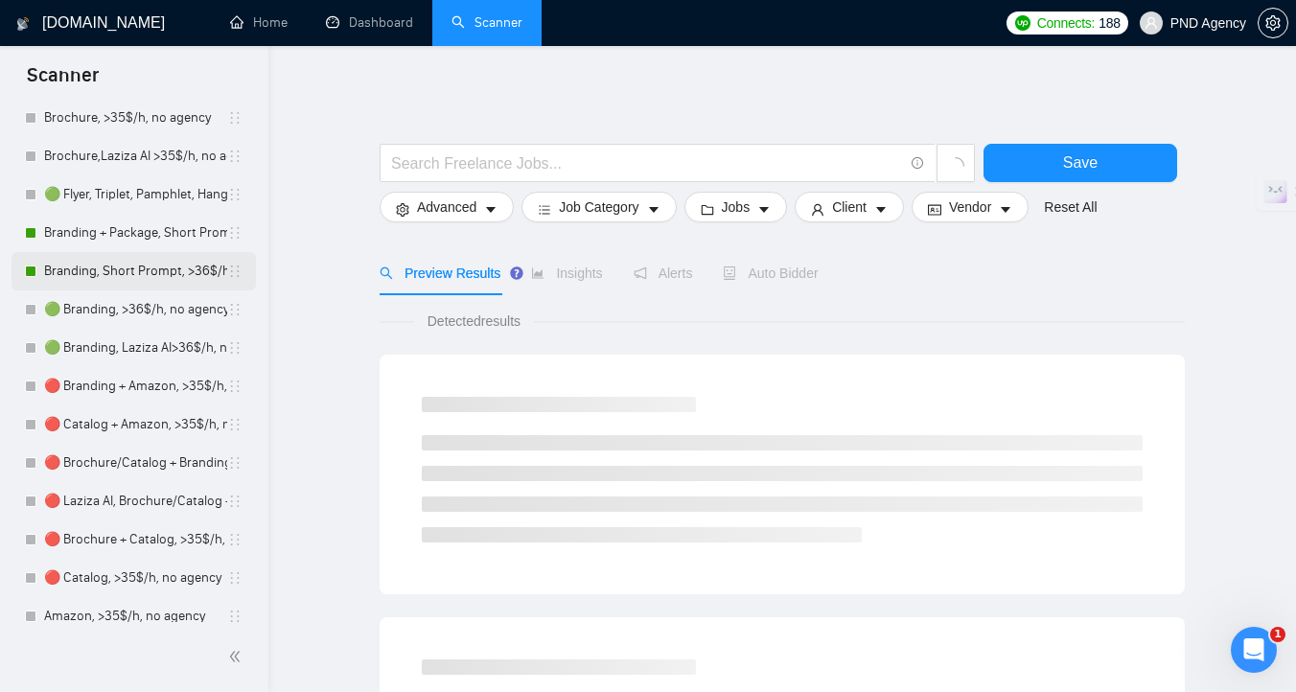
click at [100, 263] on link "Branding, Short Prompt, >36$/h, no agency" at bounding box center [135, 271] width 183 height 38
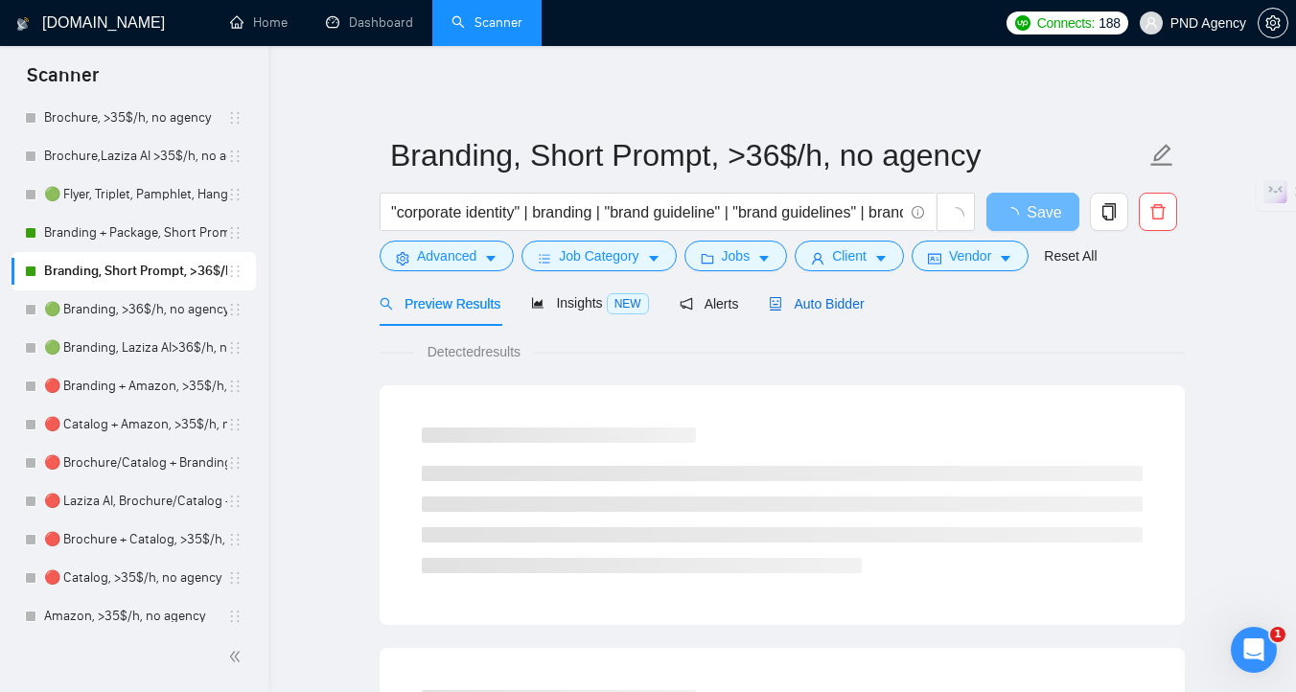
click at [820, 307] on span "Auto Bidder" at bounding box center [816, 303] width 95 height 15
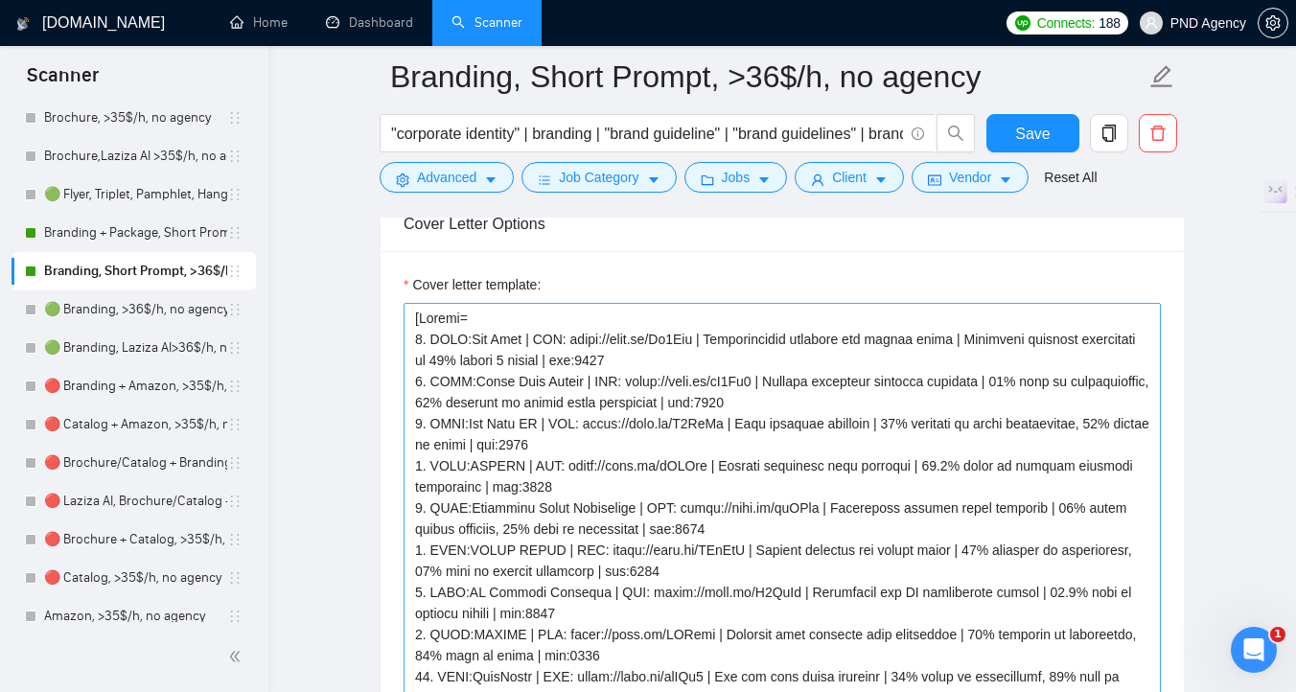
scroll to position [2151, 0]
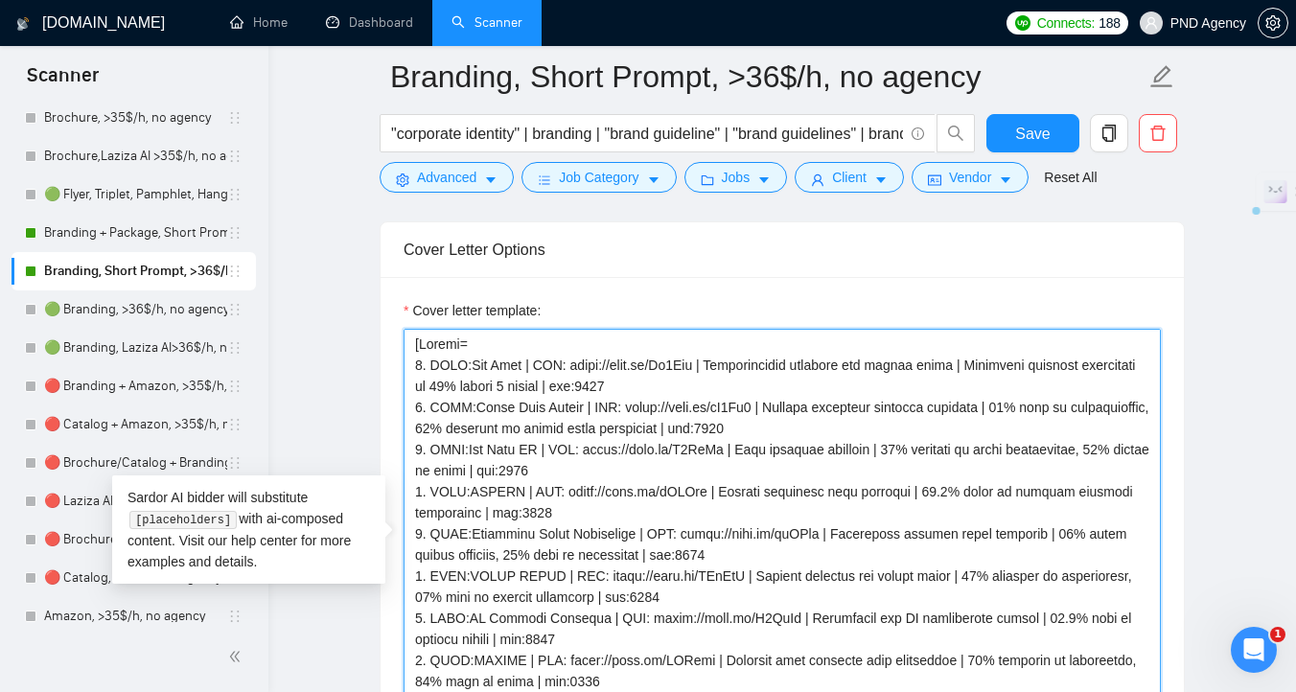
drag, startPoint x: 618, startPoint y: 362, endPoint x: 578, endPoint y: 364, distance: 40.3
click at [578, 364] on textarea "Cover letter template:" at bounding box center [781, 544] width 757 height 431
drag, startPoint x: 669, startPoint y: 407, endPoint x: 627, endPoint y: 408, distance: 42.2
click at [627, 408] on textarea "Cover letter template:" at bounding box center [781, 544] width 757 height 431
drag, startPoint x: 633, startPoint y: 454, endPoint x: 590, endPoint y: 453, distance: 43.1
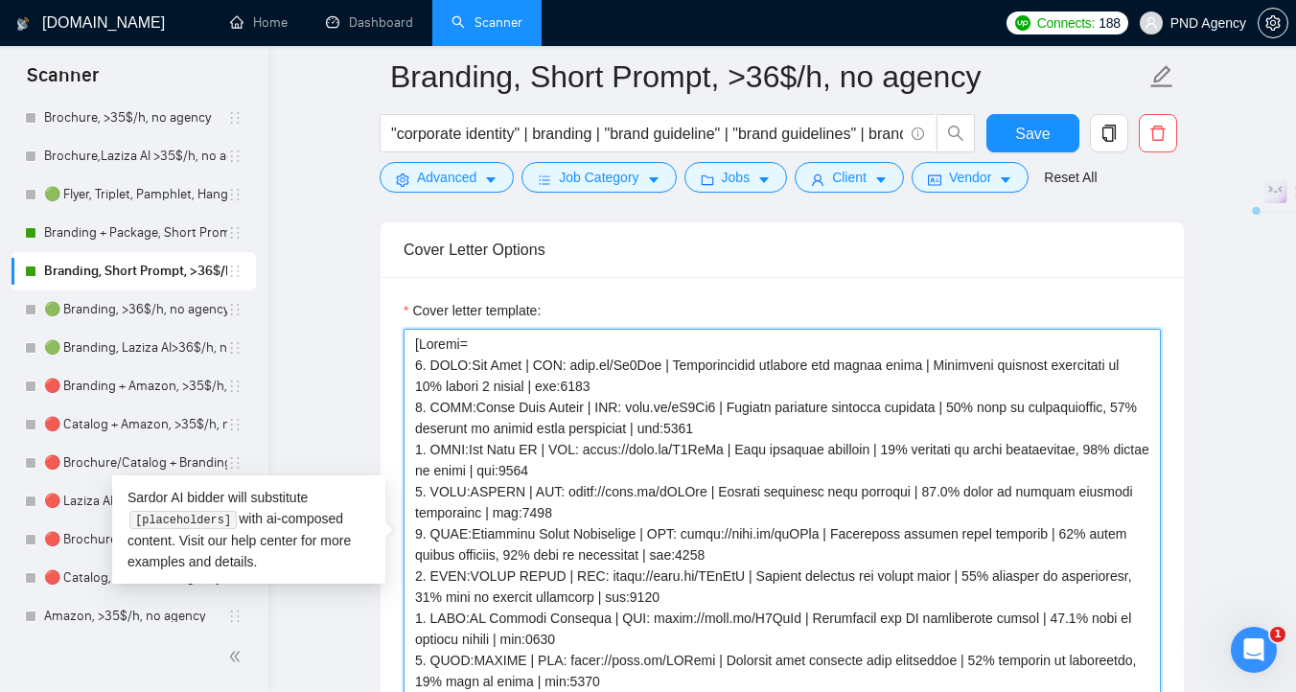
click at [590, 453] on textarea "Cover letter template:" at bounding box center [781, 544] width 757 height 431
drag, startPoint x: 602, startPoint y: 493, endPoint x: 562, endPoint y: 493, distance: 40.3
click at [562, 493] on textarea "Cover letter template:" at bounding box center [781, 544] width 757 height 431
drag, startPoint x: 724, startPoint y: 534, endPoint x: 679, endPoint y: 536, distance: 44.1
click at [680, 536] on textarea "Cover letter template:" at bounding box center [781, 544] width 757 height 431
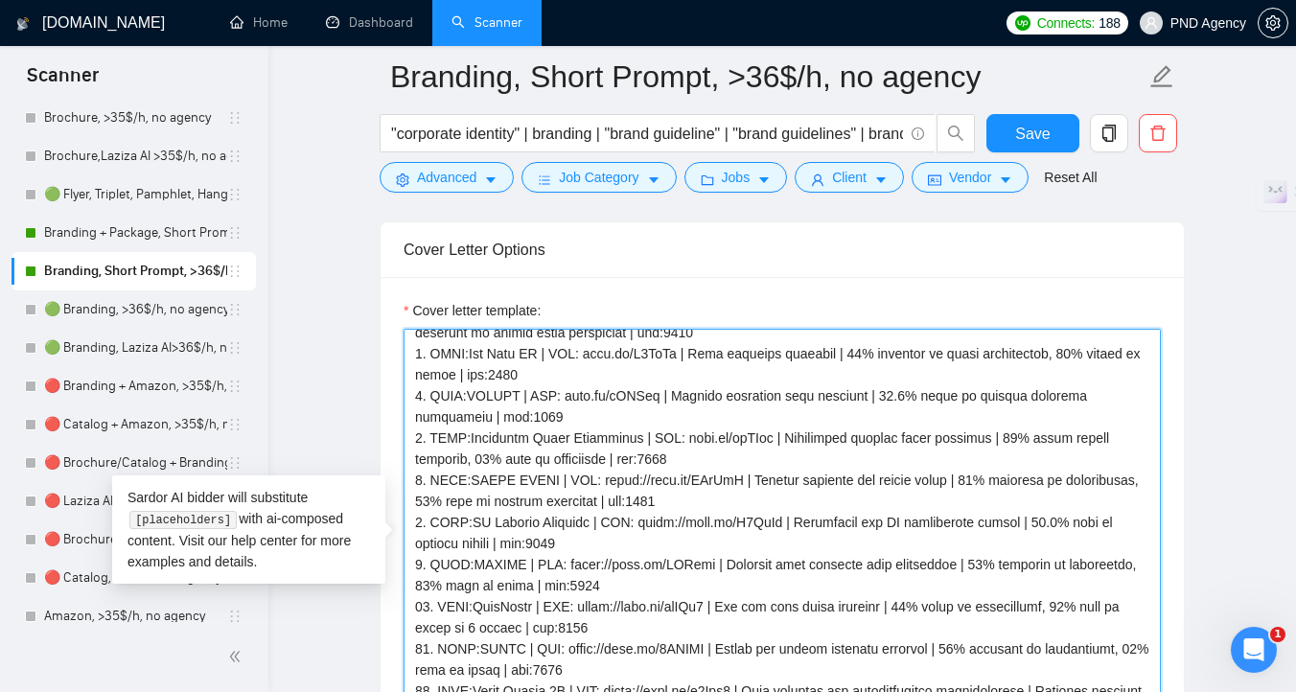
scroll to position [110, 0]
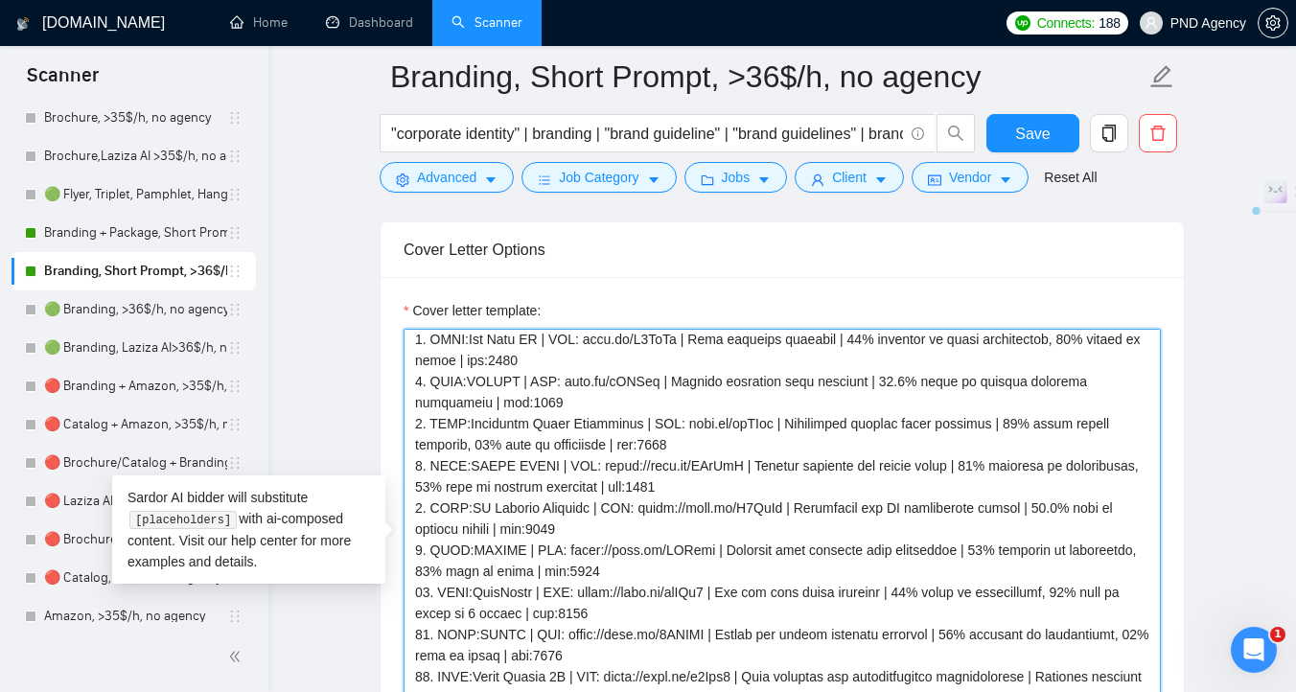
drag, startPoint x: 649, startPoint y: 470, endPoint x: 608, endPoint y: 469, distance: 41.2
click at [608, 469] on textarea "Cover letter template:" at bounding box center [781, 544] width 757 height 431
drag, startPoint x: 670, startPoint y: 508, endPoint x: 627, endPoint y: 512, distance: 43.3
click at [627, 512] on textarea "Cover letter template:" at bounding box center [781, 544] width 757 height 431
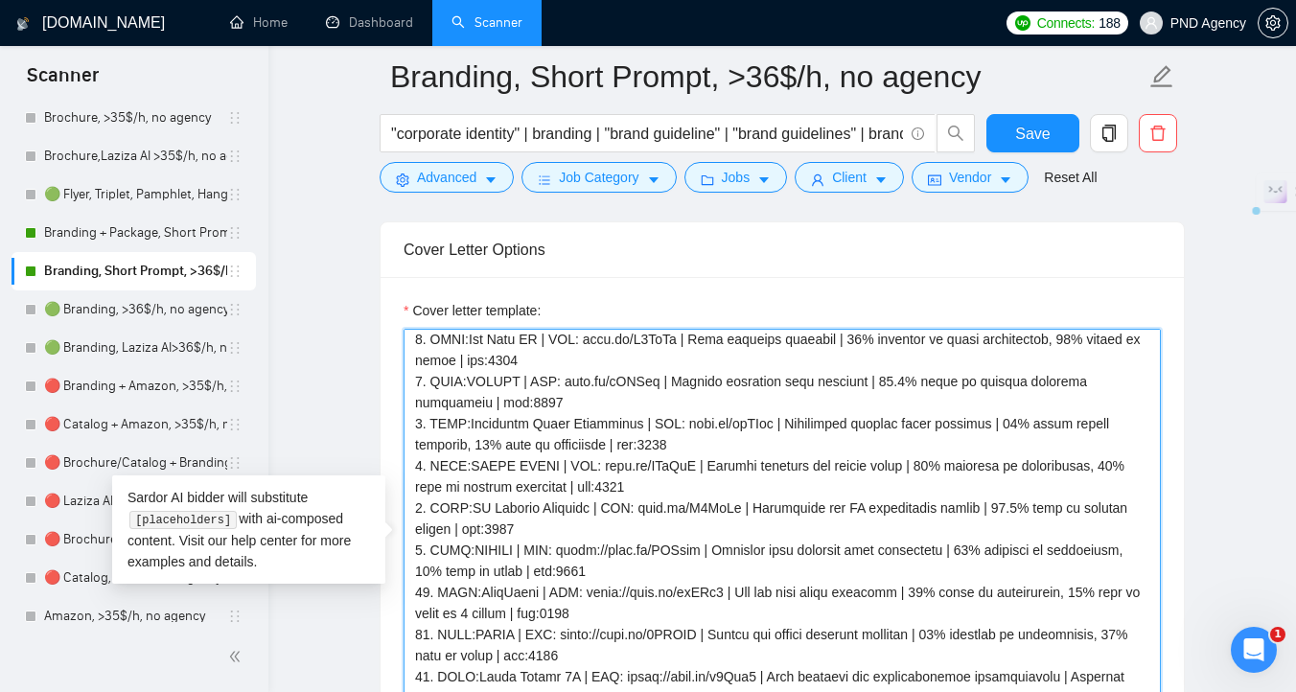
drag, startPoint x: 610, startPoint y: 553, endPoint x: 569, endPoint y: 553, distance: 41.2
click at [569, 553] on textarea "Cover letter template:" at bounding box center [781, 544] width 757 height 431
drag, startPoint x: 626, startPoint y: 591, endPoint x: 580, endPoint y: 594, distance: 46.1
click at [581, 595] on textarea "Cover letter template:" at bounding box center [781, 544] width 757 height 431
drag, startPoint x: 611, startPoint y: 634, endPoint x: 566, endPoint y: 634, distance: 45.0
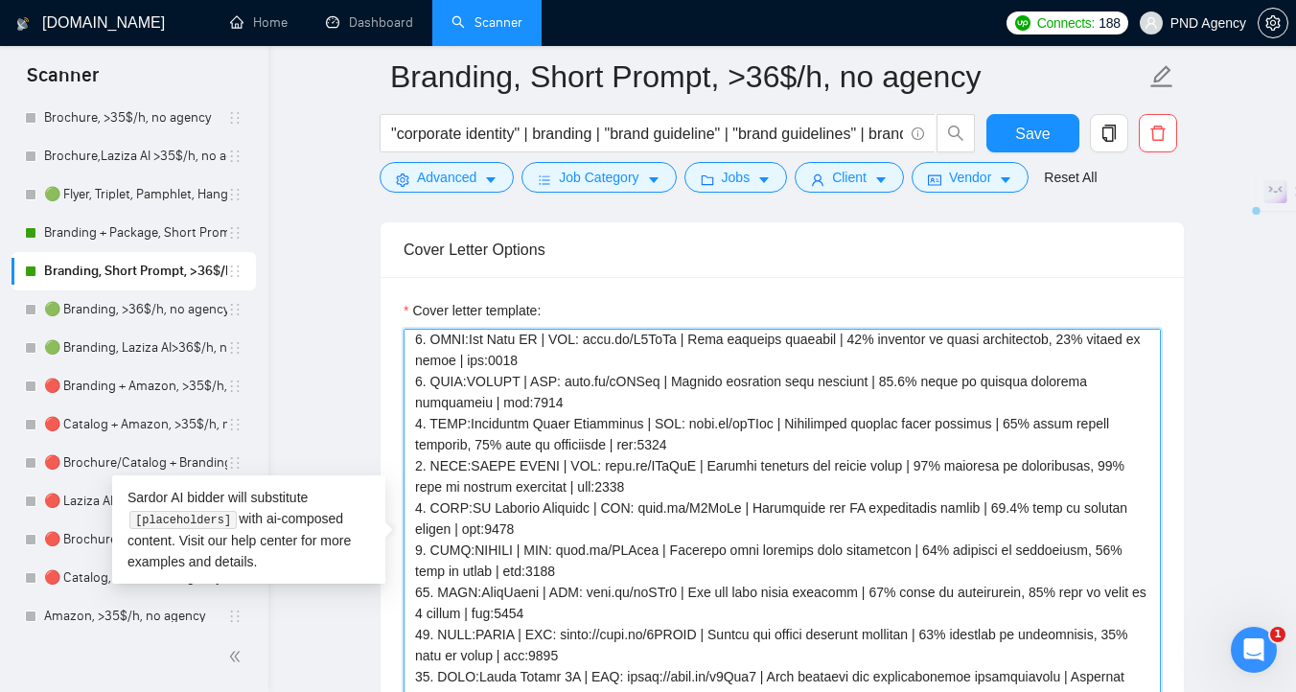
click at [569, 634] on textarea "Cover letter template:" at bounding box center [781, 544] width 757 height 431
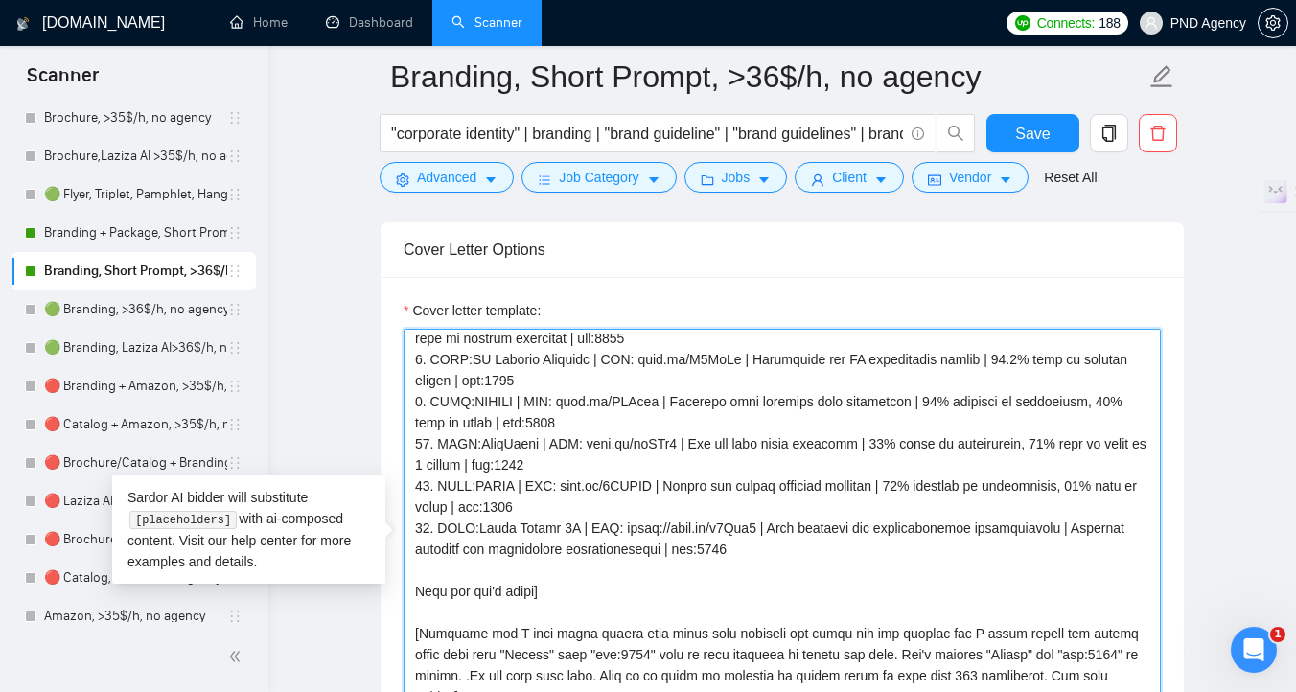
scroll to position [282, 0]
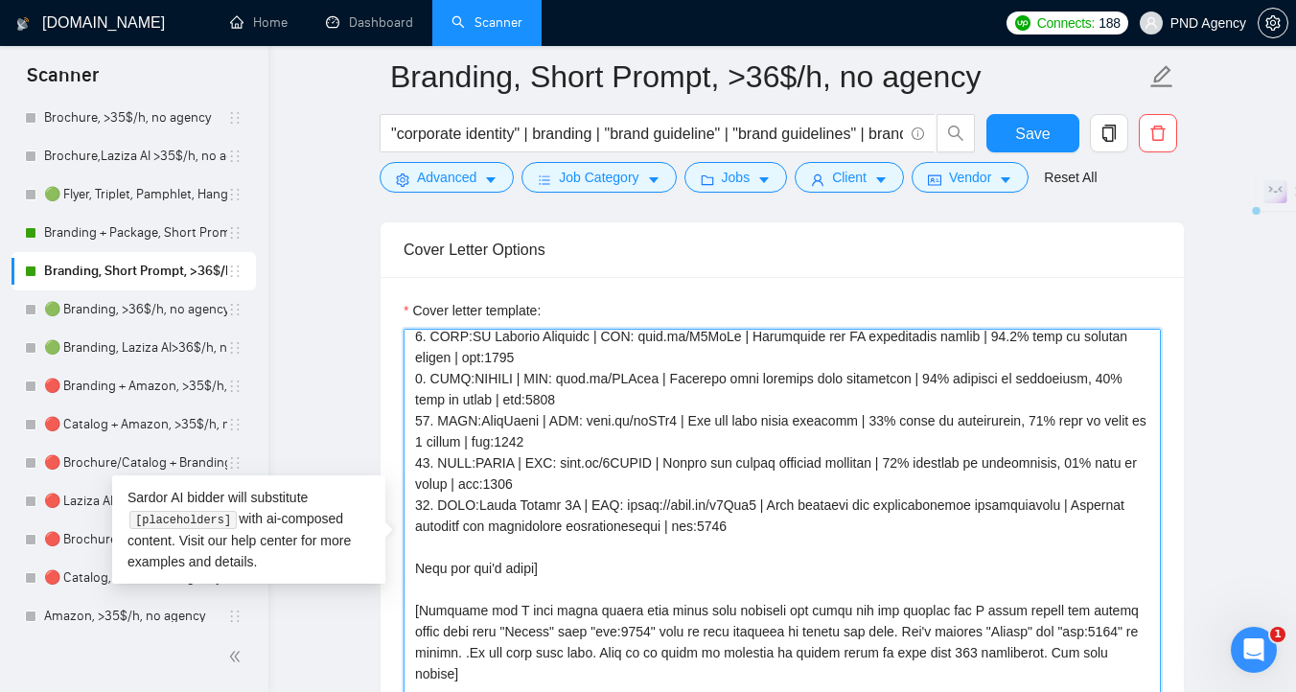
drag, startPoint x: 661, startPoint y: 513, endPoint x: 620, endPoint y: 511, distance: 41.3
click at [620, 511] on textarea "Cover letter template:" at bounding box center [781, 544] width 757 height 431
drag, startPoint x: 678, startPoint y: 523, endPoint x: 582, endPoint y: 529, distance: 96.0
click at [582, 529] on textarea "Cover letter template:" at bounding box center [781, 544] width 757 height 431
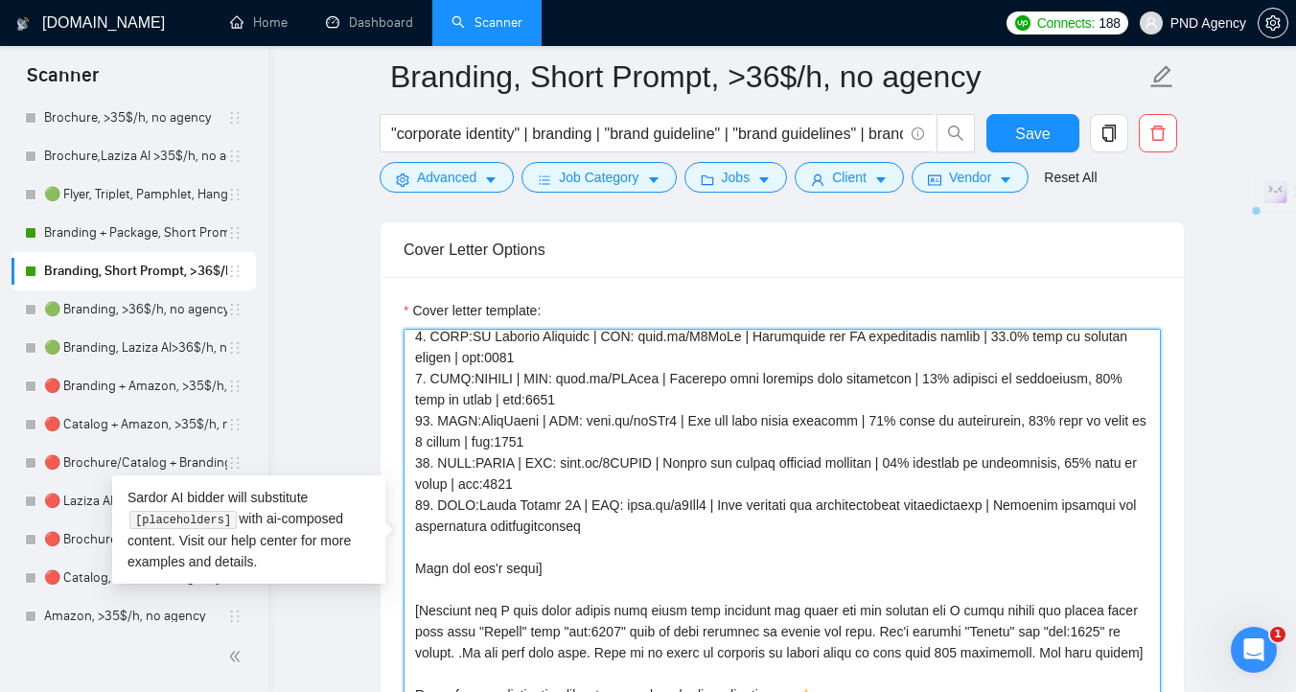
drag, startPoint x: 564, startPoint y: 484, endPoint x: 466, endPoint y: 484, distance: 97.8
click at [466, 484] on textarea "Cover letter template:" at bounding box center [781, 544] width 757 height 431
drag, startPoint x: 545, startPoint y: 485, endPoint x: 462, endPoint y: 490, distance: 83.5
click at [462, 490] on textarea "Cover letter template:" at bounding box center [781, 544] width 757 height 431
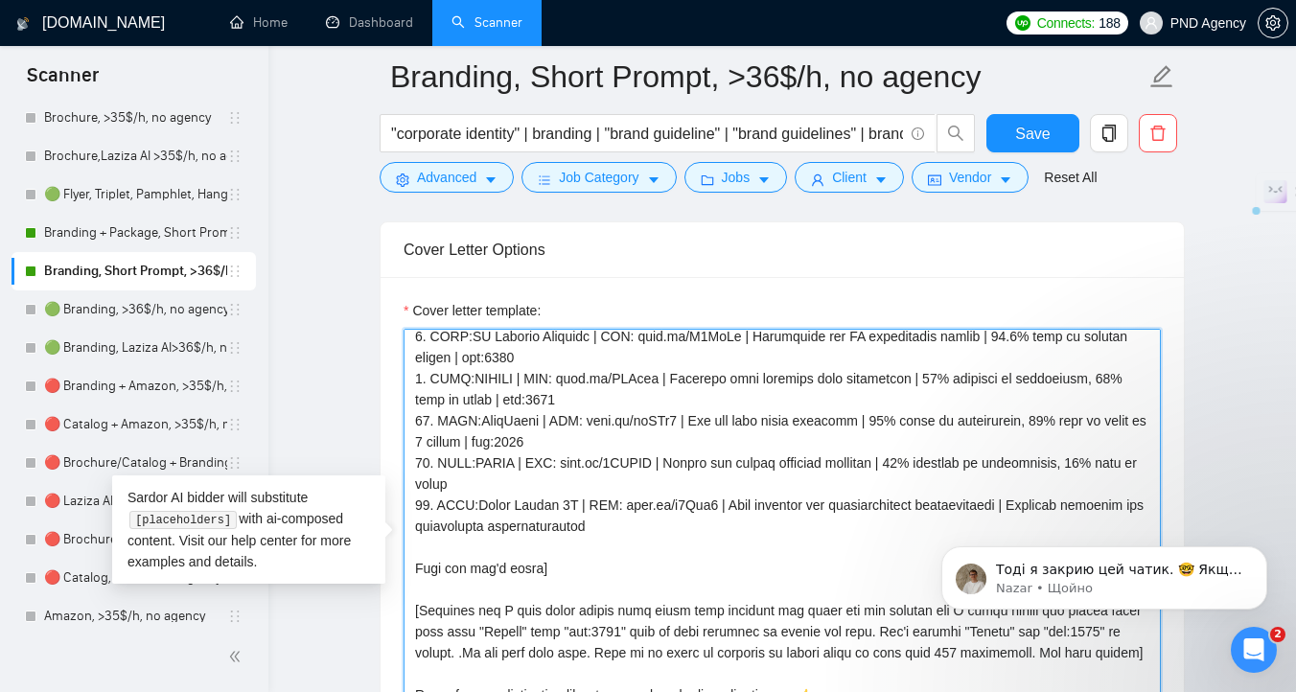
scroll to position [0, 0]
drag, startPoint x: 558, startPoint y: 438, endPoint x: 473, endPoint y: 440, distance: 84.4
click at [473, 440] on textarea "Cover letter template:" at bounding box center [781, 544] width 757 height 431
drag, startPoint x: 568, startPoint y: 395, endPoint x: 490, endPoint y: 400, distance: 78.7
click at [490, 400] on textarea "Cover letter template:" at bounding box center [781, 544] width 757 height 431
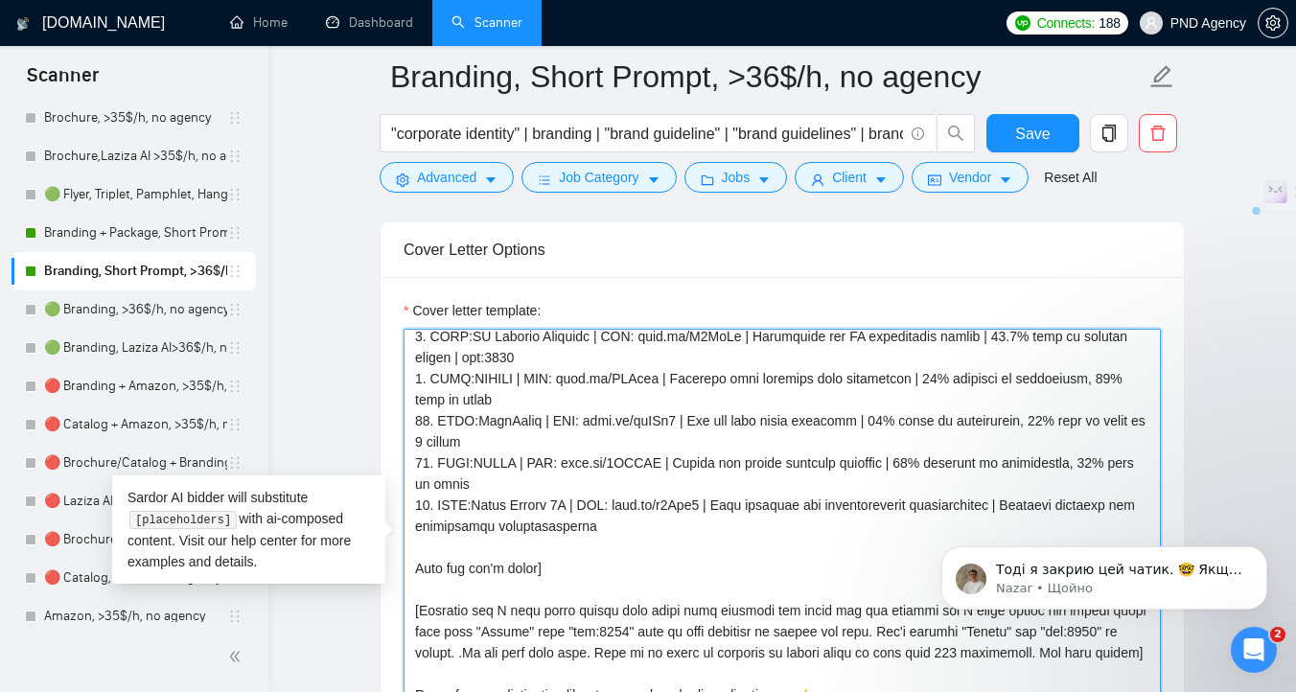
drag, startPoint x: 486, startPoint y: 353, endPoint x: 415, endPoint y: 356, distance: 71.0
click at [415, 356] on textarea "Cover letter template:" at bounding box center [781, 544] width 757 height 431
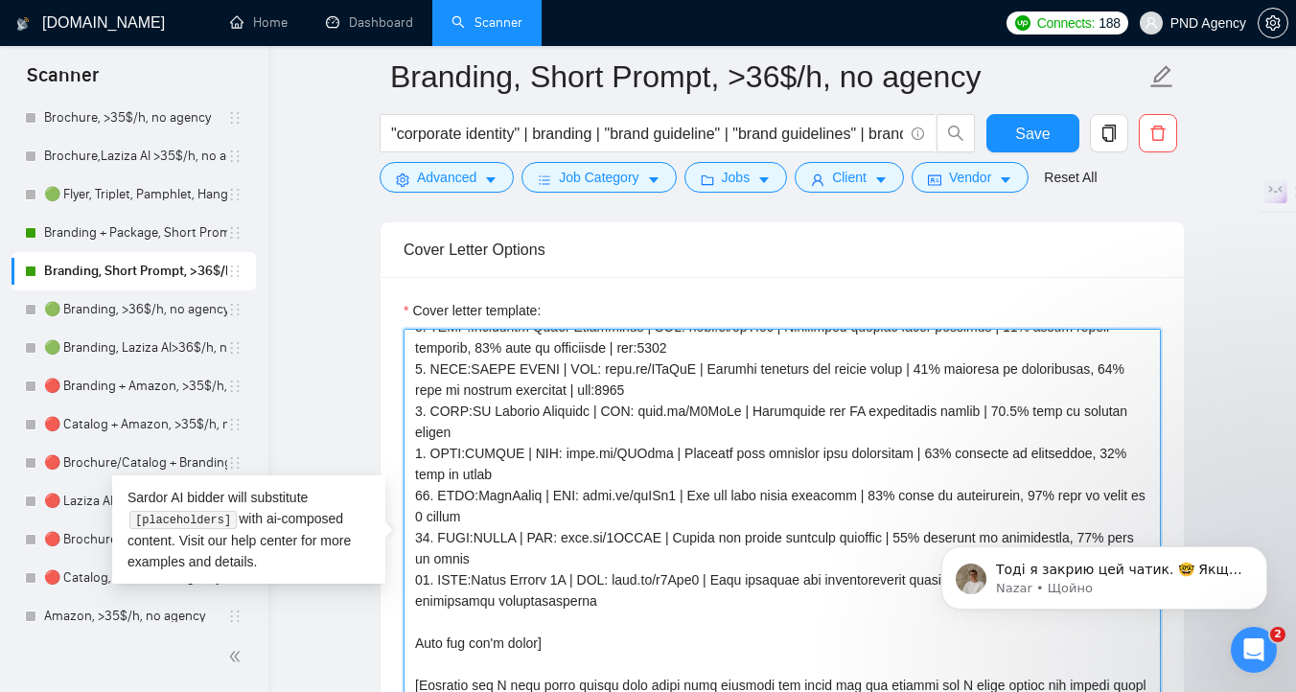
scroll to position [191, 0]
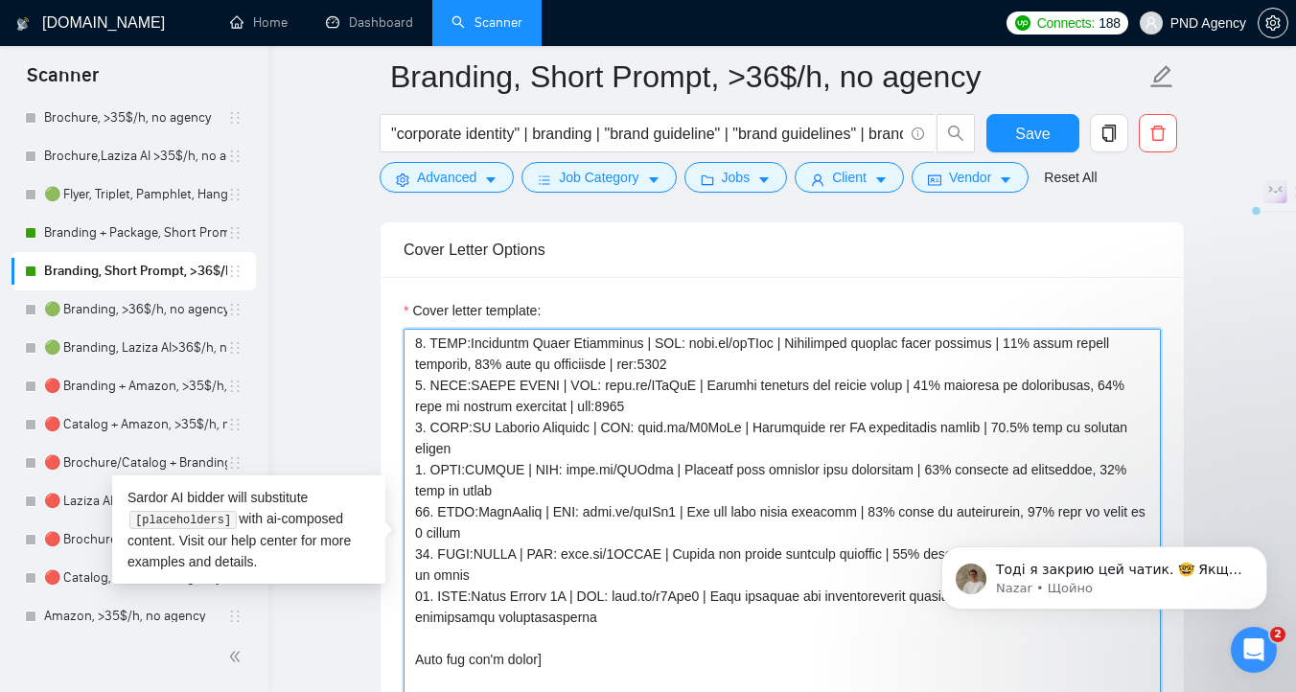
drag, startPoint x: 656, startPoint y: 407, endPoint x: 564, endPoint y: 408, distance: 93.0
click at [564, 408] on textarea "Cover letter template:" at bounding box center [781, 544] width 757 height 431
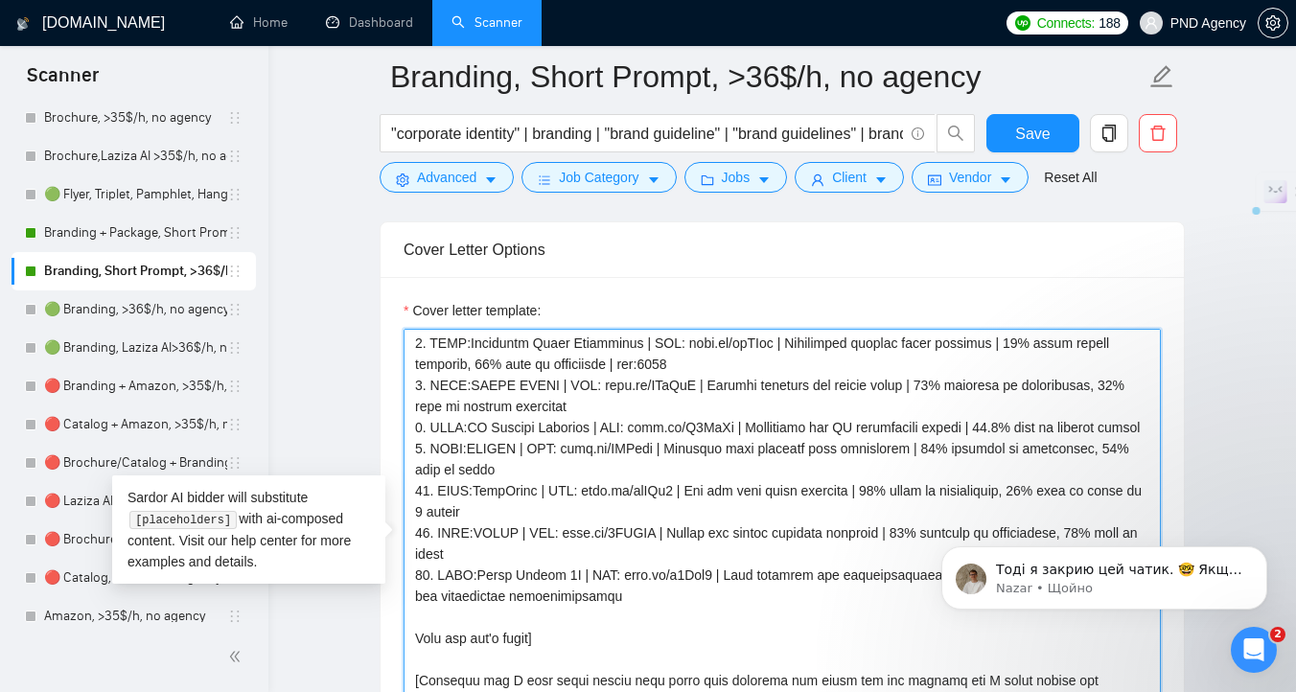
drag, startPoint x: 705, startPoint y: 360, endPoint x: 628, endPoint y: 361, distance: 77.6
click at [628, 361] on textarea "Cover letter template:" at bounding box center [781, 544] width 757 height 431
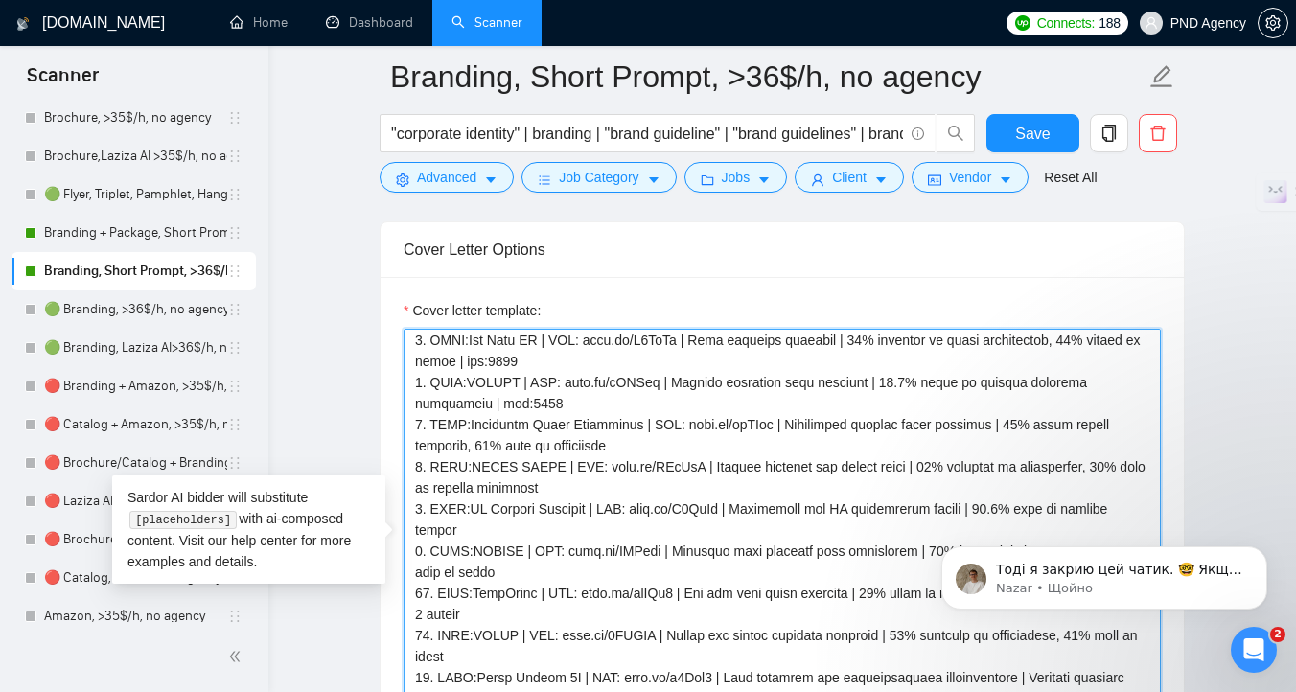
scroll to position [105, 0]
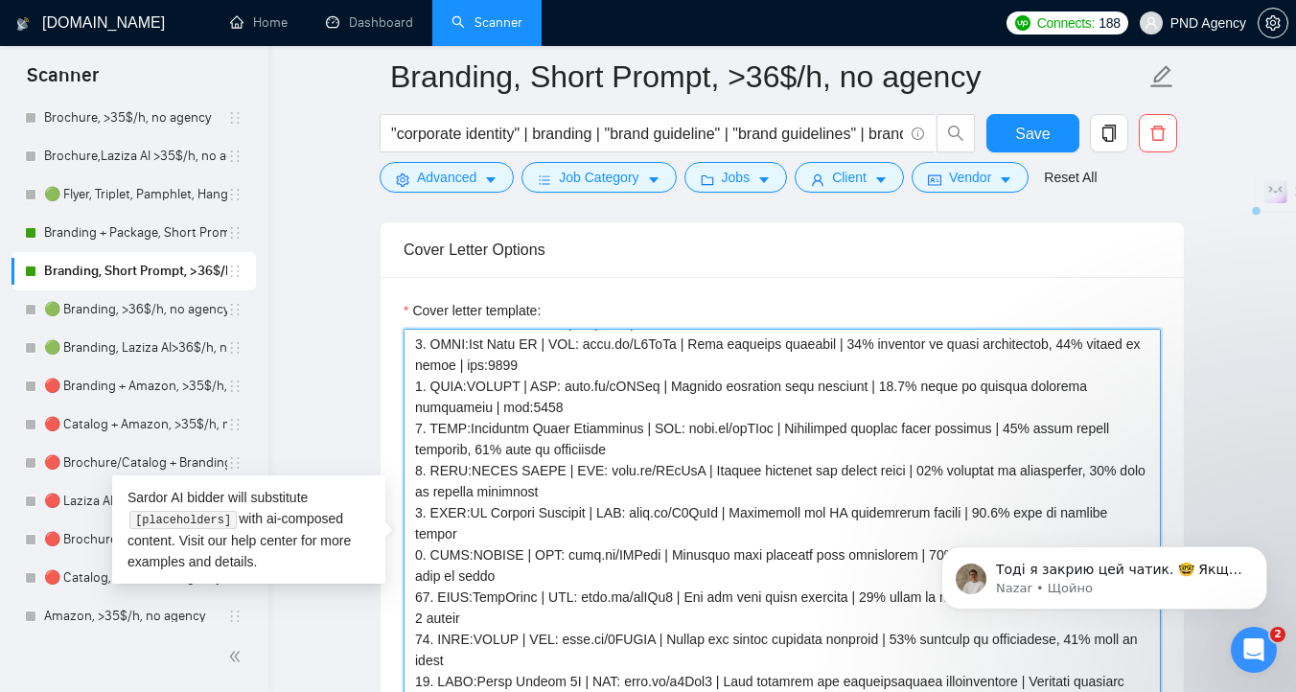
drag, startPoint x: 603, startPoint y: 402, endPoint x: 496, endPoint y: 404, distance: 106.4
click at [496, 404] on textarea "Cover letter template:" at bounding box center [781, 544] width 757 height 431
drag, startPoint x: 541, startPoint y: 365, endPoint x: 461, endPoint y: 368, distance: 79.6
click at [461, 368] on textarea "Cover letter template:" at bounding box center [781, 544] width 757 height 431
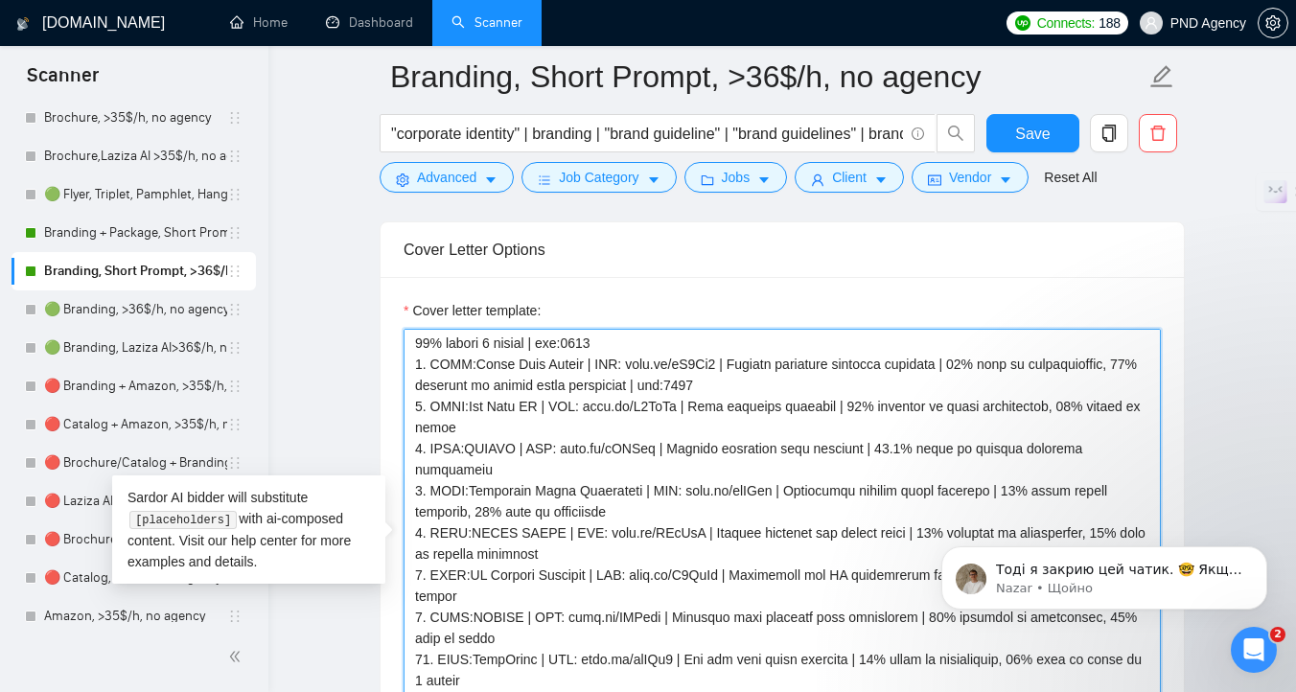
scroll to position [19, 0]
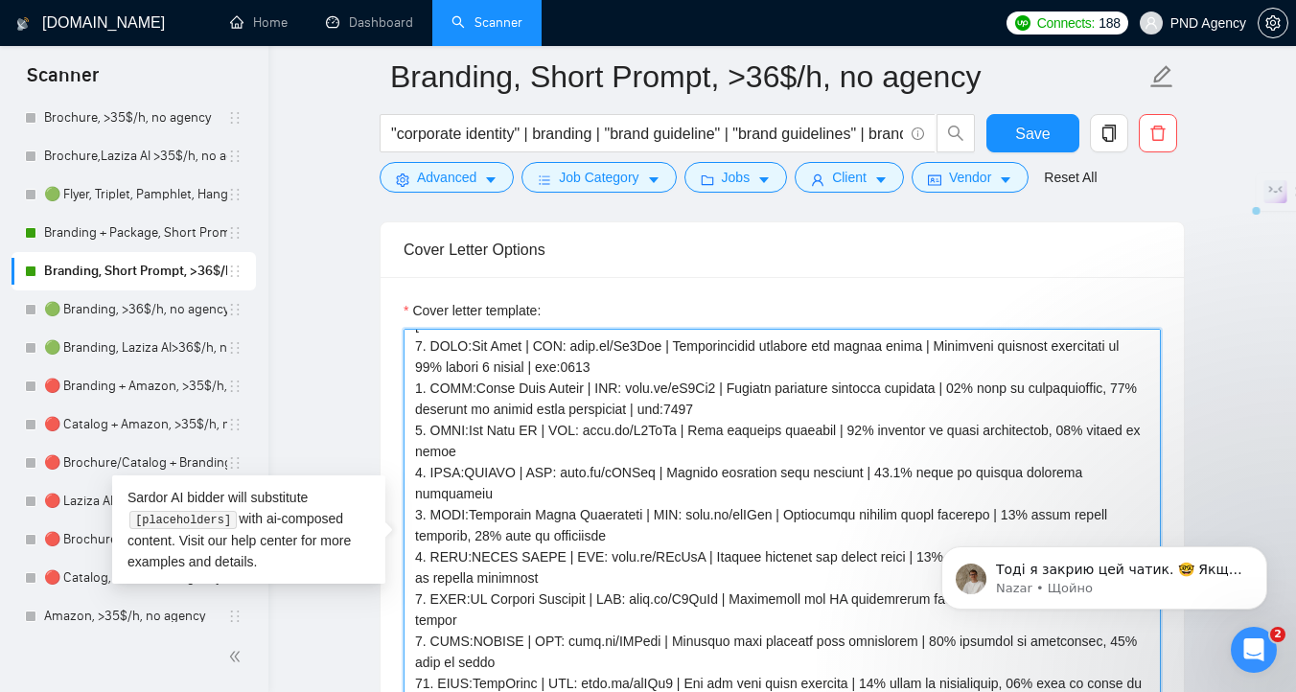
drag, startPoint x: 760, startPoint y: 406, endPoint x: 678, endPoint y: 407, distance: 82.4
click at [678, 407] on textarea "Cover letter template:" at bounding box center [781, 544] width 757 height 431
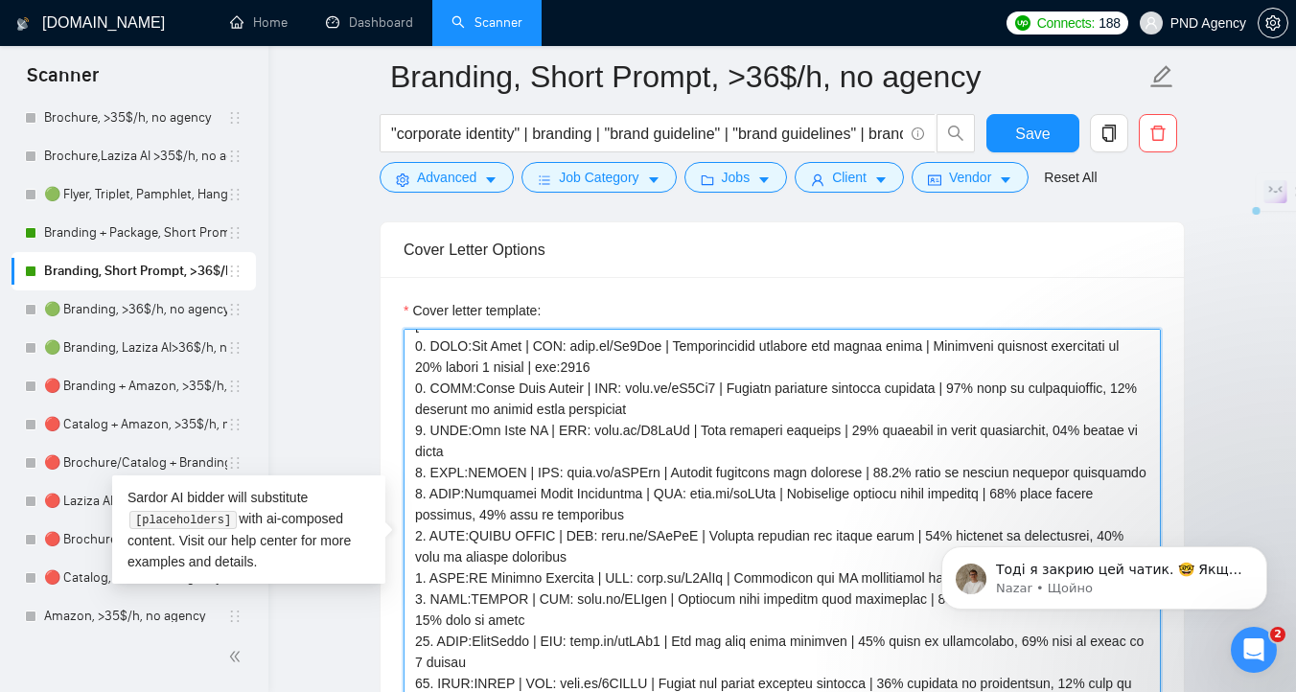
drag, startPoint x: 658, startPoint y: 367, endPoint x: 565, endPoint y: 368, distance: 93.0
click at [565, 368] on textarea "Cover letter template:" at bounding box center [781, 544] width 757 height 431
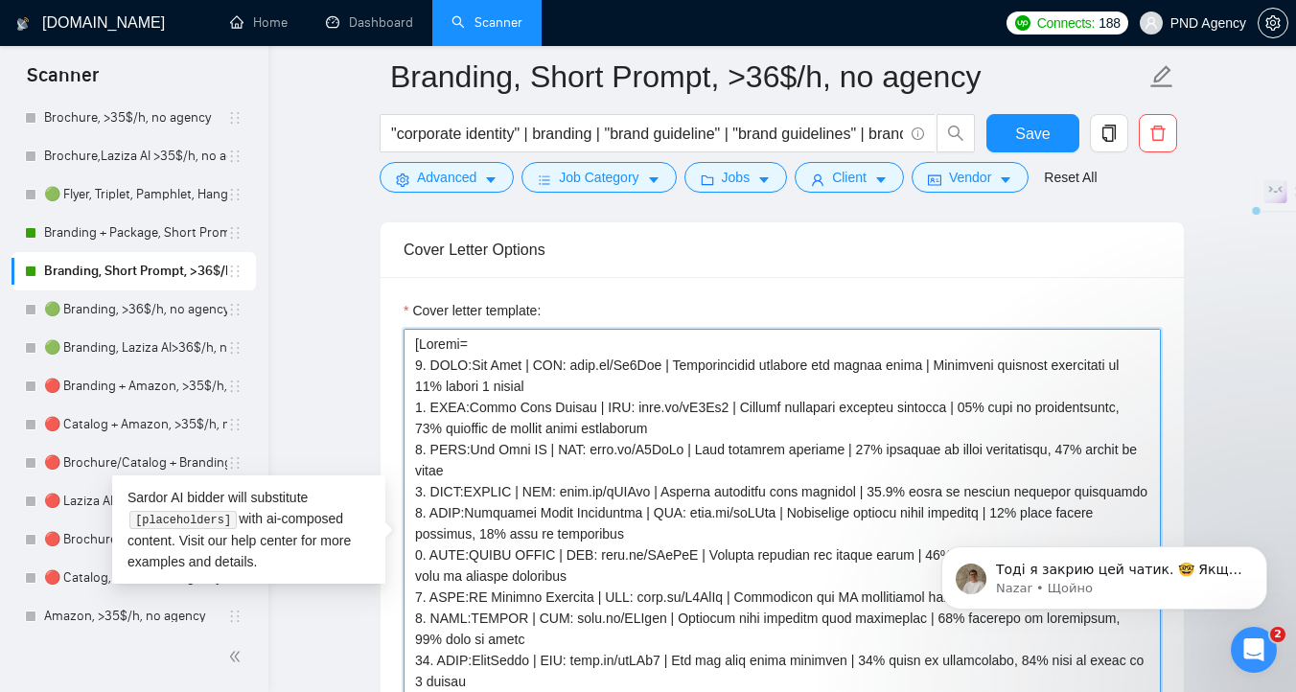
drag, startPoint x: 472, startPoint y: 365, endPoint x: 429, endPoint y: 367, distance: 42.2
click at [429, 367] on textarea "Cover letter template:" at bounding box center [781, 544] width 757 height 431
drag, startPoint x: 472, startPoint y: 407, endPoint x: 432, endPoint y: 409, distance: 40.3
click at [432, 409] on textarea "Cover letter template:" at bounding box center [781, 544] width 757 height 431
drag, startPoint x: 471, startPoint y: 449, endPoint x: 432, endPoint y: 451, distance: 38.4
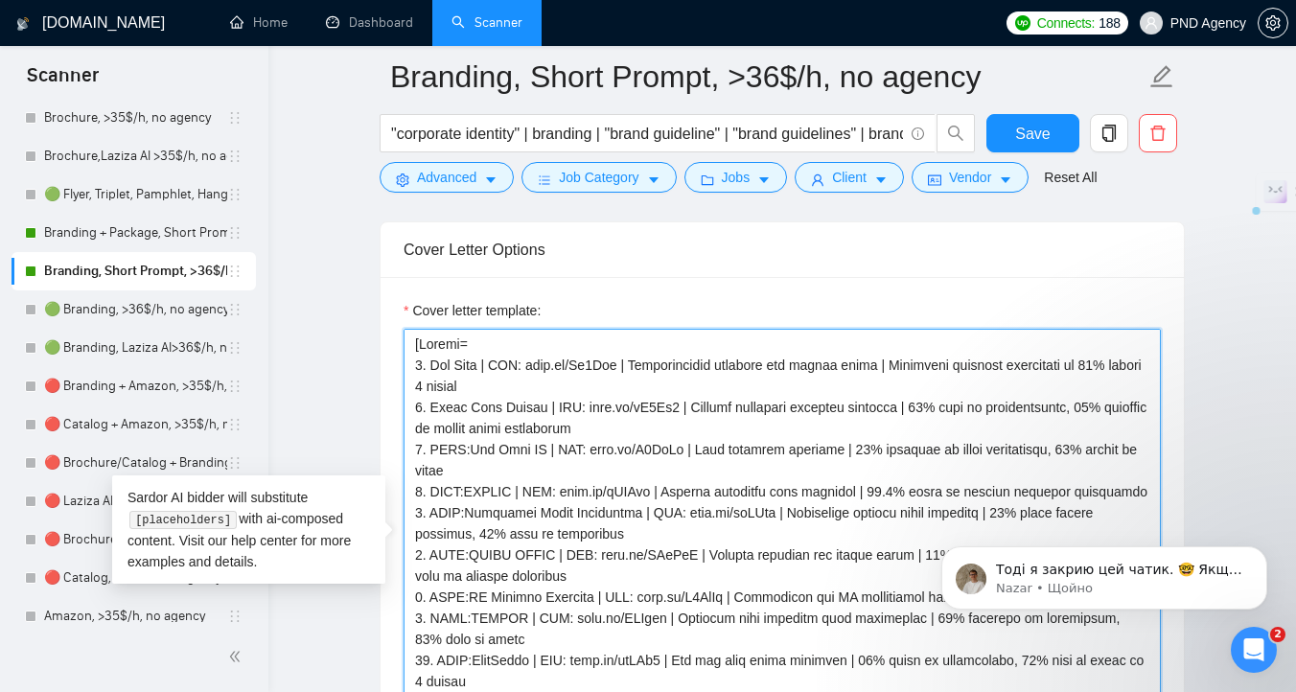
click at [432, 451] on textarea "Cover letter template:" at bounding box center [781, 544] width 757 height 431
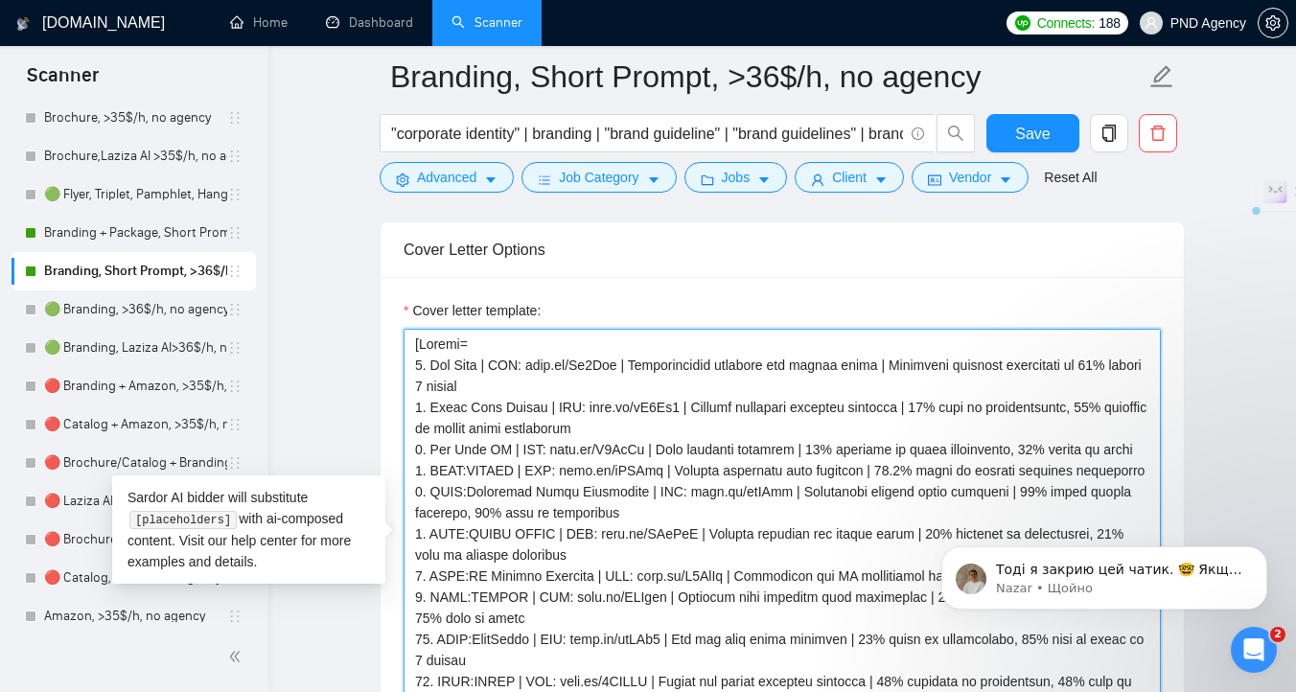
drag, startPoint x: 471, startPoint y: 492, endPoint x: 434, endPoint y: 494, distance: 36.5
click at [434, 494] on textarea "Cover letter template:" at bounding box center [781, 544] width 757 height 431
drag, startPoint x: 471, startPoint y: 510, endPoint x: 433, endPoint y: 510, distance: 37.4
click at [434, 510] on textarea "Cover letter template:" at bounding box center [781, 544] width 757 height 431
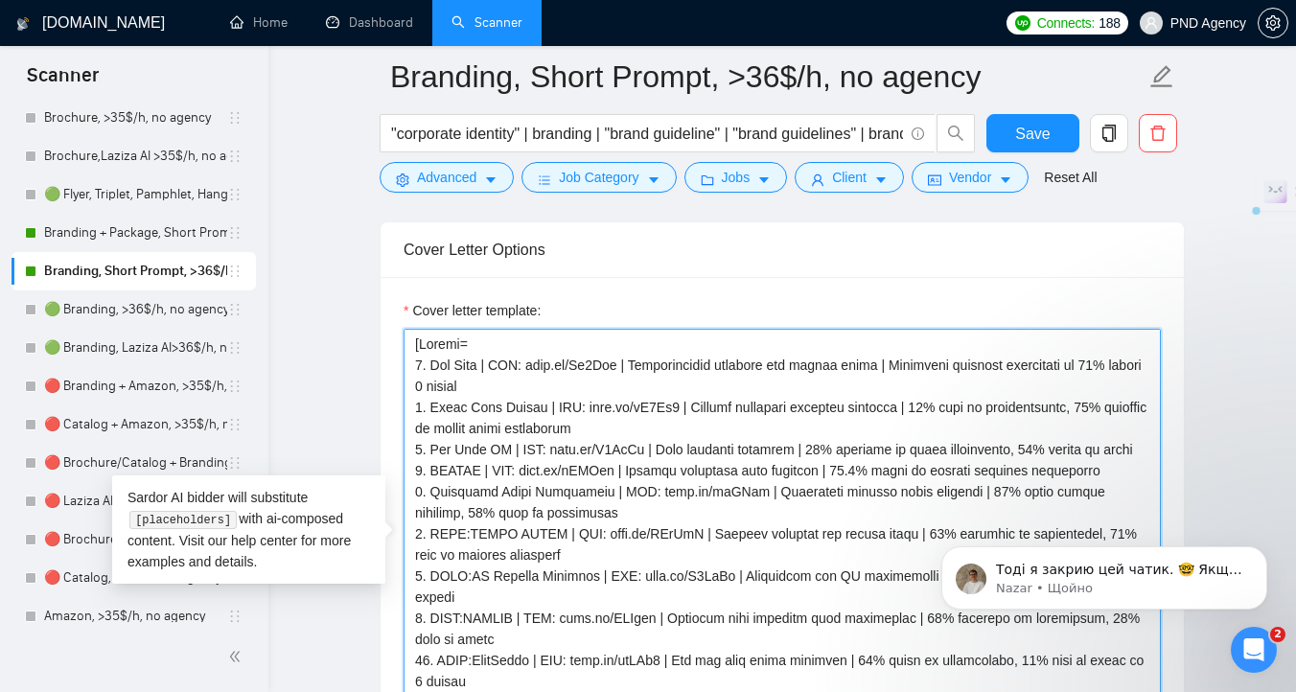
drag, startPoint x: 469, startPoint y: 553, endPoint x: 431, endPoint y: 555, distance: 37.4
click at [431, 555] on textarea "Cover letter template:" at bounding box center [781, 544] width 757 height 431
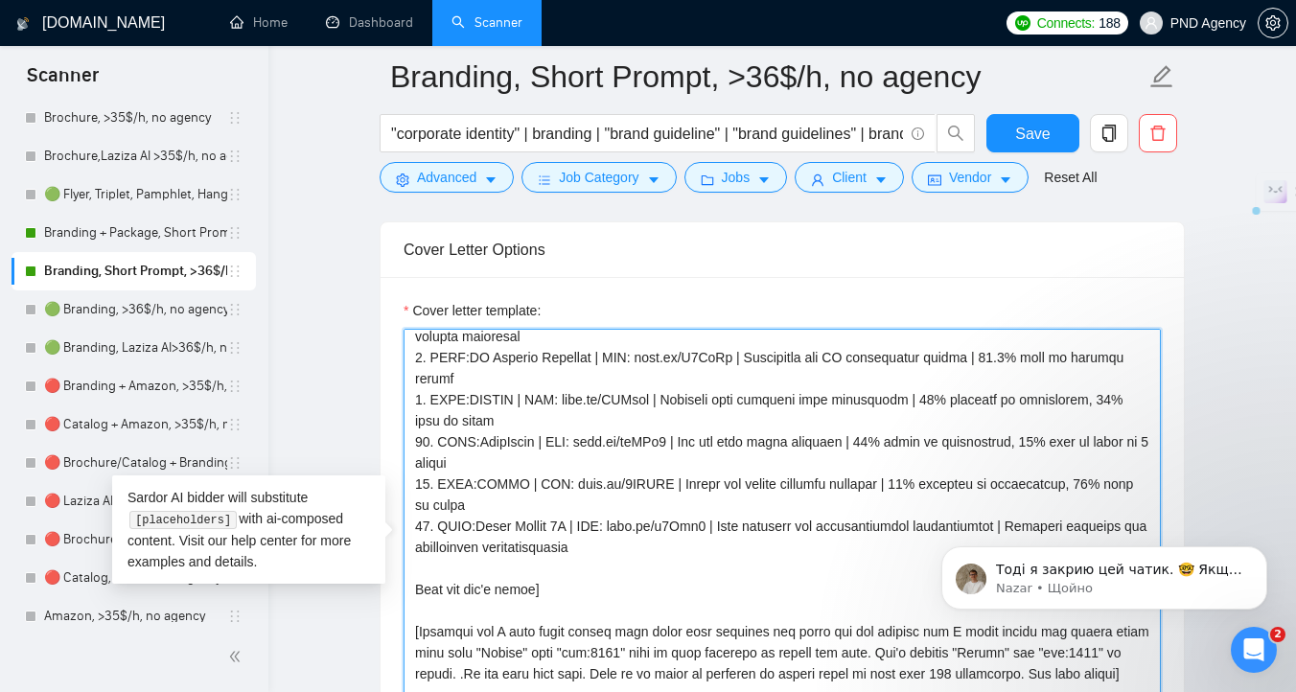
drag, startPoint x: 469, startPoint y: 377, endPoint x: 433, endPoint y: 380, distance: 35.6
click at [433, 380] on textarea "Cover letter template:" at bounding box center [781, 544] width 757 height 431
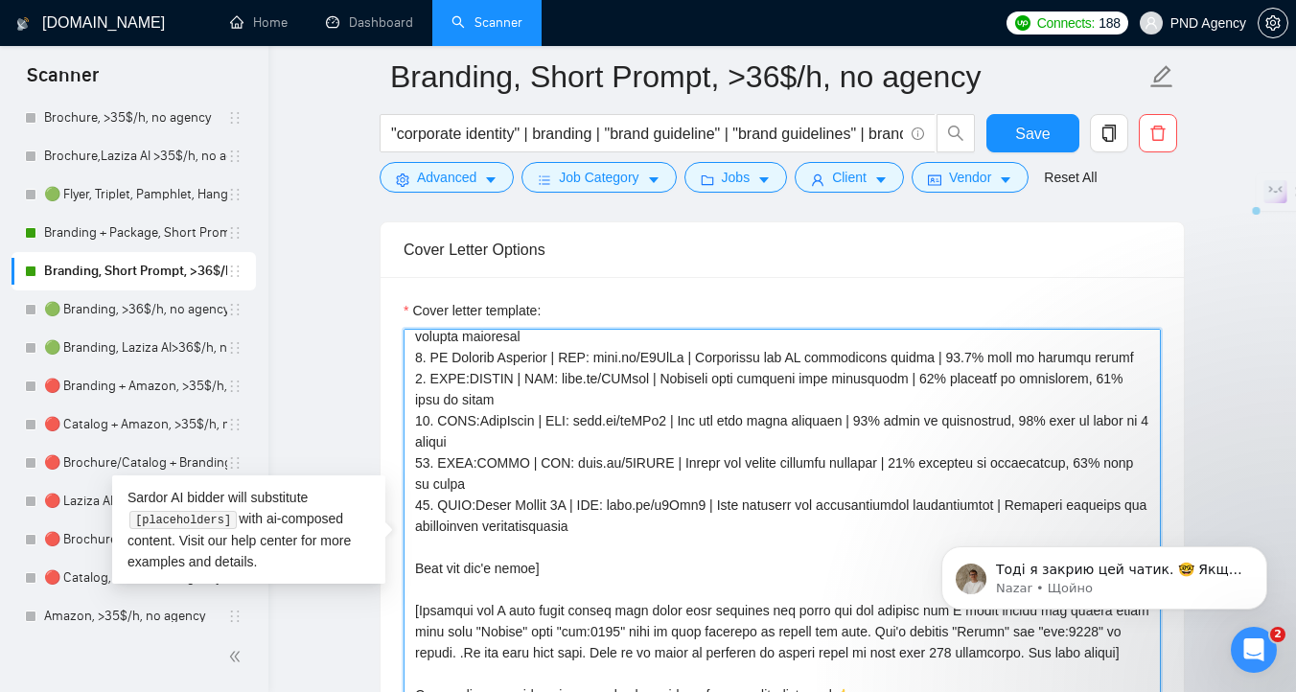
drag, startPoint x: 472, startPoint y: 402, endPoint x: 434, endPoint y: 402, distance: 37.4
click at [434, 402] on textarea "Cover letter template:" at bounding box center [781, 544] width 757 height 431
drag, startPoint x: 478, startPoint y: 443, endPoint x: 439, endPoint y: 447, distance: 39.5
click at [439, 447] on textarea "Cover letter template:" at bounding box center [781, 544] width 757 height 431
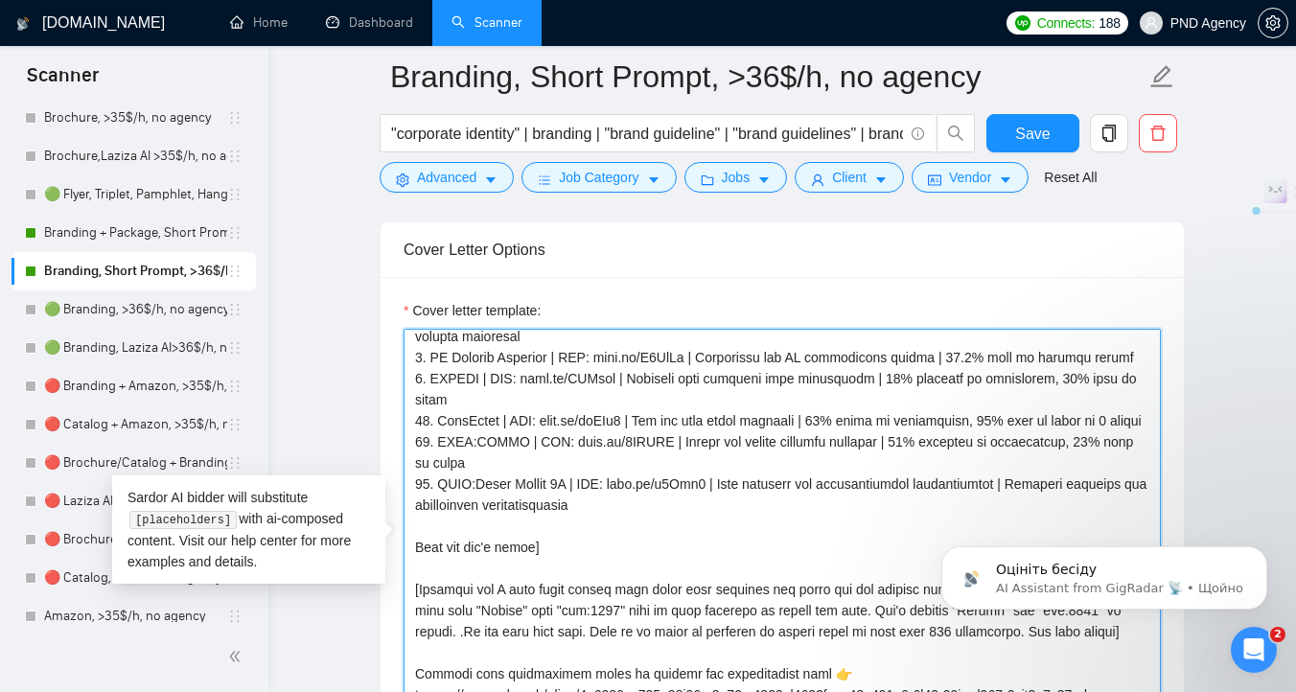
drag, startPoint x: 481, startPoint y: 476, endPoint x: 441, endPoint y: 479, distance: 40.4
click at [441, 479] on textarea "Cover letter template:" at bounding box center [781, 544] width 757 height 431
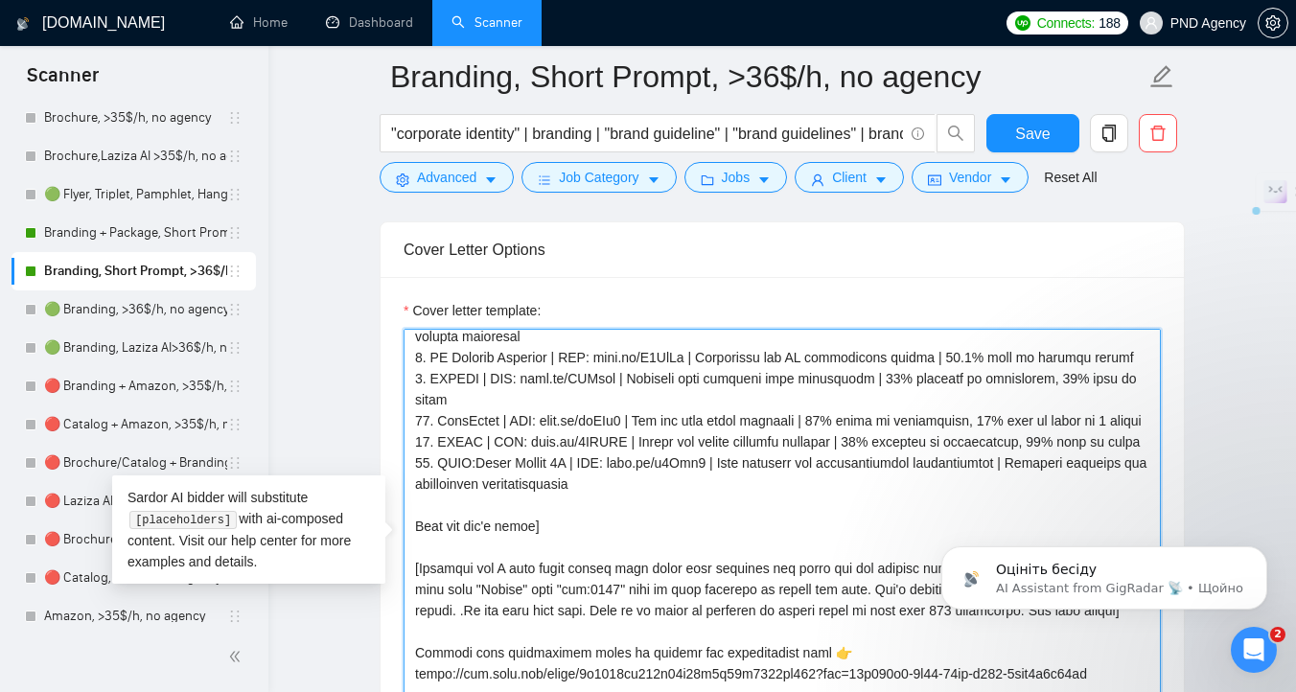
drag, startPoint x: 479, startPoint y: 503, endPoint x: 439, endPoint y: 506, distance: 40.4
click at [439, 506] on textarea "Cover letter template:" at bounding box center [781, 544] width 757 height 431
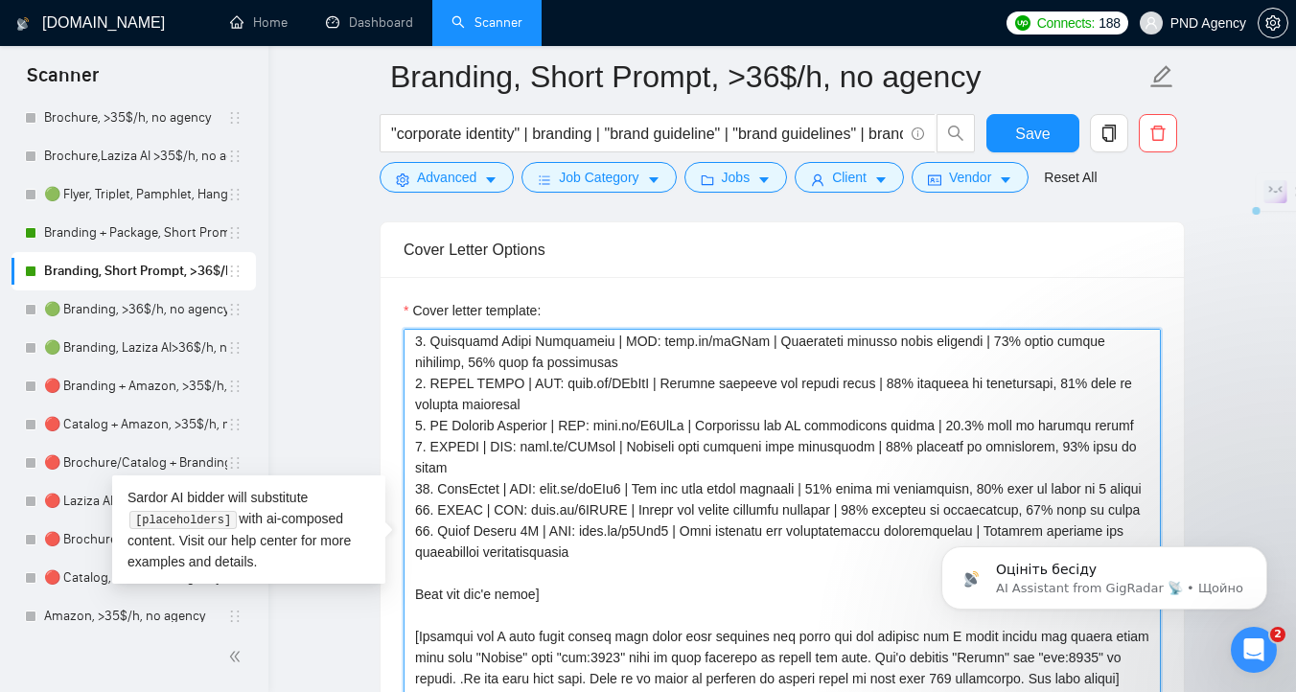
scroll to position [0, 0]
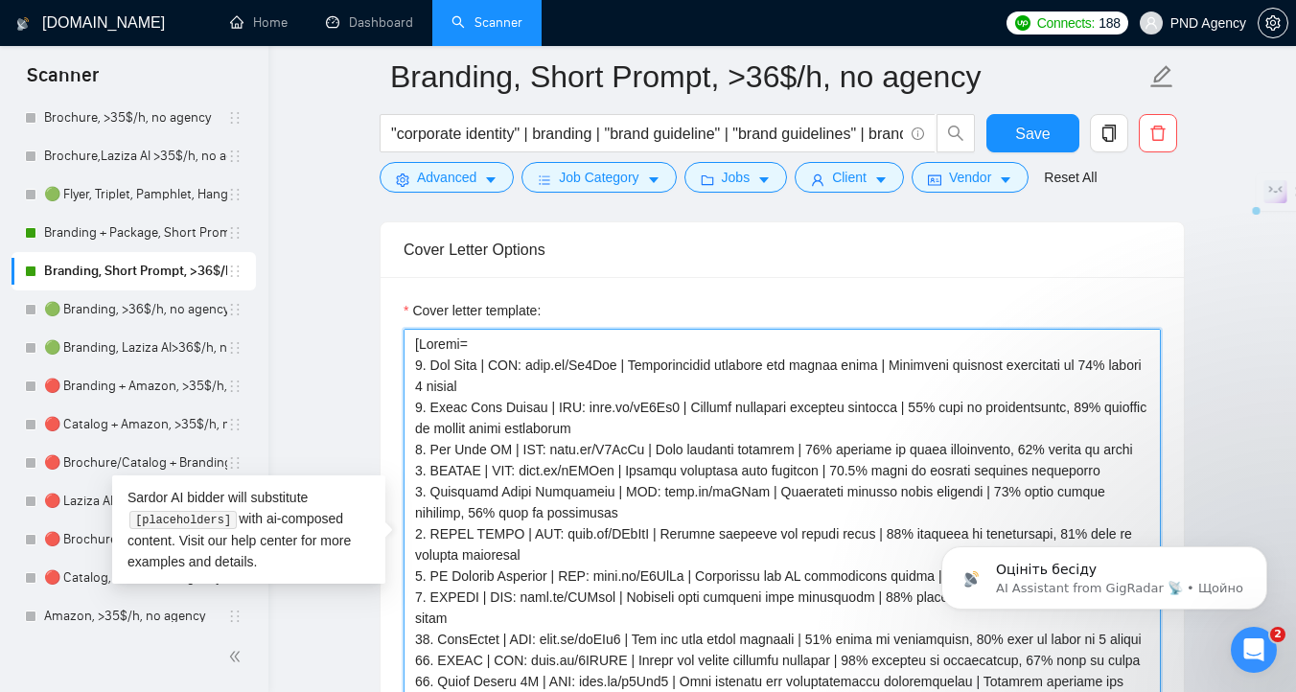
drag, startPoint x: 596, startPoint y: 533, endPoint x: 391, endPoint y: 367, distance: 263.7
click at [391, 367] on div "Cover letter template:" at bounding box center [781, 541] width 803 height 529
type textarea "[Folder= 1. Ooh Beau | URL: [PERSON_NAME][DOMAIN_NAME][URL] | Sophisticated bra…"
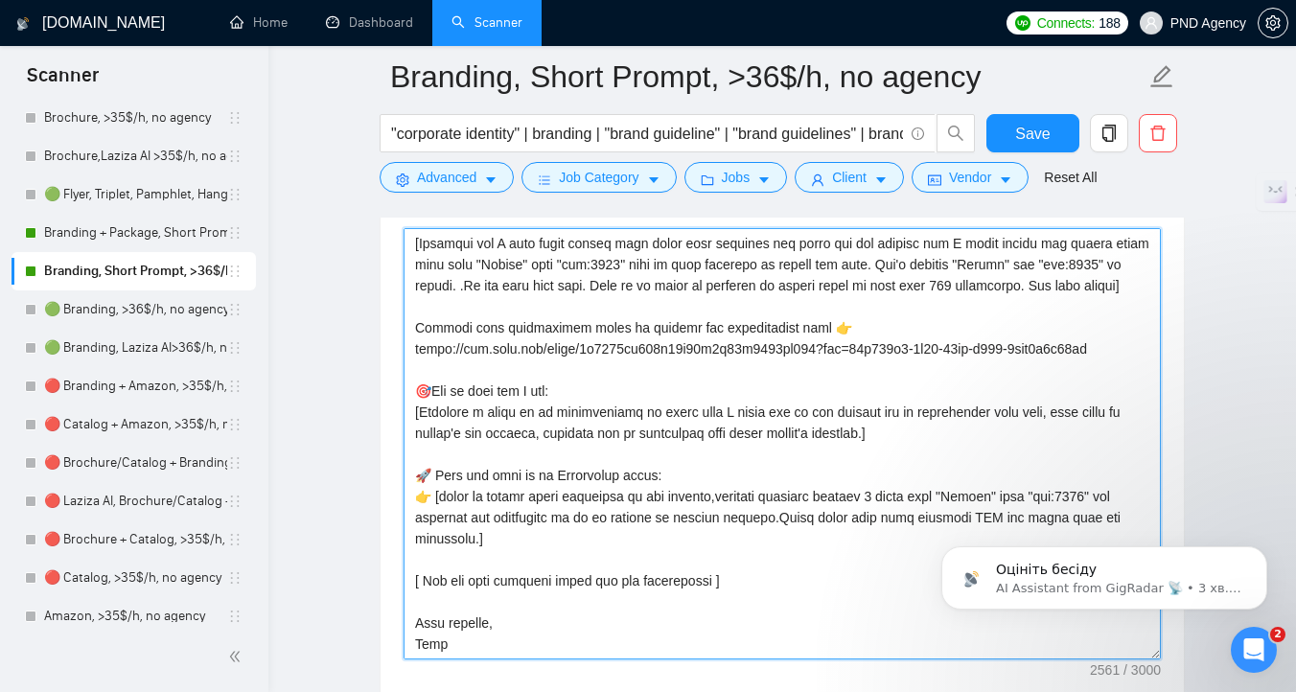
scroll to position [527, 0]
drag, startPoint x: 1131, startPoint y: 496, endPoint x: 1085, endPoint y: 497, distance: 46.0
click at [1085, 497] on textarea "Cover letter template:" at bounding box center [781, 443] width 757 height 431
drag, startPoint x: 511, startPoint y: 549, endPoint x: 404, endPoint y: 476, distance: 128.9
click at [404, 476] on textarea "Cover letter template:" at bounding box center [781, 443] width 757 height 431
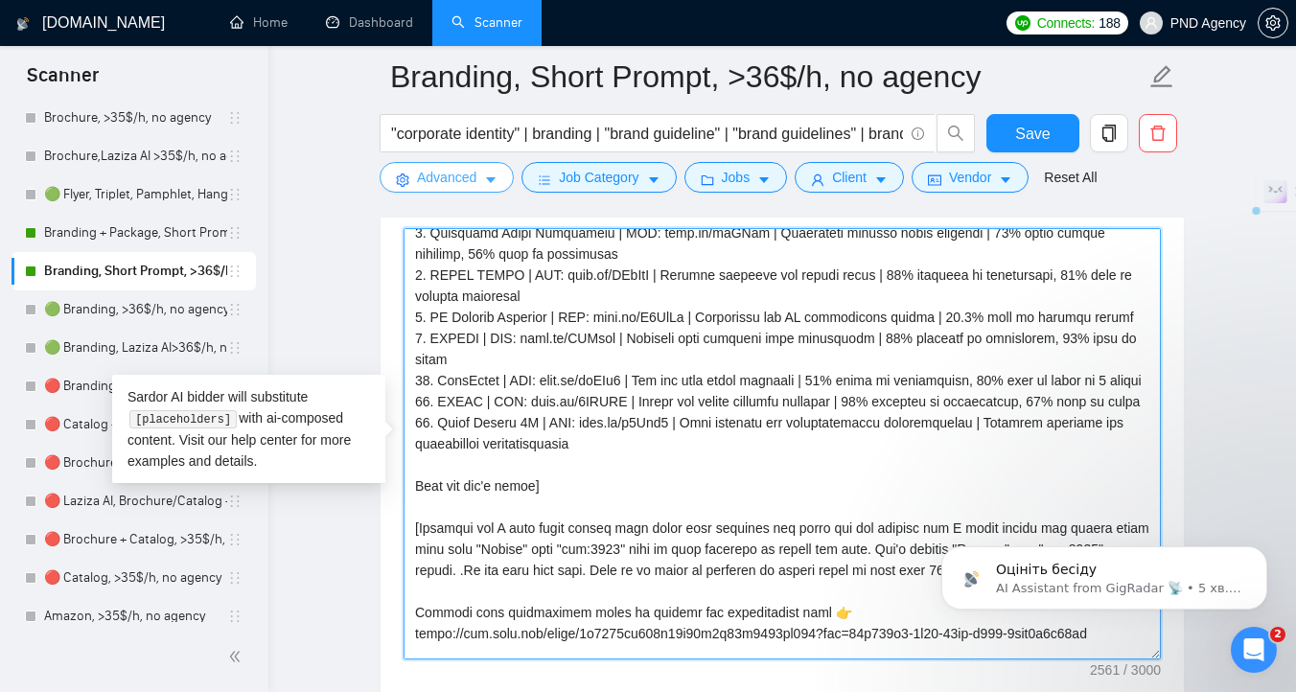
scroll to position [0, 0]
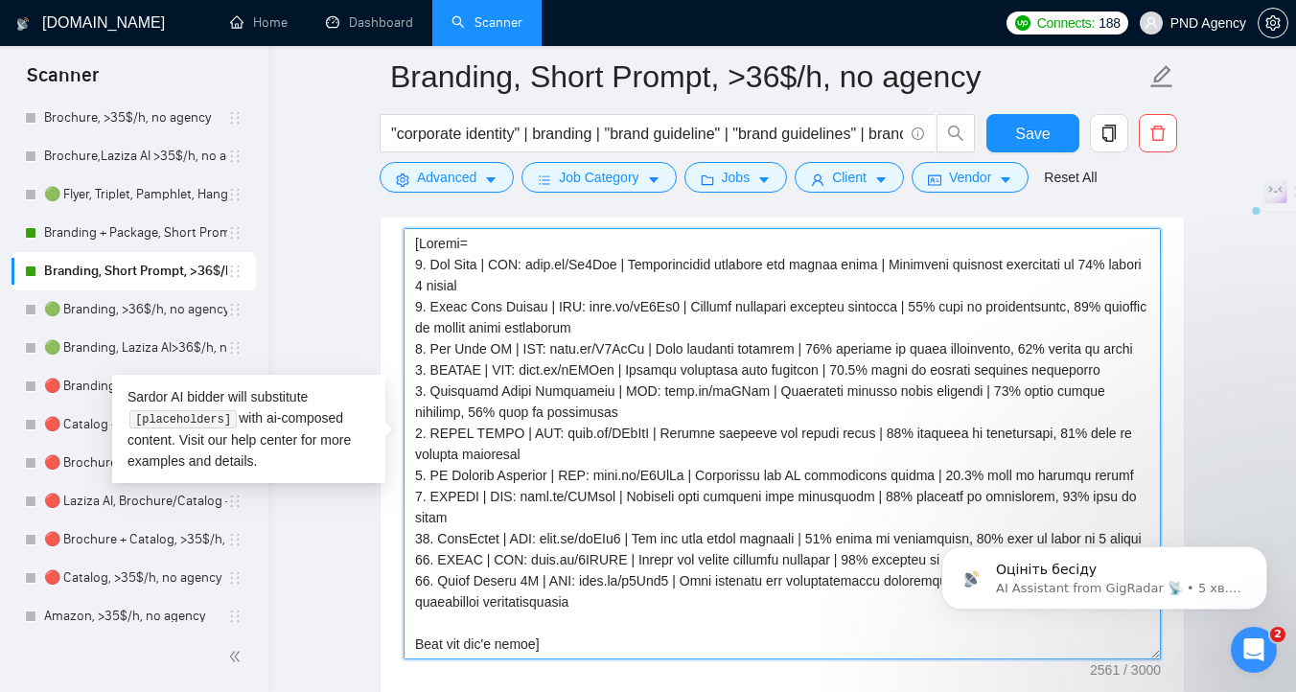
drag, startPoint x: 556, startPoint y: 529, endPoint x: 377, endPoint y: 194, distance: 380.3
click at [378, 194] on main "Branding, Short Prompt, >36$/h, no agency "corporate identity" | branding | "br…" at bounding box center [782, 646] width 966 height 5642
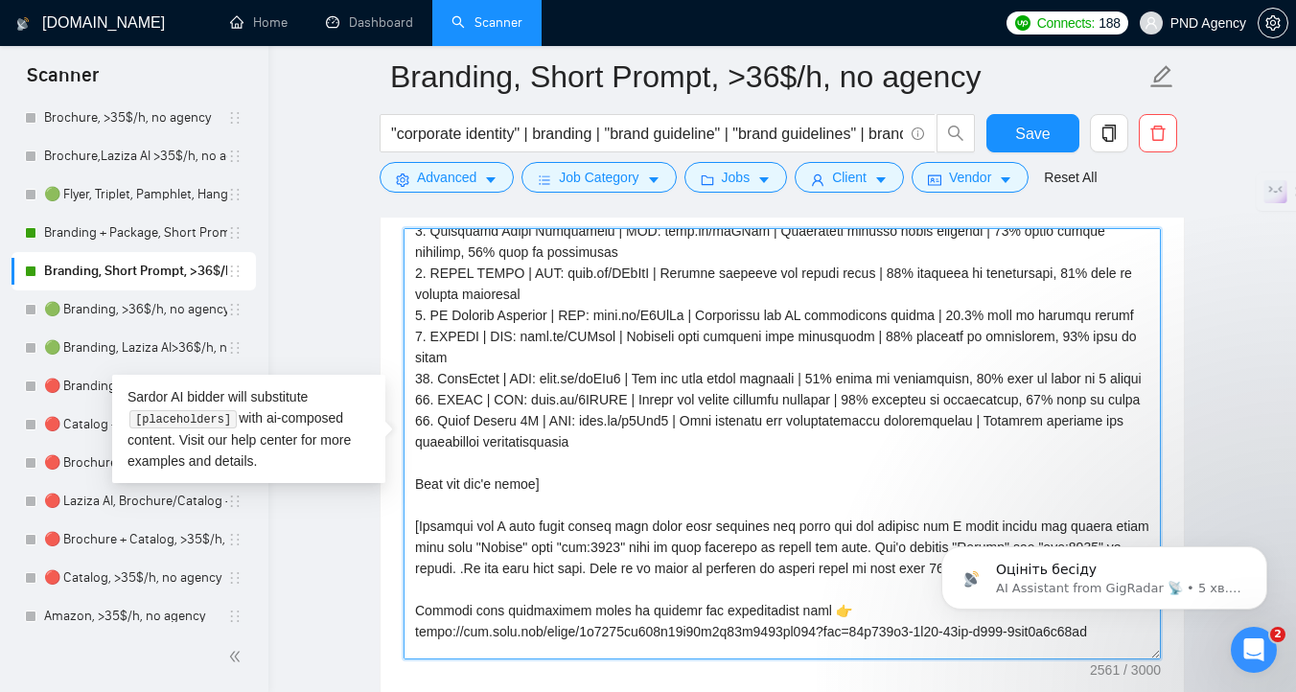
scroll to position [168, 0]
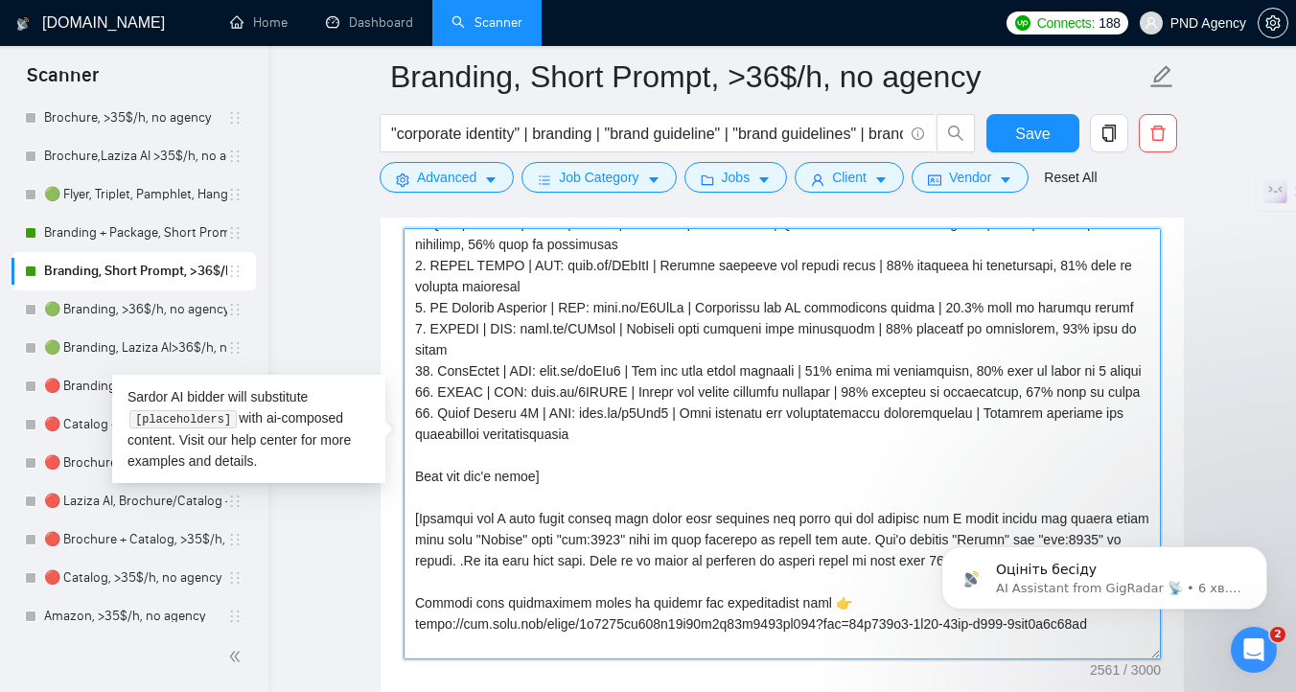
click at [676, 493] on textarea "Cover letter template:" at bounding box center [781, 443] width 757 height 431
drag, startPoint x: 770, startPoint y: 452, endPoint x: 784, endPoint y: 514, distance: 63.0
click at [784, 514] on textarea "Cover letter template:" at bounding box center [781, 443] width 757 height 431
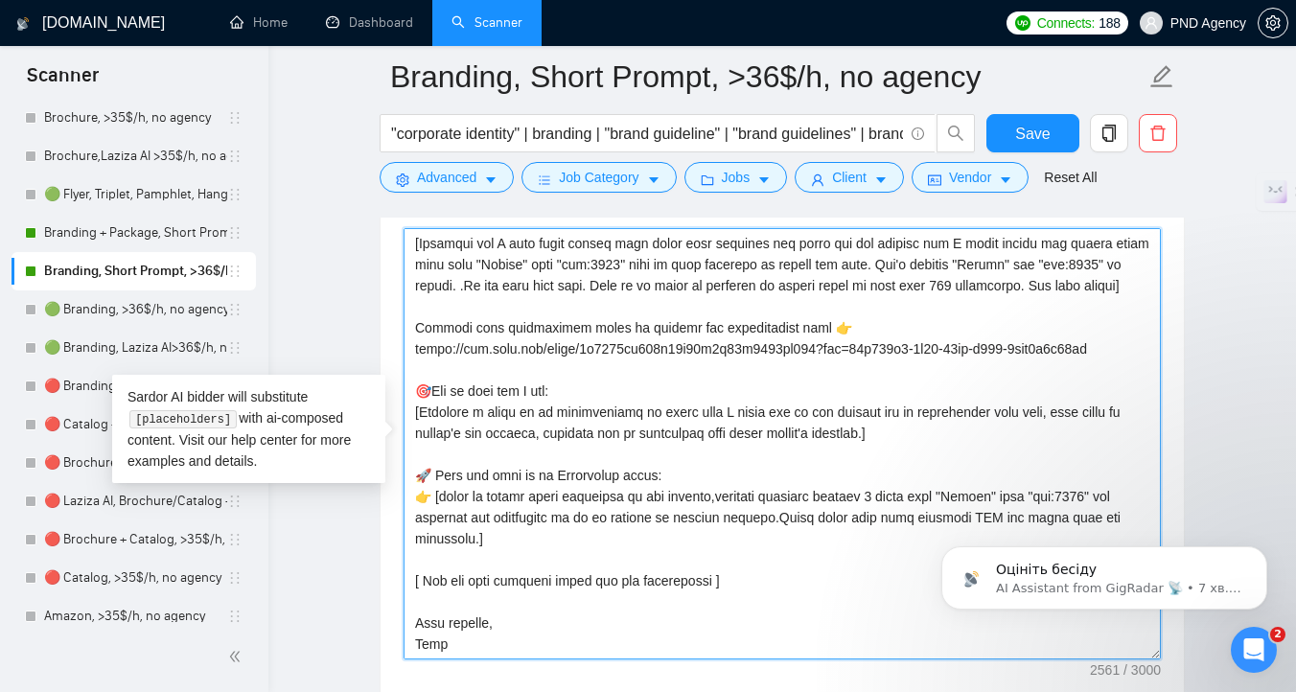
scroll to position [460, 0]
drag, startPoint x: 517, startPoint y: 404, endPoint x: 422, endPoint y: 387, distance: 96.4
click at [422, 387] on textarea "Cover letter template:" at bounding box center [781, 443] width 757 height 431
drag, startPoint x: 516, startPoint y: 414, endPoint x: 409, endPoint y: 380, distance: 111.8
click at [410, 380] on textarea "Cover letter template:" at bounding box center [781, 443] width 757 height 431
